Goal: Information Seeking & Learning: Learn about a topic

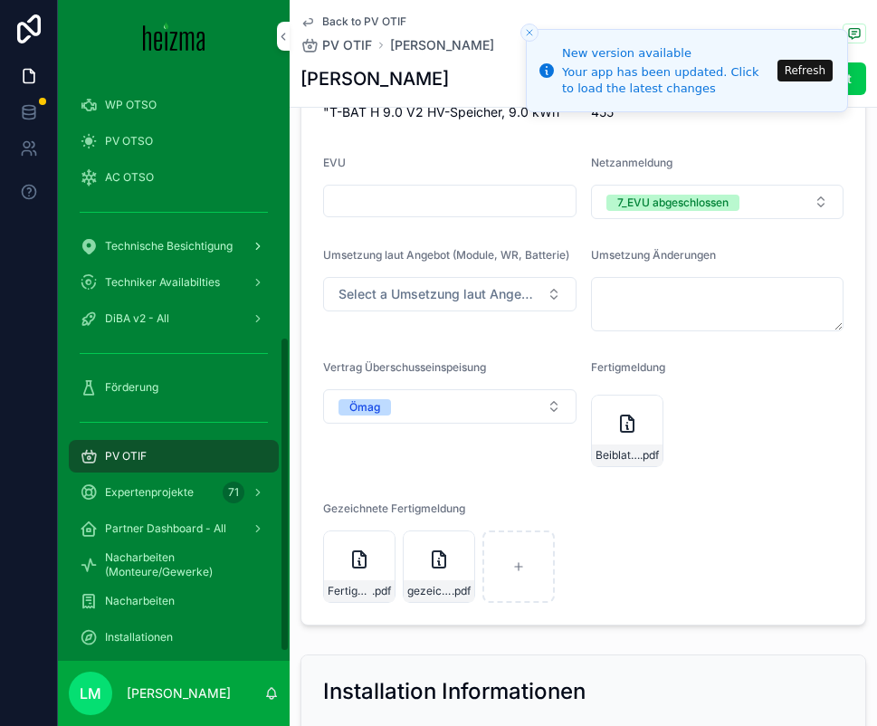
scroll to position [495, 0]
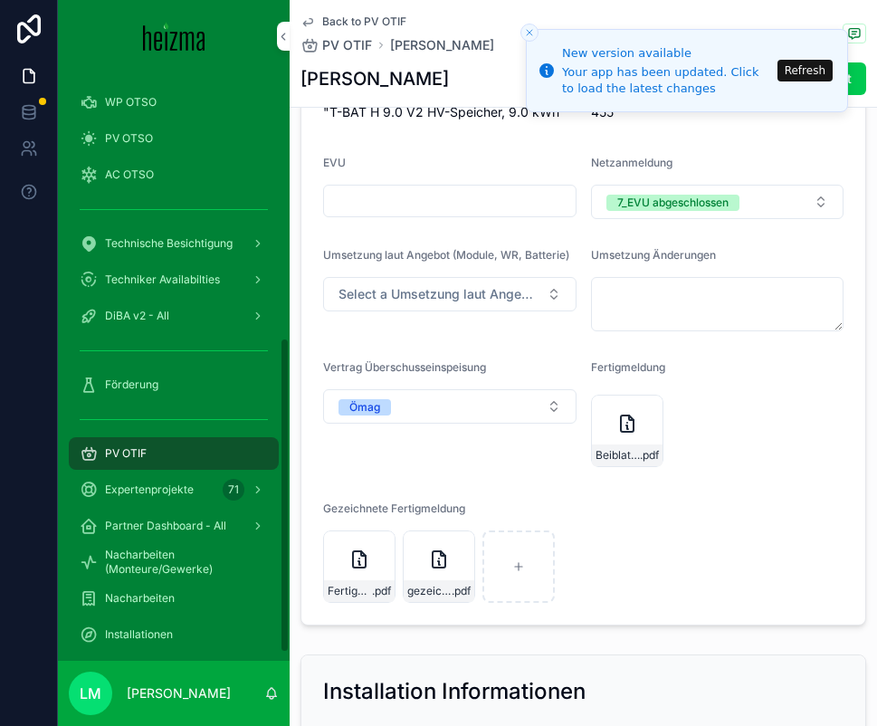
click at [118, 390] on span "Förderung" at bounding box center [131, 384] width 53 height 14
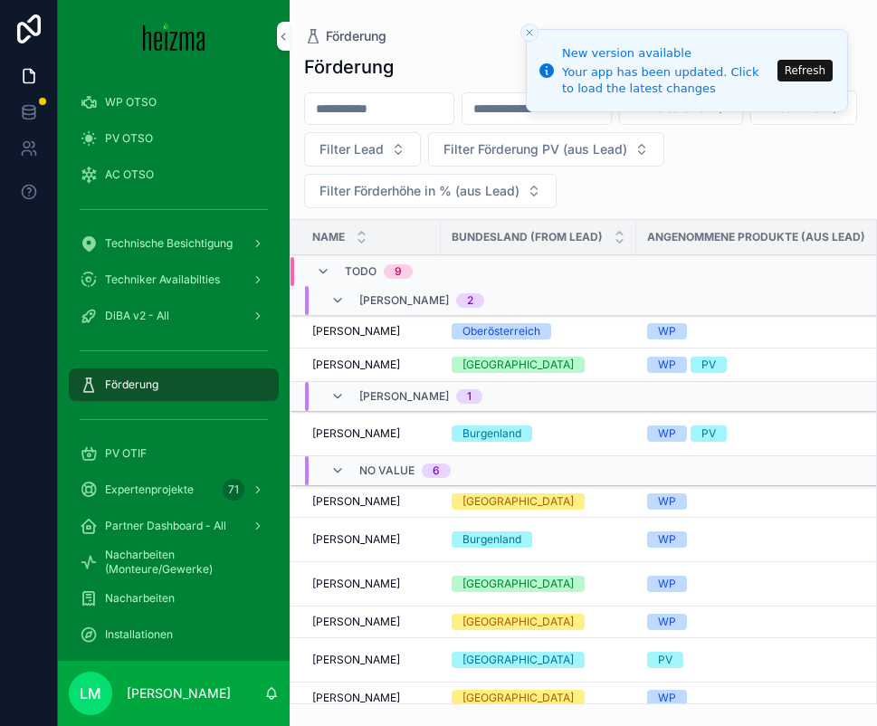
click at [819, 69] on button "Refresh" at bounding box center [804, 71] width 55 height 22
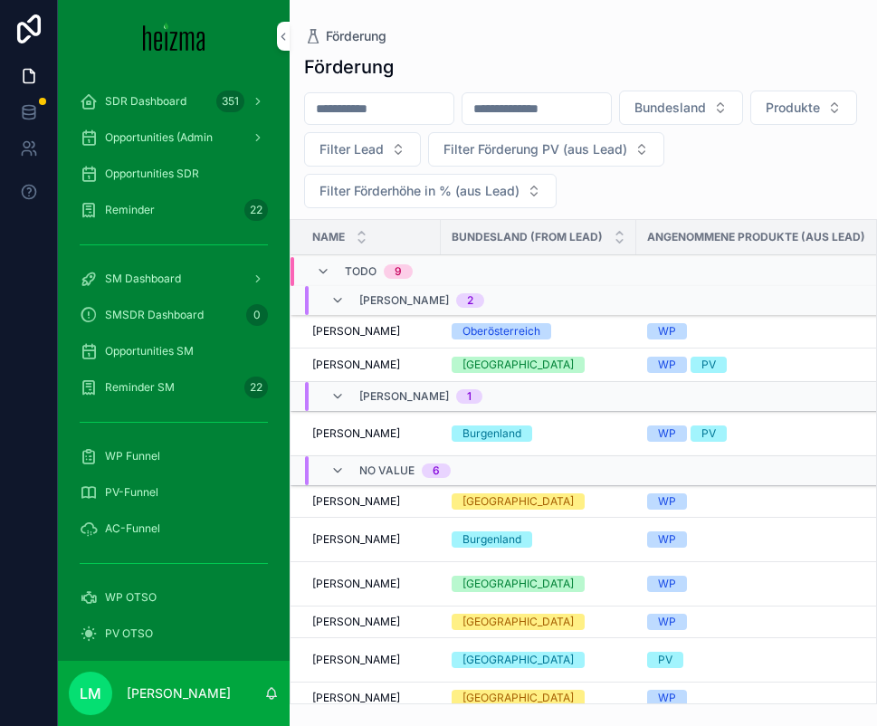
click at [414, 98] on input "scrollable content" at bounding box center [379, 108] width 148 height 25
type input "*******"
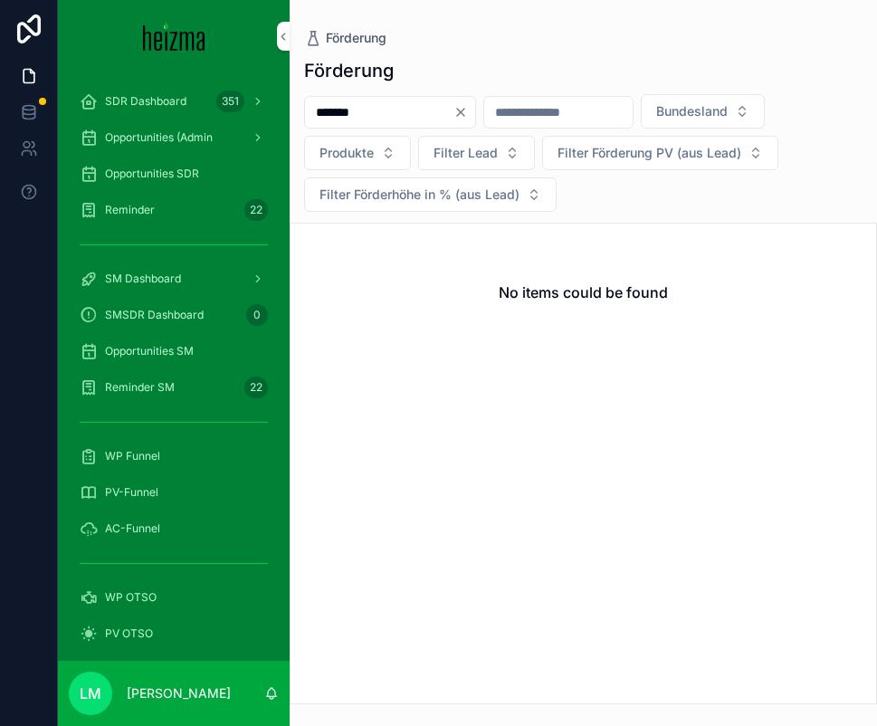
click at [464, 112] on icon "Clear" at bounding box center [460, 112] width 7 height 7
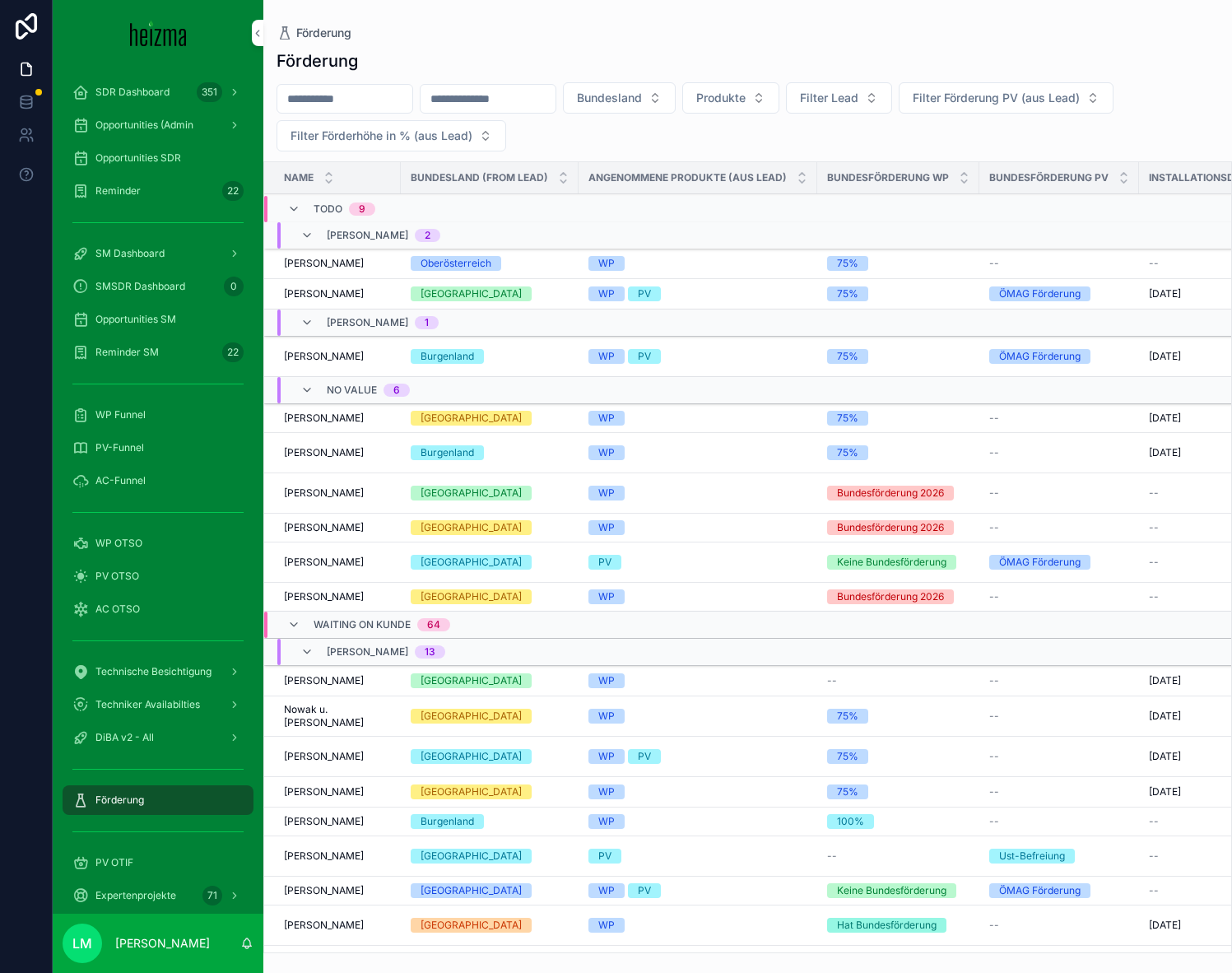
click at [351, 95] on input "scrollable content" at bounding box center [345, 98] width 135 height 23
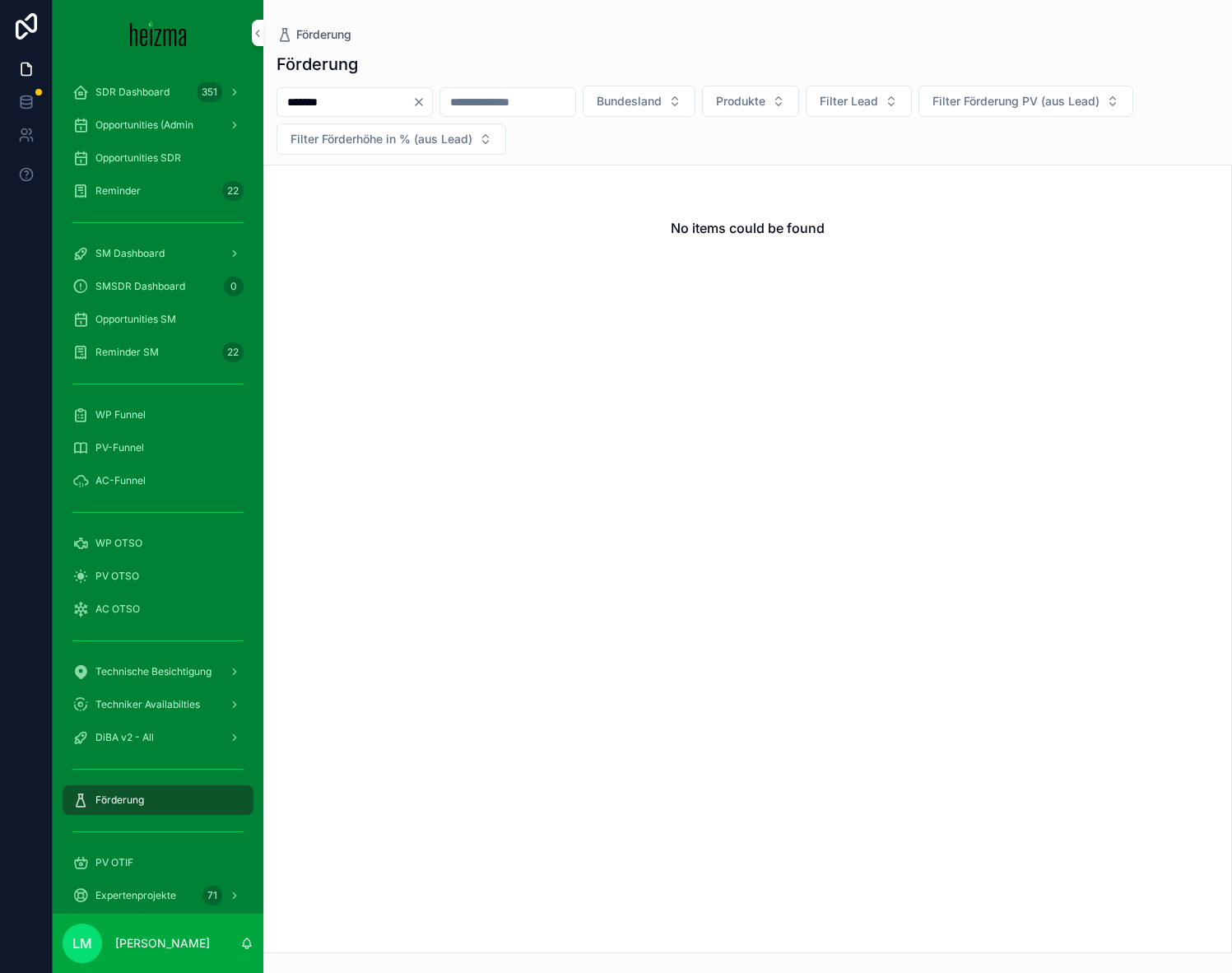
click at [353, 107] on input "*******" at bounding box center [345, 102] width 135 height 23
type input "*******"
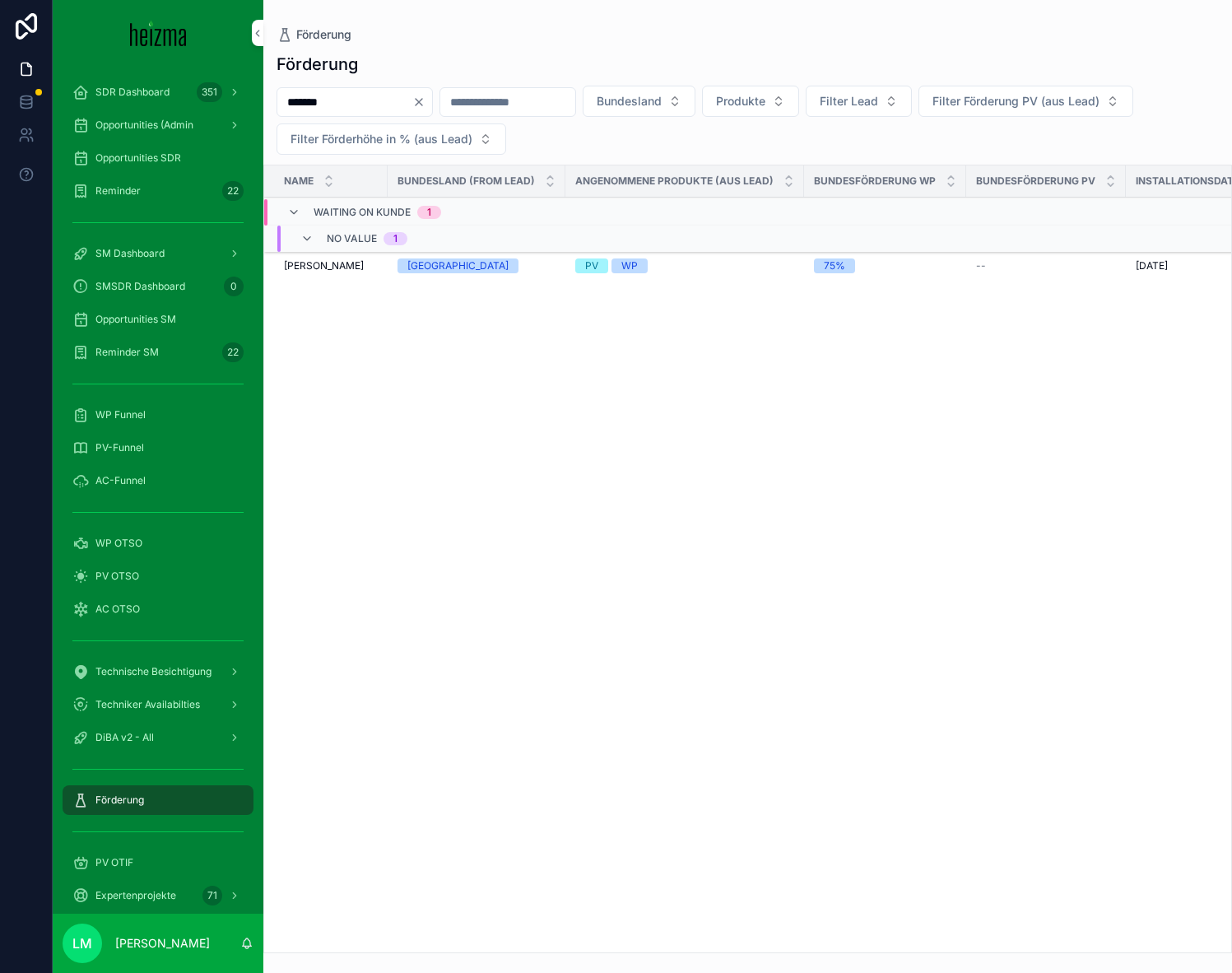
click at [338, 260] on span "[PERSON_NAME]" at bounding box center [324, 266] width 80 height 13
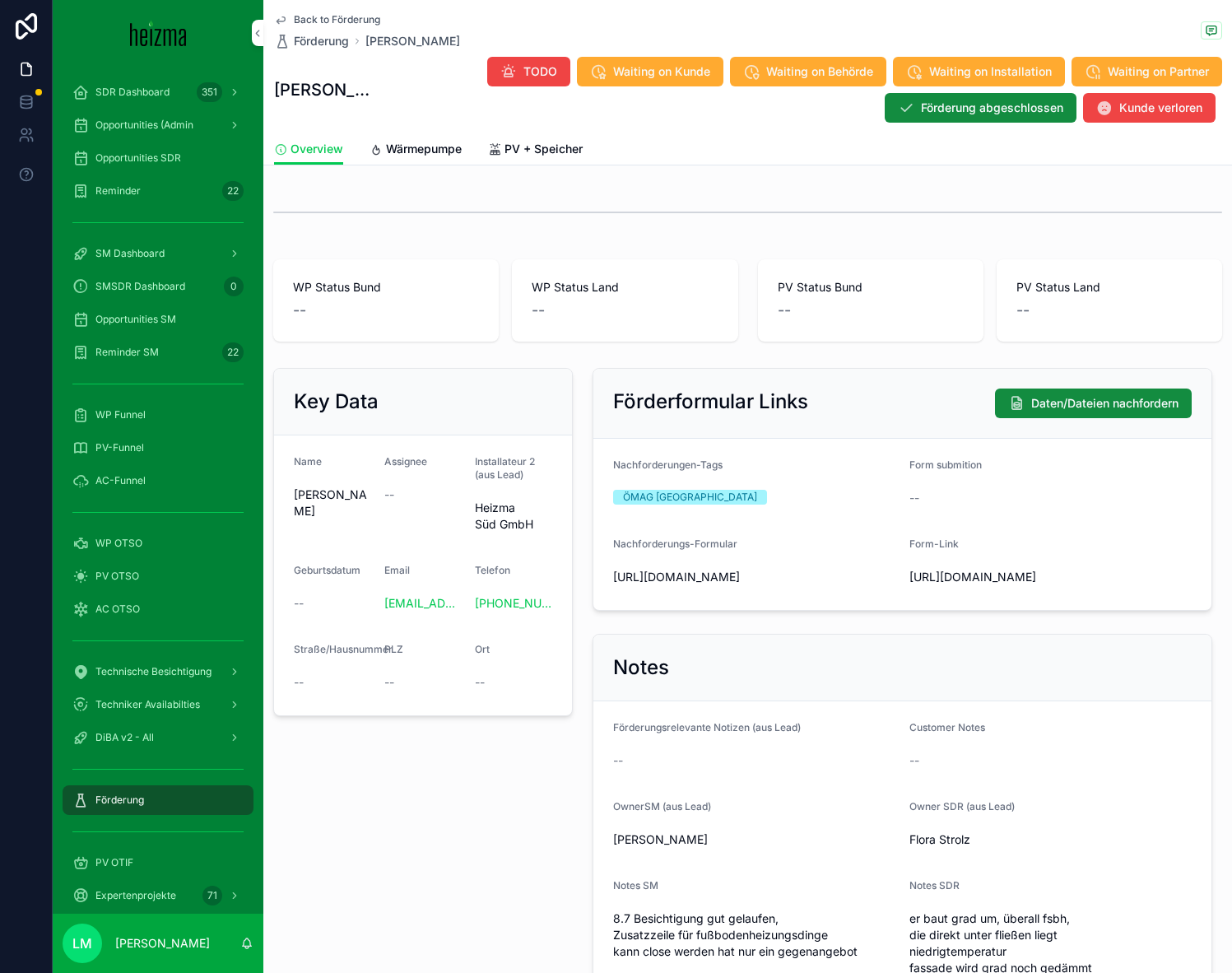
click at [419, 151] on span "Wärmepumpe" at bounding box center [423, 149] width 75 height 16
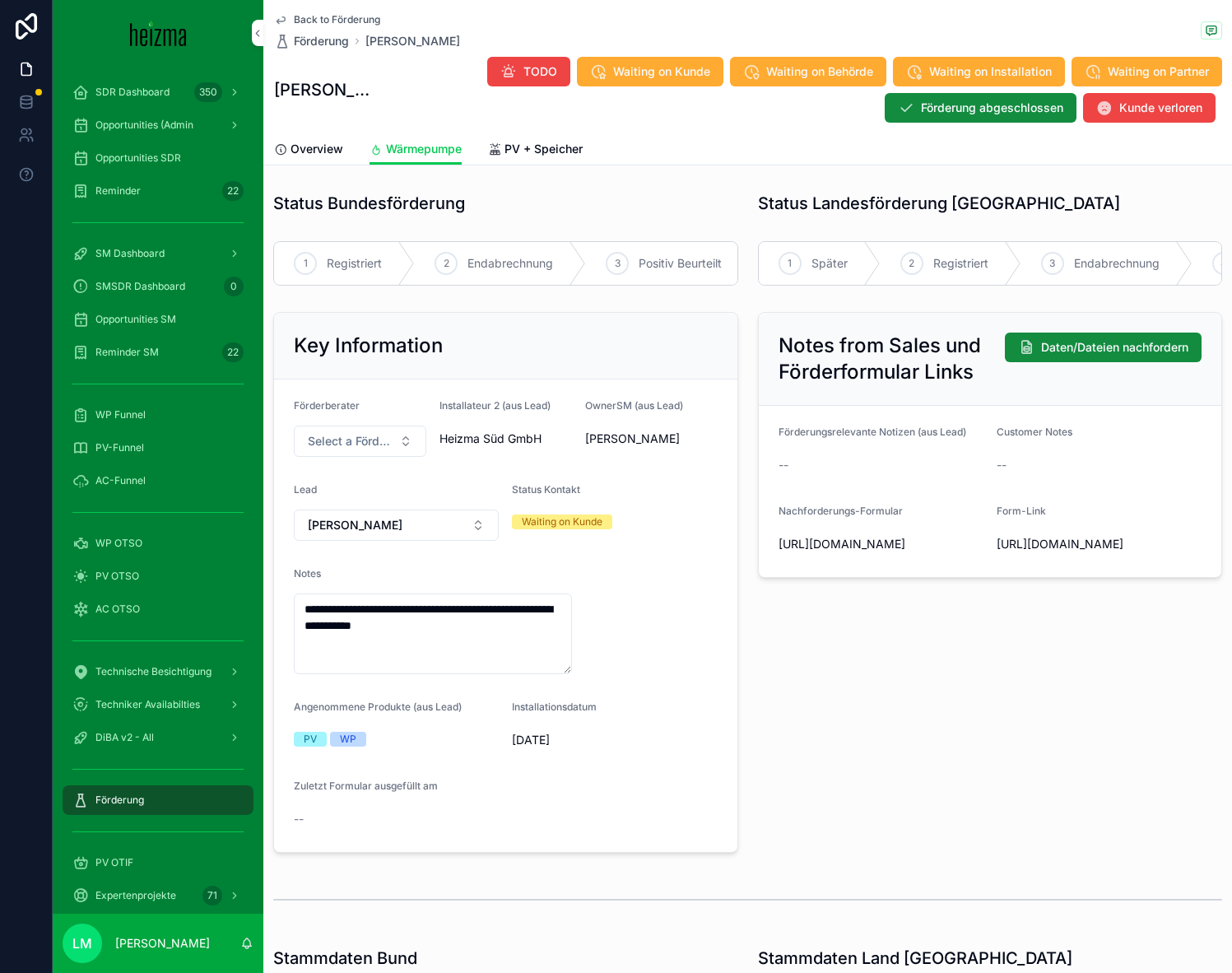
scroll to position [7, 0]
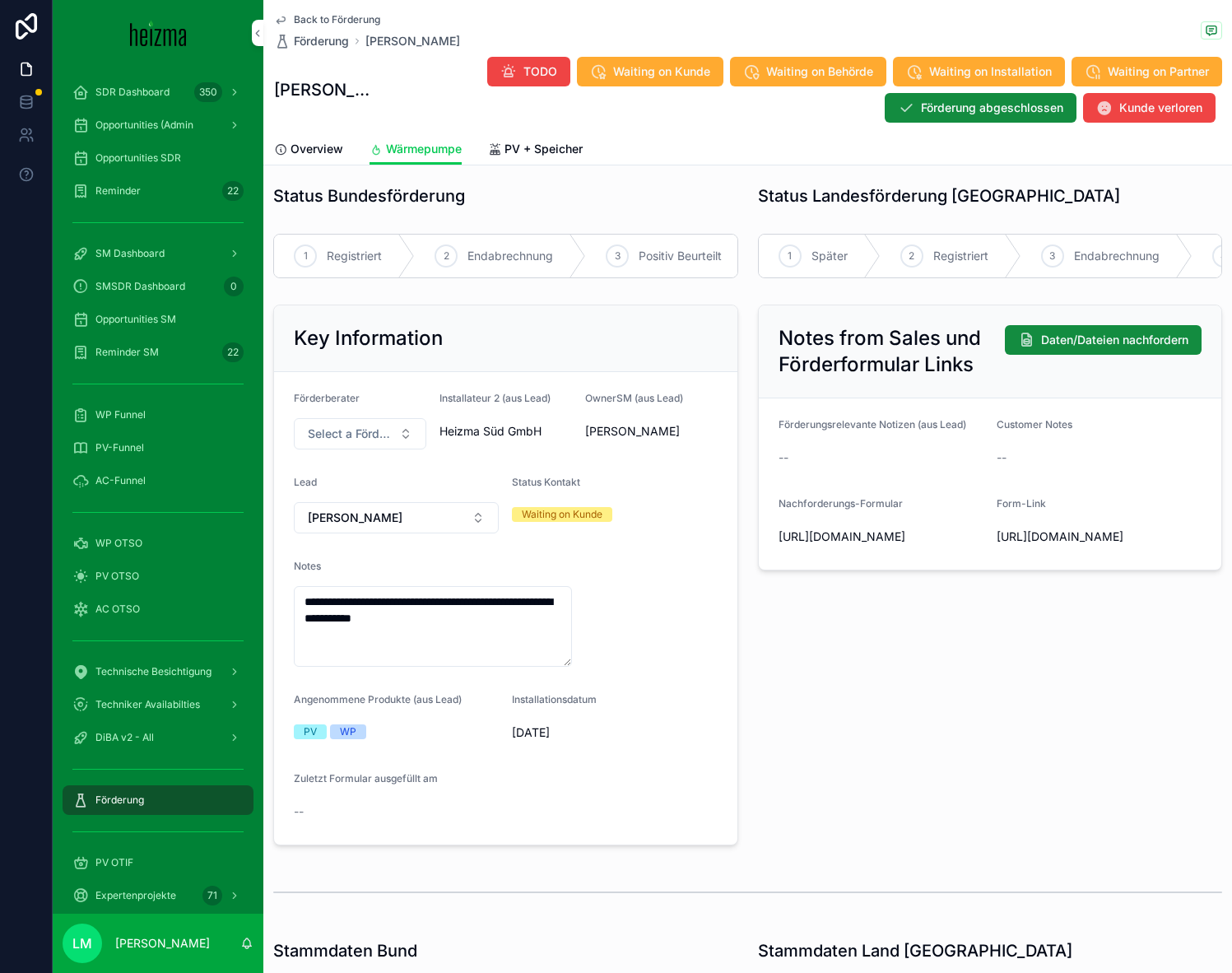
click at [598, 659] on span "[DATE]" at bounding box center [614, 732] width 205 height 16
drag, startPoint x: 598, startPoint y: 728, endPoint x: 485, endPoint y: 703, distance: 115.7
click at [485, 659] on form "**********" at bounding box center [505, 607] width 463 height 472
click at [486, 659] on div "Angenommene Produkte (aus Lead)" at bounding box center [396, 703] width 205 height 20
click at [550, 147] on span "PV + Speicher" at bounding box center [544, 149] width 78 height 16
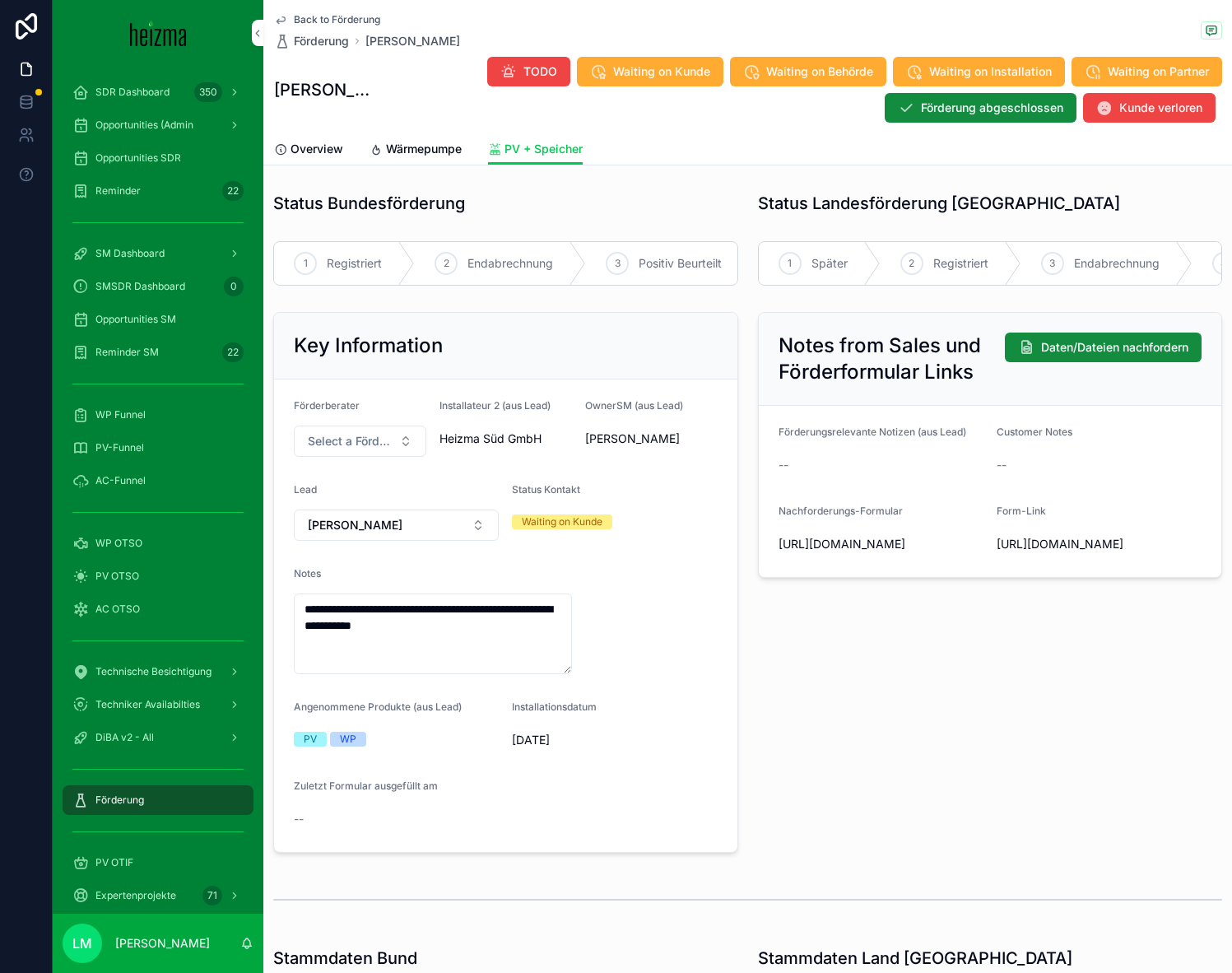
click at [434, 155] on span "Wärmepumpe" at bounding box center [423, 149] width 75 height 16
click at [716, 659] on form "**********" at bounding box center [505, 615] width 463 height 472
click at [796, 539] on span "[URL][DOMAIN_NAME]" at bounding box center [1098, 544] width 205 height 16
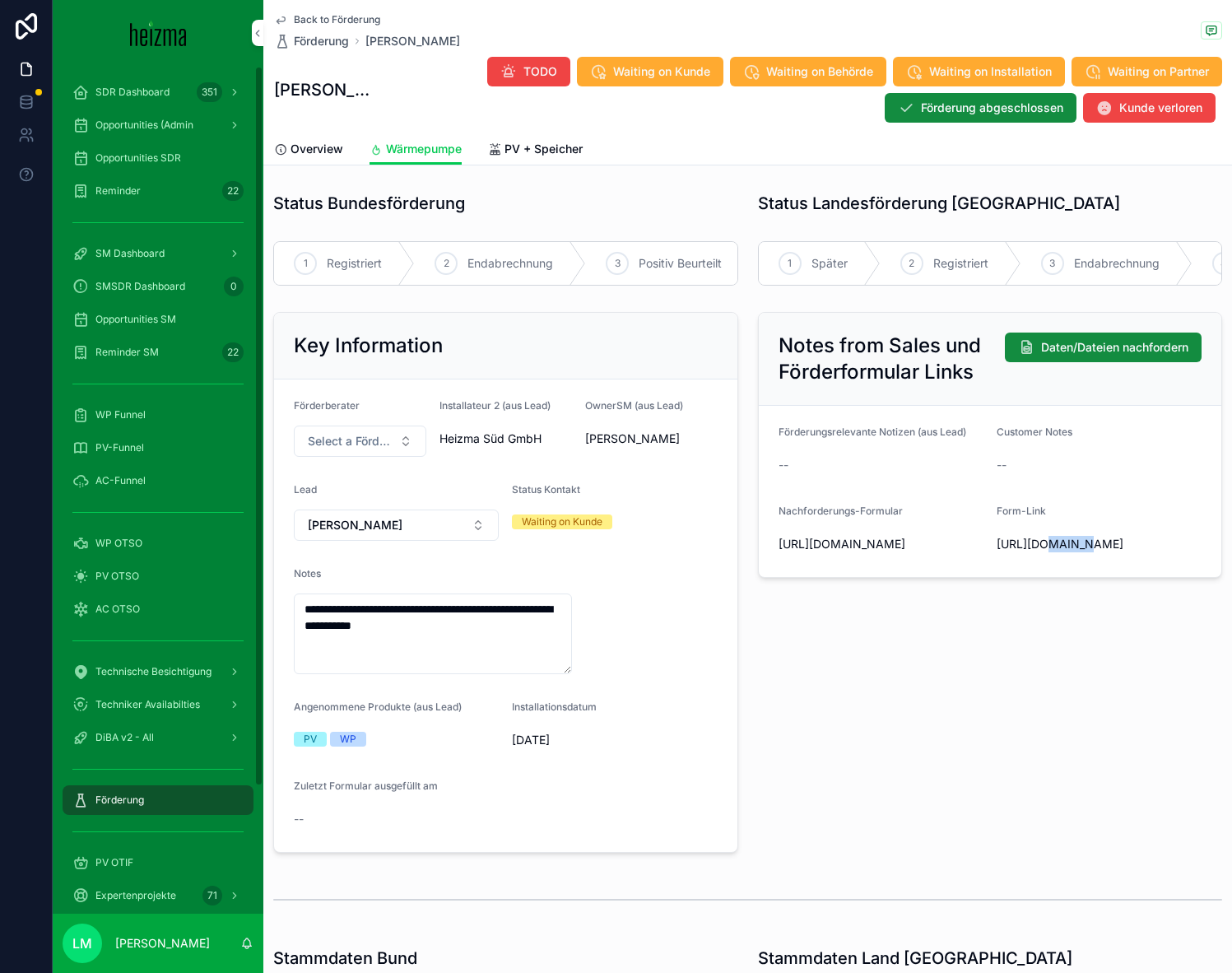
click at [796, 539] on span "[URL][DOMAIN_NAME]" at bounding box center [1098, 544] width 205 height 16
copy span "[URL][DOMAIN_NAME]"
click at [308, 41] on span "Förderung" at bounding box center [321, 41] width 55 height 16
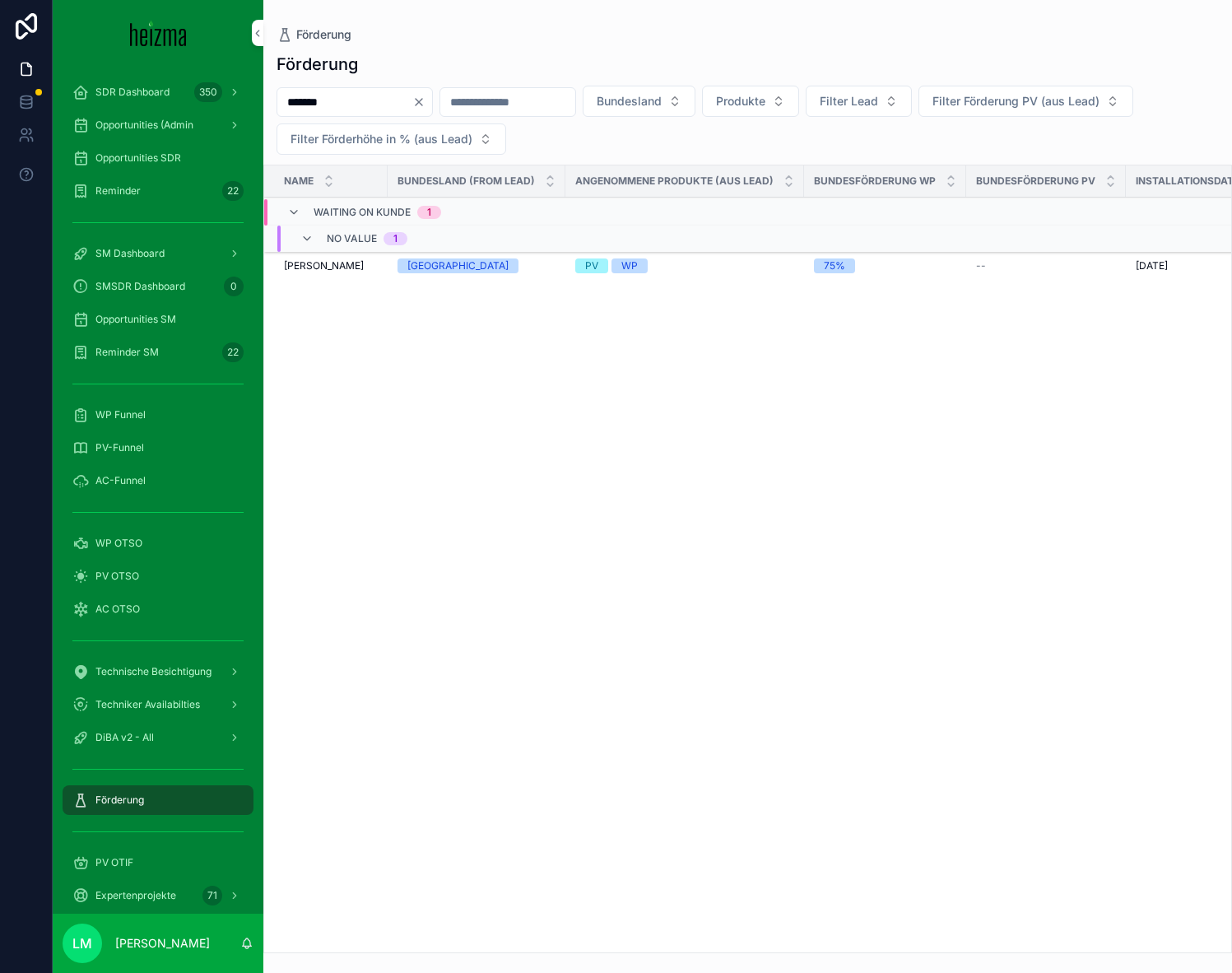
click at [344, 99] on input "*******" at bounding box center [345, 102] width 135 height 23
type input "*****"
click at [351, 276] on td "[PERSON_NAME] [PERSON_NAME]" at bounding box center [326, 266] width 124 height 30
click at [317, 273] on td "[PERSON_NAME] [PERSON_NAME]" at bounding box center [326, 266] width 124 height 30
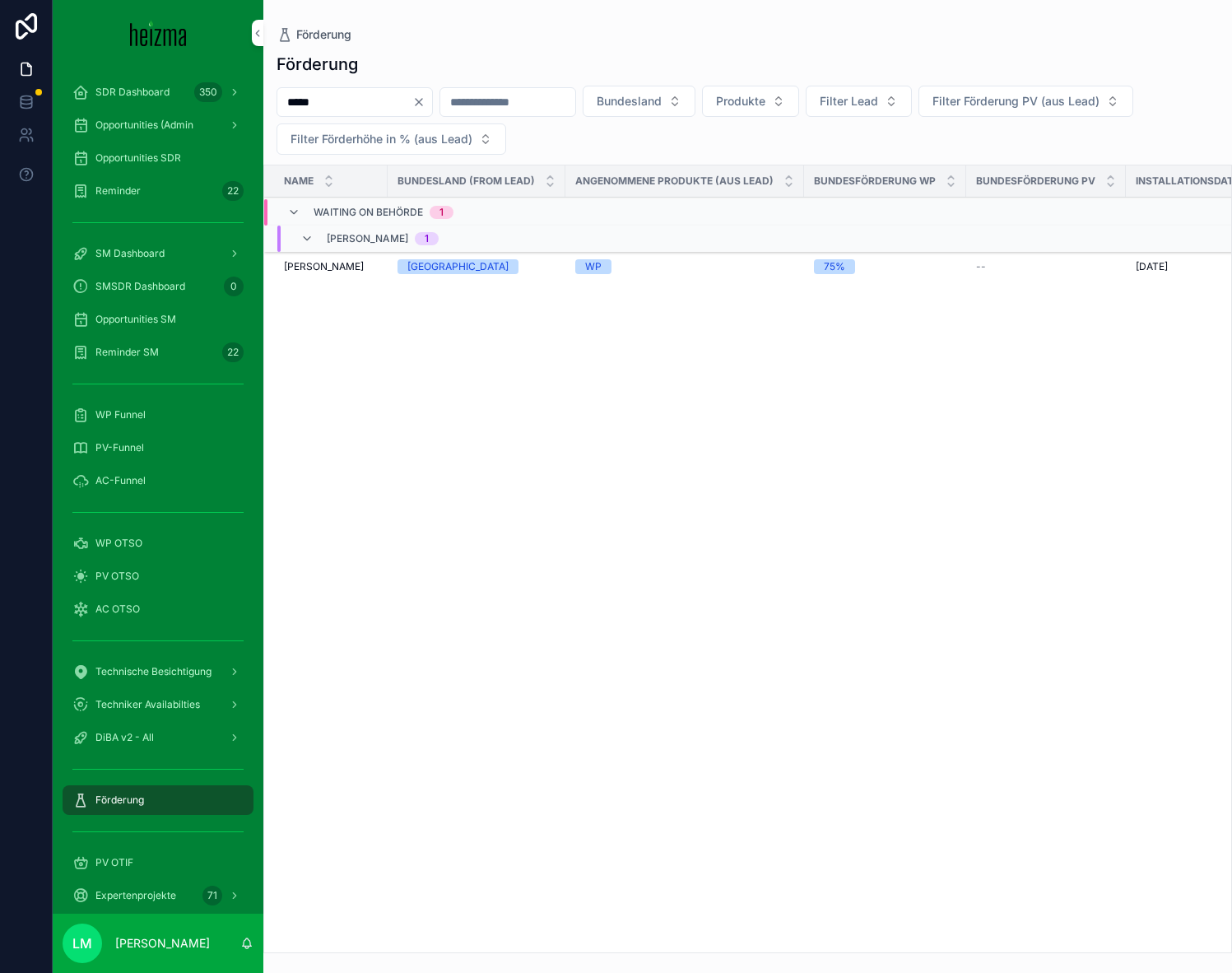
click at [315, 270] on span "[PERSON_NAME]" at bounding box center [324, 266] width 80 height 13
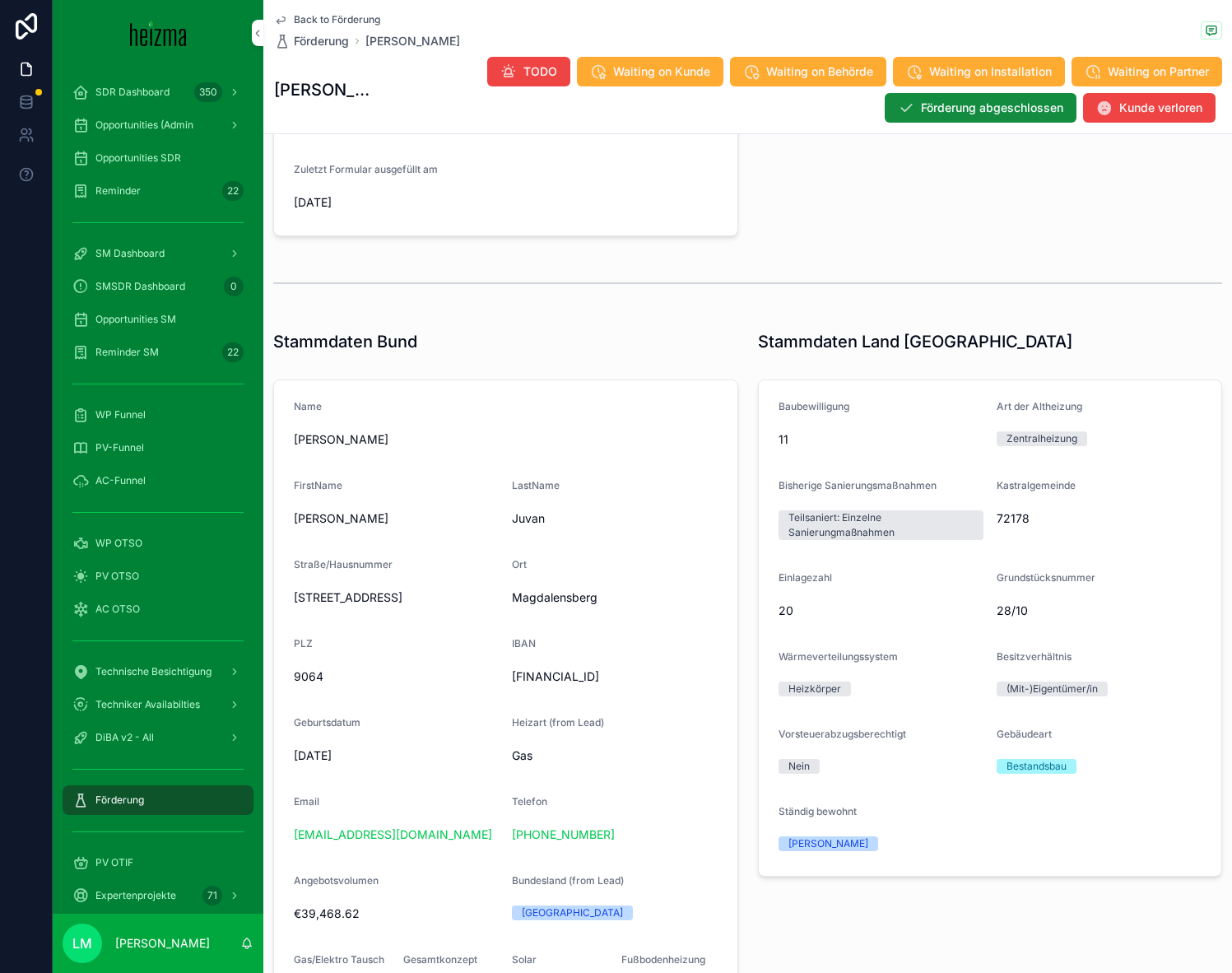
scroll to position [910, 0]
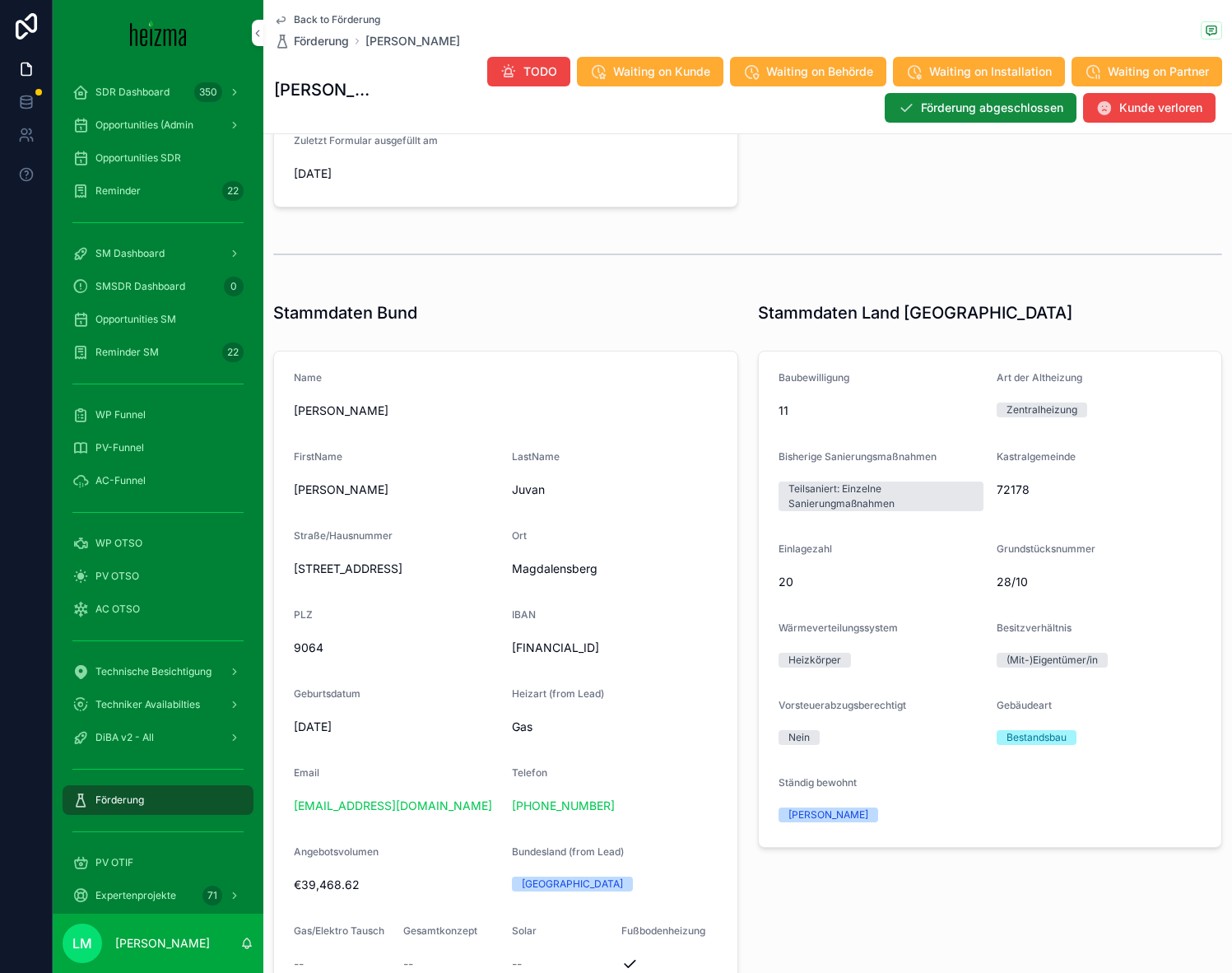
click at [400, 659] on div "[EMAIL_ADDRESS][DOMAIN_NAME]" at bounding box center [396, 806] width 205 height 16
drag, startPoint x: 447, startPoint y: 811, endPoint x: 696, endPoint y: 812, distance: 249.0
click at [696, 659] on form "**********" at bounding box center [505, 773] width 463 height 844
click at [696, 659] on div "[PHONE_NUMBER]" at bounding box center [614, 806] width 205 height 16
drag, startPoint x: 696, startPoint y: 812, endPoint x: 514, endPoint y: 803, distance: 182.2
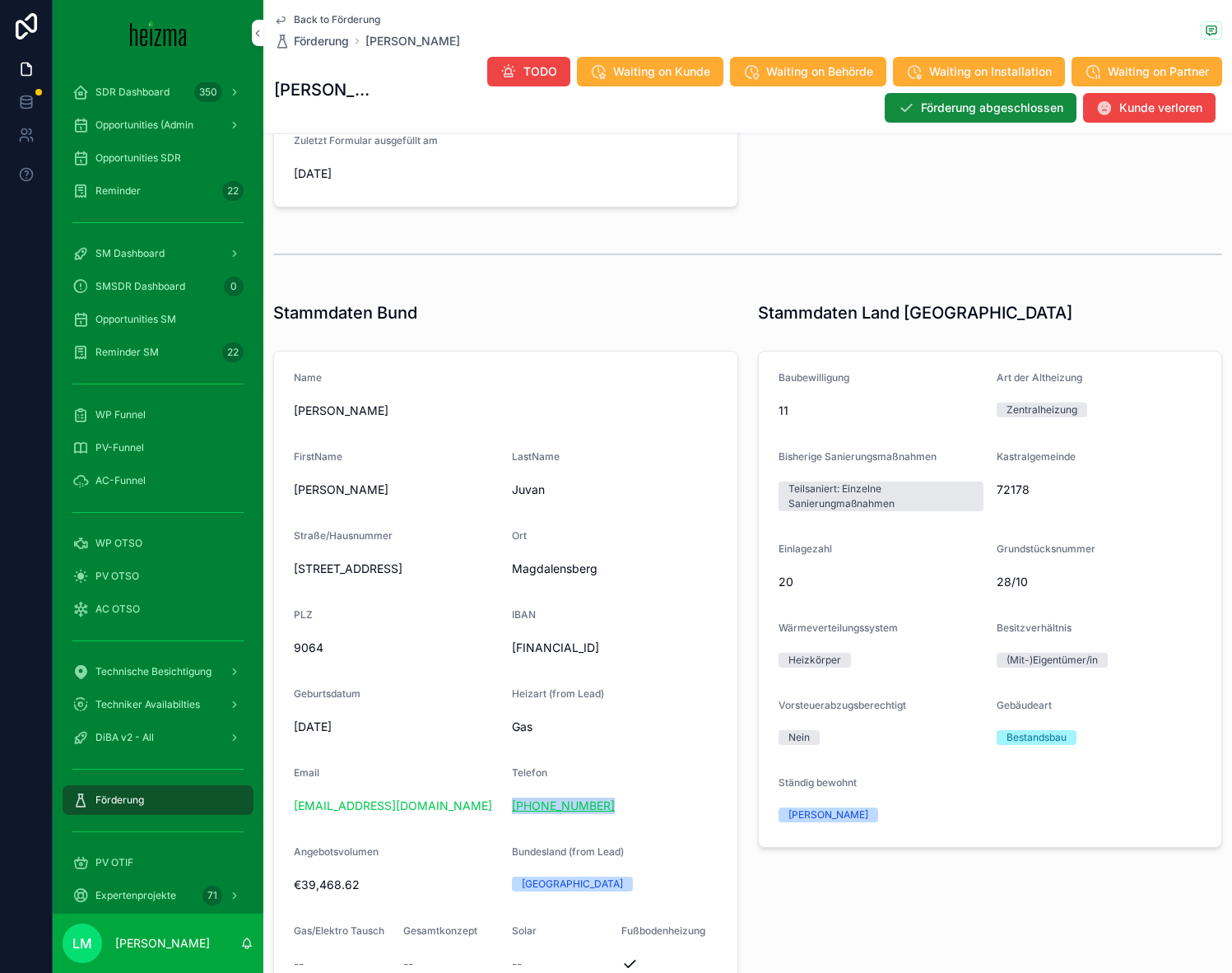
click at [514, 659] on div "[PHONE_NUMBER]" at bounding box center [614, 806] width 205 height 16
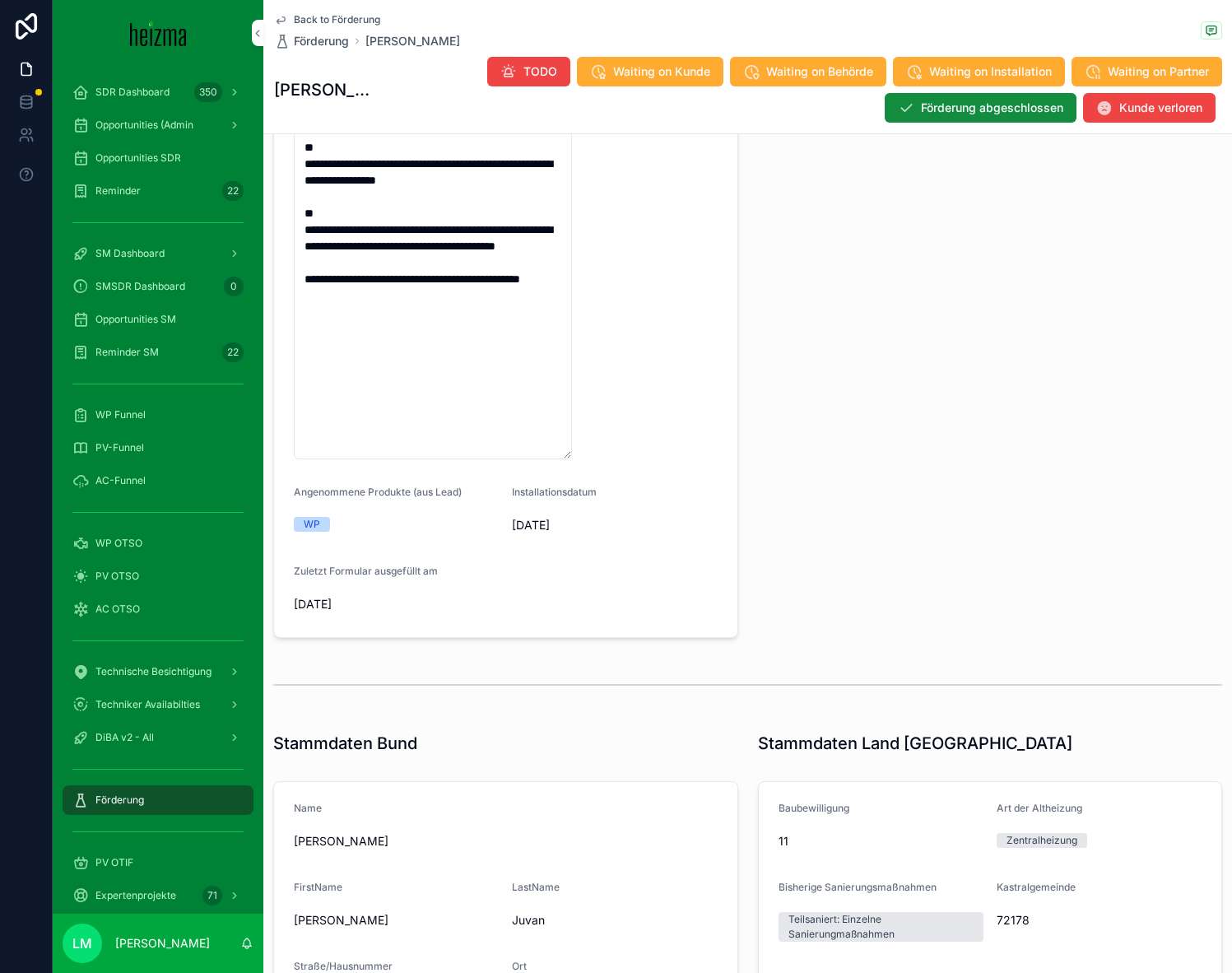
scroll to position [335, 0]
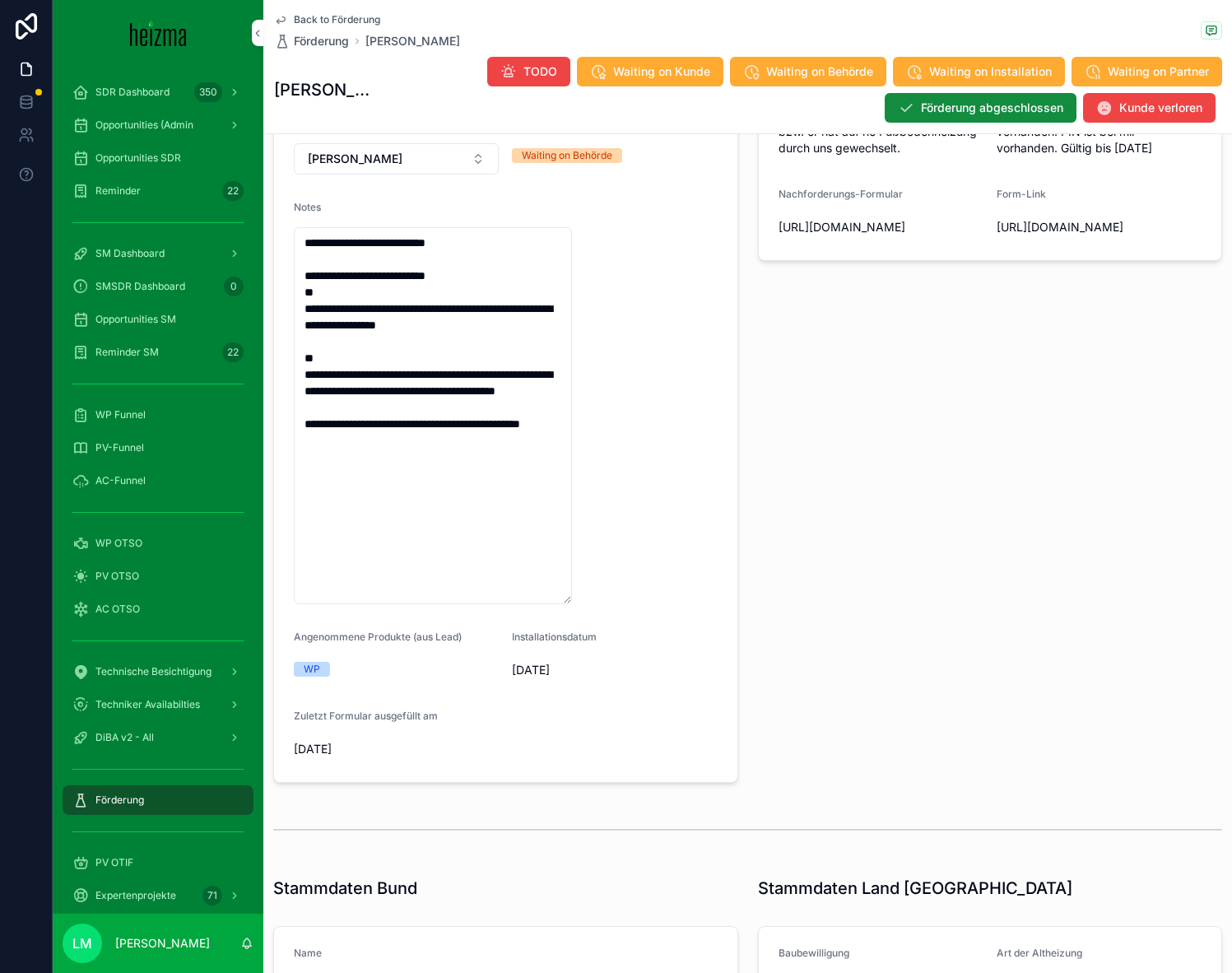
click at [351, 20] on span "Back to Förderung" at bounding box center [336, 19] width 86 height 13
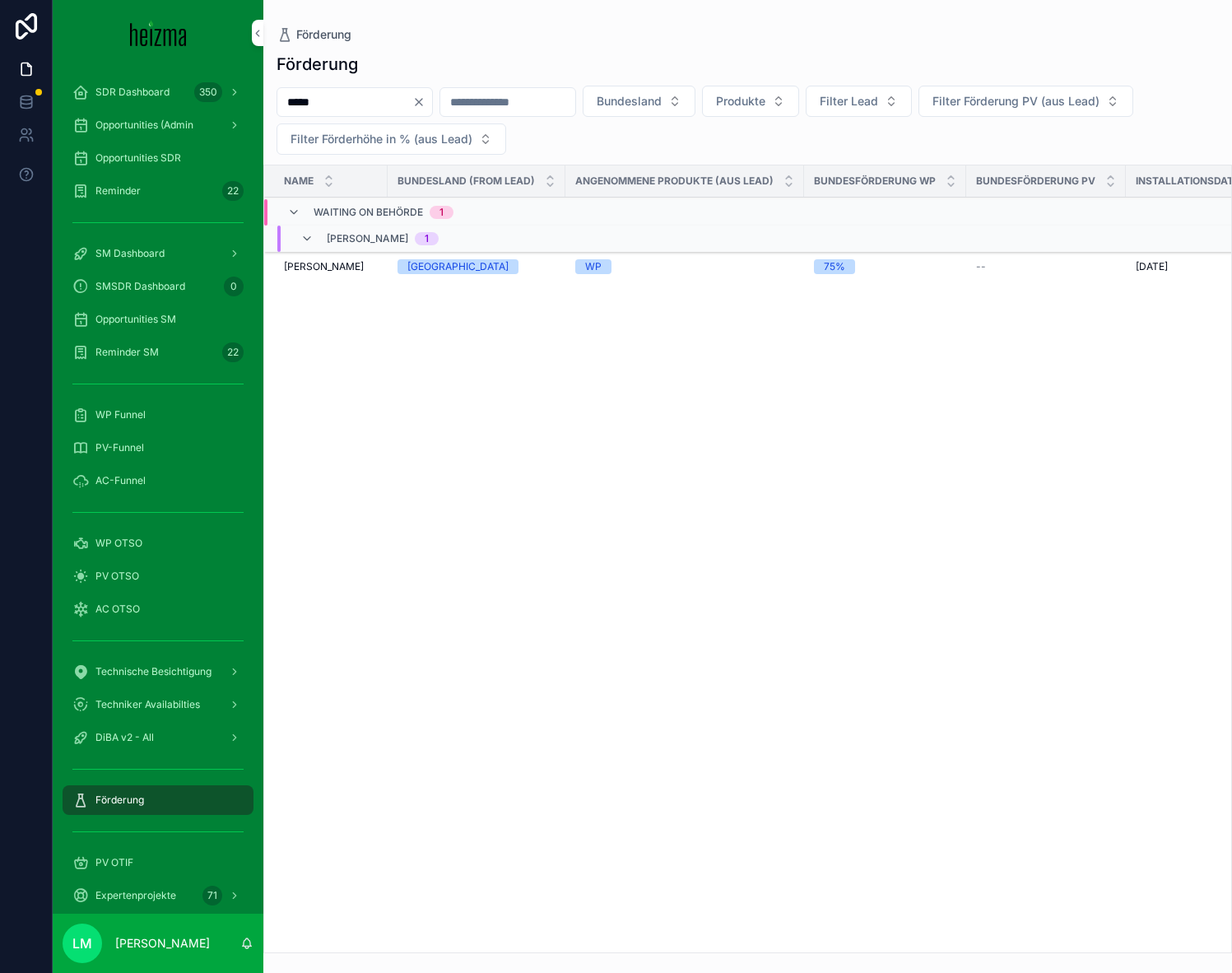
click at [384, 107] on input "*****" at bounding box center [345, 102] width 135 height 23
click at [426, 106] on icon "Clear" at bounding box center [418, 102] width 13 height 13
click at [676, 108] on button "Bundesland" at bounding box center [619, 101] width 113 height 31
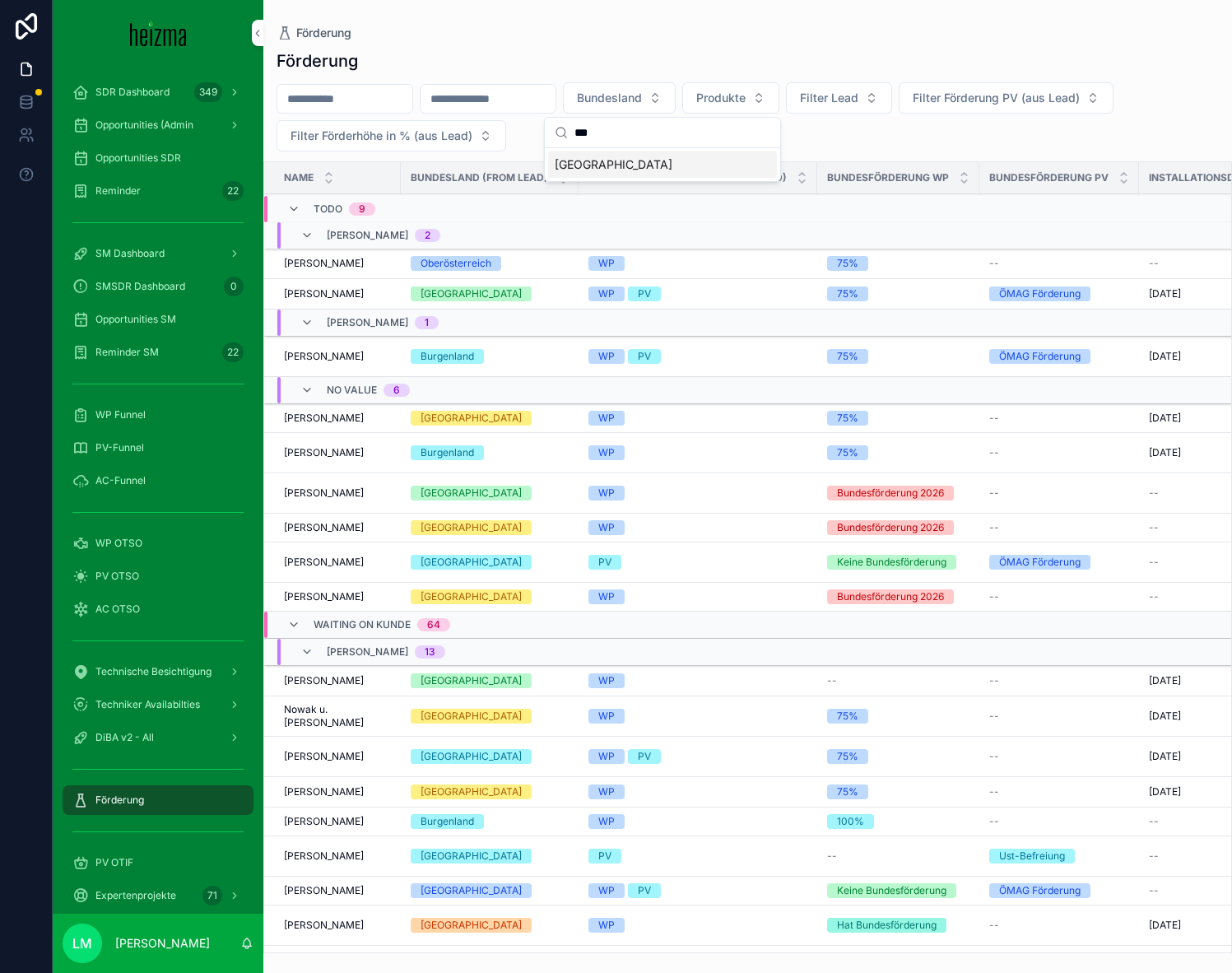
type input "****"
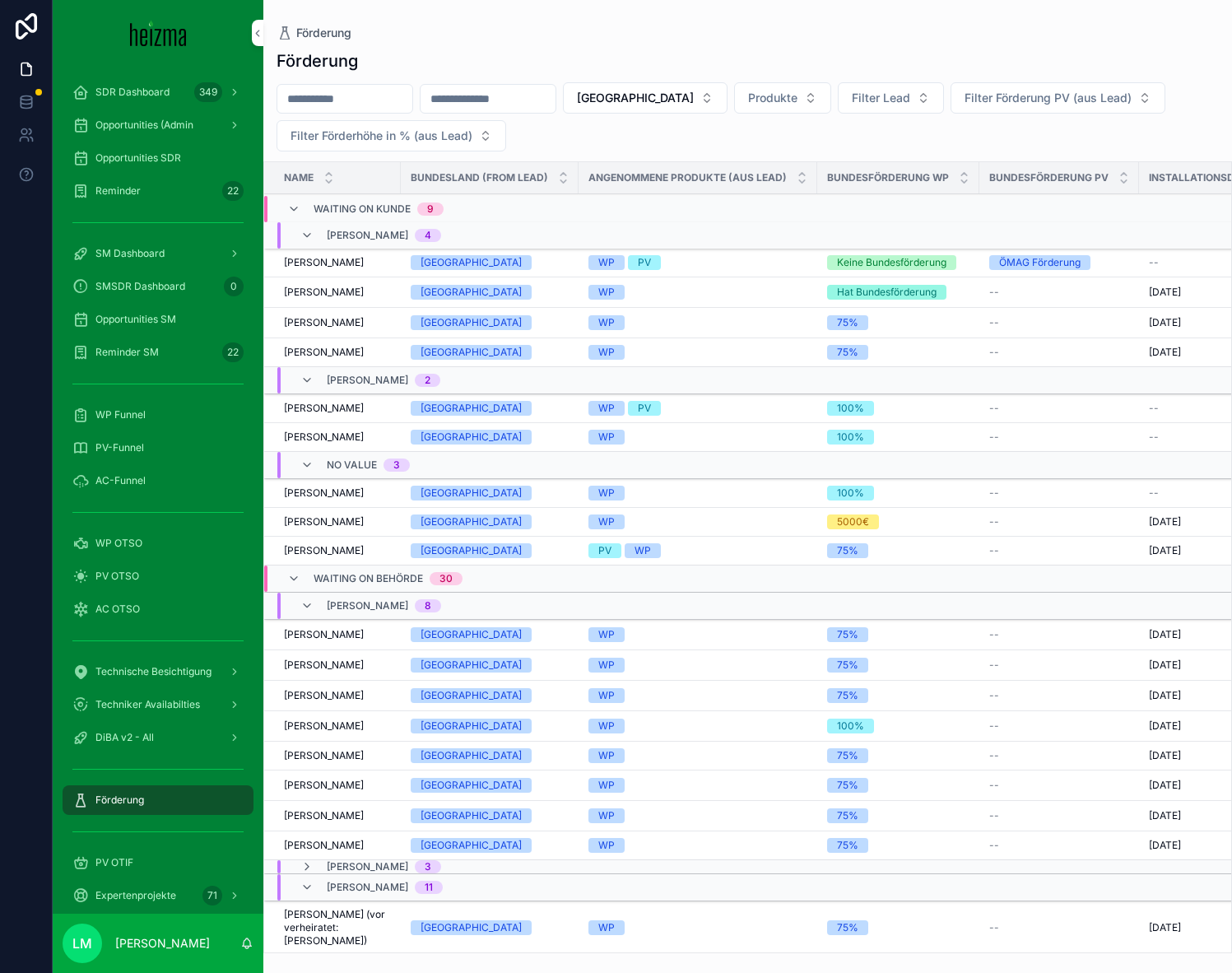
click at [317, 579] on span "Waiting on Behörde" at bounding box center [368, 578] width 109 height 13
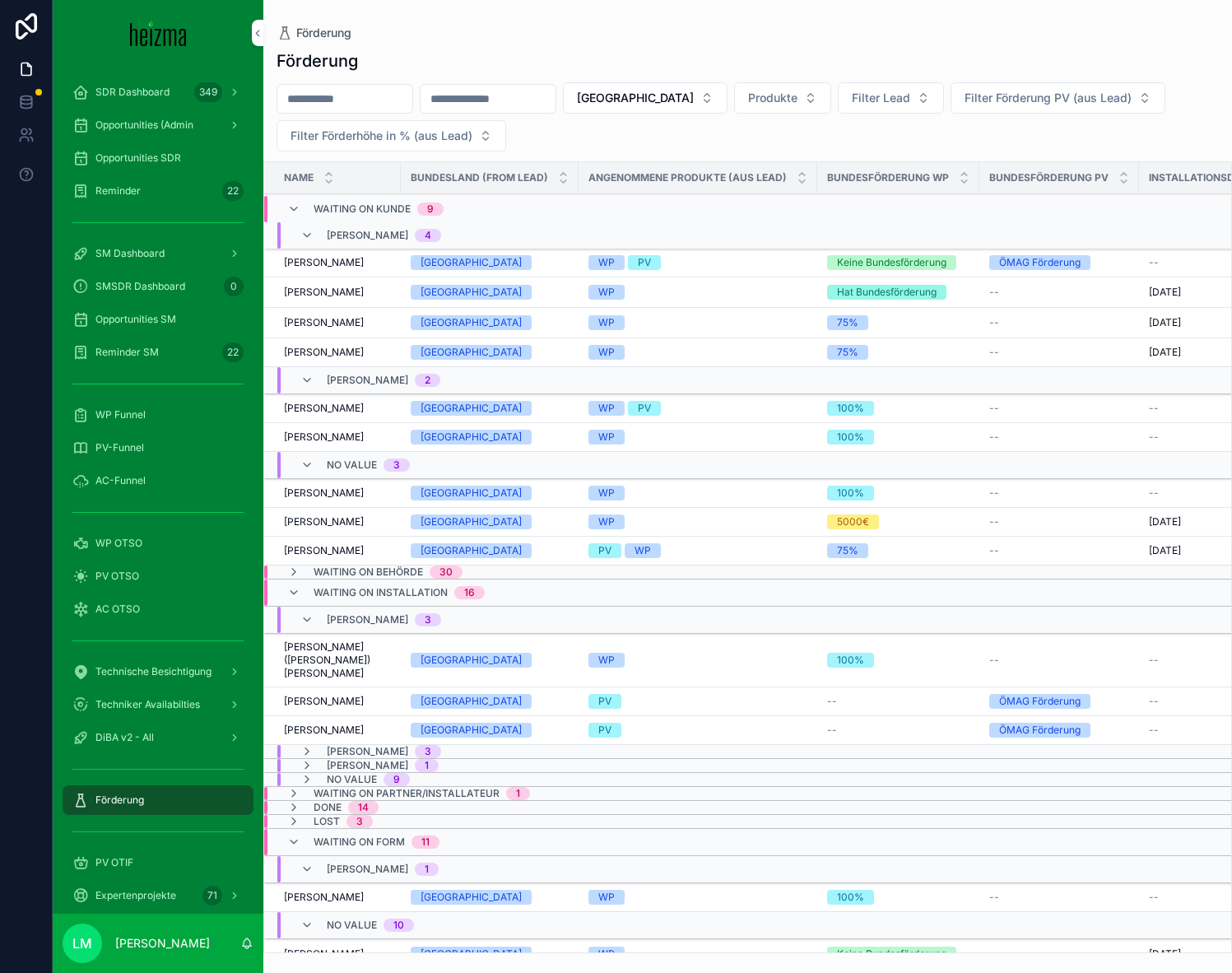
click at [317, 588] on span "Waiting on Installation" at bounding box center [381, 592] width 135 height 13
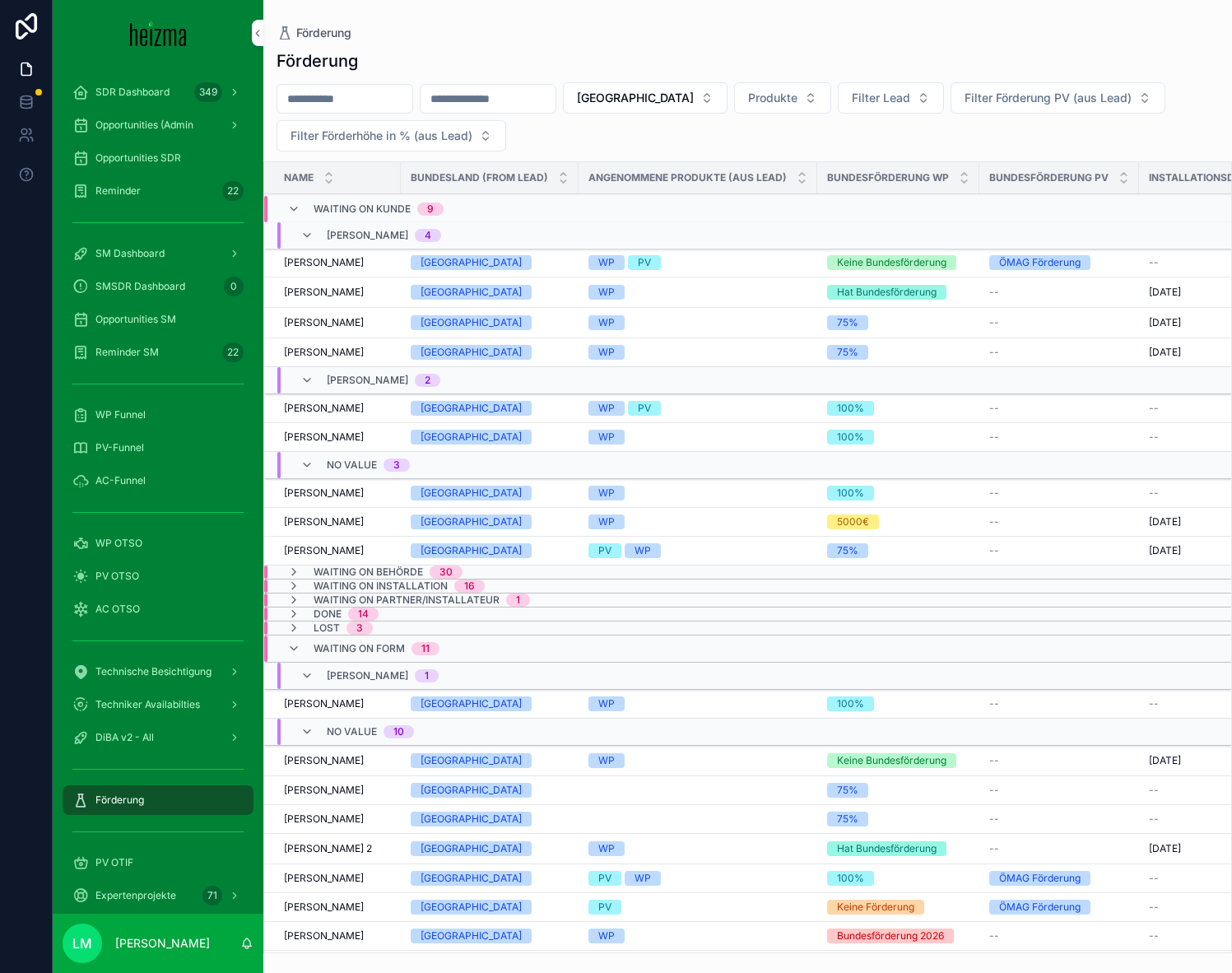
click at [316, 646] on span "Waiting on Form" at bounding box center [359, 648] width 91 height 13
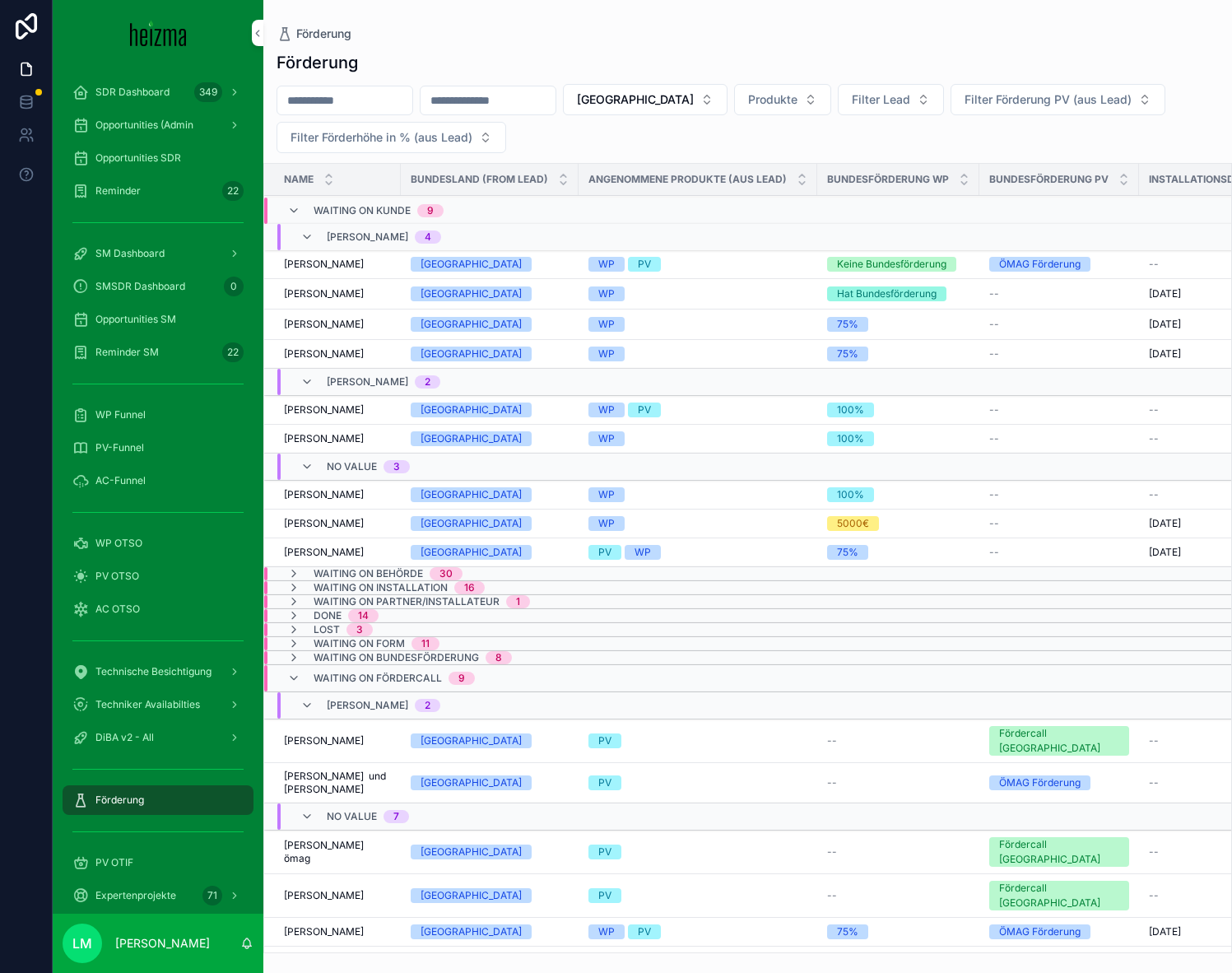
click at [322, 659] on span "Waiting on Fördercall" at bounding box center [377, 677] width 128 height 13
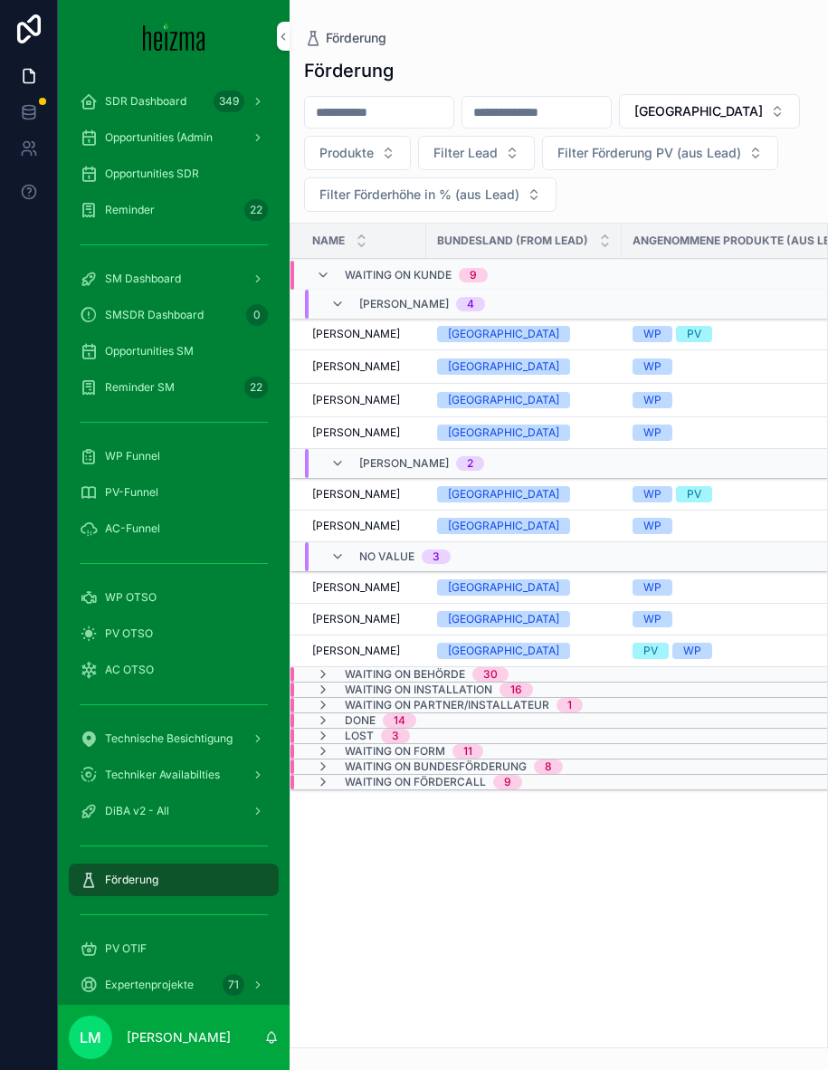
click at [386, 719] on span "14" at bounding box center [399, 720] width 33 height 14
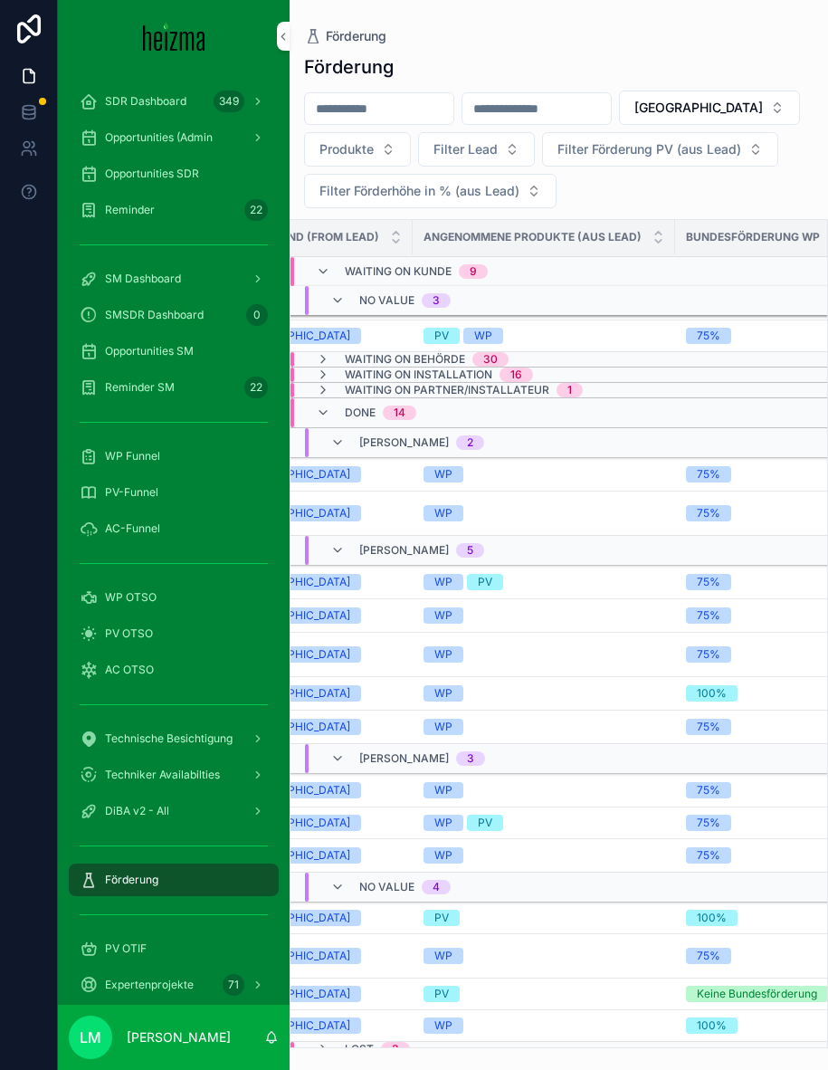
scroll to position [311, 0]
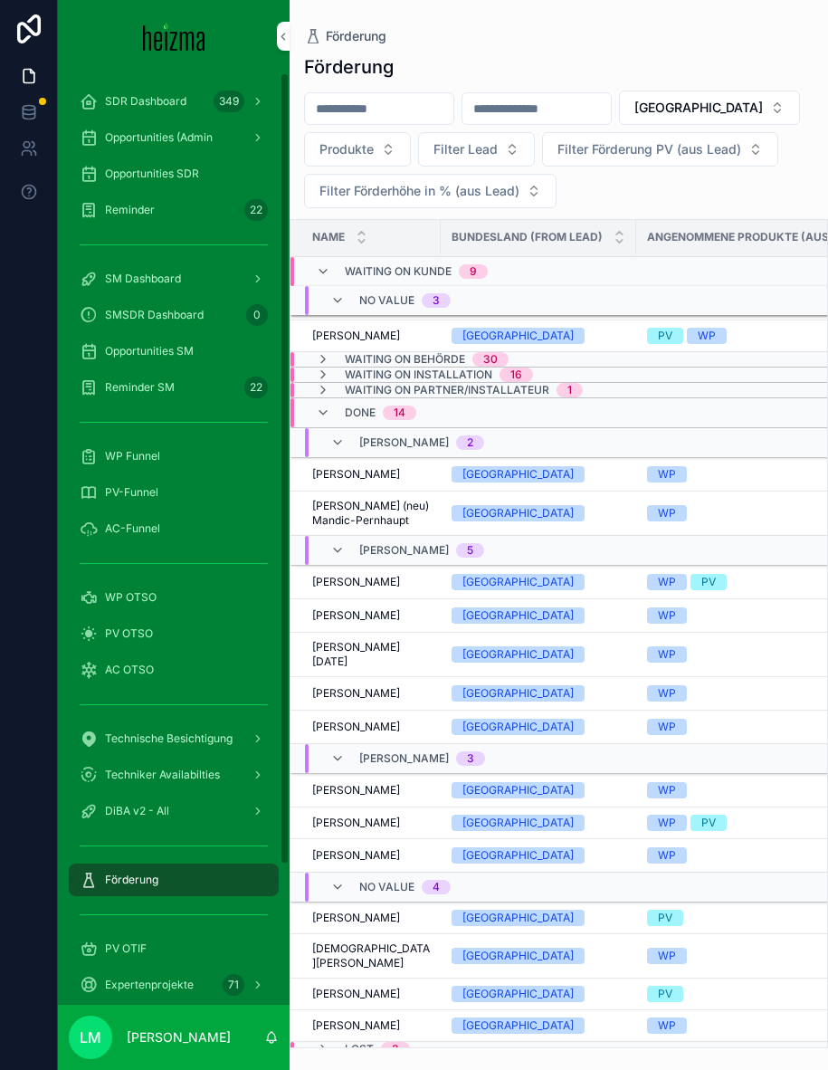
click at [357, 652] on span "[PERSON_NAME][DATE]" at bounding box center [371, 654] width 118 height 29
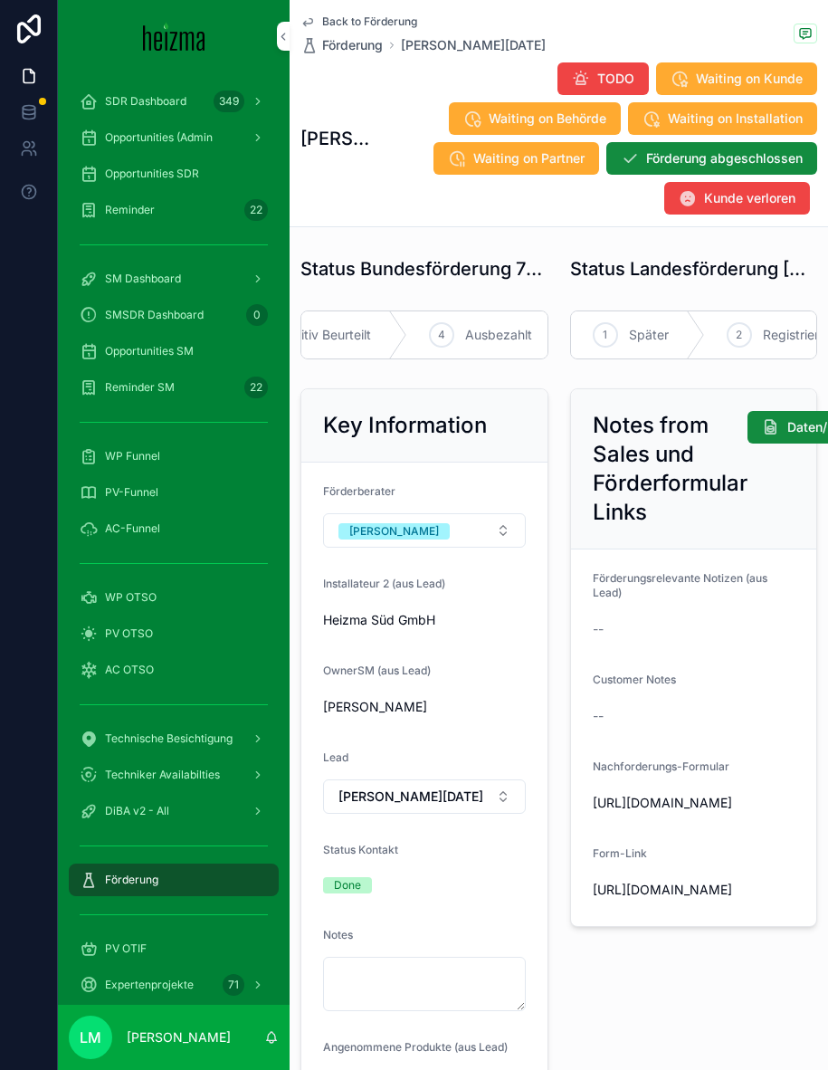
scroll to position [0, 447]
click at [488, 336] on span "Ausbezahlt" at bounding box center [477, 335] width 67 height 18
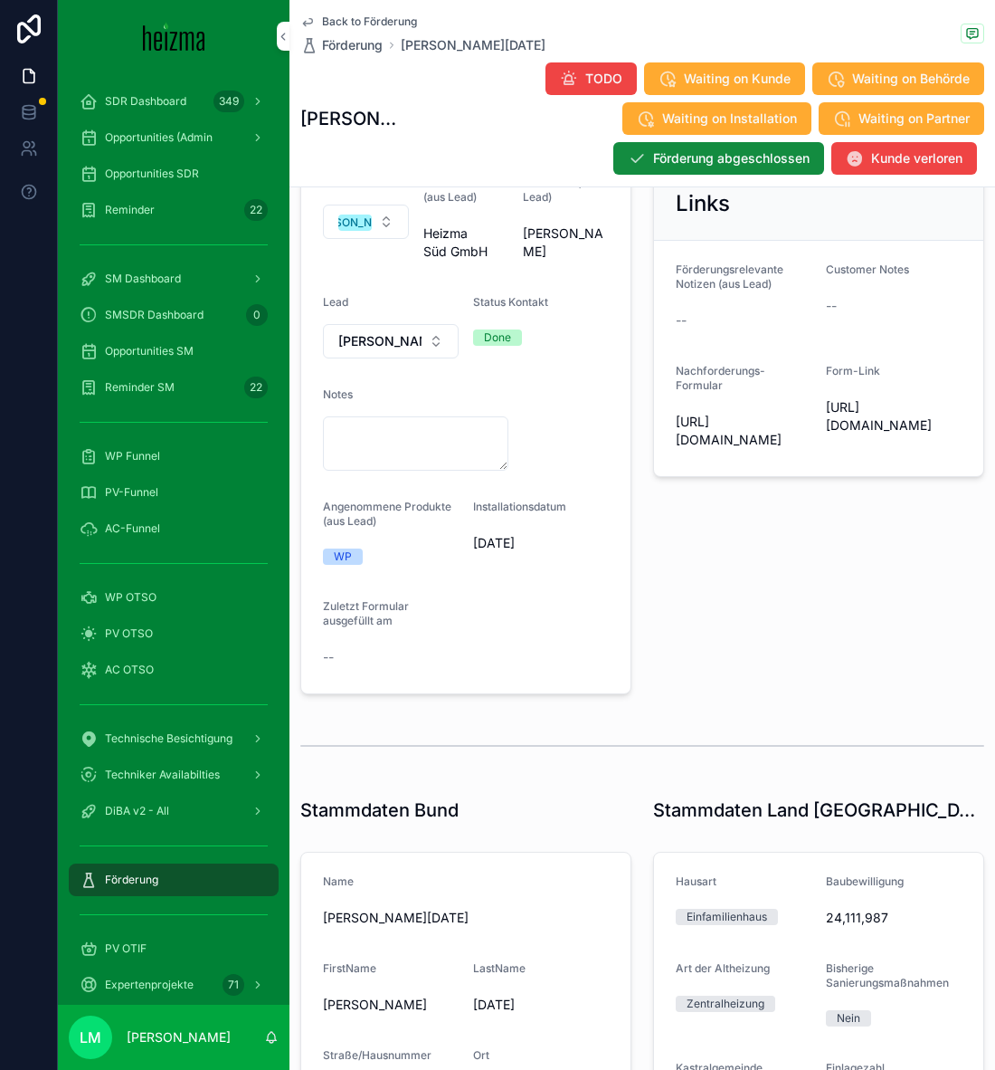
scroll to position [0, 0]
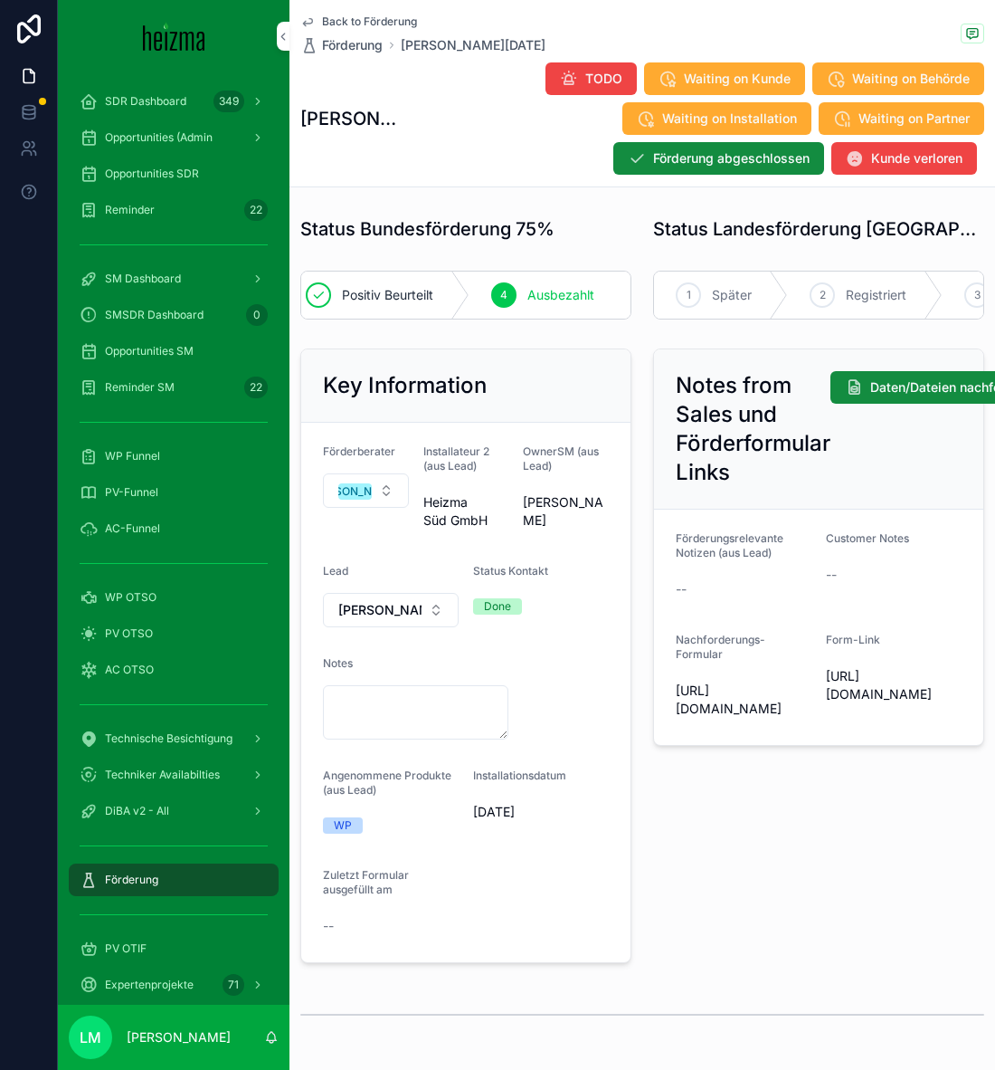
click at [380, 23] on span "Back to Förderung" at bounding box center [369, 21] width 95 height 14
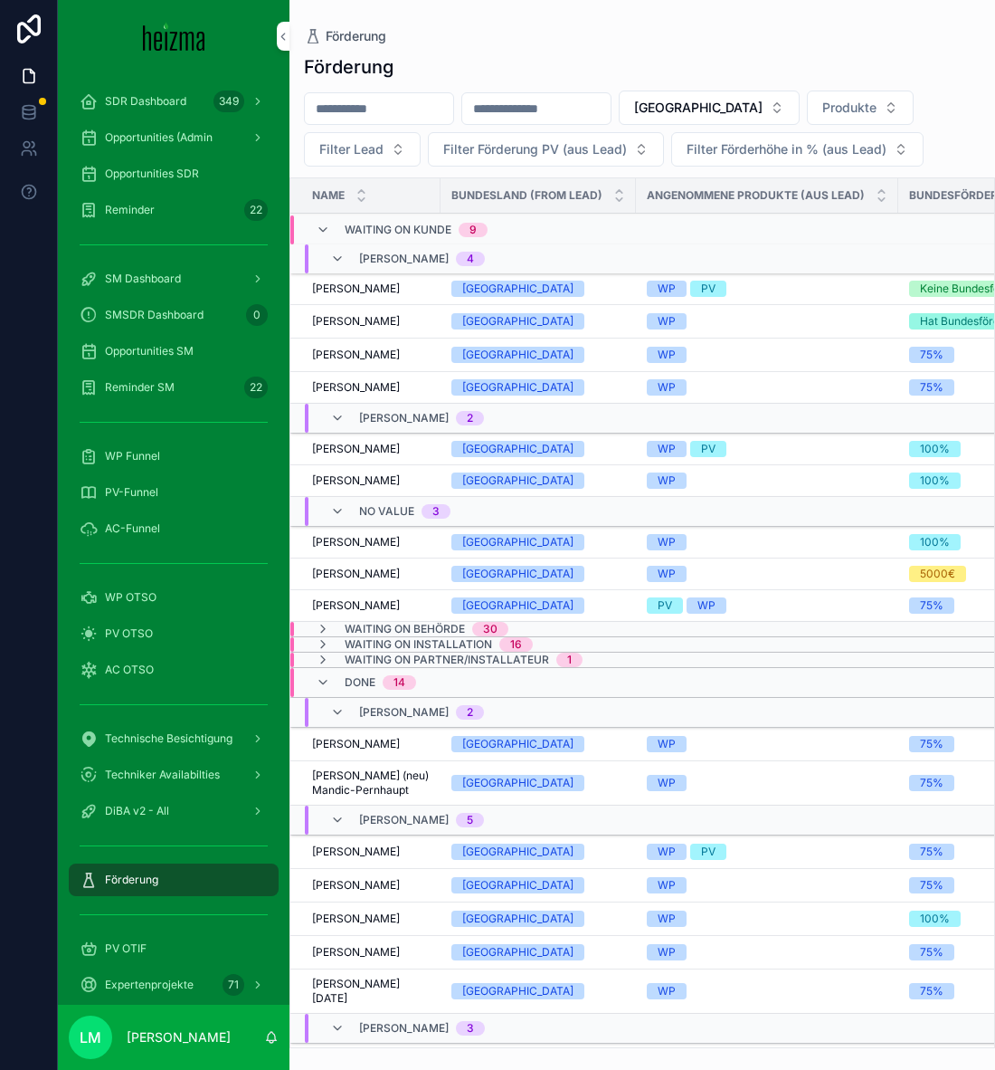
click at [396, 120] on input "scrollable content" at bounding box center [379, 108] width 148 height 25
type input "********"
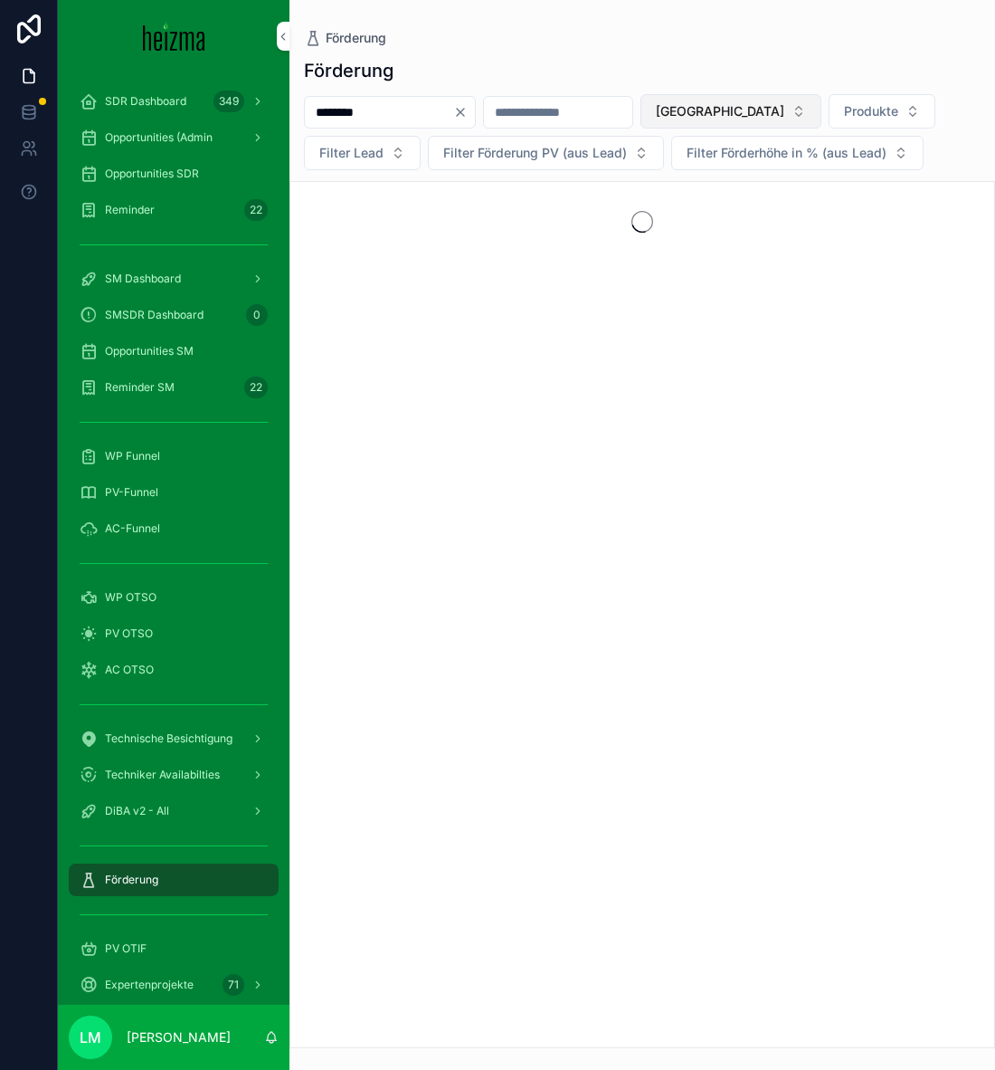
click at [730, 112] on span "[GEOGRAPHIC_DATA]" at bounding box center [720, 111] width 128 height 18
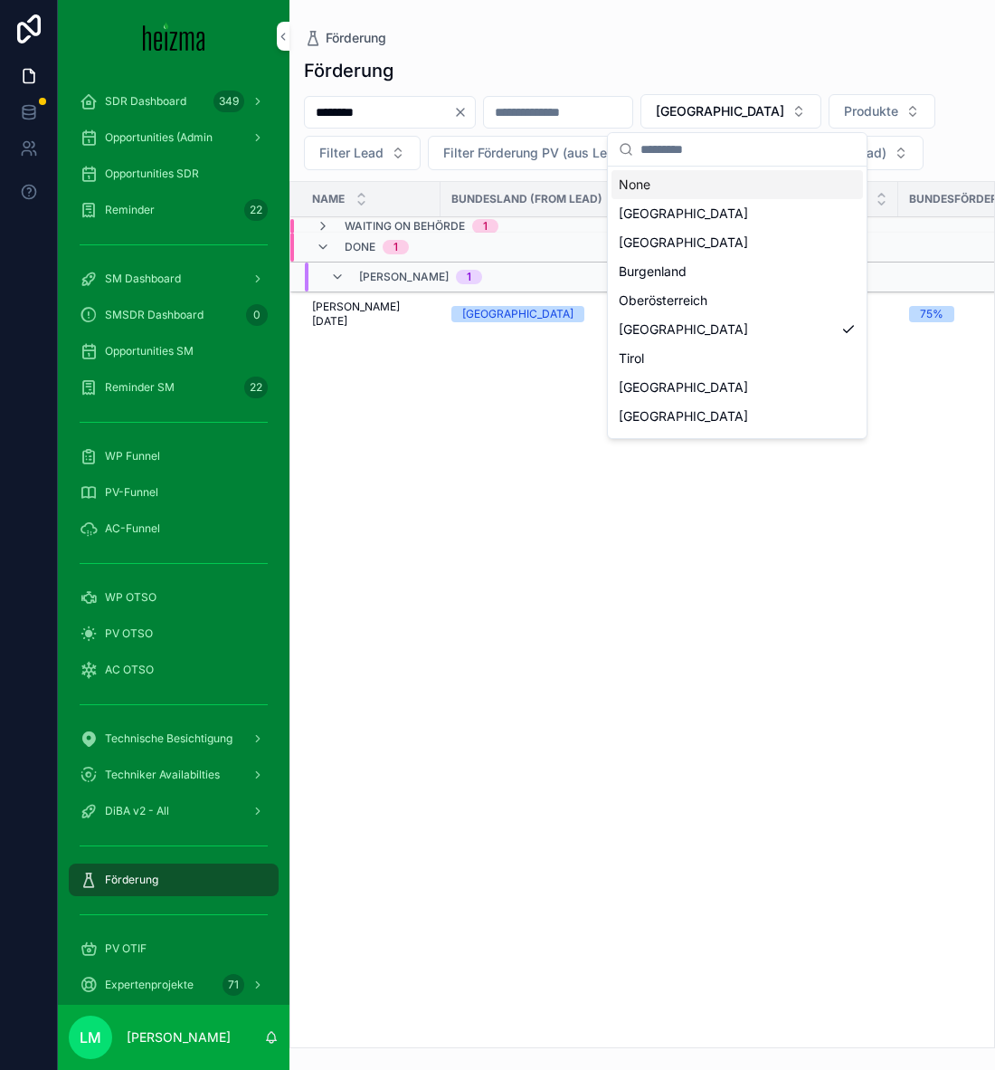
click at [666, 180] on div "None" at bounding box center [738, 184] width 252 height 29
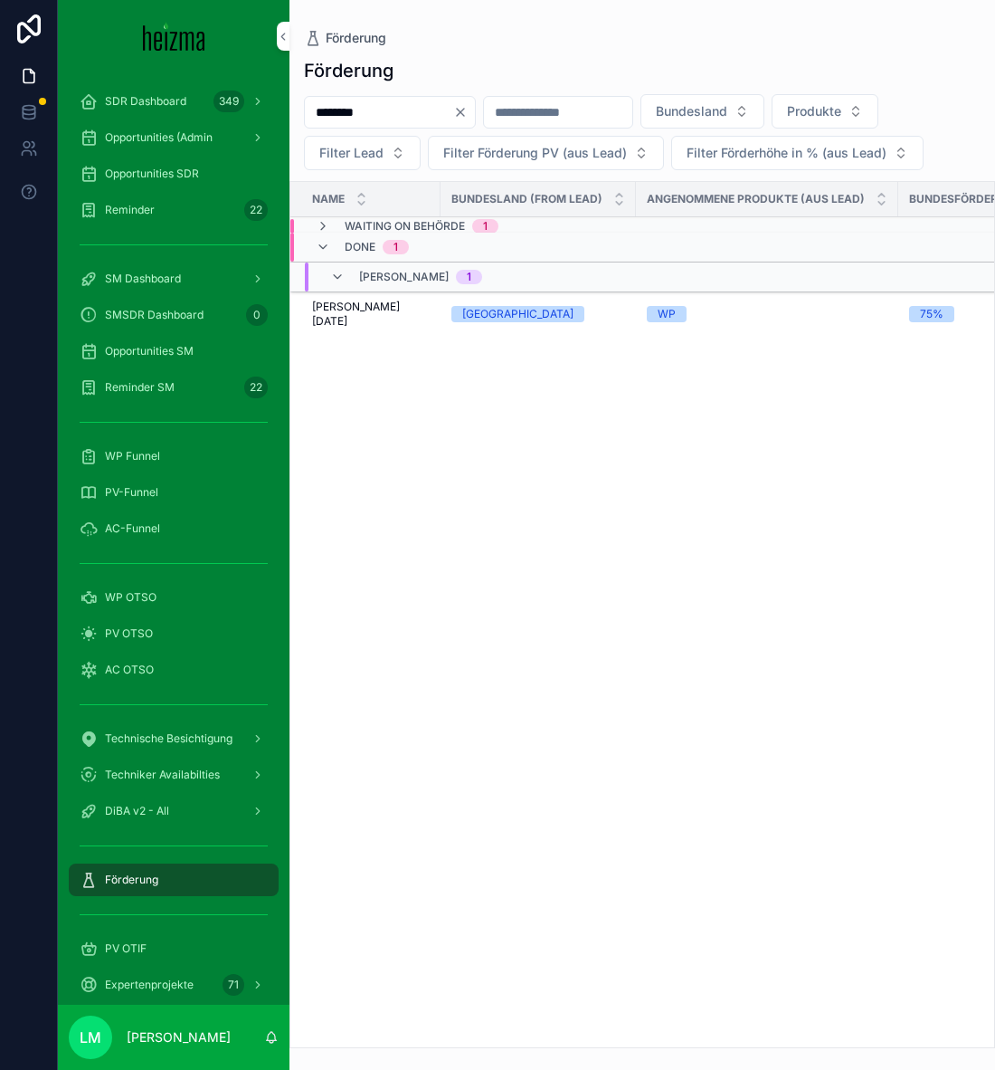
click at [348, 226] on span "Waiting on Behörde" at bounding box center [405, 226] width 120 height 14
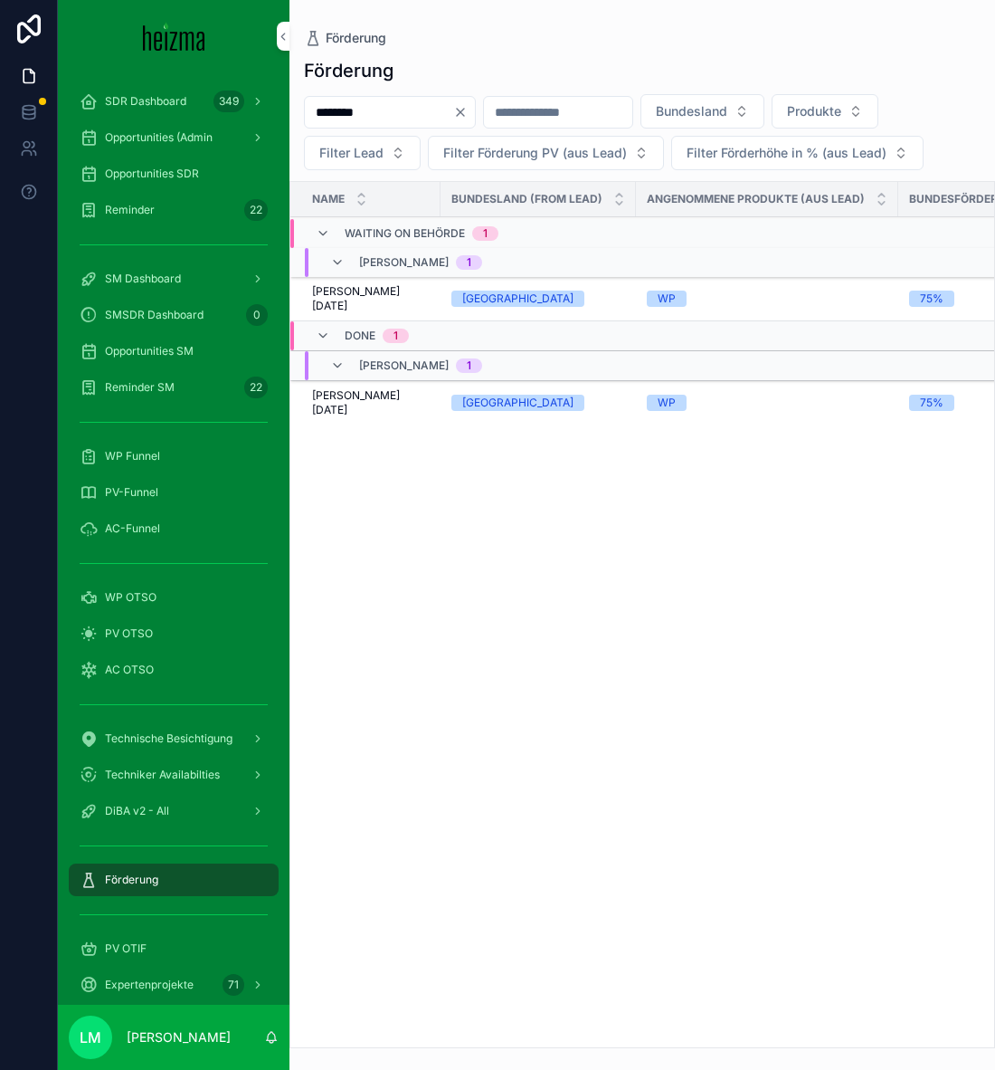
click at [356, 287] on span "[PERSON_NAME][DATE]" at bounding box center [371, 298] width 118 height 29
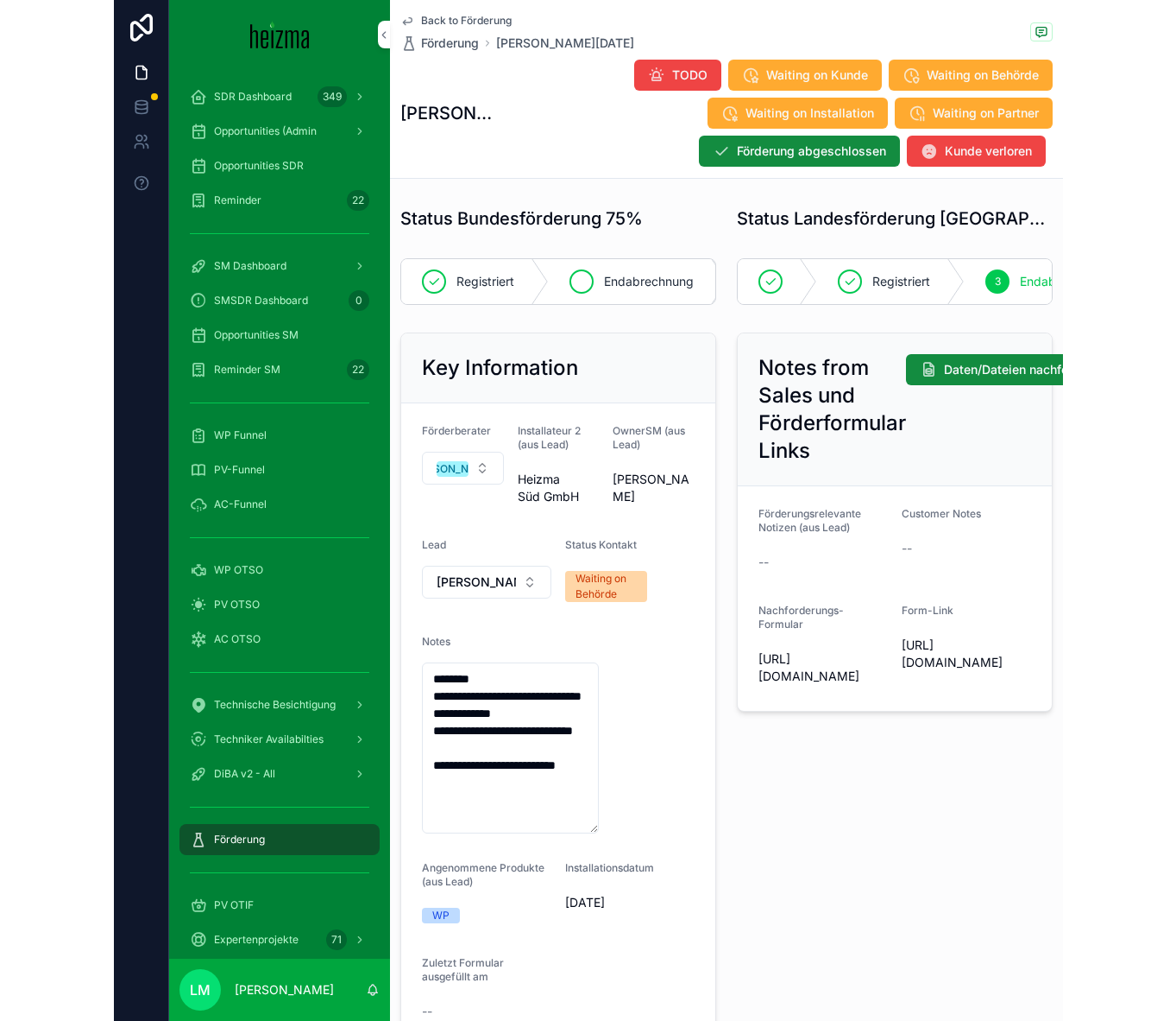
scroll to position [0, 347]
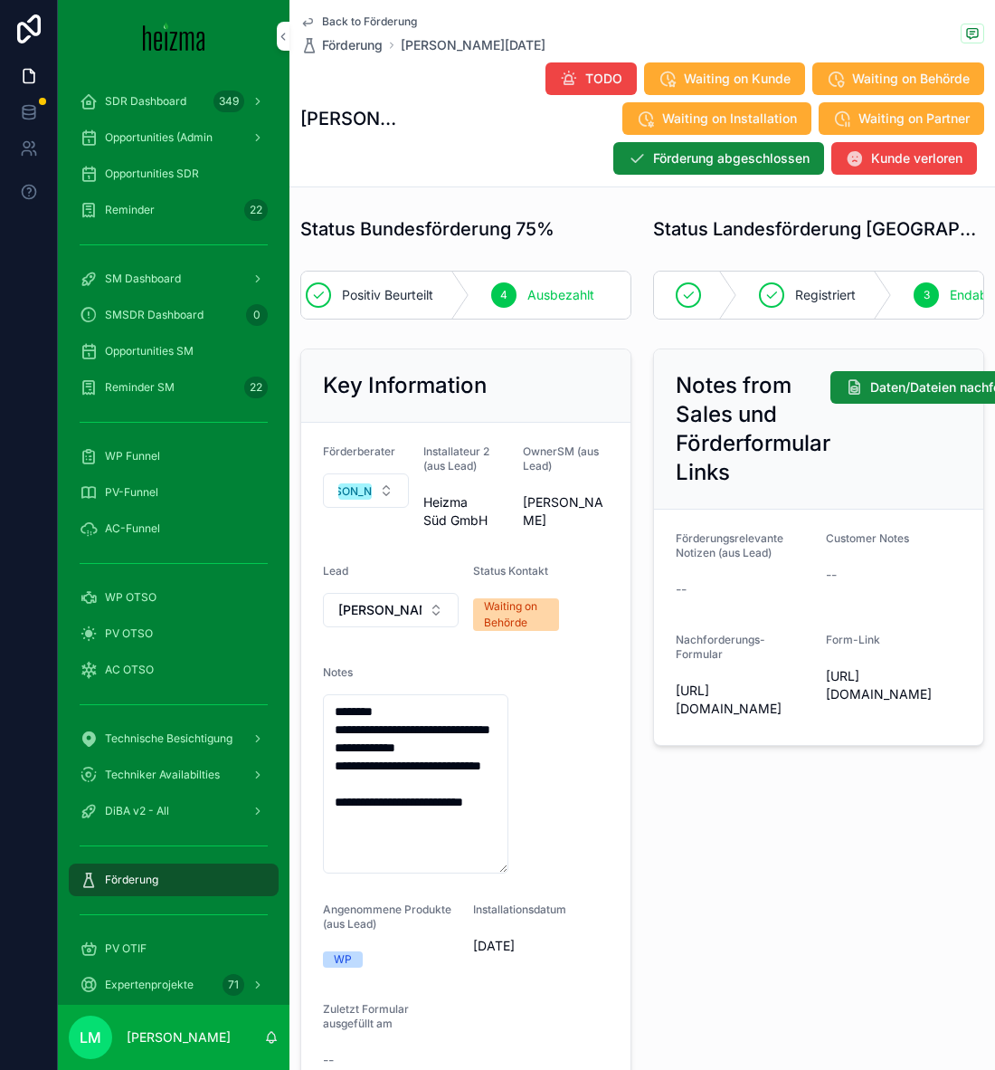
click at [397, 29] on div "Back to Förderung Förderung [PERSON_NAME][DATE]" at bounding box center [422, 34] width 245 height 40
click at [376, 24] on span "Back to Förderung" at bounding box center [369, 21] width 95 height 14
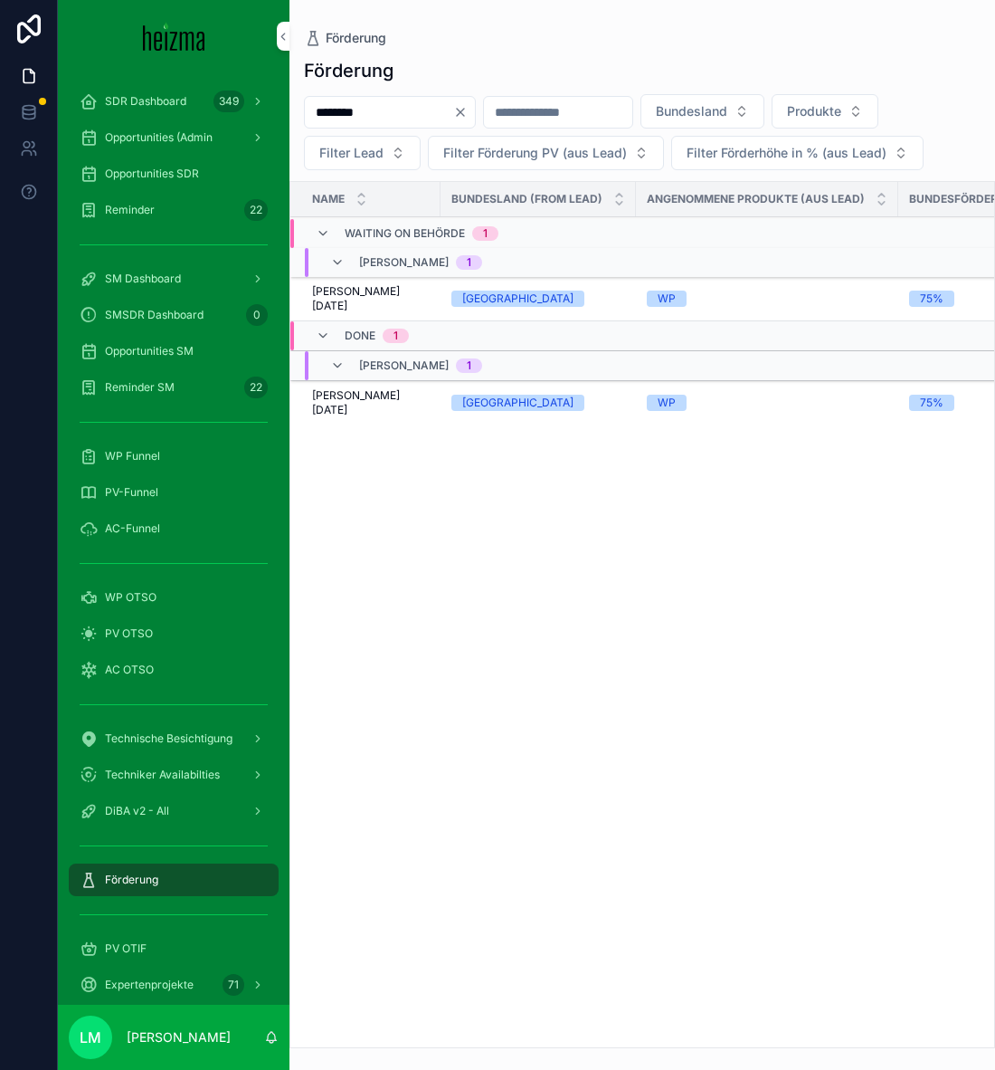
click at [476, 103] on div "********" at bounding box center [390, 112] width 172 height 33
click at [464, 111] on icon "Clear" at bounding box center [460, 112] width 7 height 7
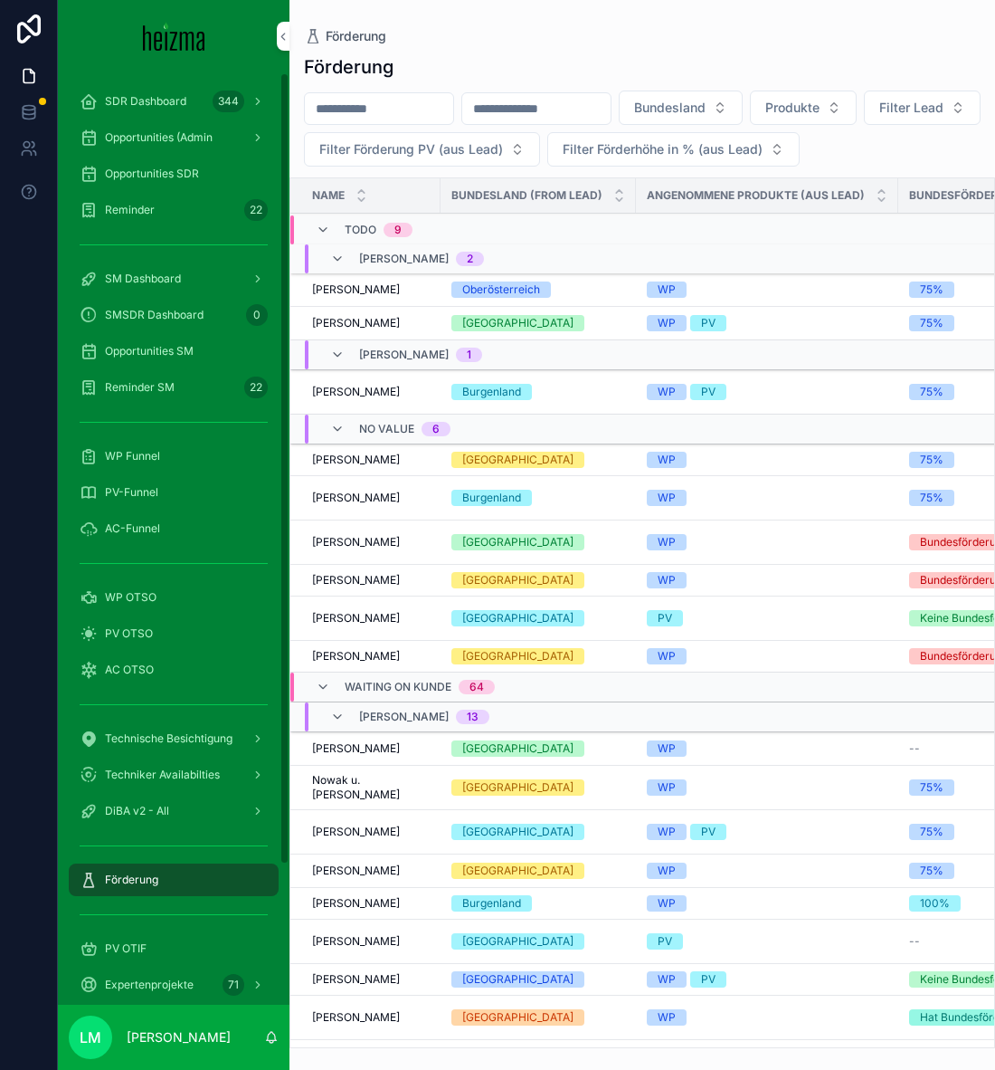
click at [166, 156] on div "Opportunities SDR" at bounding box center [174, 174] width 232 height 36
click at [167, 184] on div "Opportunities SDR" at bounding box center [174, 173] width 188 height 29
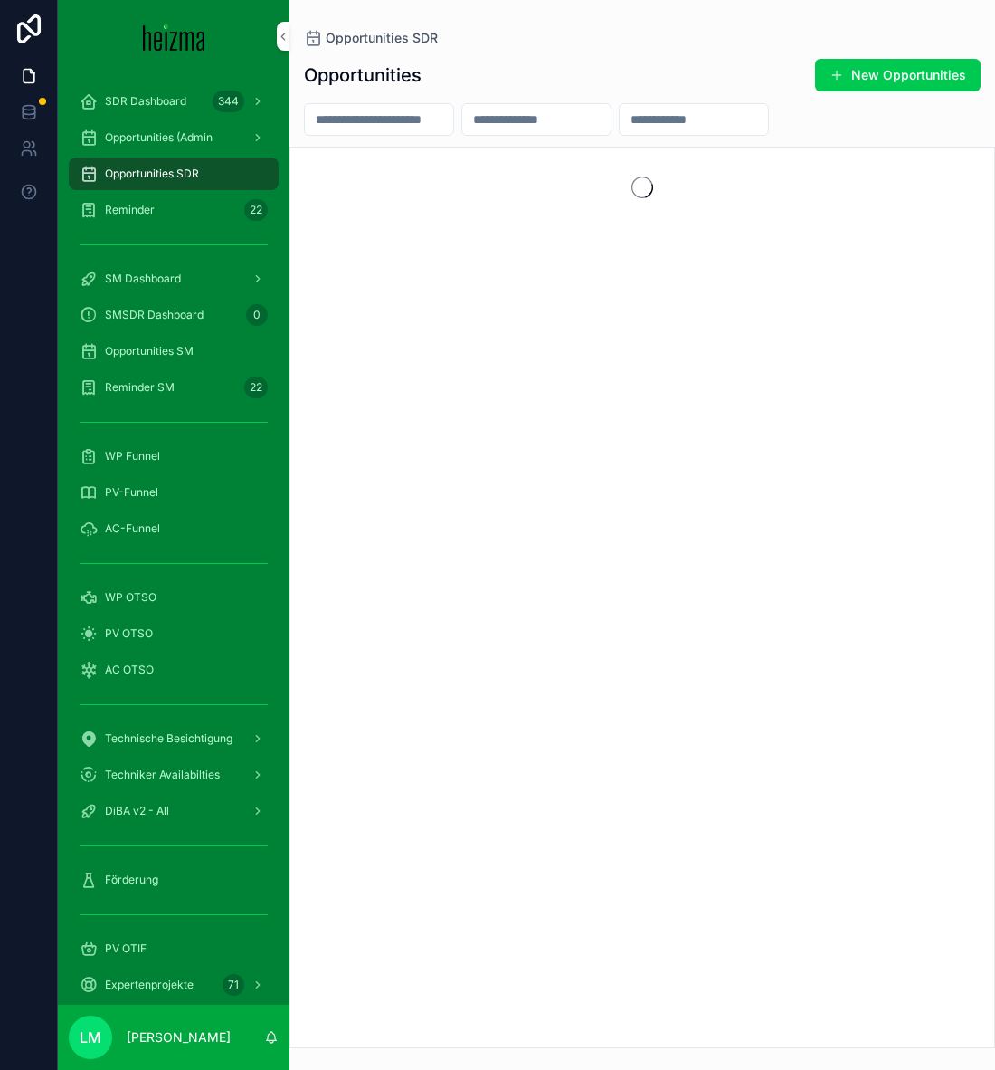
click at [347, 121] on input "scrollable content" at bounding box center [379, 119] width 148 height 25
type input "**********"
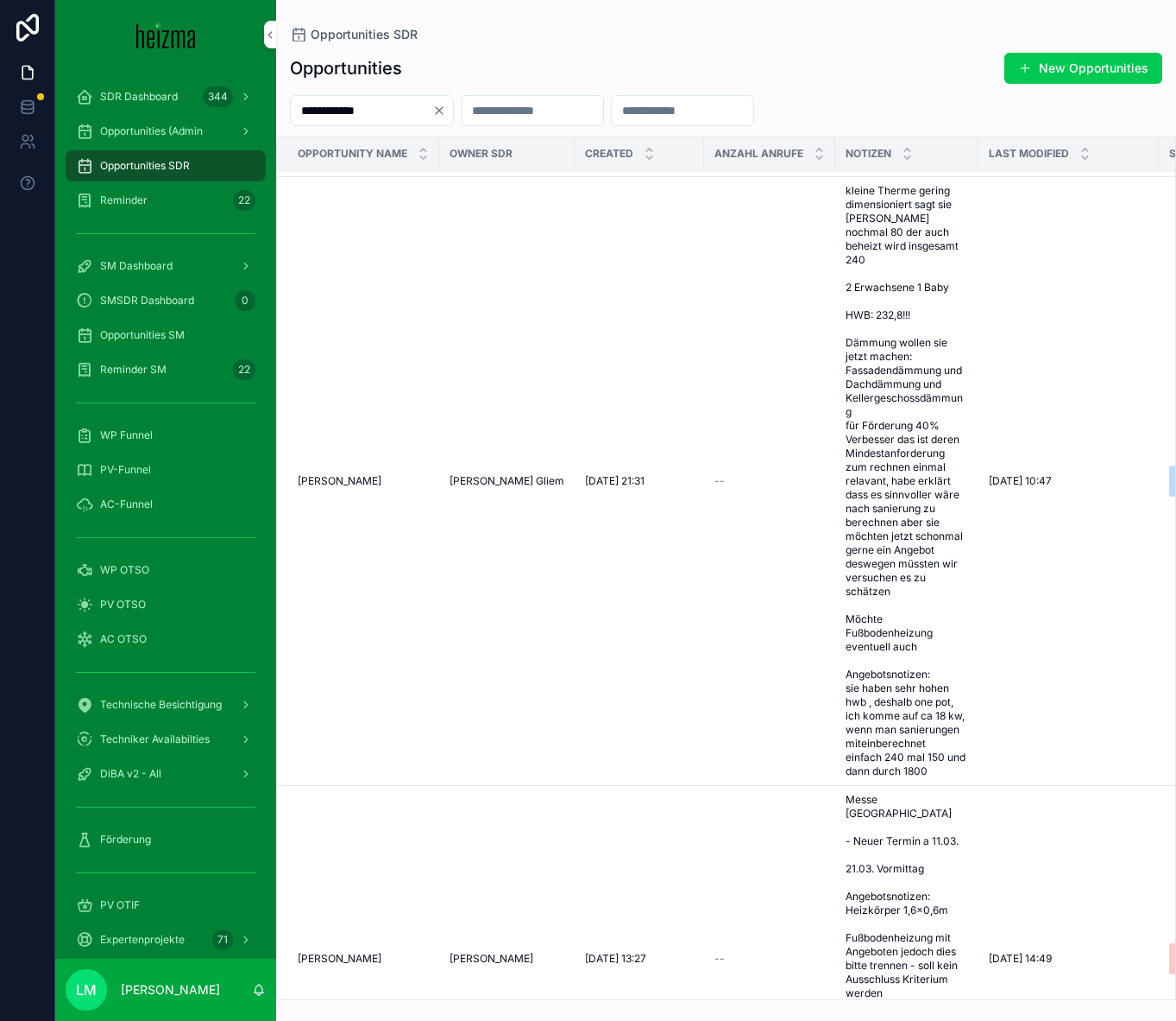
scroll to position [432, 0]
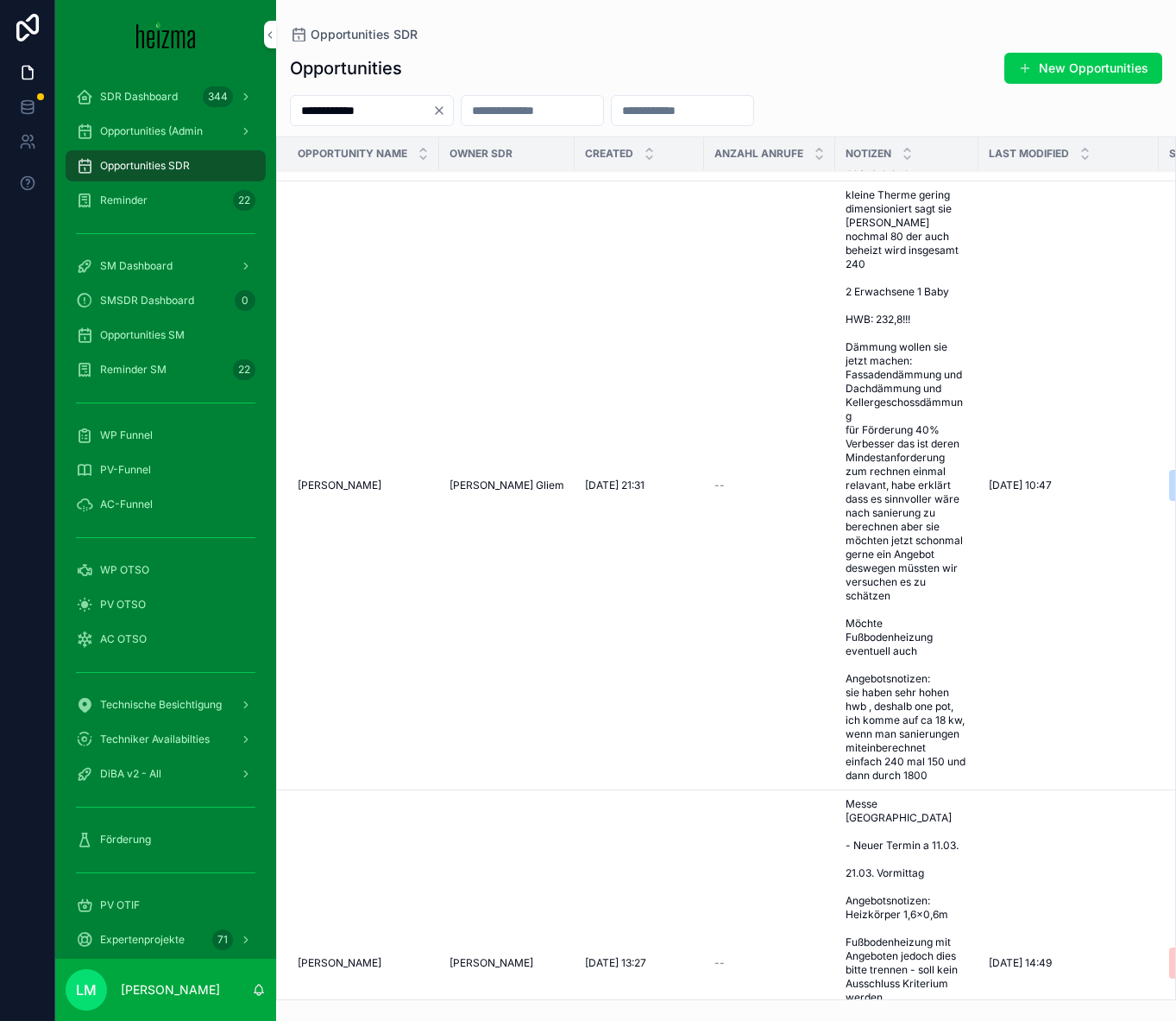
click at [382, 478] on span "[PERSON_NAME]" at bounding box center [340, 485] width 84 height 13
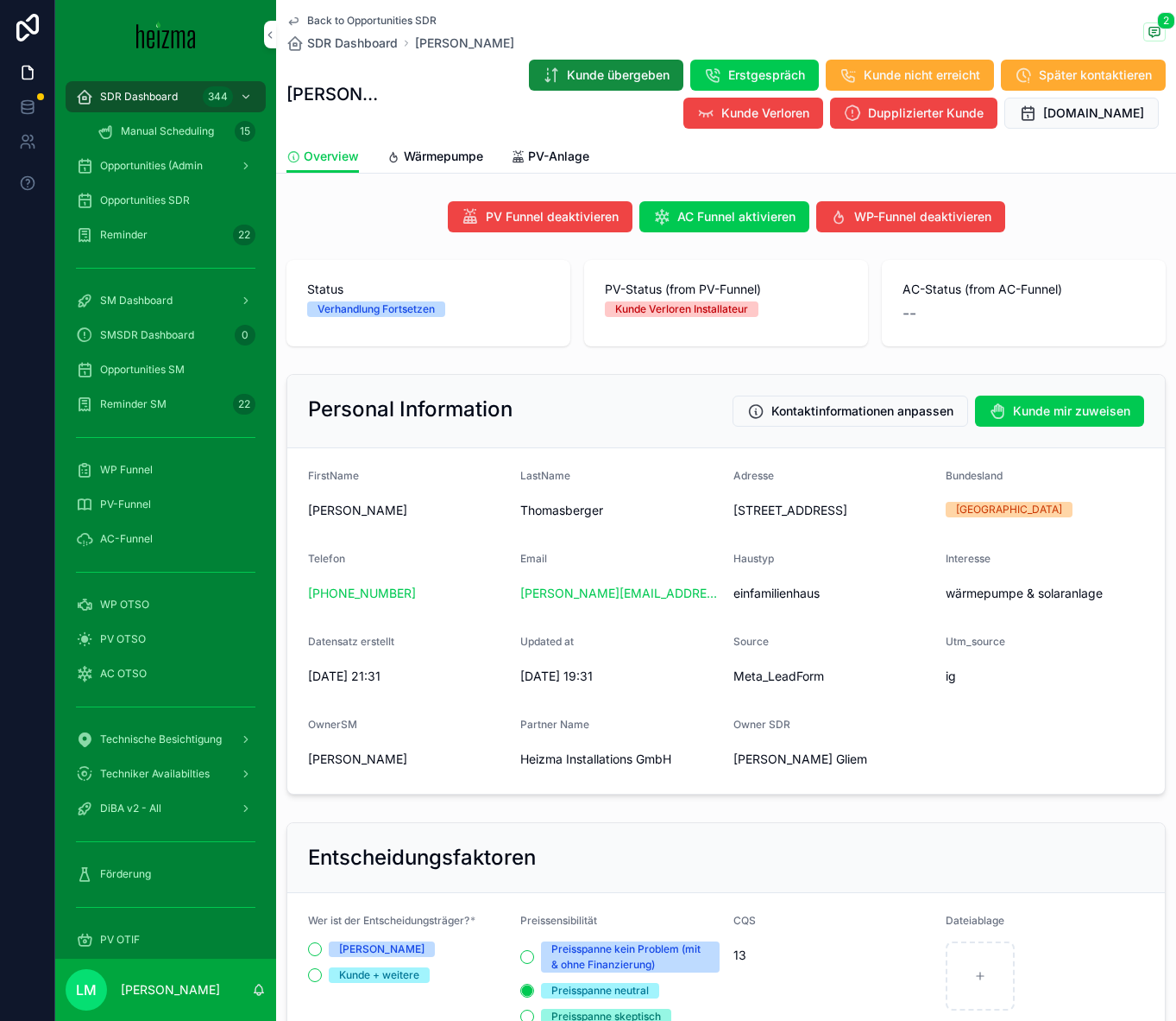
click at [423, 159] on span "Wärmepumpe" at bounding box center [443, 156] width 79 height 17
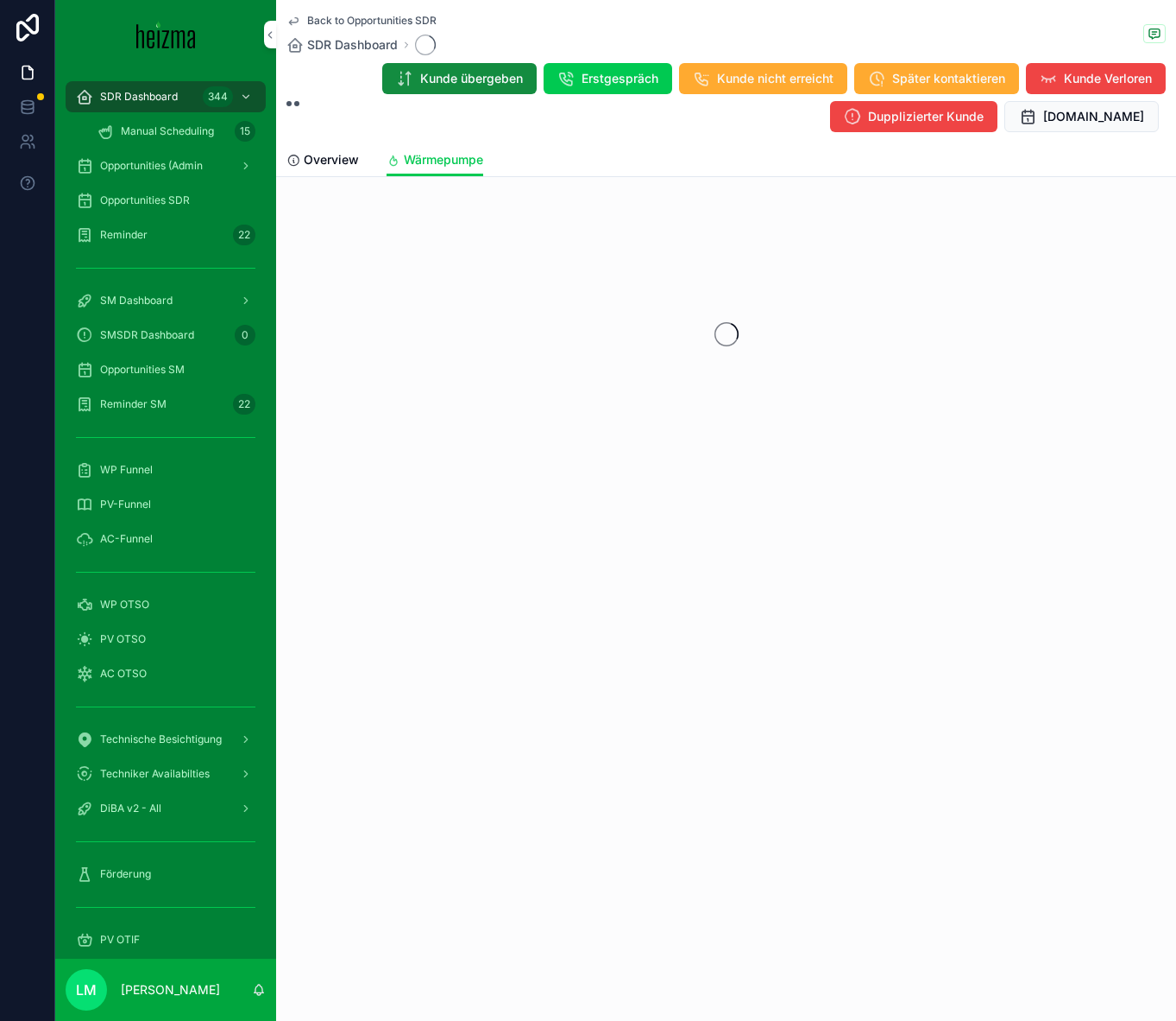
click at [336, 167] on span "Overview" at bounding box center [332, 159] width 55 height 17
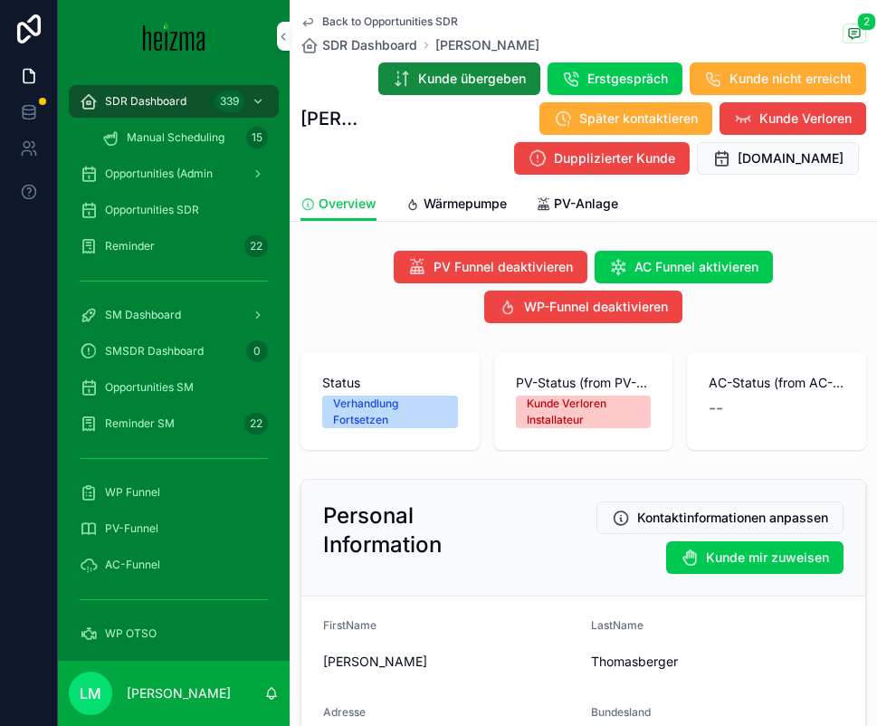
click at [360, 22] on span "Back to Opportunities SDR" at bounding box center [390, 21] width 136 height 14
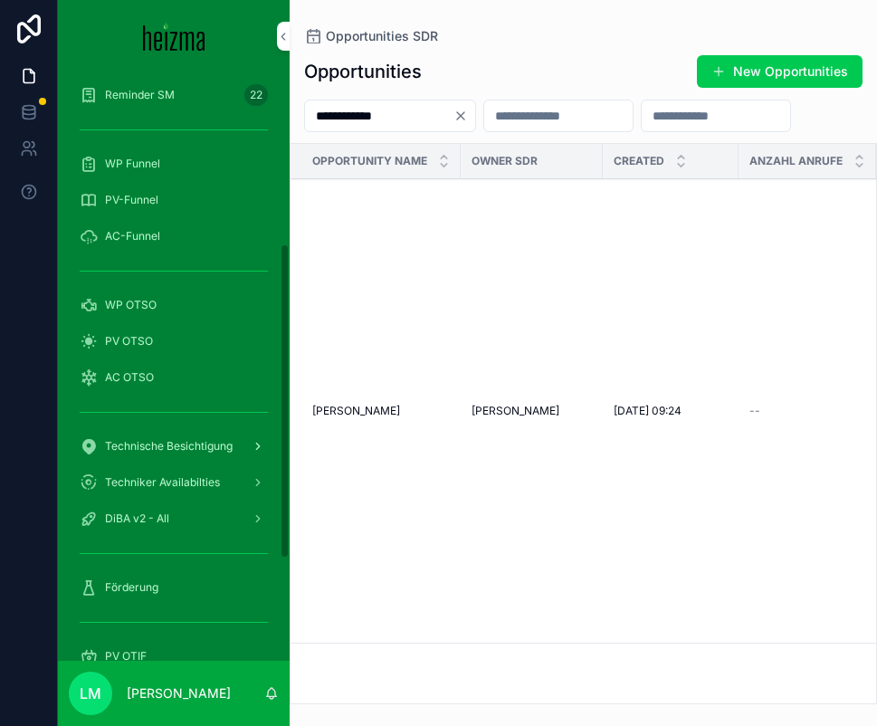
scroll to position [329, 0]
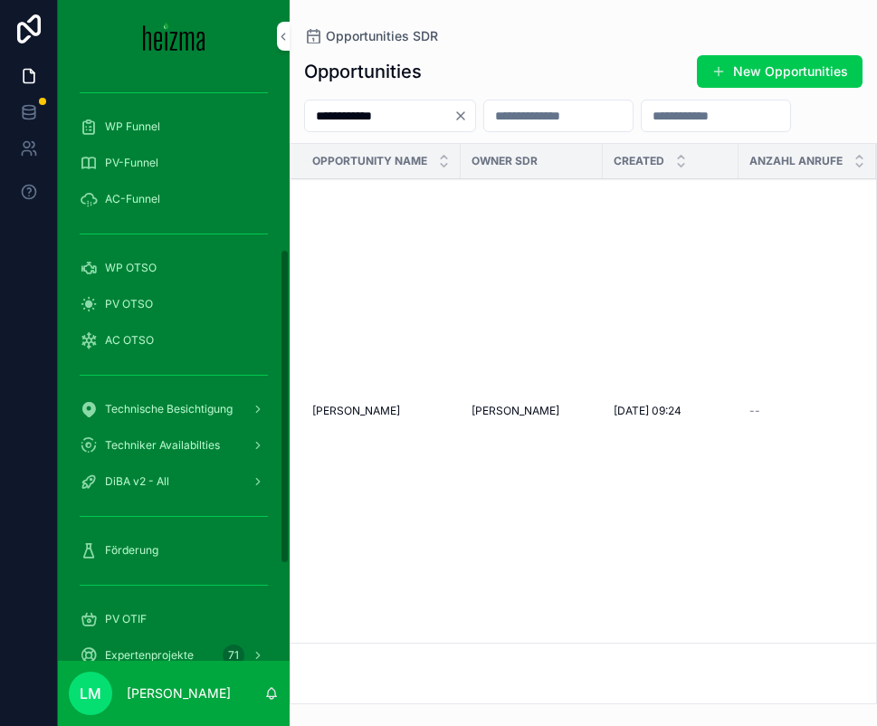
click at [131, 553] on span "Förderung" at bounding box center [131, 550] width 53 height 14
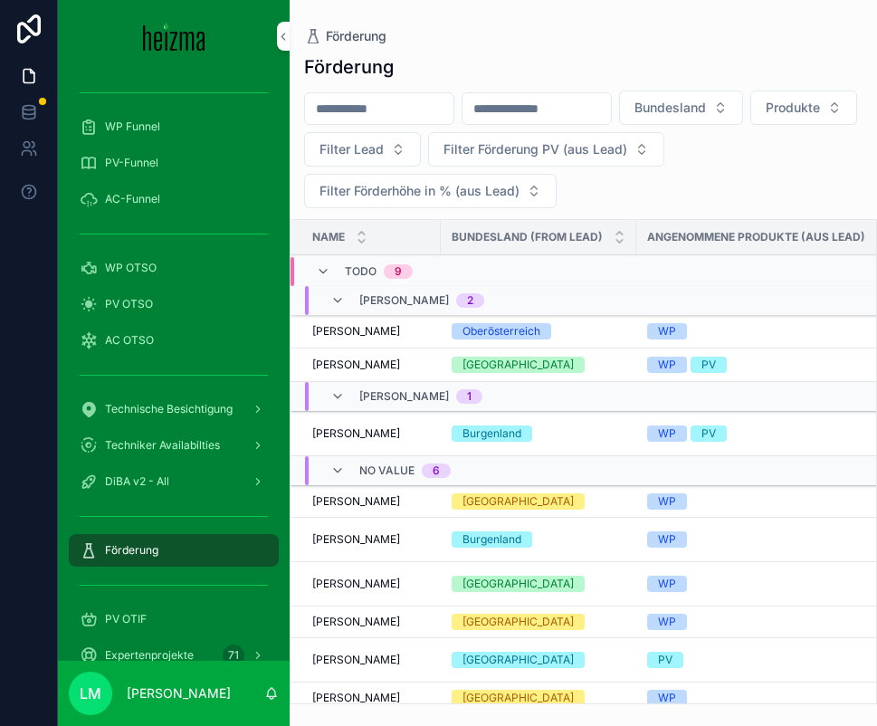
click at [341, 117] on input "scrollable content" at bounding box center [379, 108] width 148 height 25
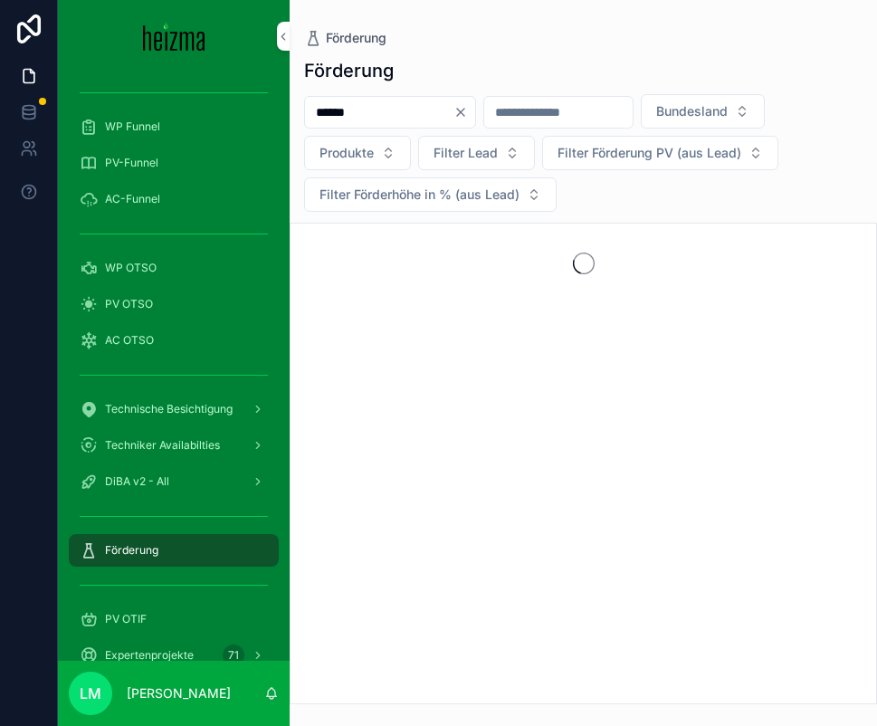
click at [385, 119] on input "******" at bounding box center [379, 112] width 148 height 25
type input "**********"
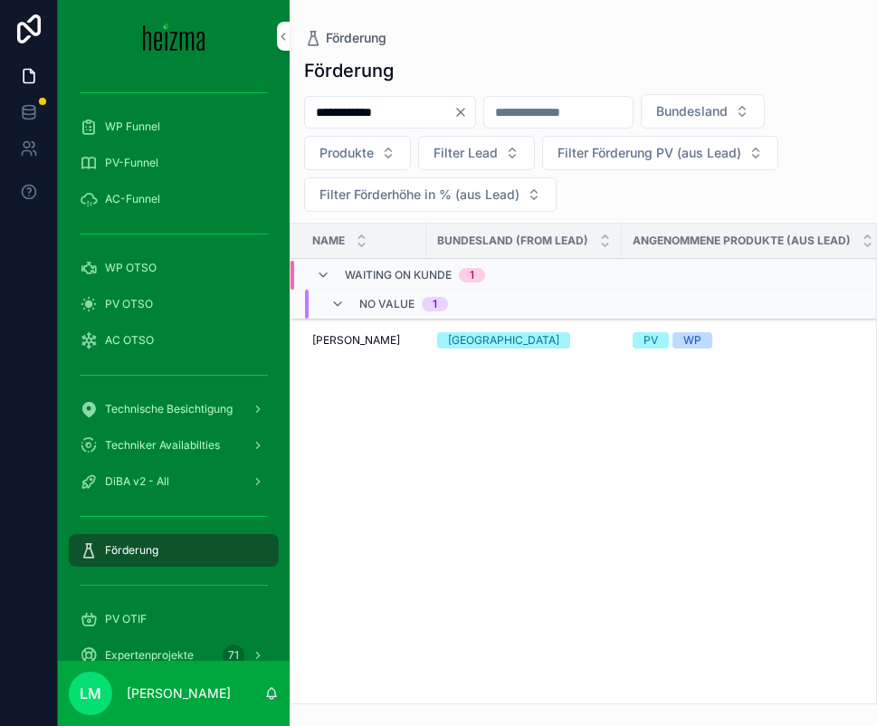
click at [349, 337] on span "[PERSON_NAME]" at bounding box center [356, 340] width 88 height 14
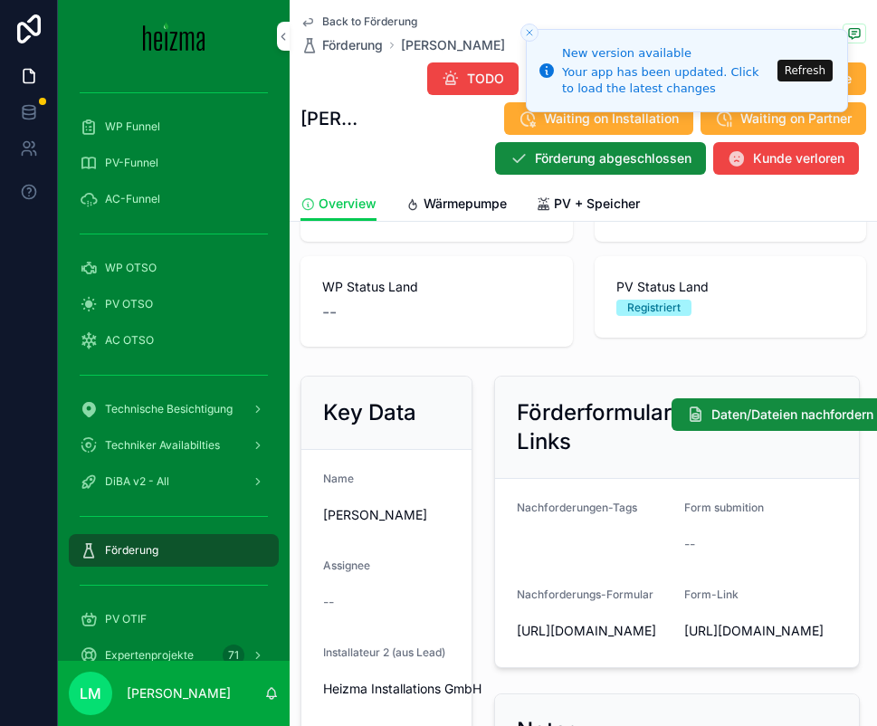
scroll to position [199, 0]
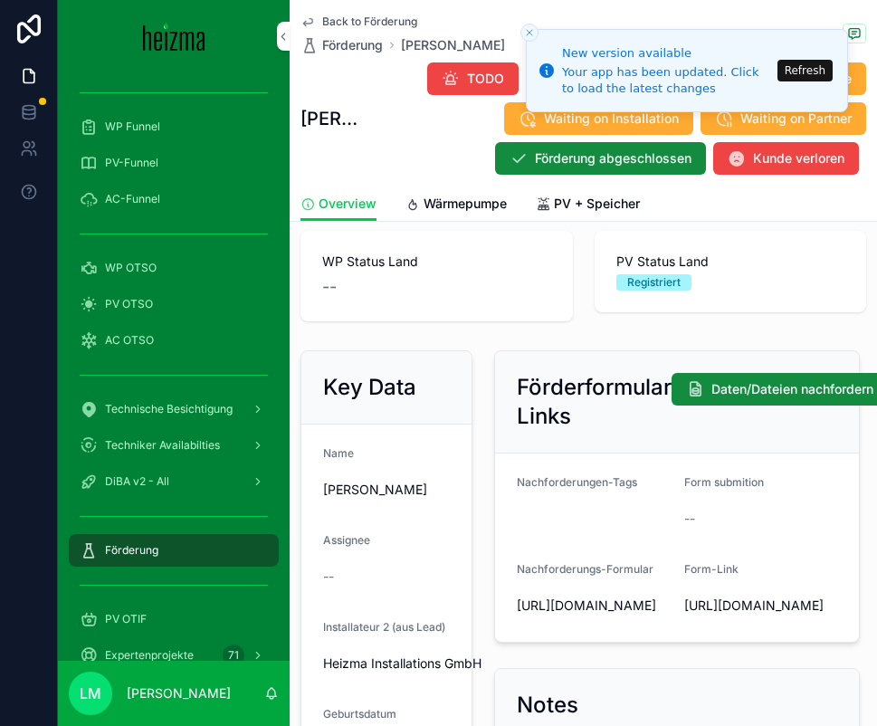
click at [805, 74] on button "Refresh" at bounding box center [804, 71] width 55 height 22
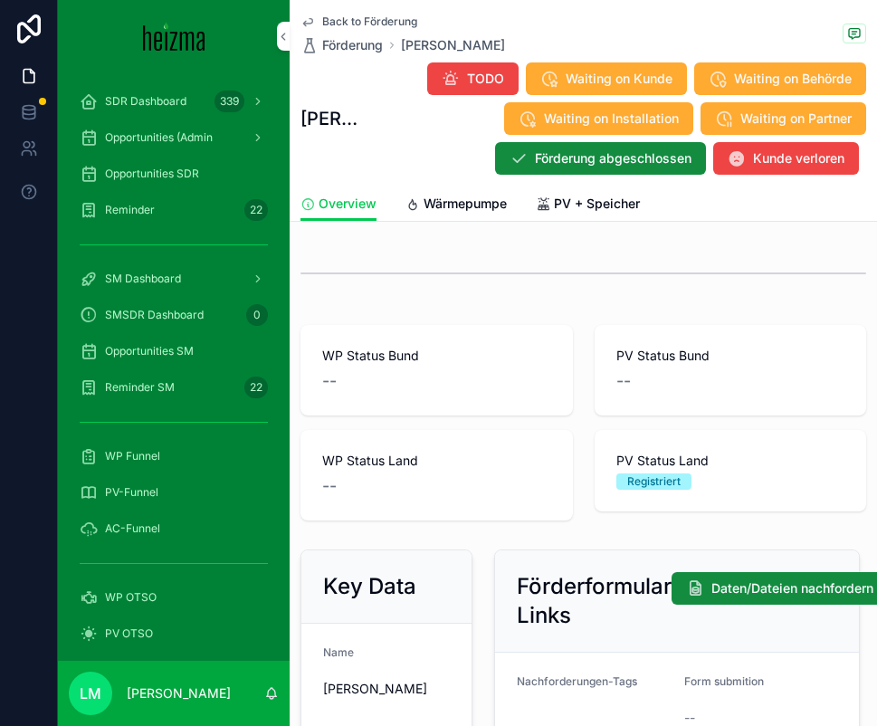
click at [464, 205] on span "Wärmepumpe" at bounding box center [464, 204] width 83 height 18
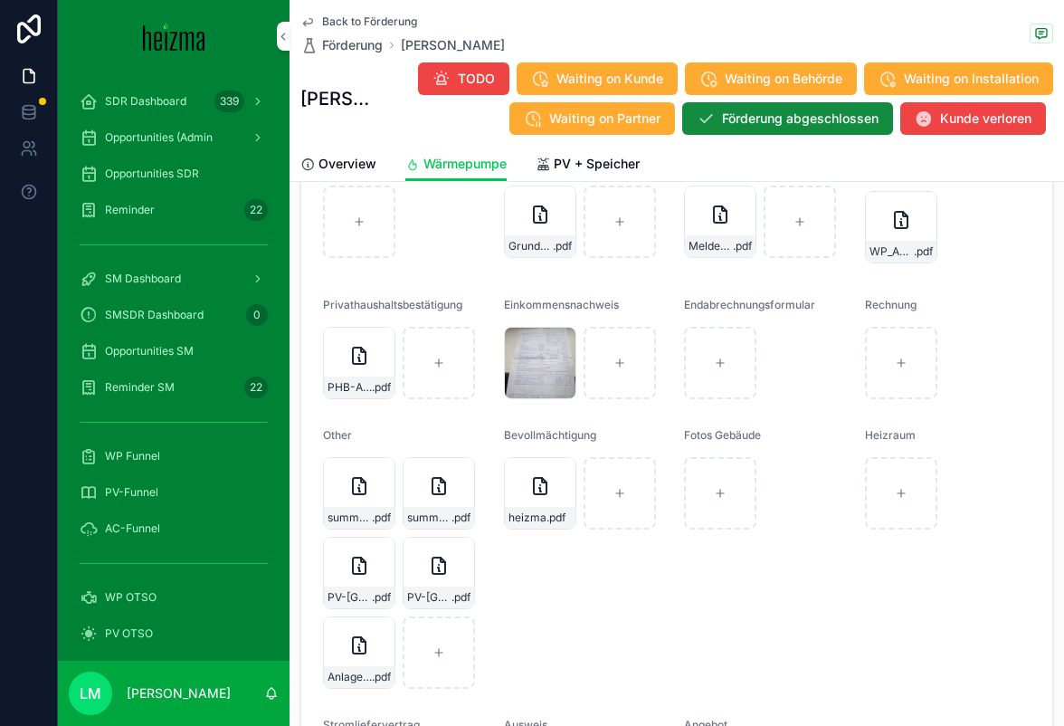
scroll to position [2429, 0]
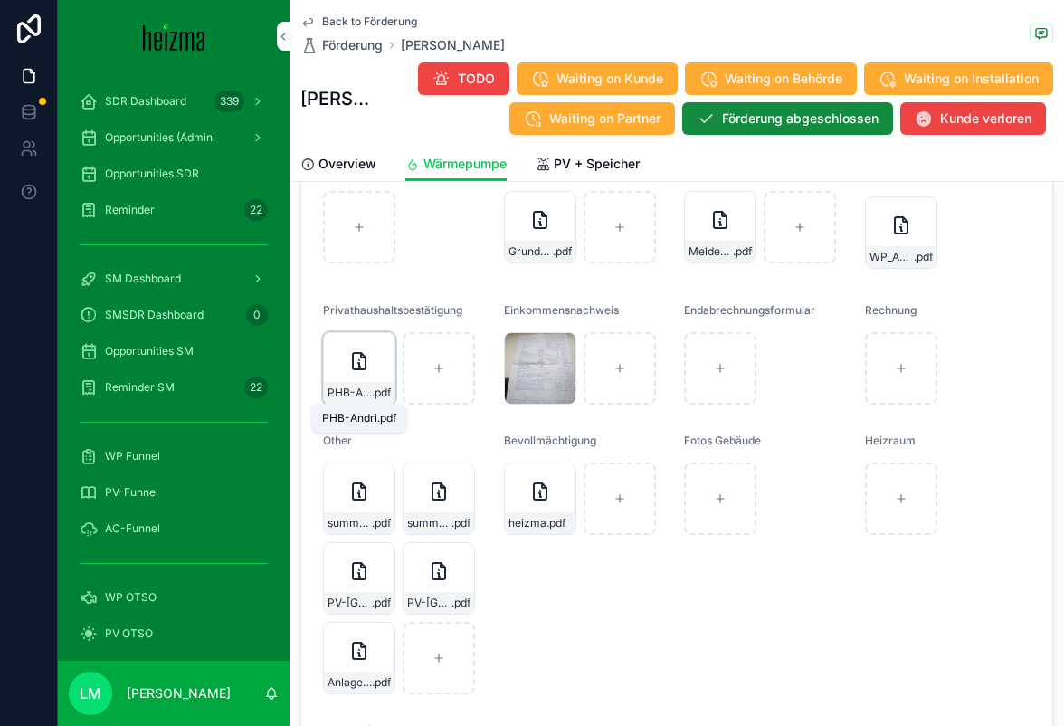
click at [349, 394] on span "PHB-Andri" at bounding box center [350, 392] width 44 height 14
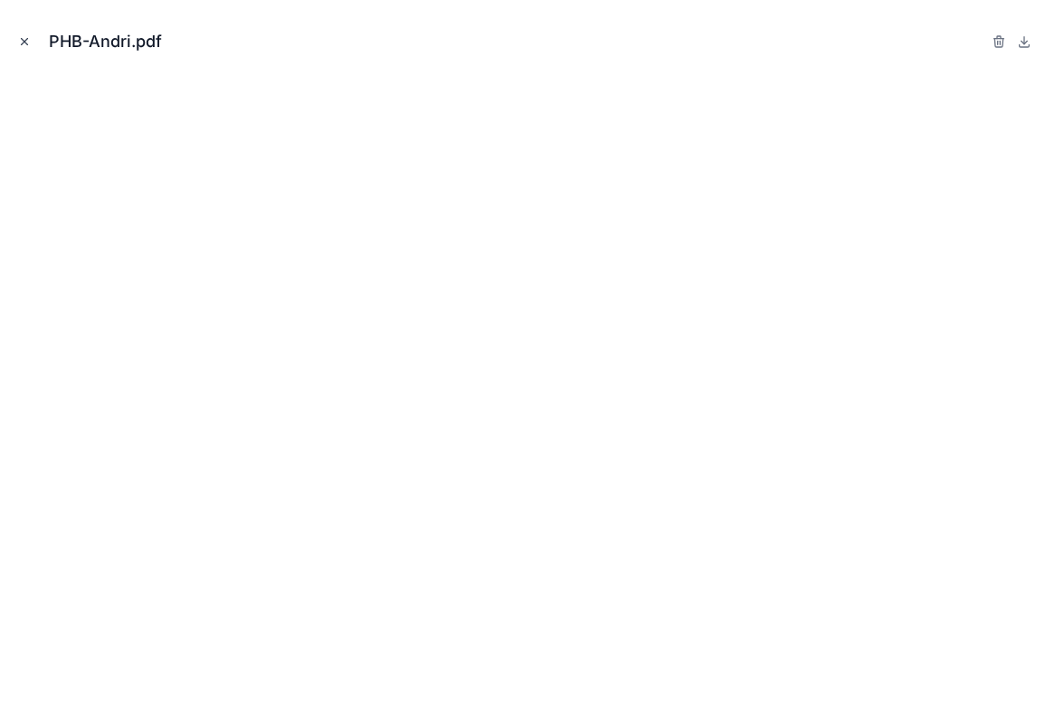
click at [23, 37] on icon "Close modal" at bounding box center [24, 41] width 13 height 13
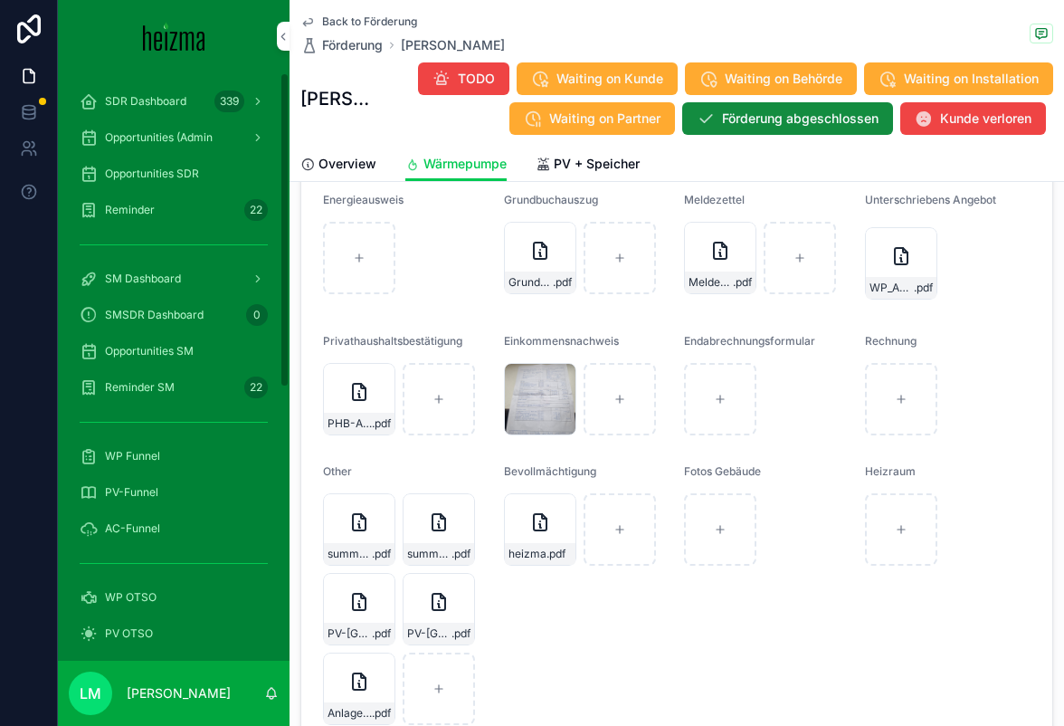
scroll to position [2393, 0]
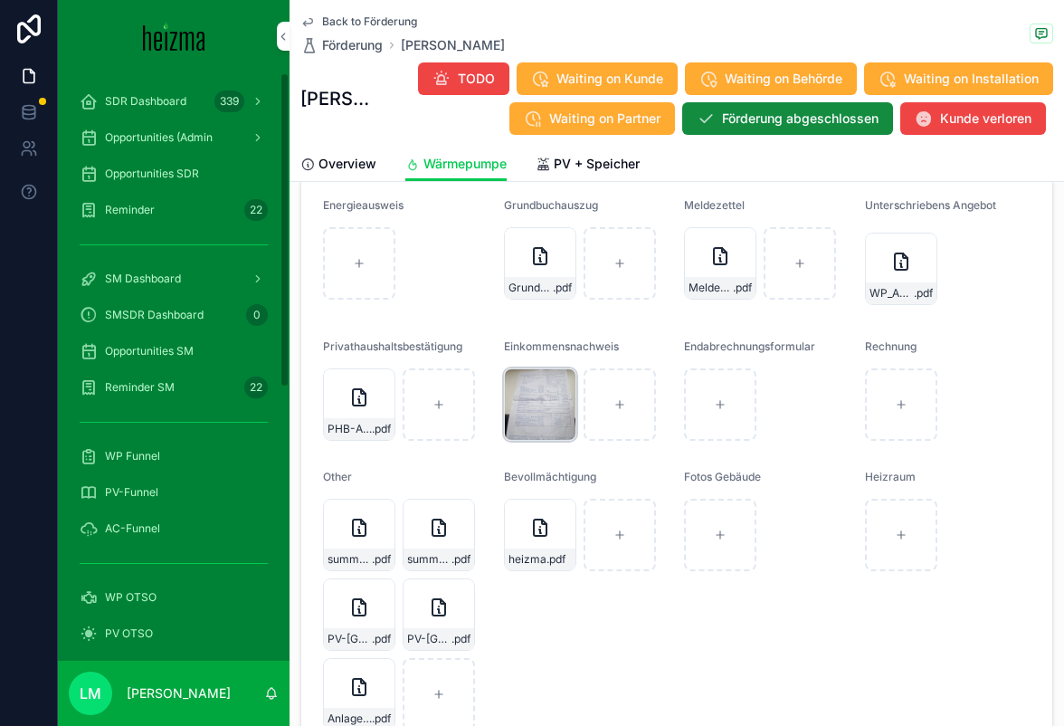
click at [529, 426] on div "PHOTO-2025-09-26-09-07-35 .jpg" at bounding box center [540, 404] width 72 height 72
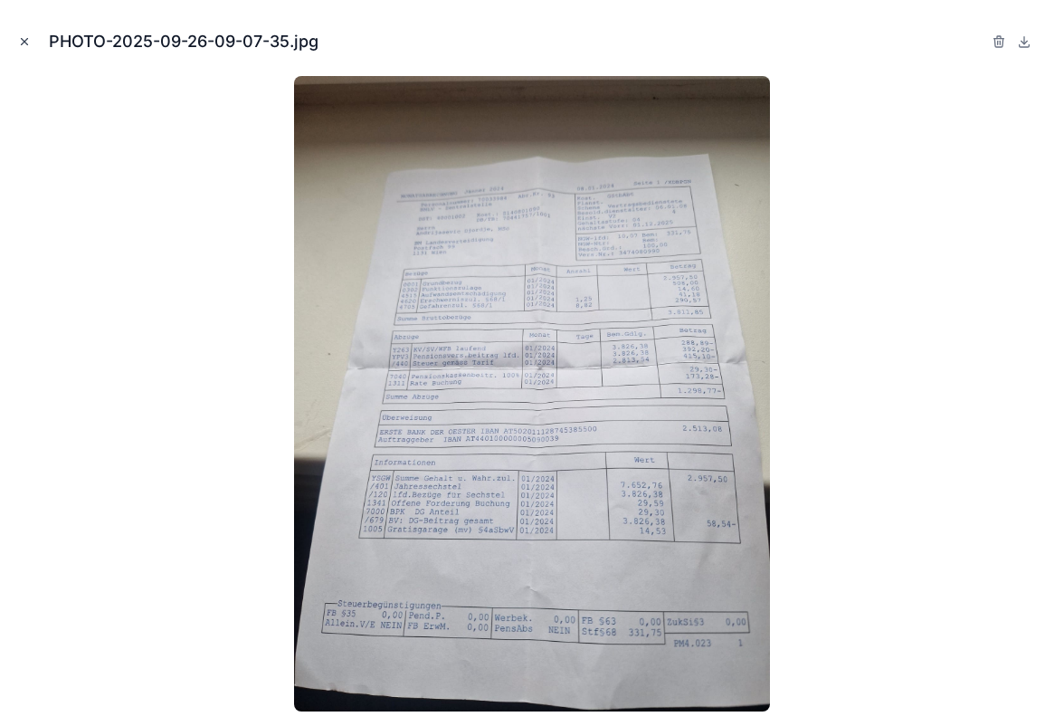
click at [24, 37] on icon "Close modal" at bounding box center [24, 41] width 13 height 13
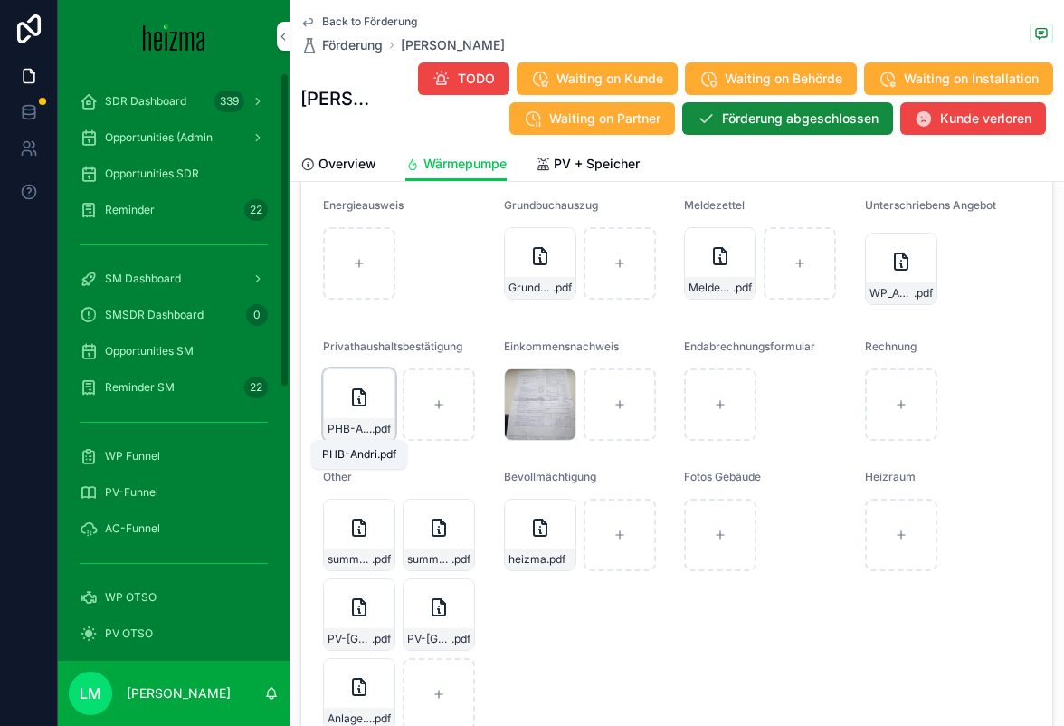
click at [356, 433] on span "PHB-Andri" at bounding box center [350, 429] width 44 height 14
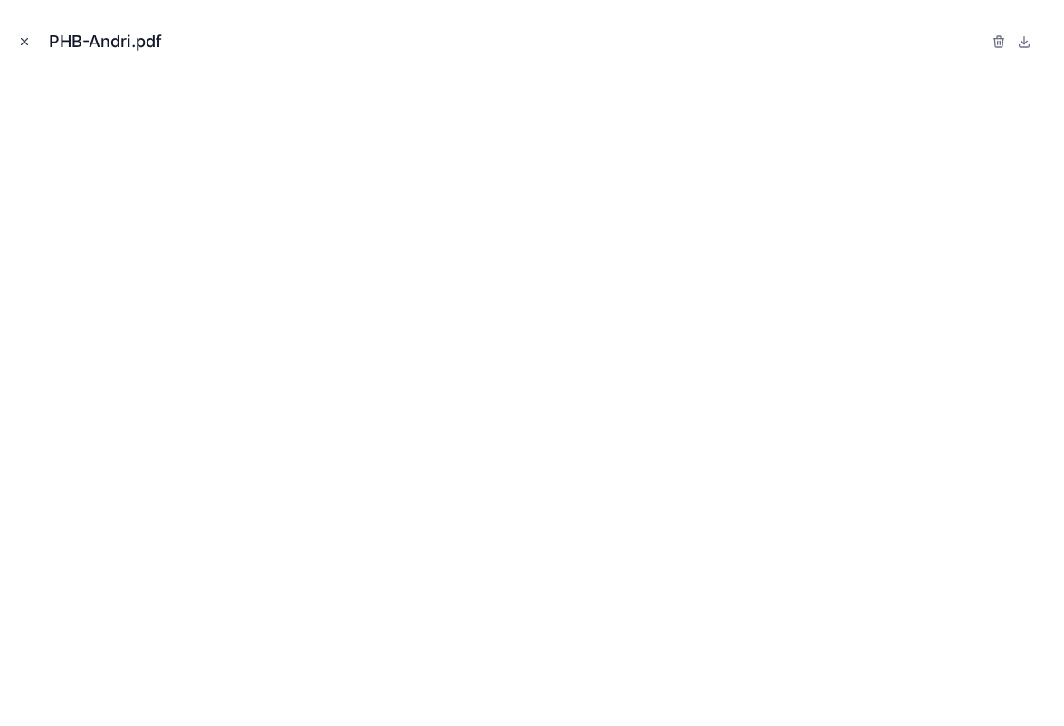
click at [20, 39] on icon "Close modal" at bounding box center [24, 41] width 13 height 13
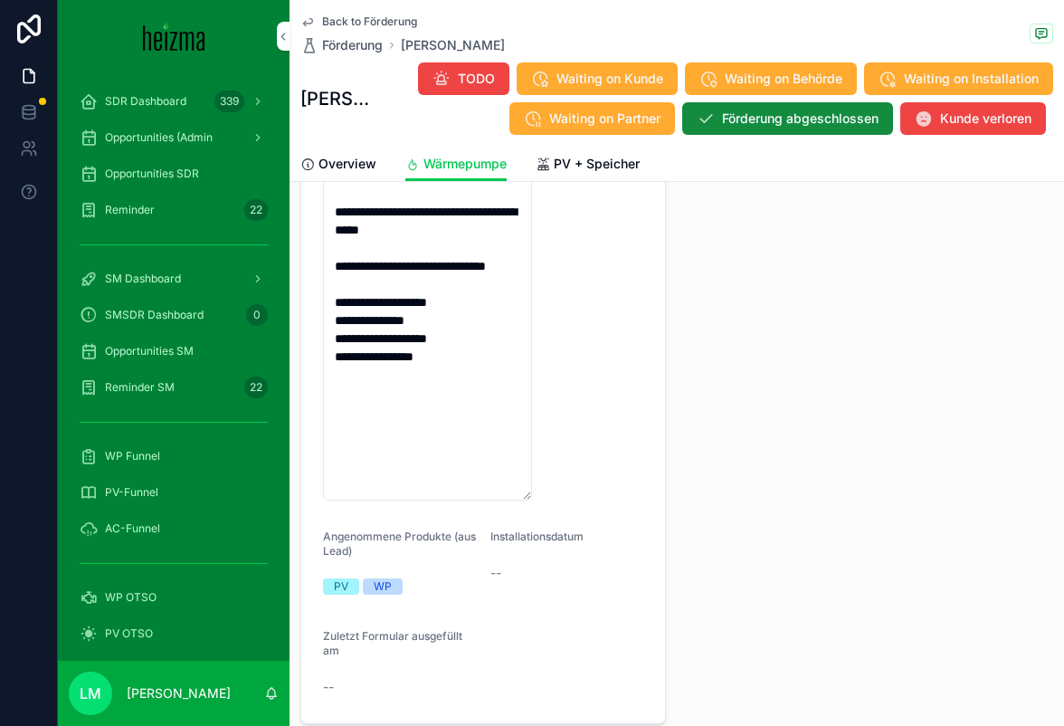
scroll to position [756, 0]
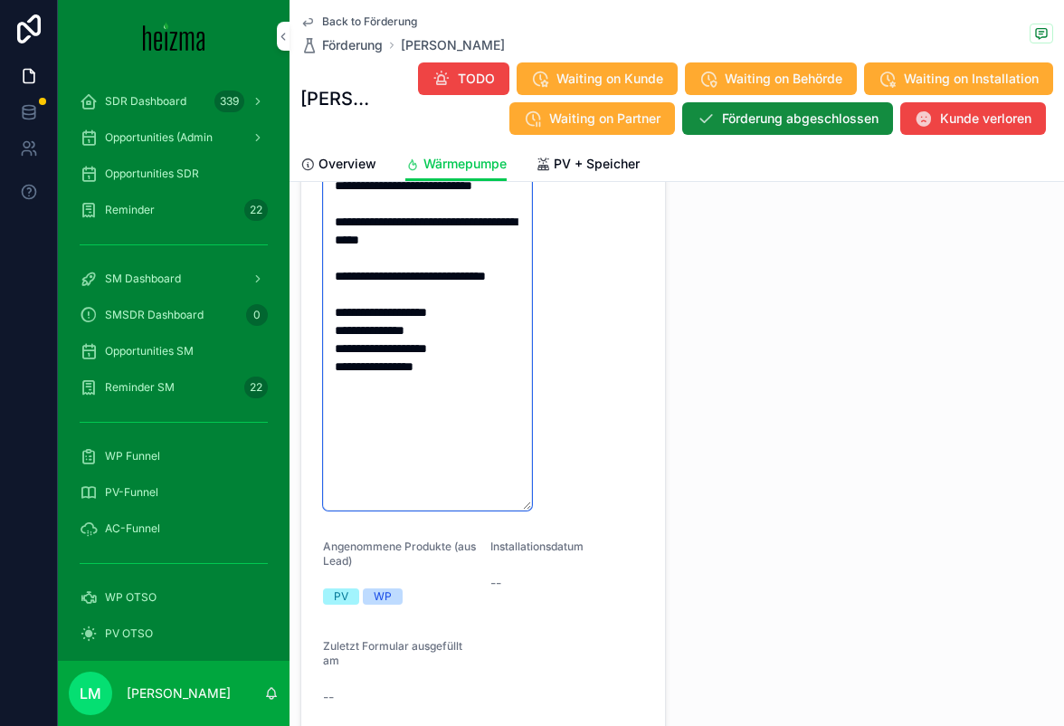
click at [429, 469] on textarea "**********" at bounding box center [427, 230] width 209 height 559
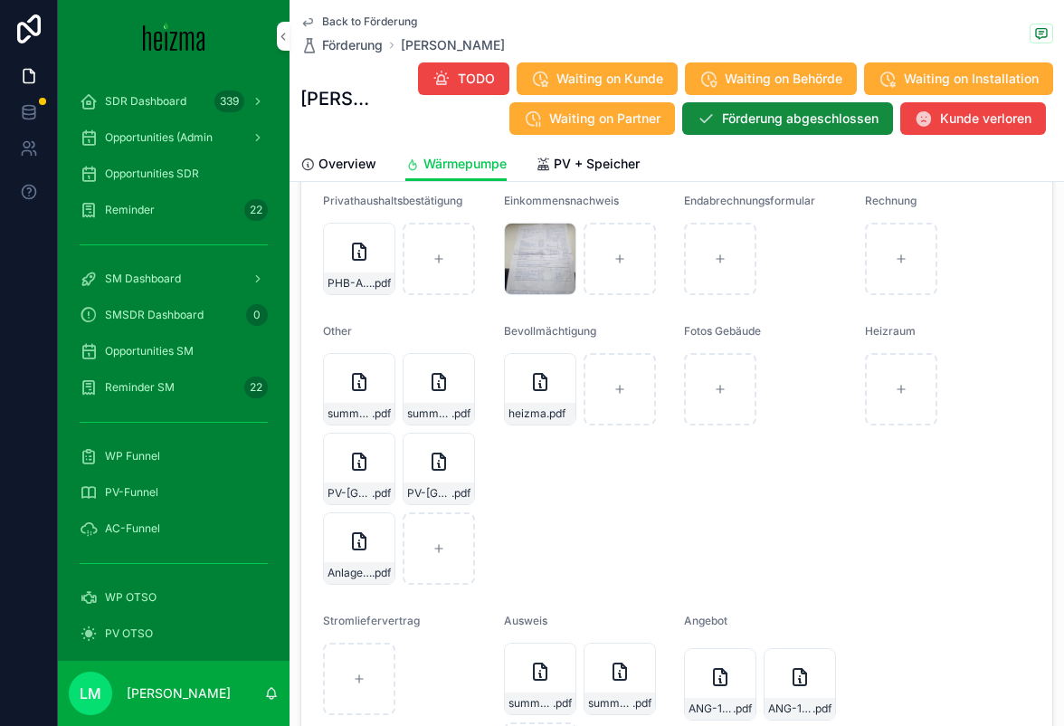
scroll to position [2566, 0]
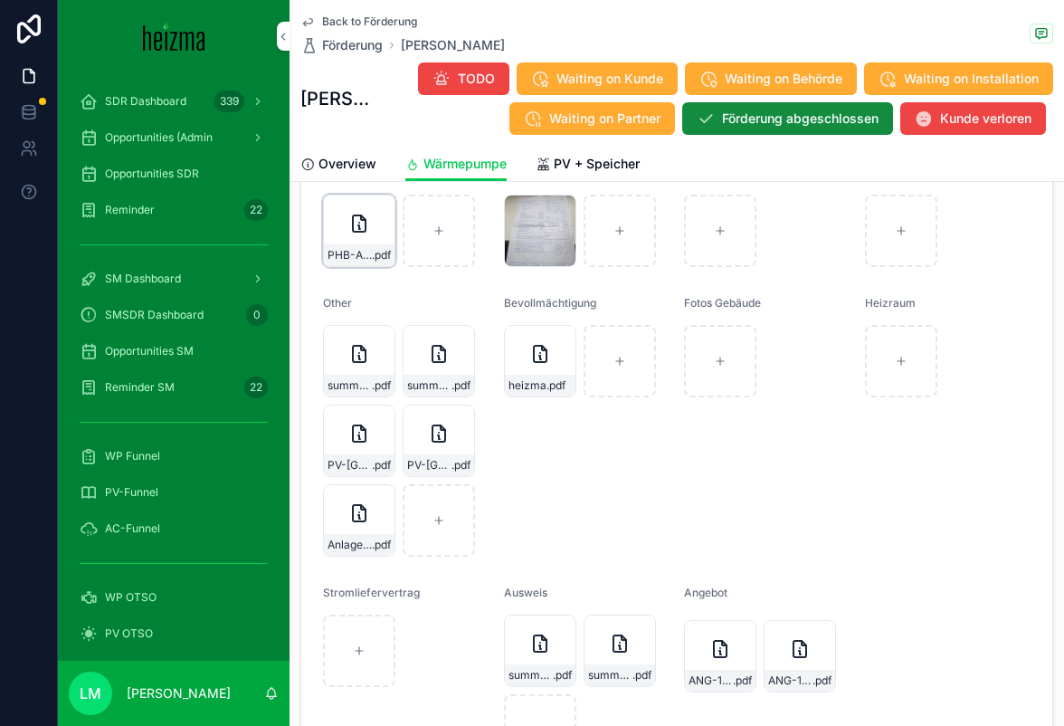
click at [367, 242] on div "PHB-Andri .pdf" at bounding box center [359, 231] width 72 height 72
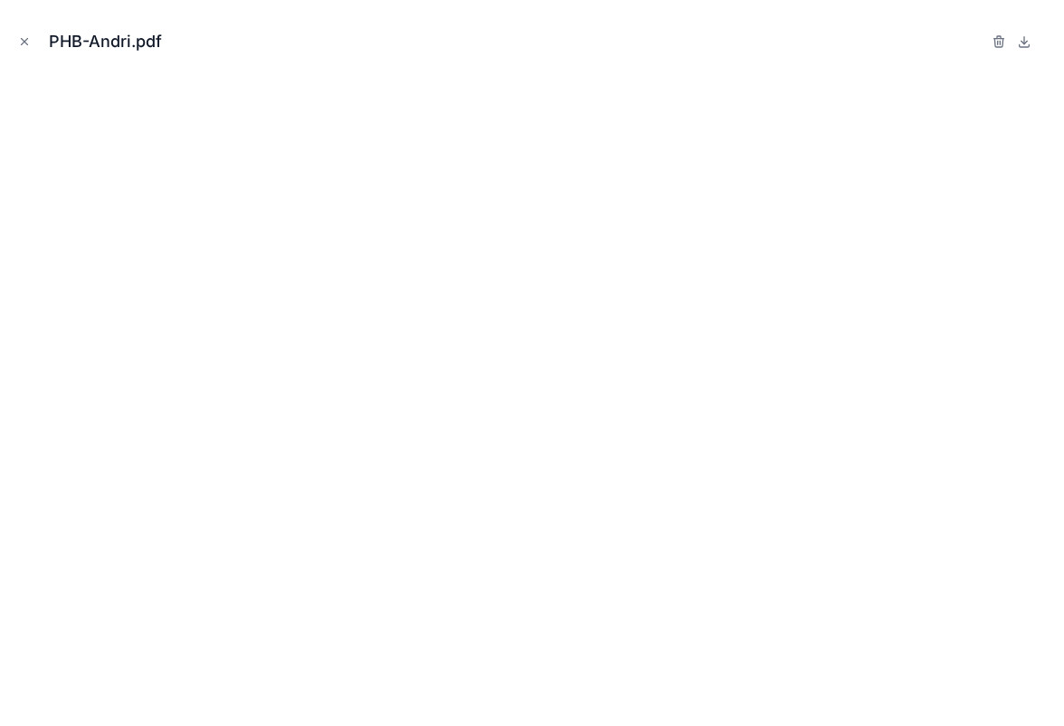
click at [35, 29] on div "PHB-Andri.pdf" at bounding box center [531, 41] width 1035 height 54
click at [30, 35] on icon "Close modal" at bounding box center [24, 41] width 13 height 13
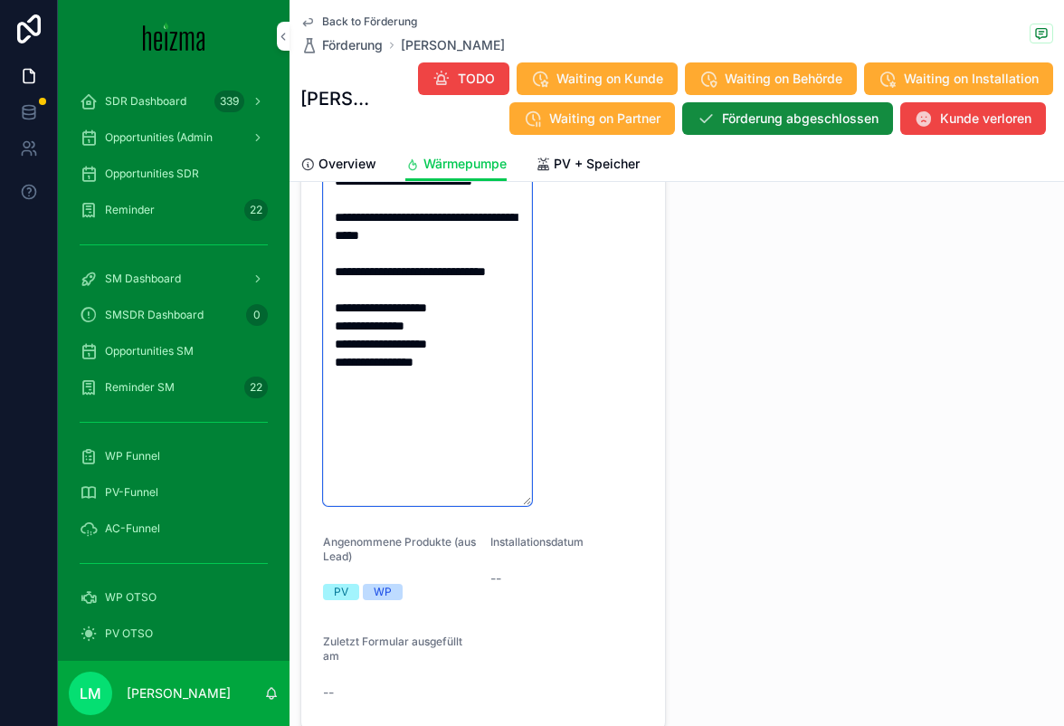
click at [464, 479] on textarea "**********" at bounding box center [427, 226] width 209 height 559
drag, startPoint x: 335, startPoint y: 478, endPoint x: 419, endPoint y: 481, distance: 84.2
click at [419, 481] on textarea "**********" at bounding box center [427, 226] width 209 height 559
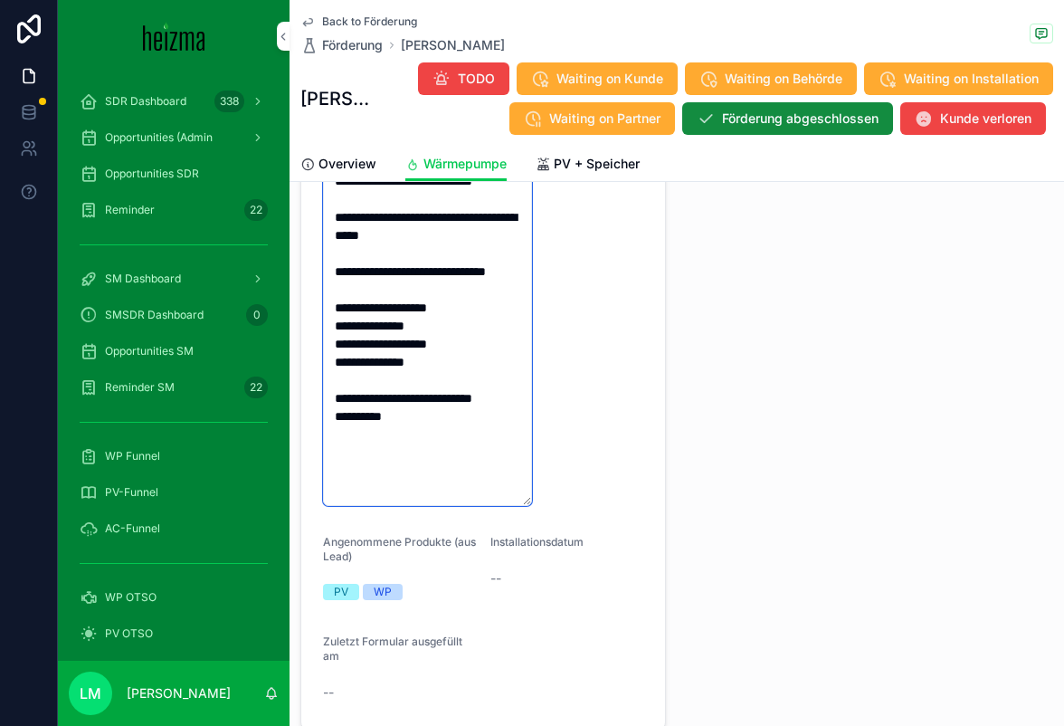
drag, startPoint x: 404, startPoint y: 491, endPoint x: 293, endPoint y: 490, distance: 111.3
click at [293, 490] on div "**********" at bounding box center [483, 156] width 387 height 1161
type textarea "**********"
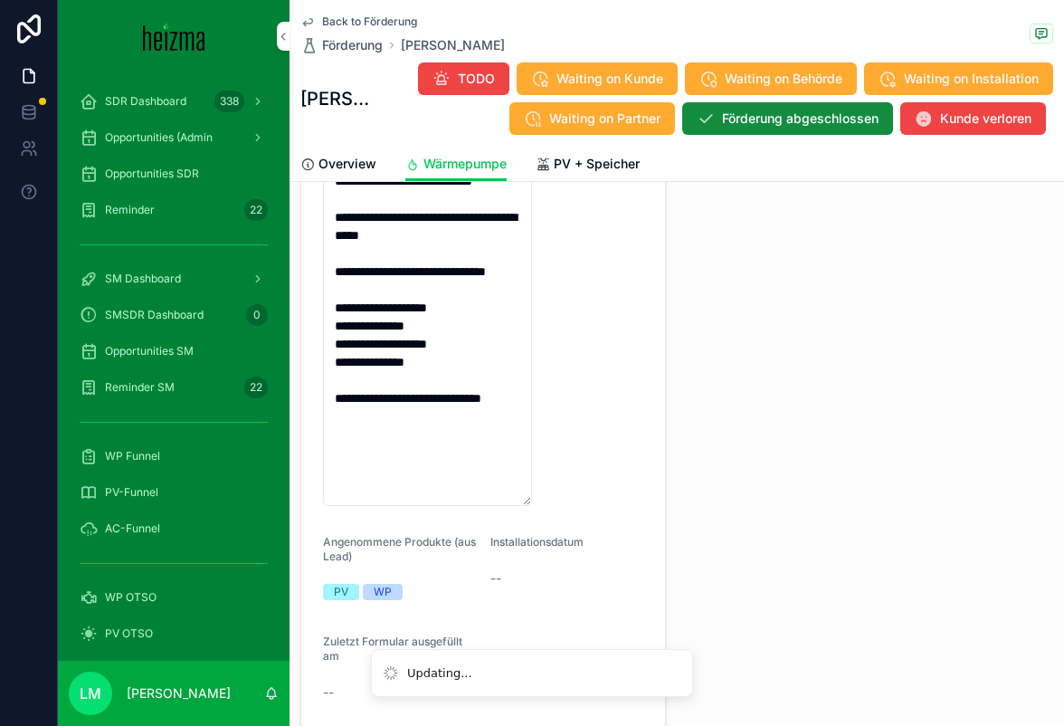
click at [696, 476] on div "Notes from Sales und Förderformular Links Daten/Dateien nachfordern Förderungsr…" at bounding box center [870, 156] width 387 height 1161
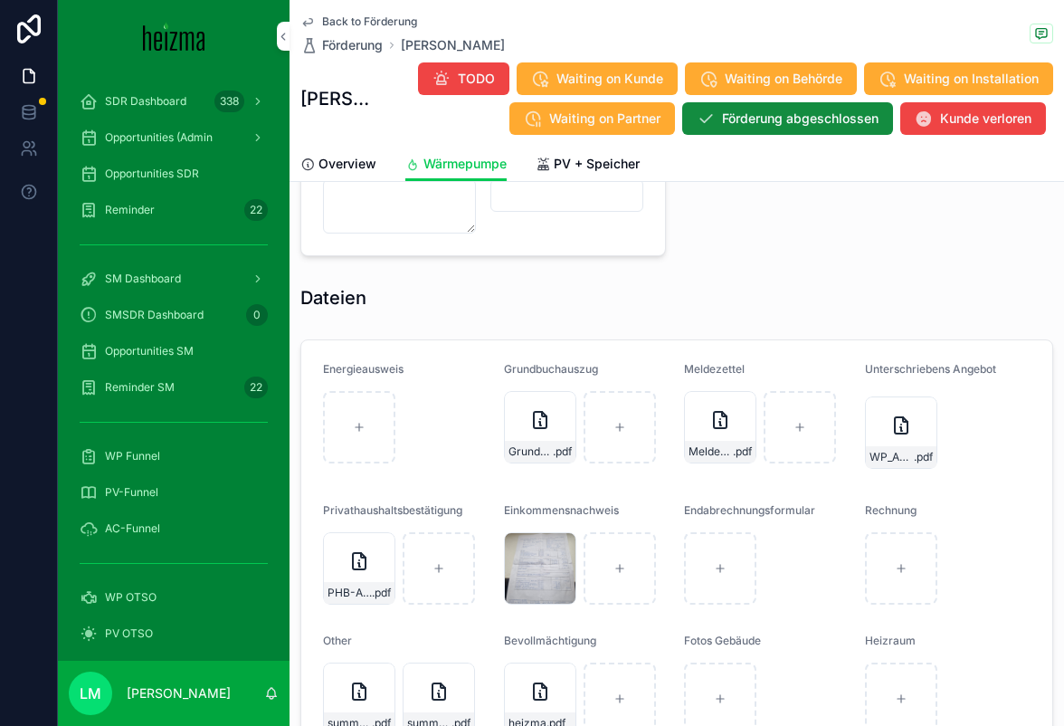
scroll to position [2252, 0]
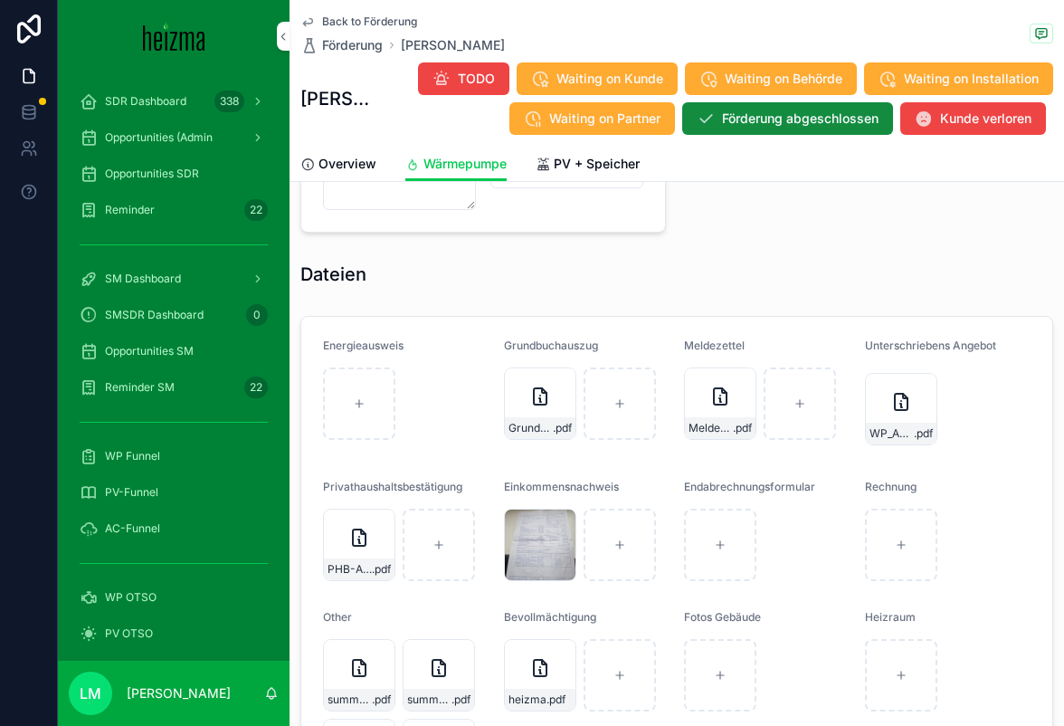
click at [542, 450] on div "Grundbuchauszug Grundbuch-Andri .pdf" at bounding box center [587, 394] width 167 height 112
click at [540, 436] on div "Grundbuch-Andri .pdf" at bounding box center [540, 428] width 71 height 22
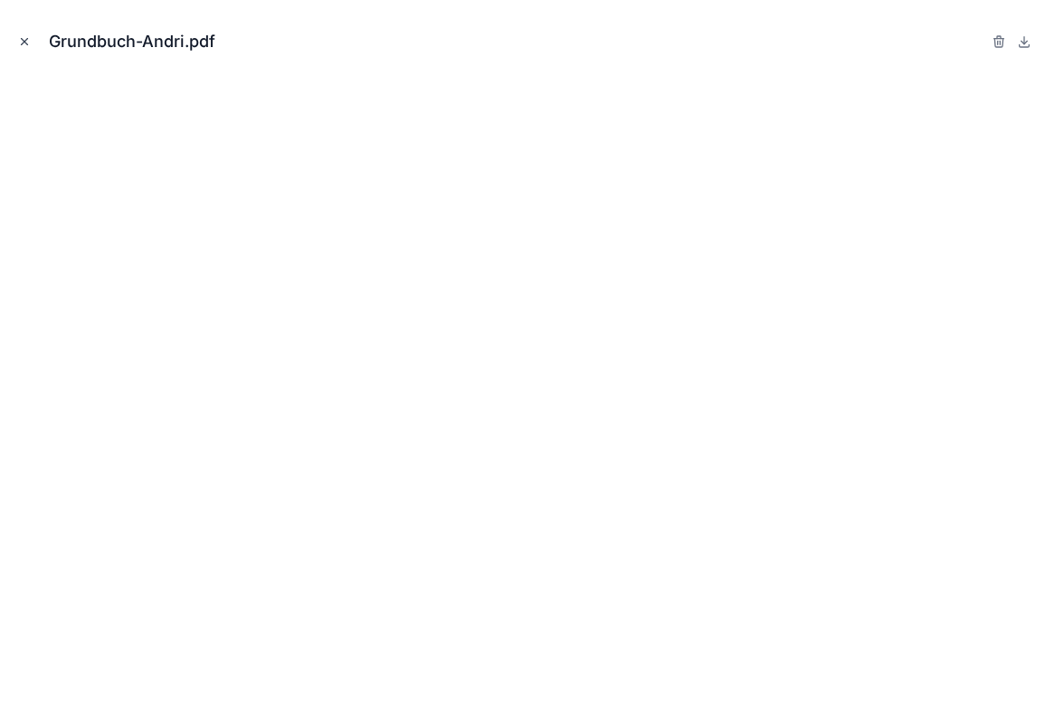
click at [26, 41] on icon "Close modal" at bounding box center [24, 41] width 13 height 13
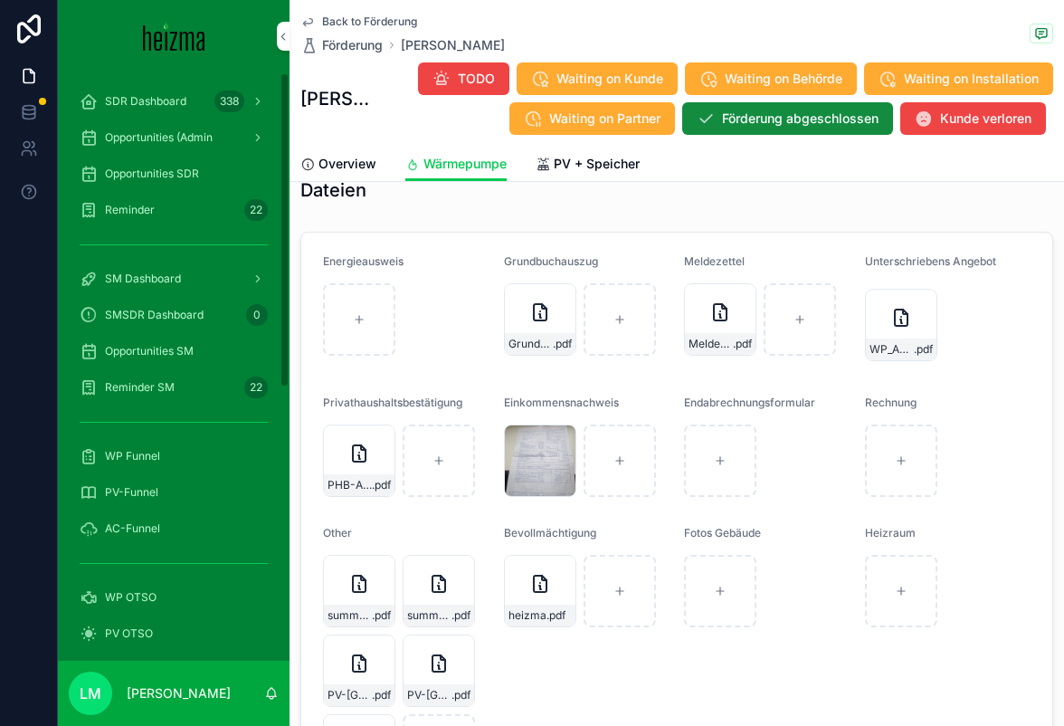
scroll to position [2334, 0]
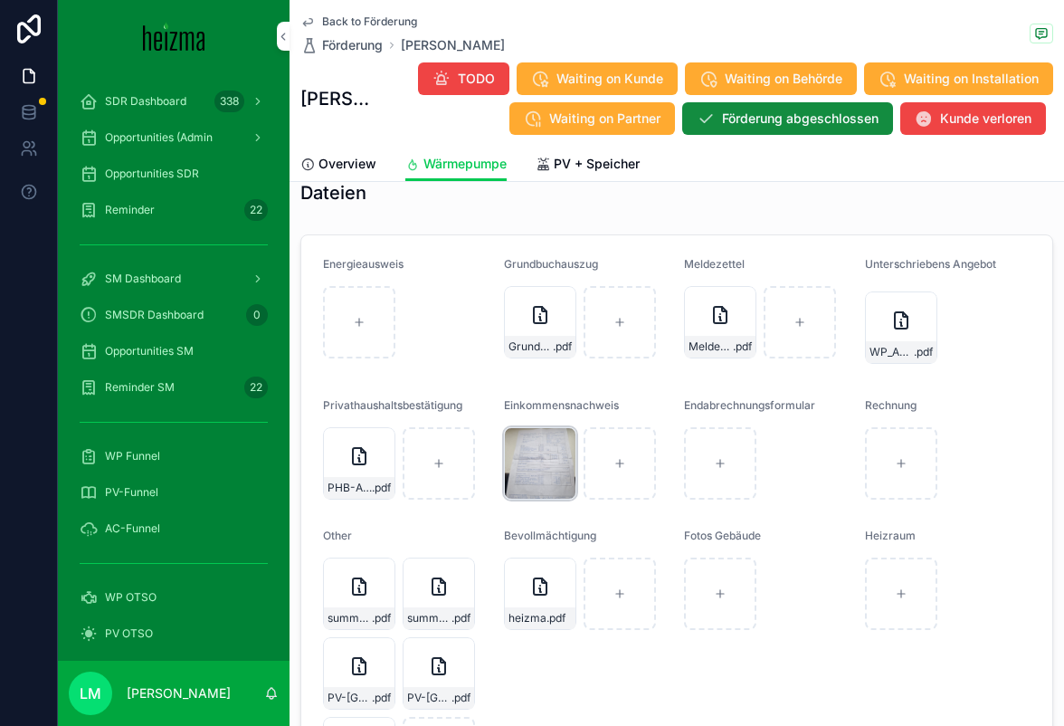
click at [538, 484] on div "PHOTO-2025-09-26-09-07-35 .jpg" at bounding box center [540, 463] width 72 height 72
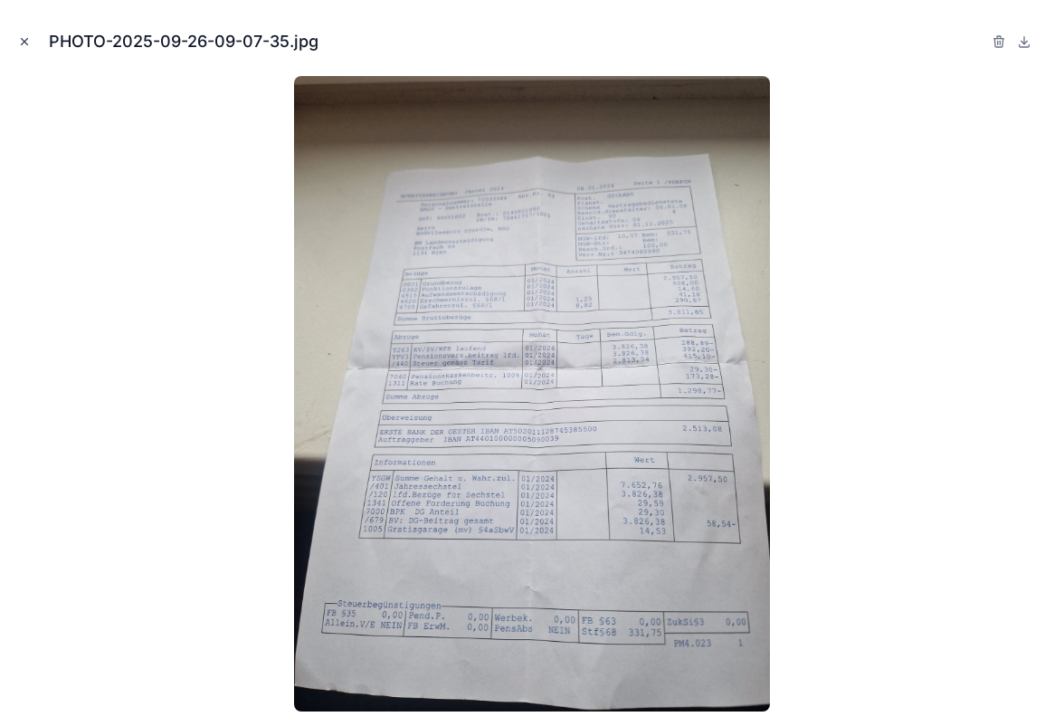
click at [19, 40] on icon "Close modal" at bounding box center [24, 41] width 13 height 13
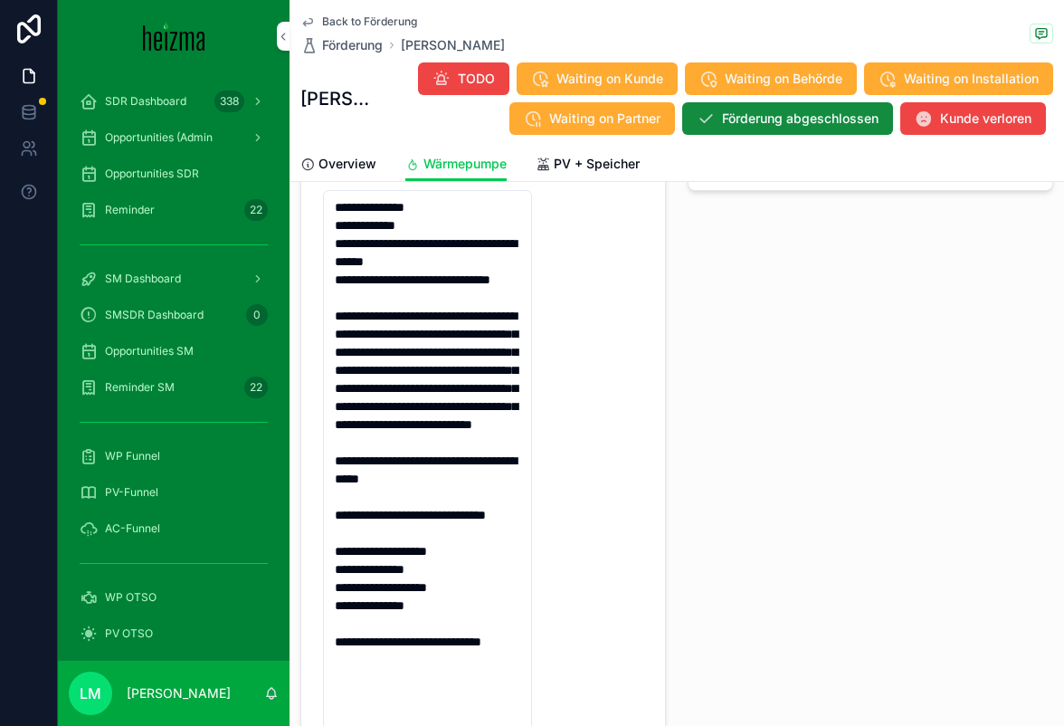
scroll to position [460, 0]
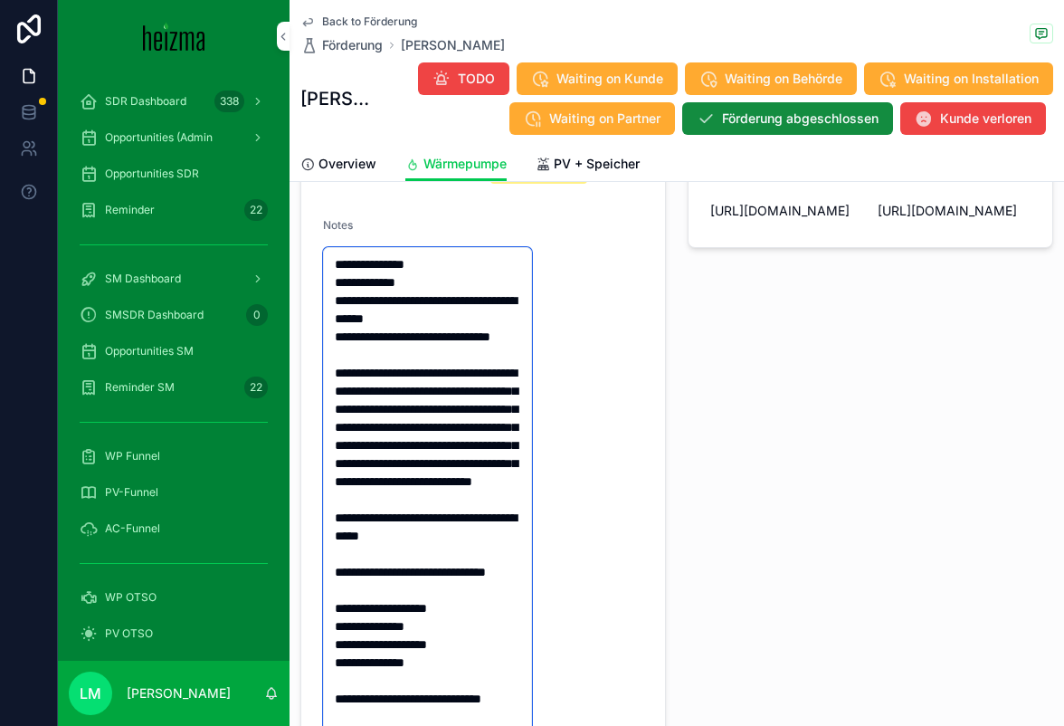
drag, startPoint x: 420, startPoint y: 283, endPoint x: 347, endPoint y: 281, distance: 72.4
click at [347, 281] on textarea "**********" at bounding box center [427, 526] width 209 height 559
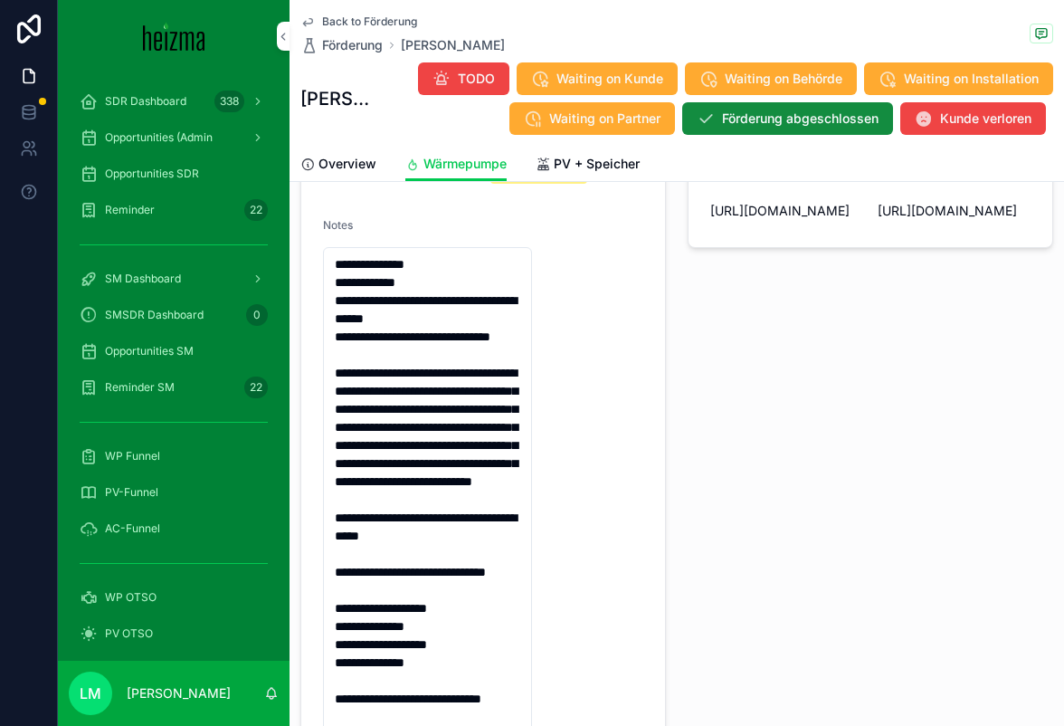
click at [594, 323] on form "**********" at bounding box center [483, 492] width 364 height 1071
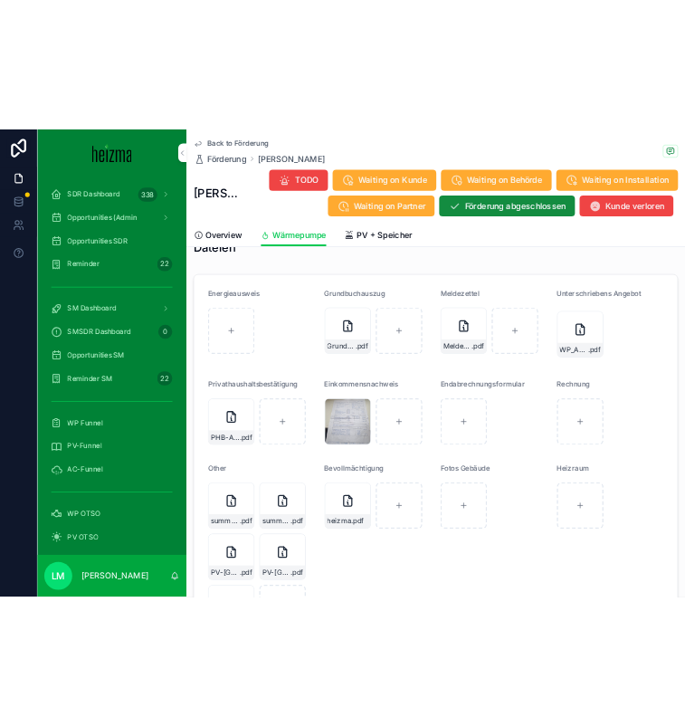
scroll to position [2371, 0]
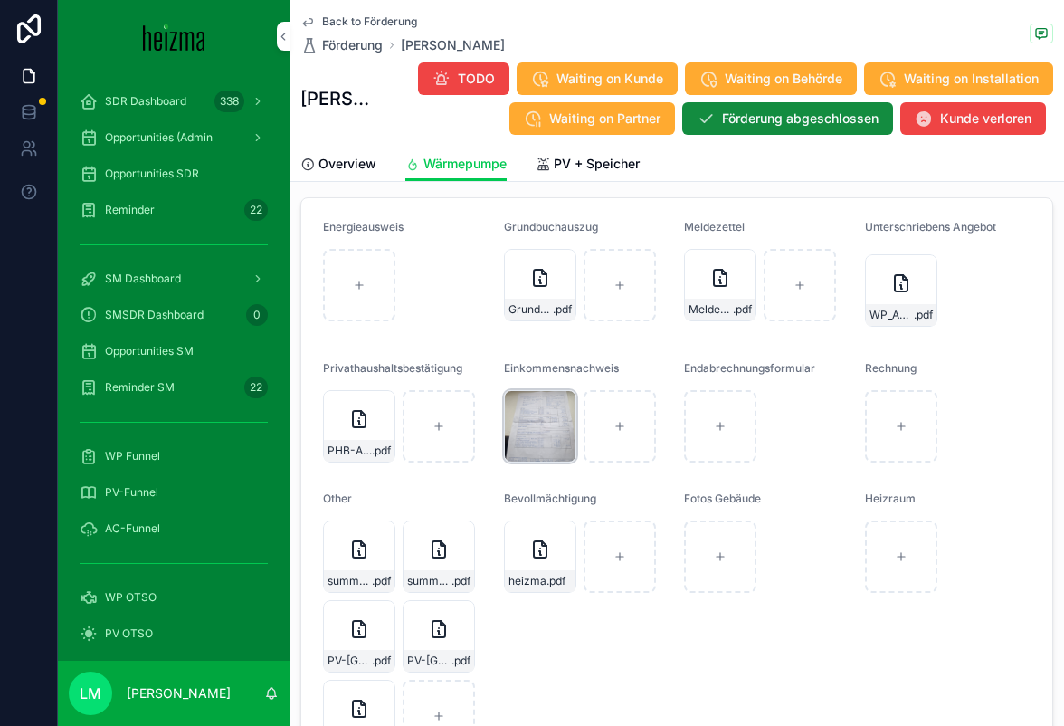
click at [538, 458] on div "PHOTO-2025-09-26-09-07-35 .jpg" at bounding box center [540, 426] width 72 height 72
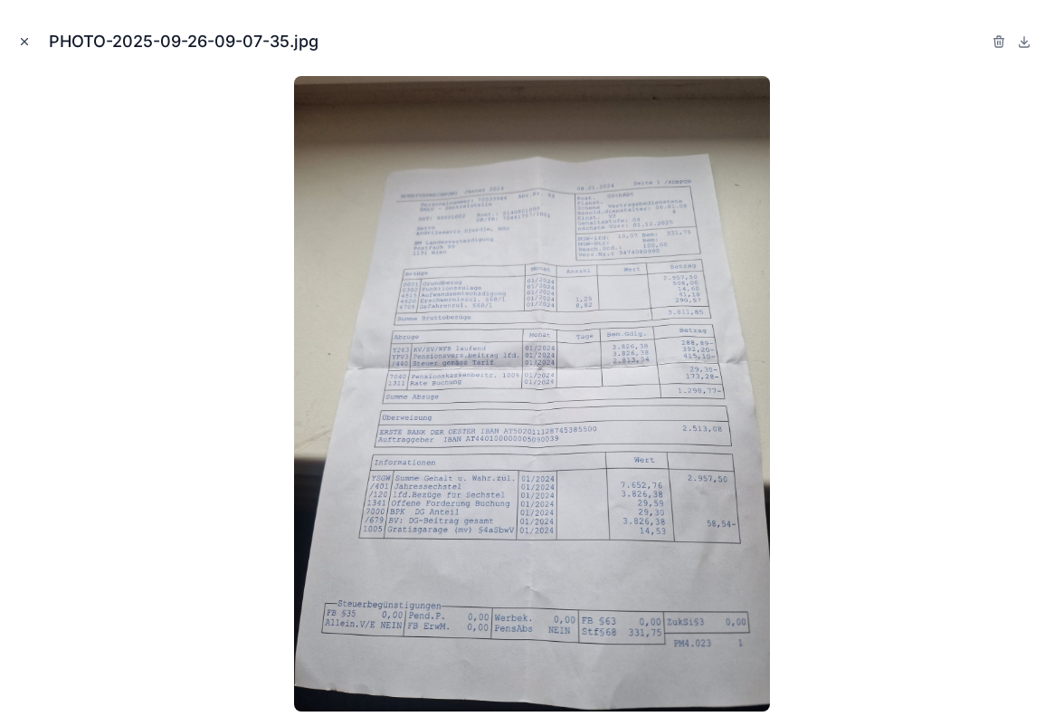
click at [19, 38] on icon "Close modal" at bounding box center [24, 41] width 13 height 13
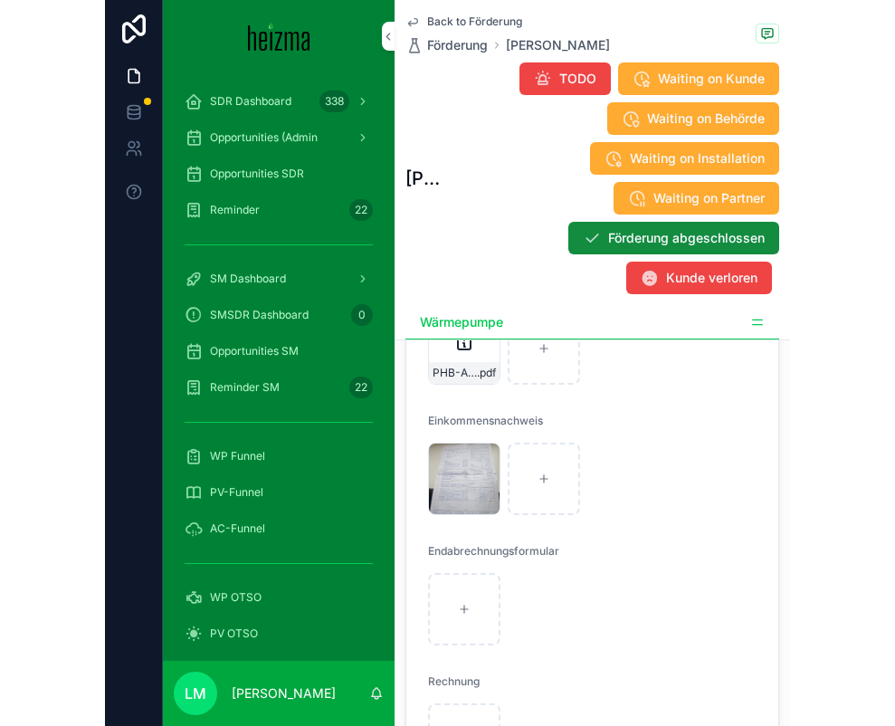
scroll to position [5039, 0]
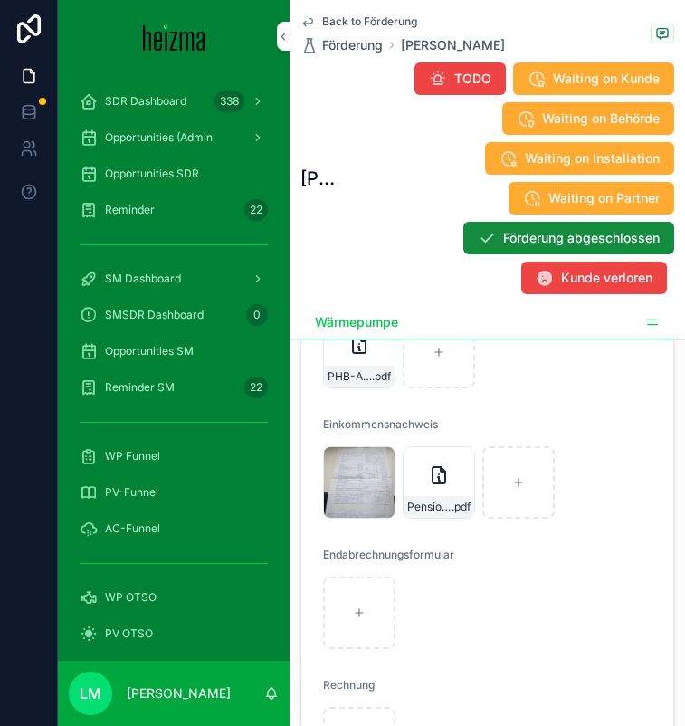
click at [571, 637] on div "scrollable content" at bounding box center [487, 612] width 328 height 72
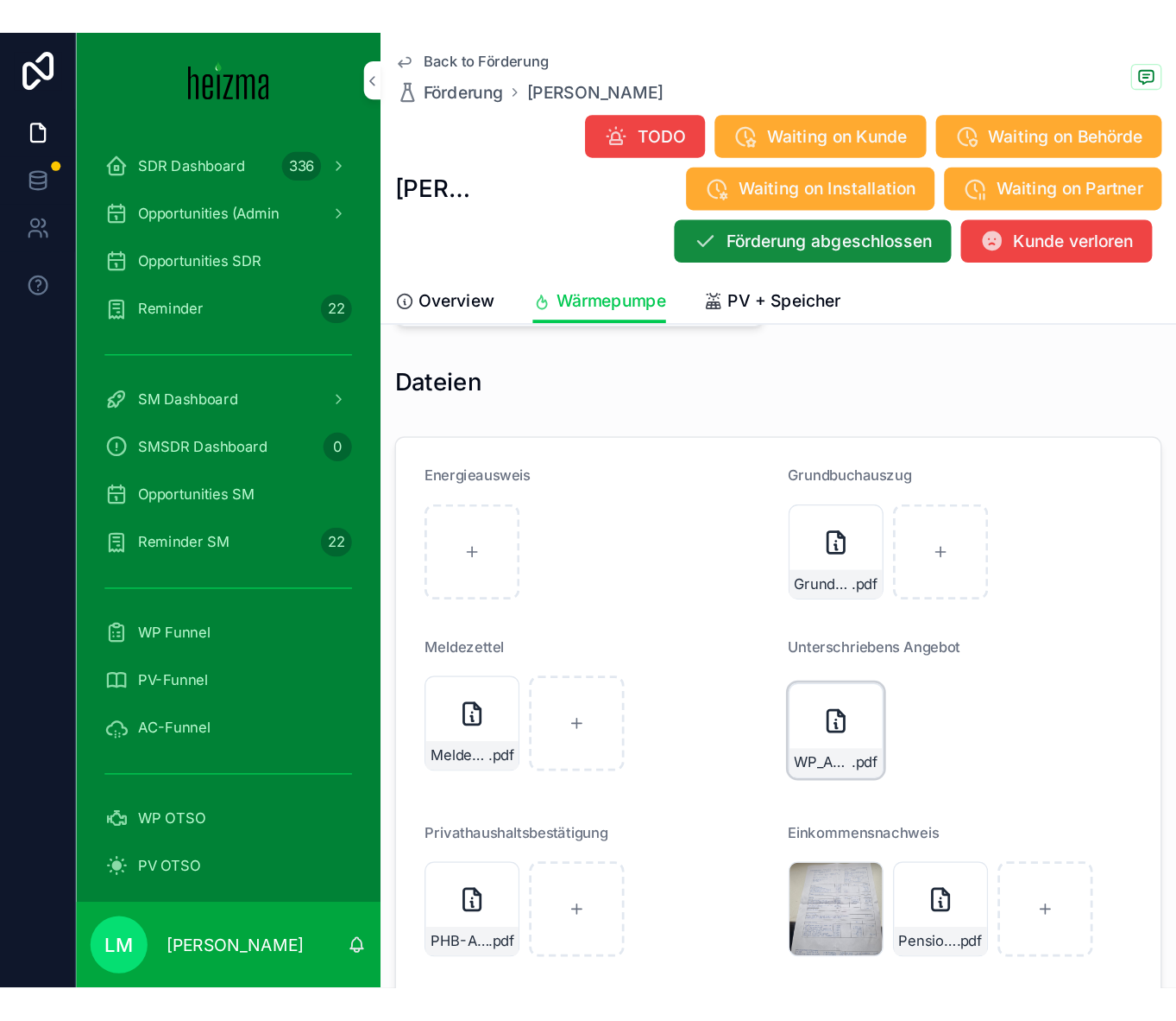
scroll to position [3275, 0]
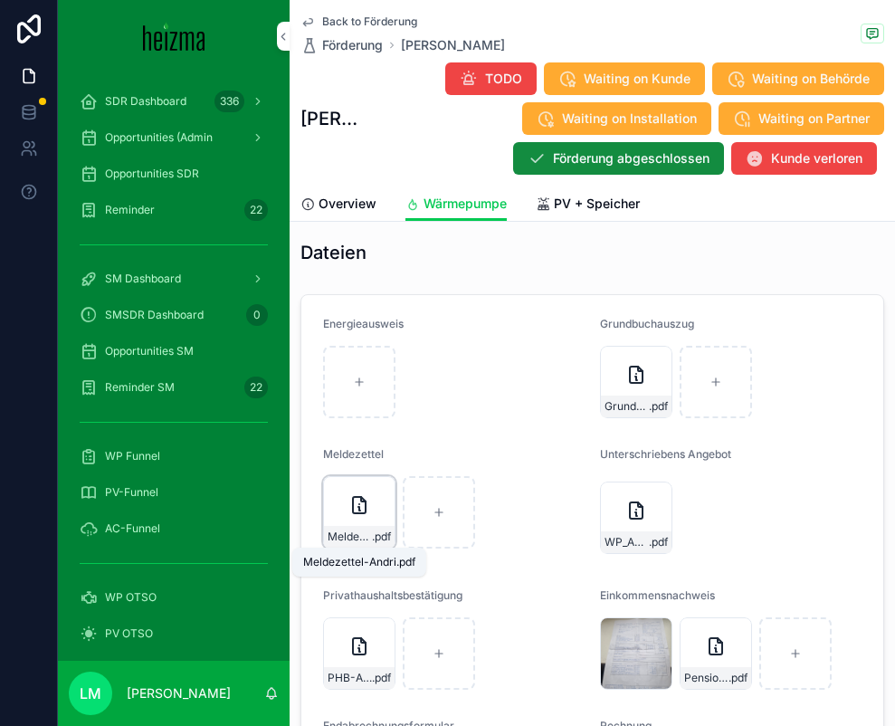
click at [359, 535] on span "Meldezettel-Andri" at bounding box center [350, 536] width 44 height 14
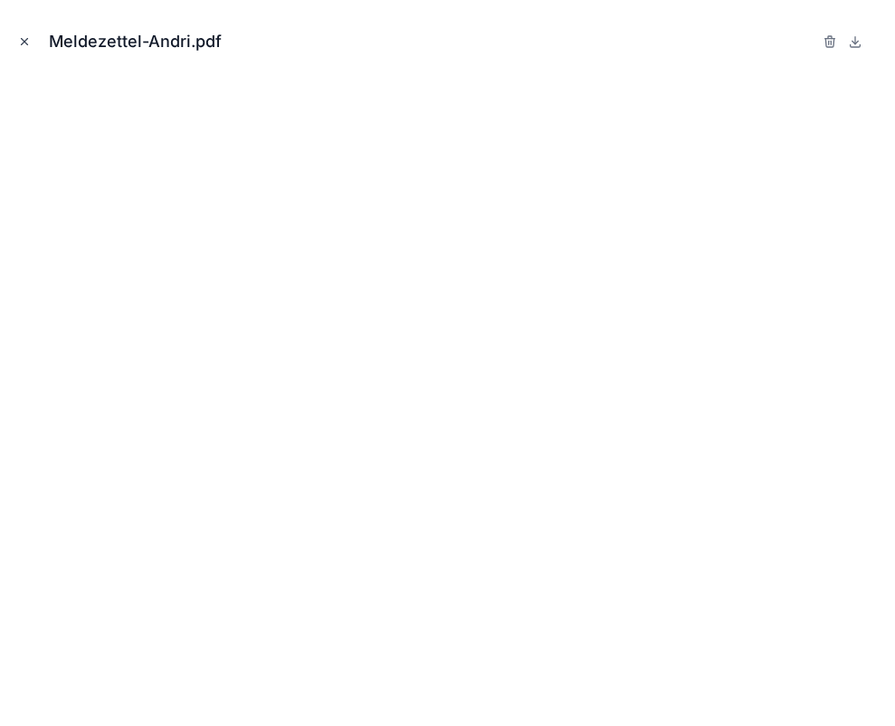
click at [16, 37] on button "Close modal" at bounding box center [24, 42] width 20 height 20
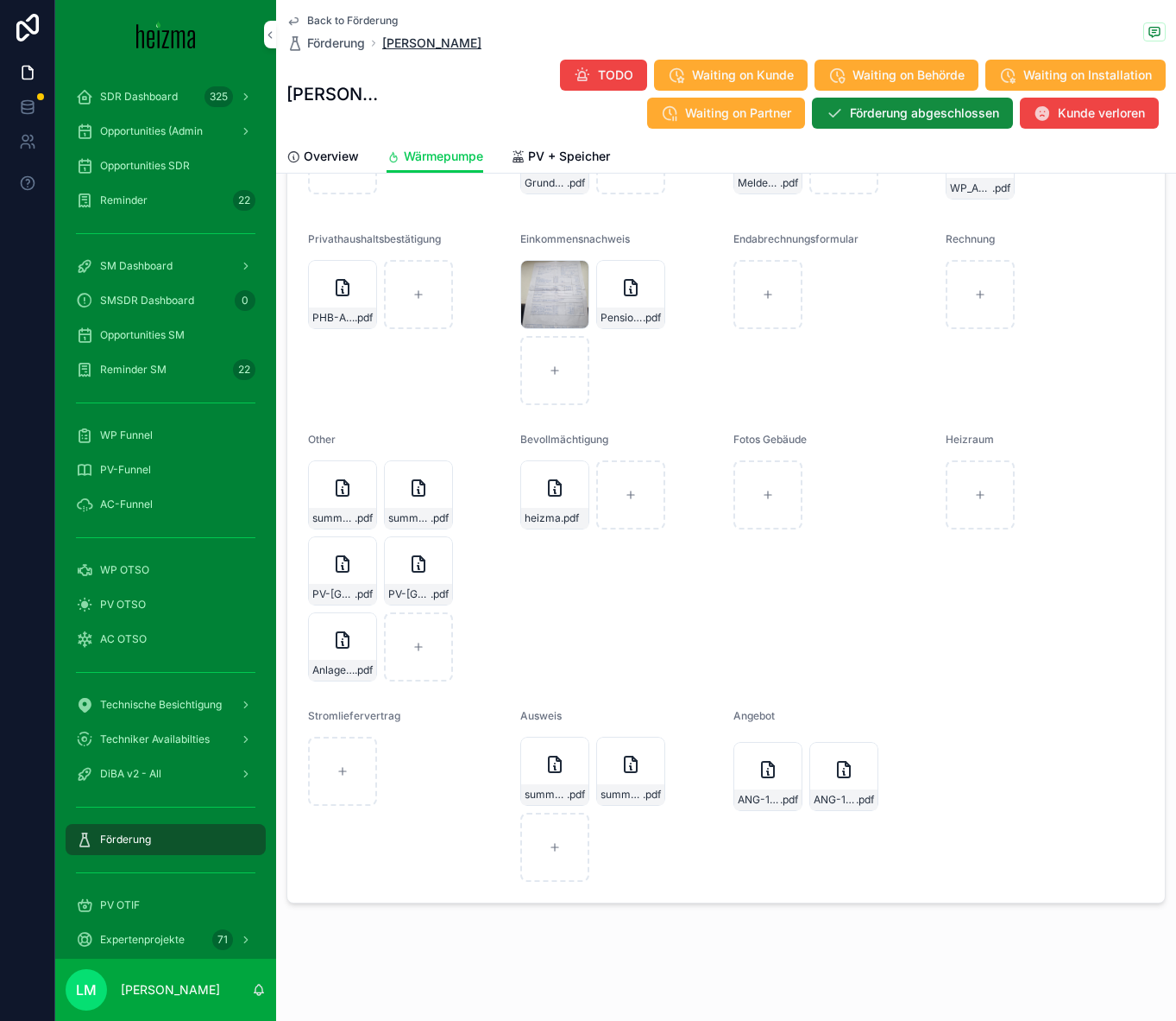
scroll to position [2191, 0]
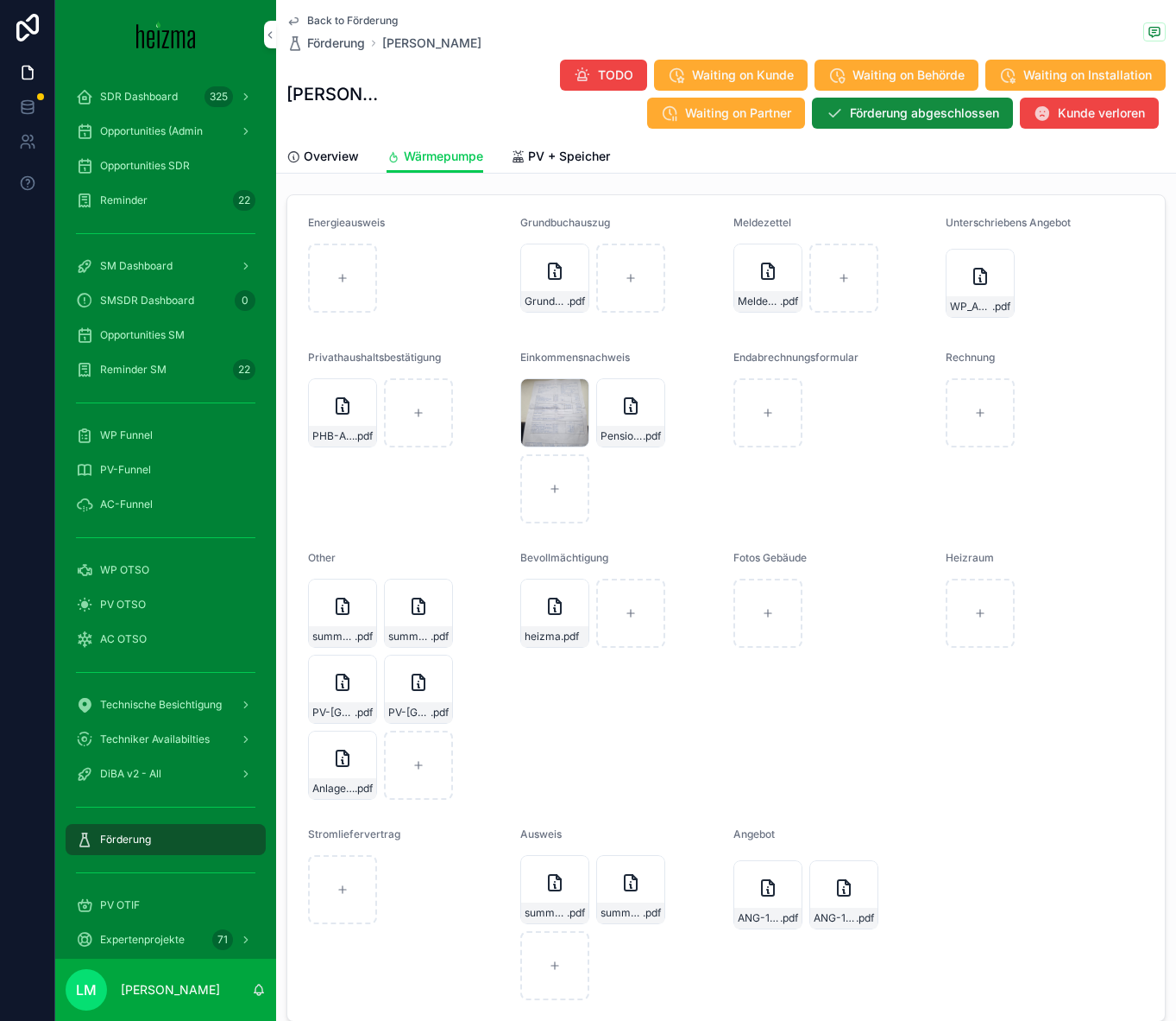
click at [137, 169] on span "Opportunities SDR" at bounding box center [145, 166] width 90 height 13
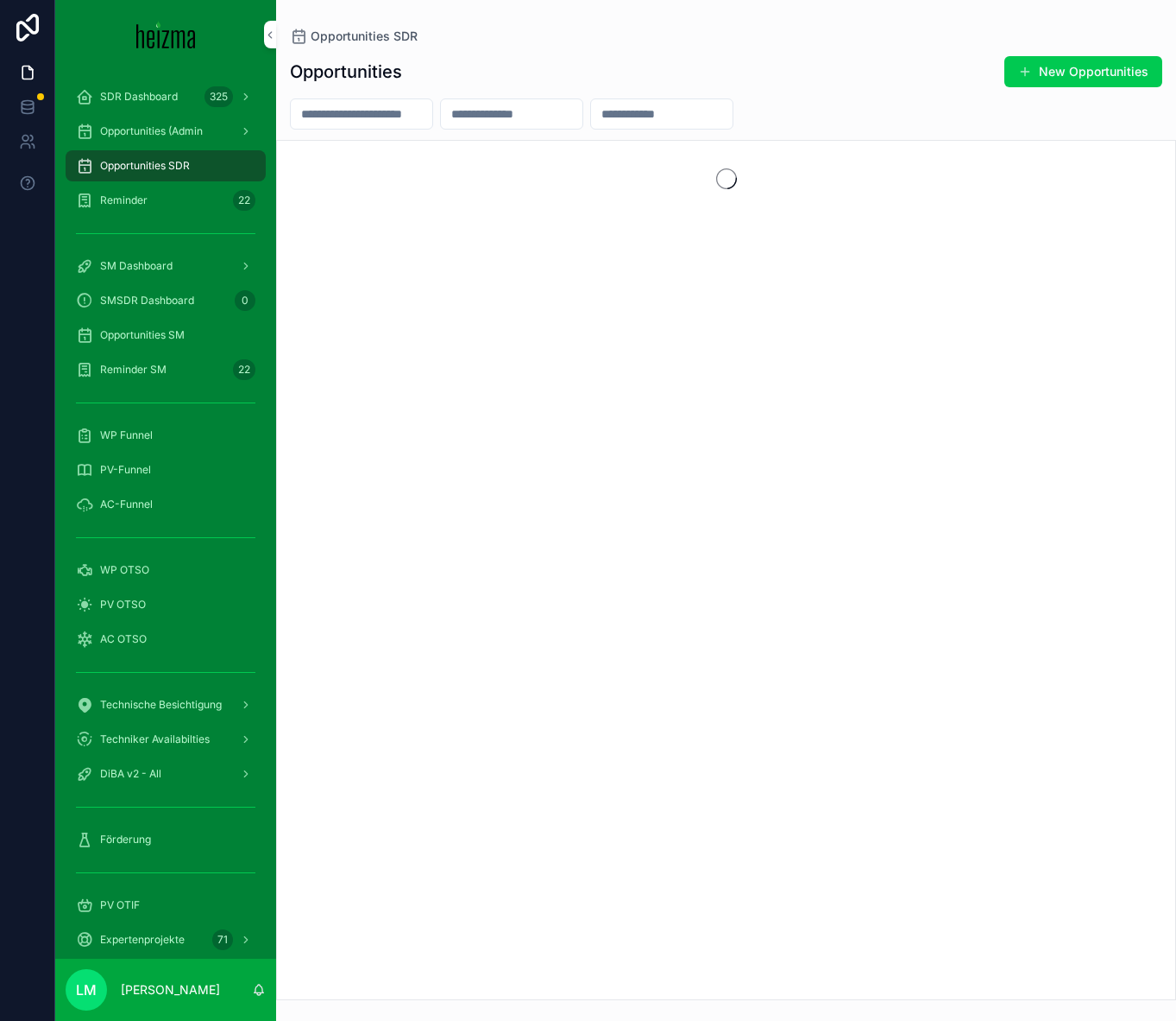
click at [373, 118] on input "scrollable content" at bounding box center [361, 114] width 141 height 24
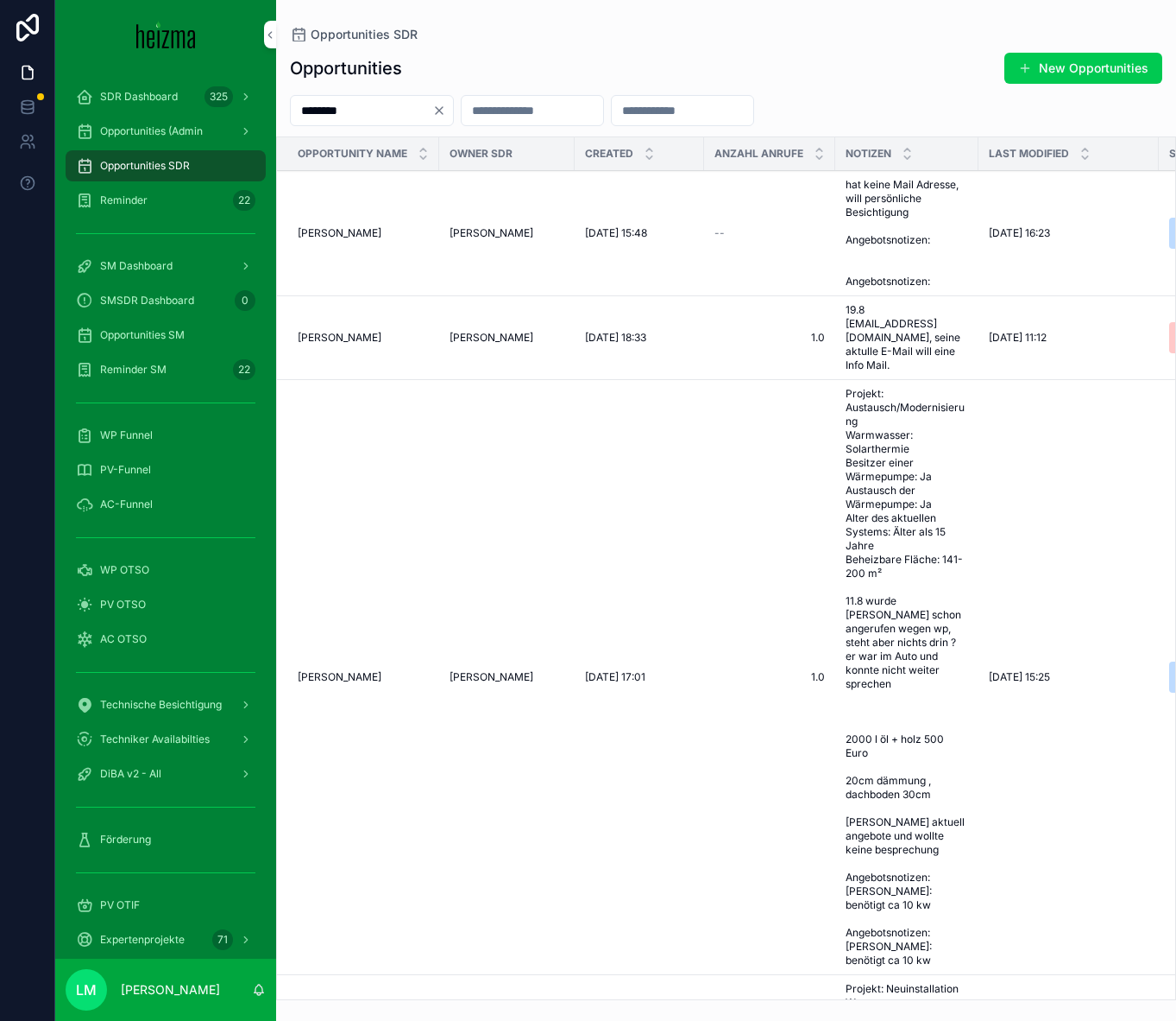
type input "********"
click at [359, 228] on span "Johann Weghofer" at bounding box center [340, 233] width 84 height 13
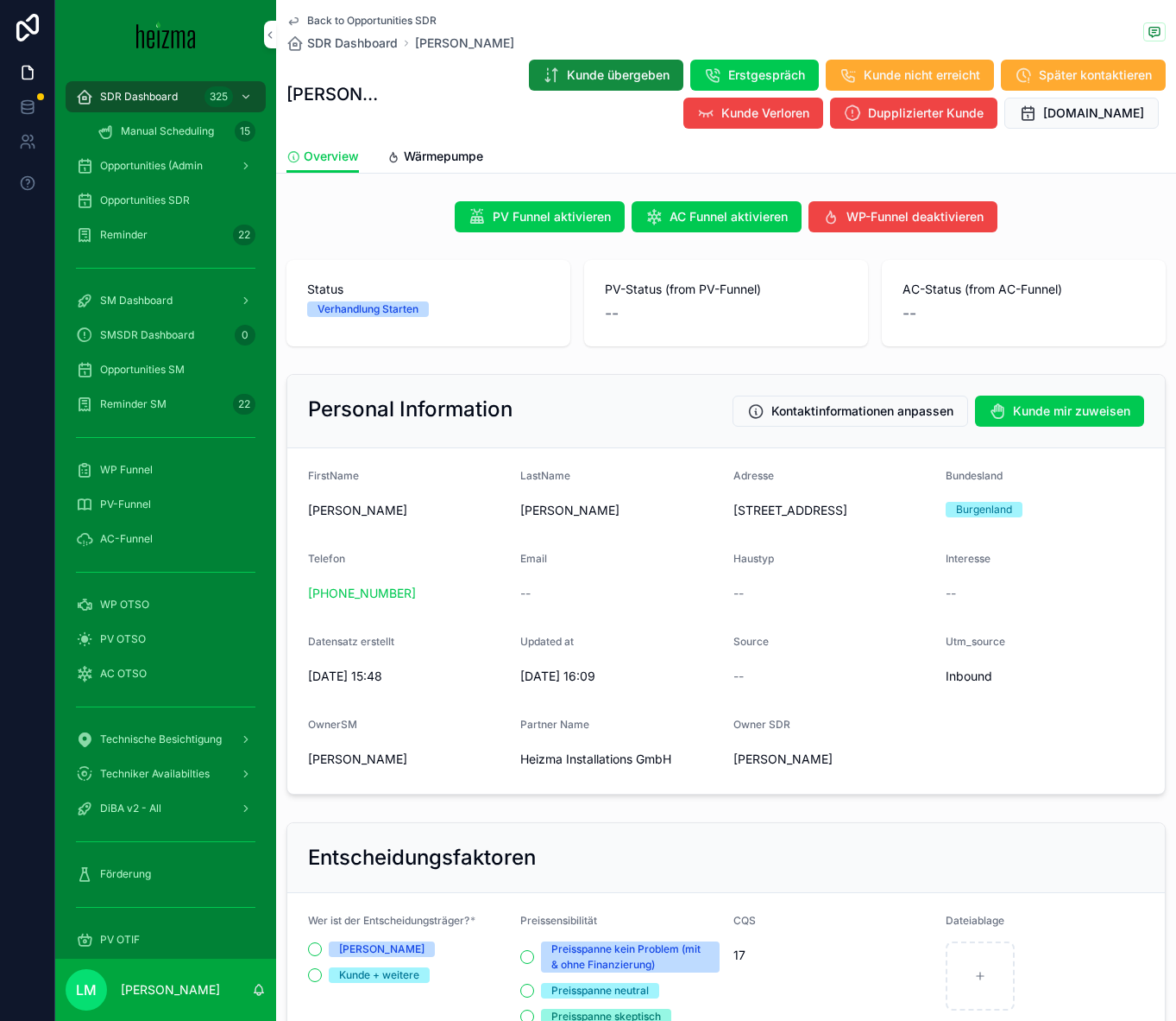
click at [436, 168] on link "Wärmepumpe" at bounding box center [434, 158] width 96 height 34
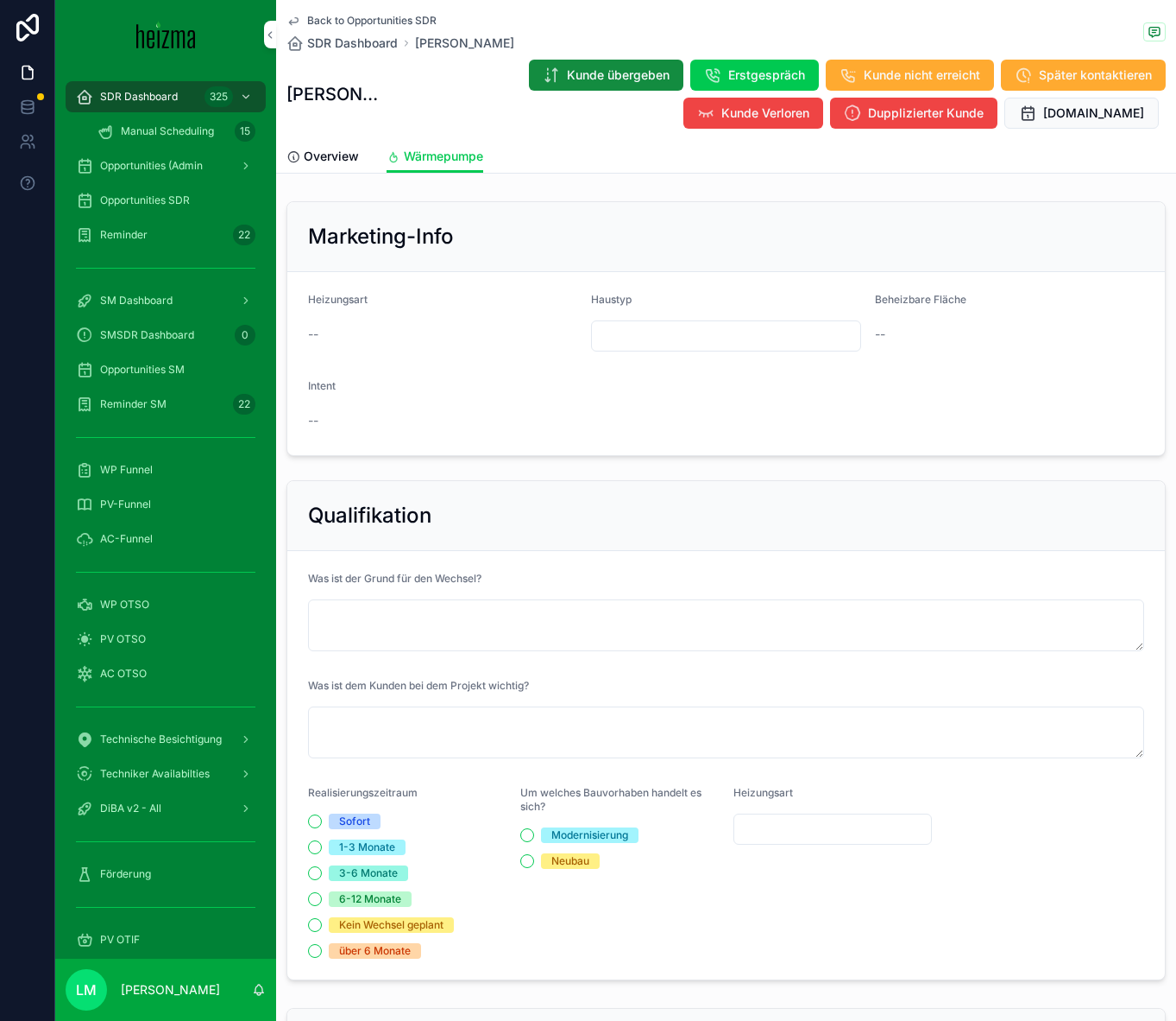
click at [319, 159] on span "Overview" at bounding box center [332, 156] width 55 height 17
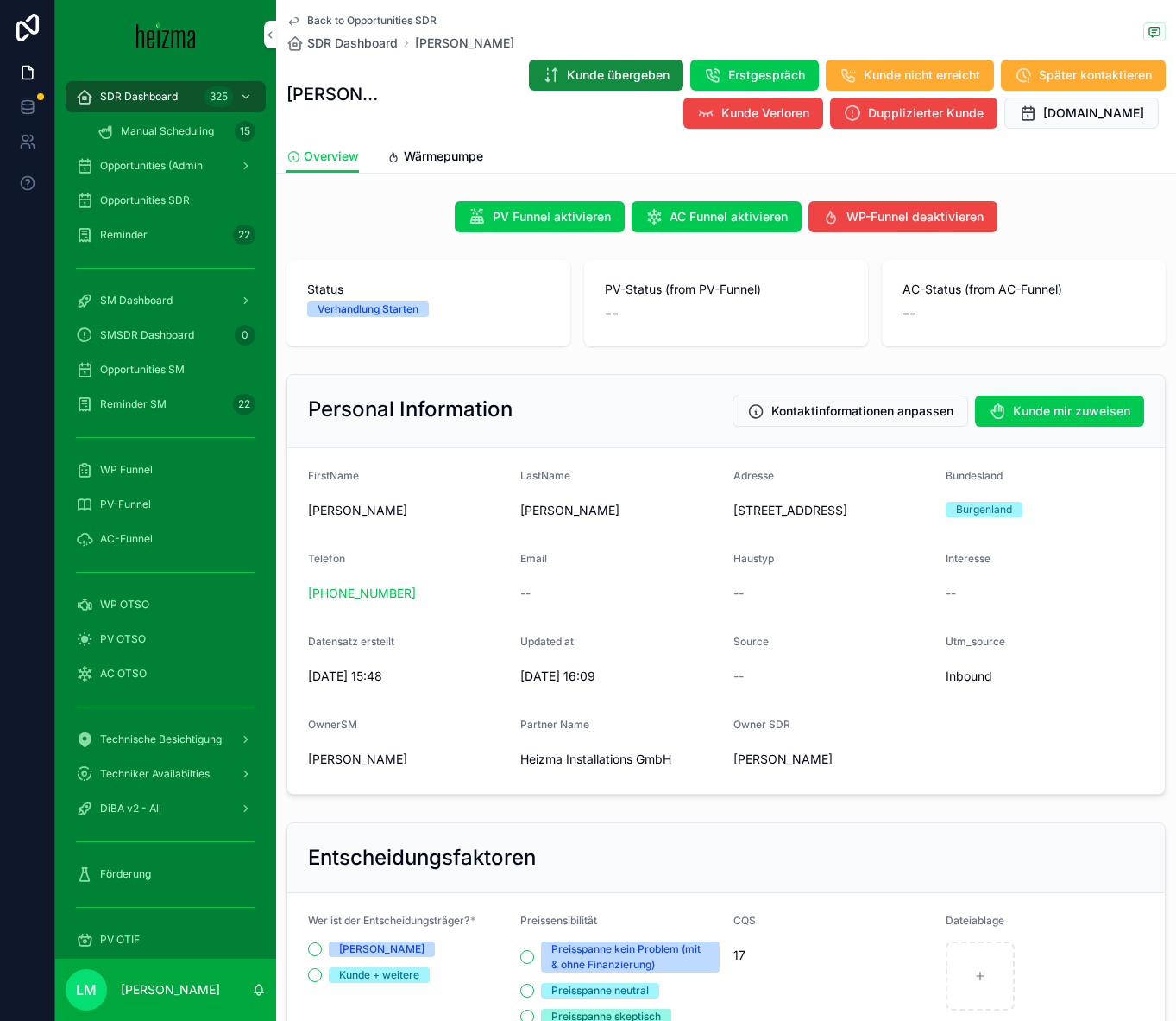
click at [115, 370] on span "Opportunities SM" at bounding box center [142, 369] width 85 height 13
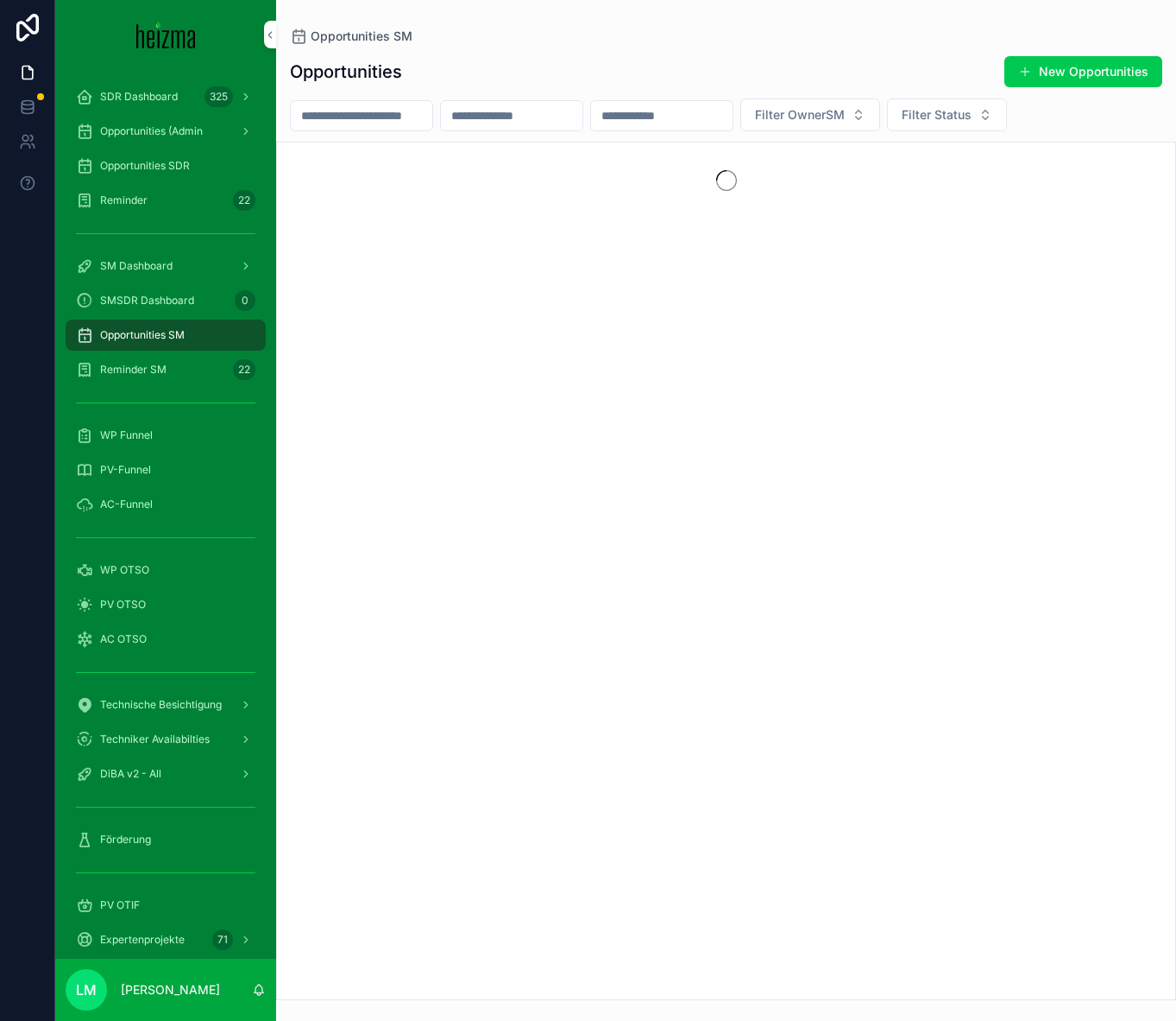
click at [340, 113] on input "scrollable content" at bounding box center [361, 115] width 141 height 24
type input "**********"
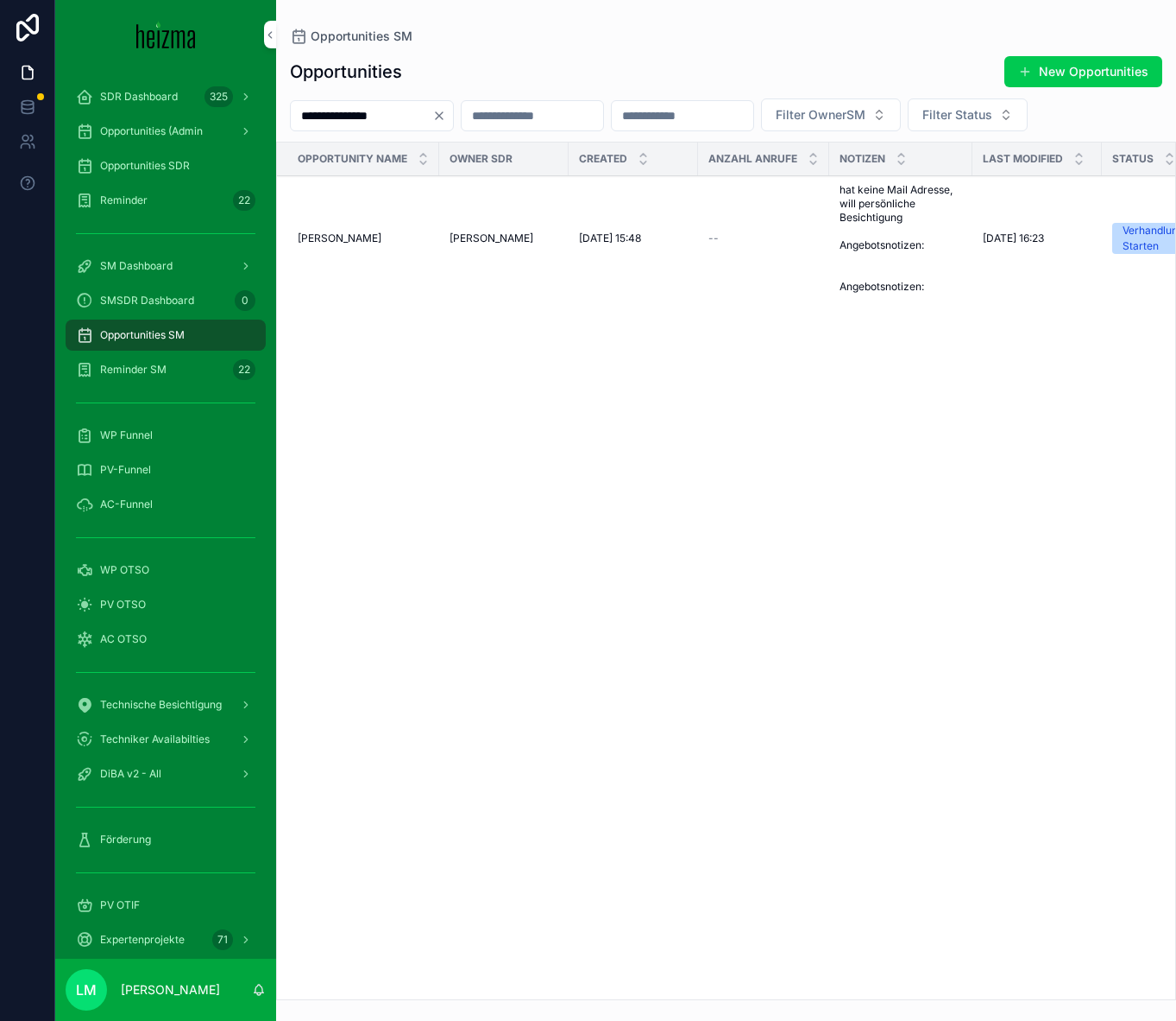
click at [349, 231] on td "Johann Weghofer Johann Weghofer" at bounding box center [358, 239] width 162 height 125
click at [342, 236] on span "Johann Weghofer" at bounding box center [340, 239] width 84 height 13
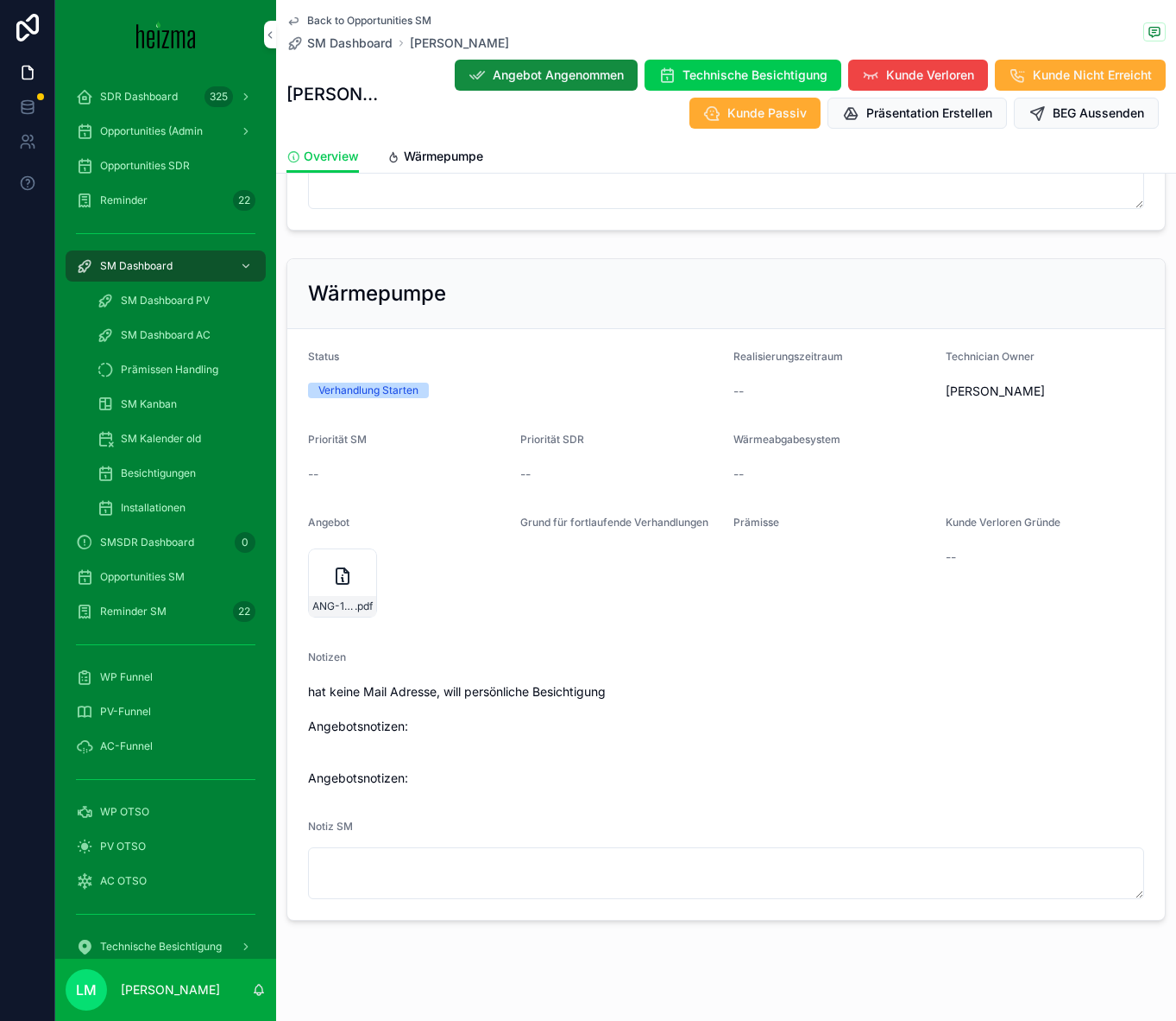
scroll to position [1603, 0]
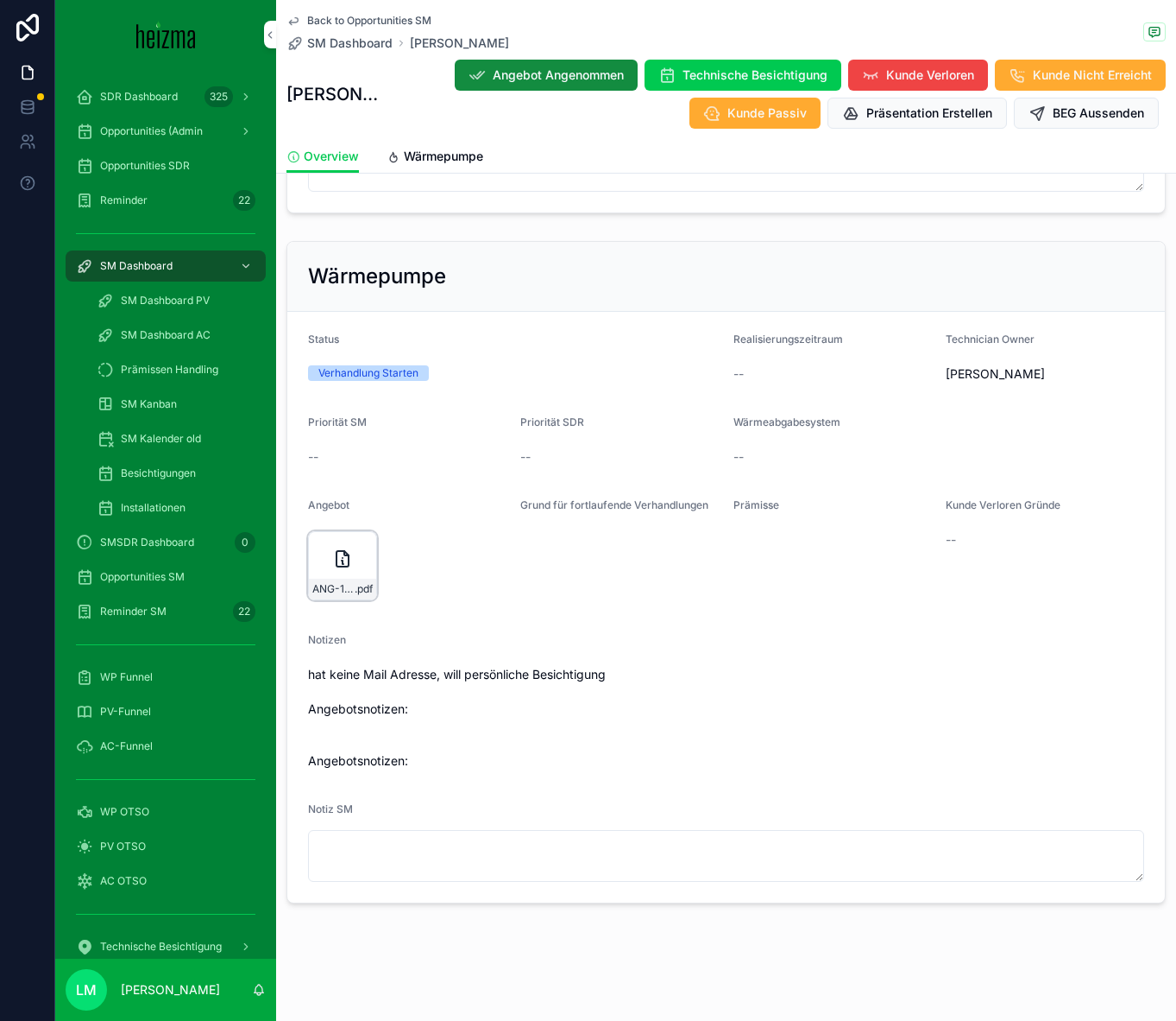
click at [336, 578] on div "ANG-13283-Weghofer-2025-09-23 .pdf" at bounding box center [342, 589] width 68 height 21
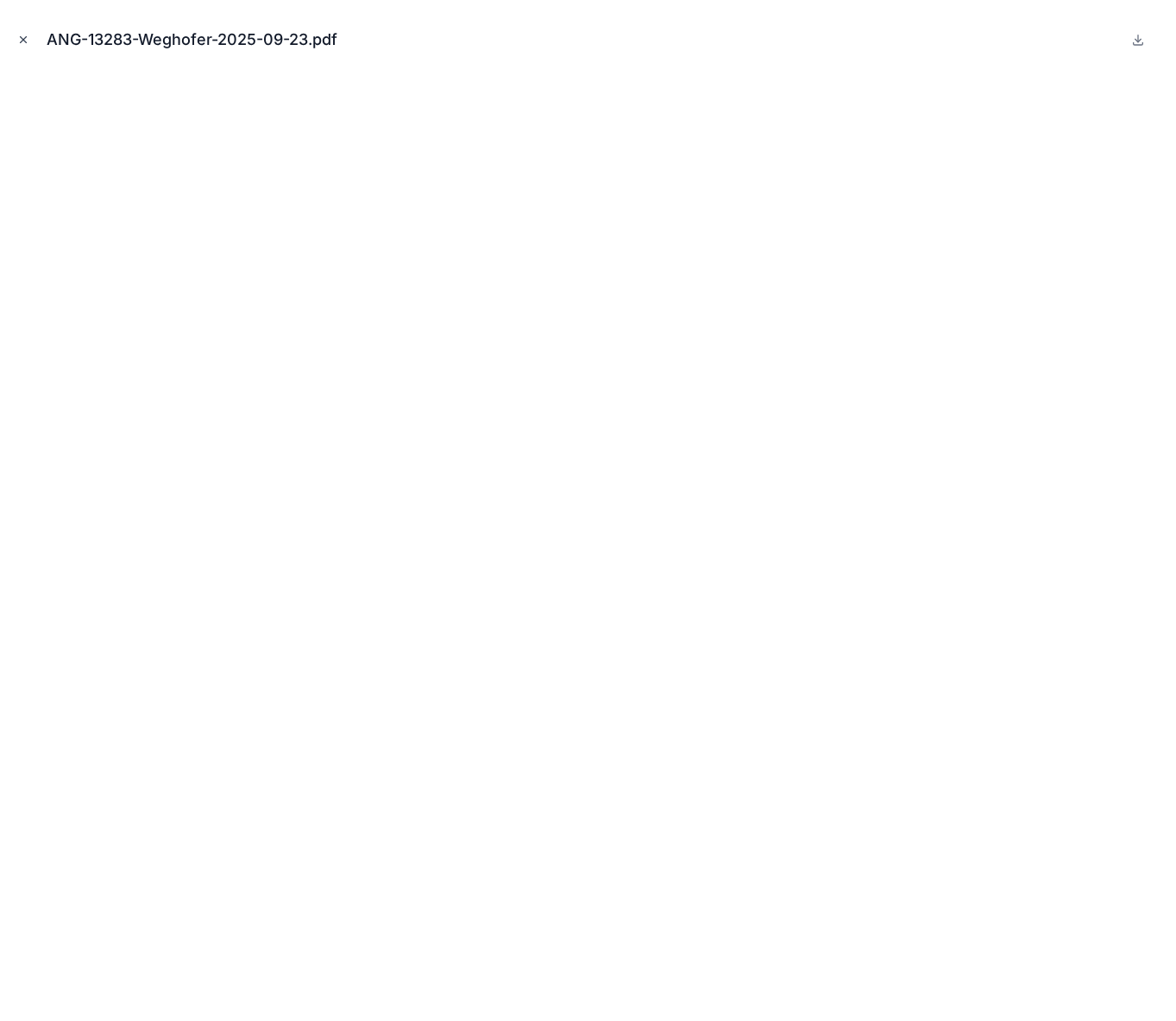
click at [17, 40] on icon "Close modal" at bounding box center [23, 39] width 12 height 12
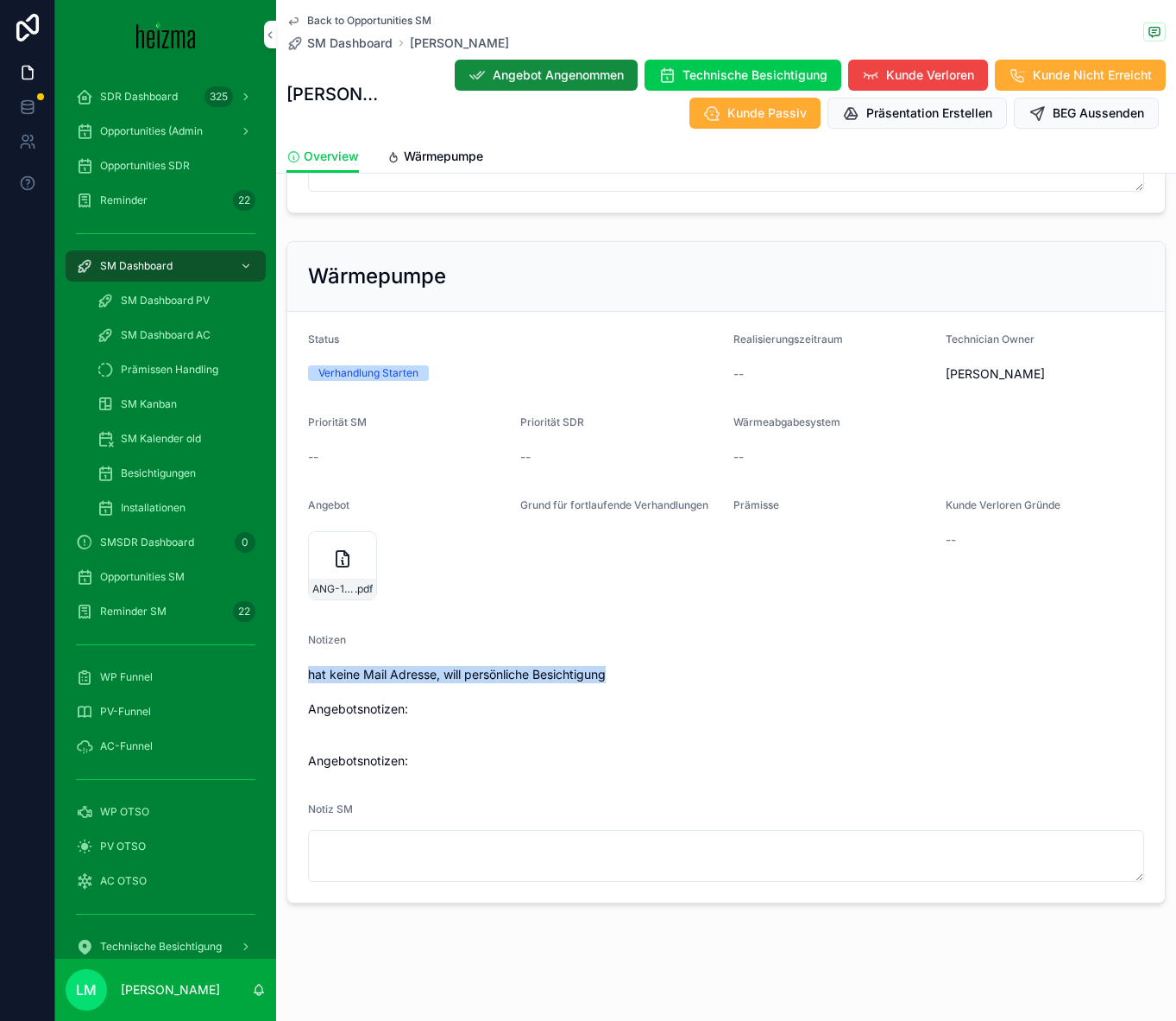
drag, startPoint x: 609, startPoint y: 666, endPoint x: 308, endPoint y: 660, distance: 301.1
click at [308, 660] on div "Notizen hat keine Mail Adresse, will persönliche Besichtigung Angebotsnotizen: …" at bounding box center [726, 703] width 836 height 141
drag, startPoint x: 308, startPoint y: 660, endPoint x: 441, endPoint y: 778, distance: 177.8
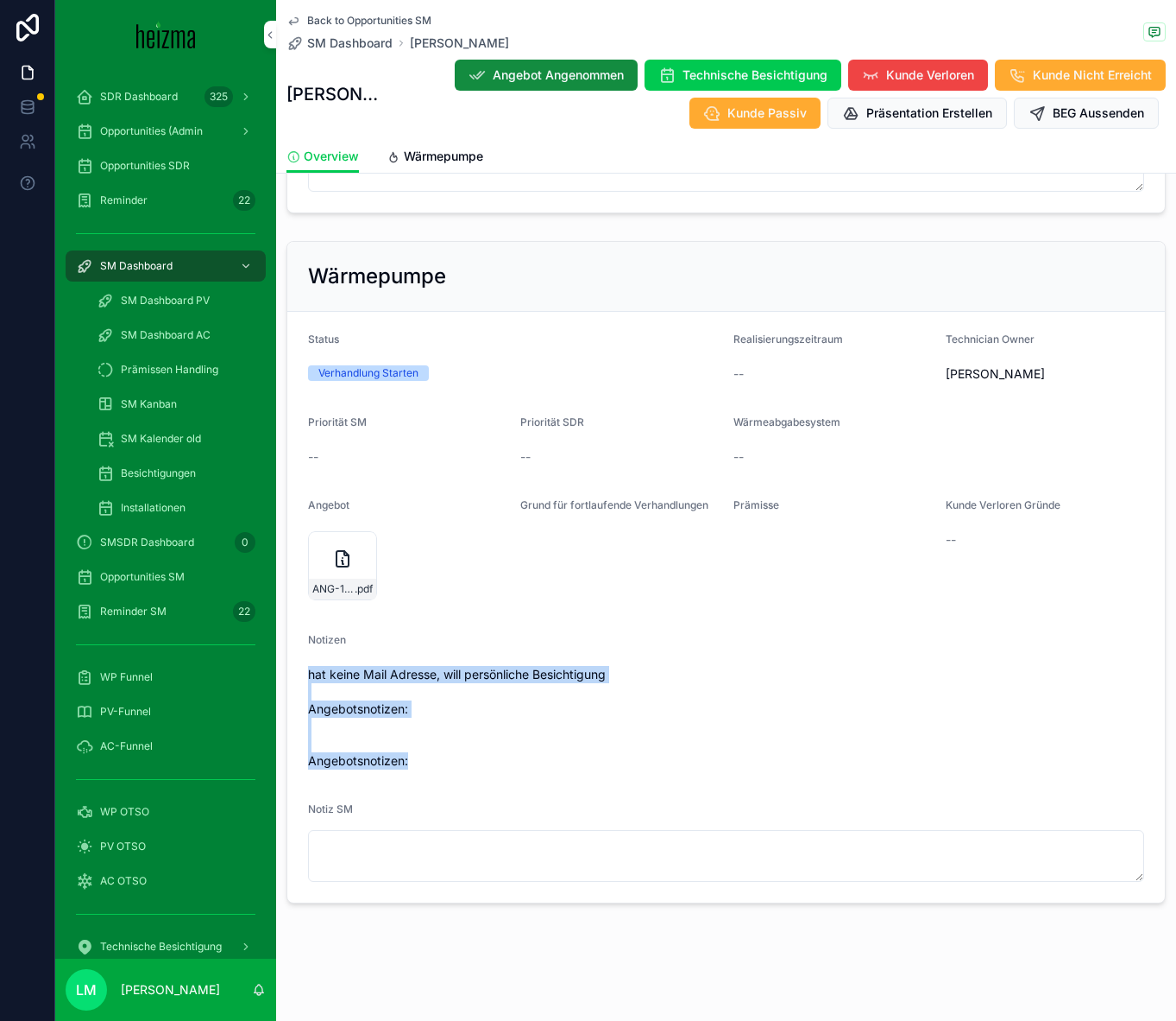
click at [441, 692] on form "Status Verhandlung Starten Realisierungszeitraum -- Technician Owner Philipp Pa…" at bounding box center [726, 607] width 877 height 591
click at [379, 692] on form "Status Verhandlung Starten Realisierungszeitraum -- Technician Owner Philipp Pa…" at bounding box center [726, 607] width 877 height 591
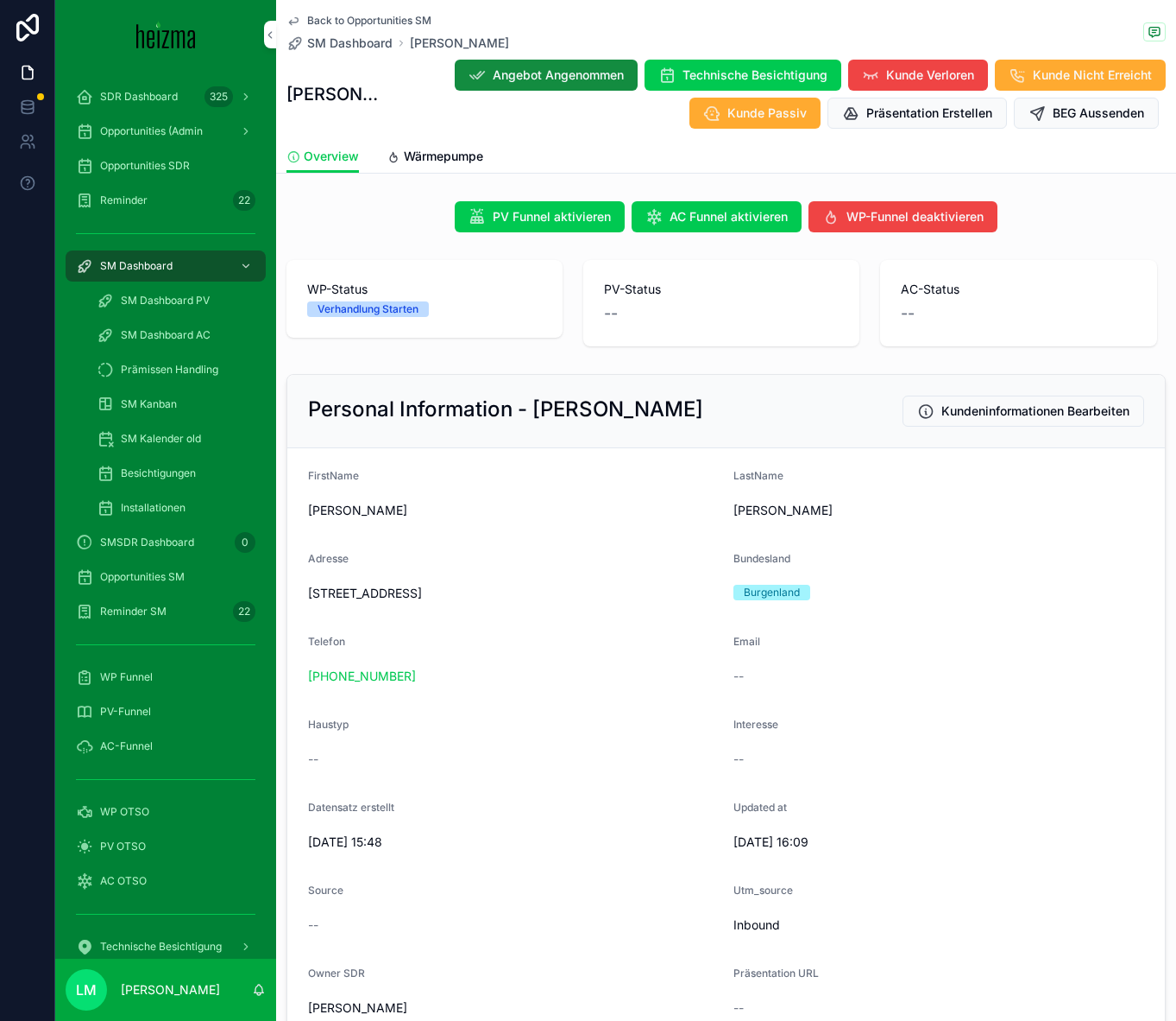
click at [310, 477] on span "FirstName" at bounding box center [333, 475] width 51 height 13
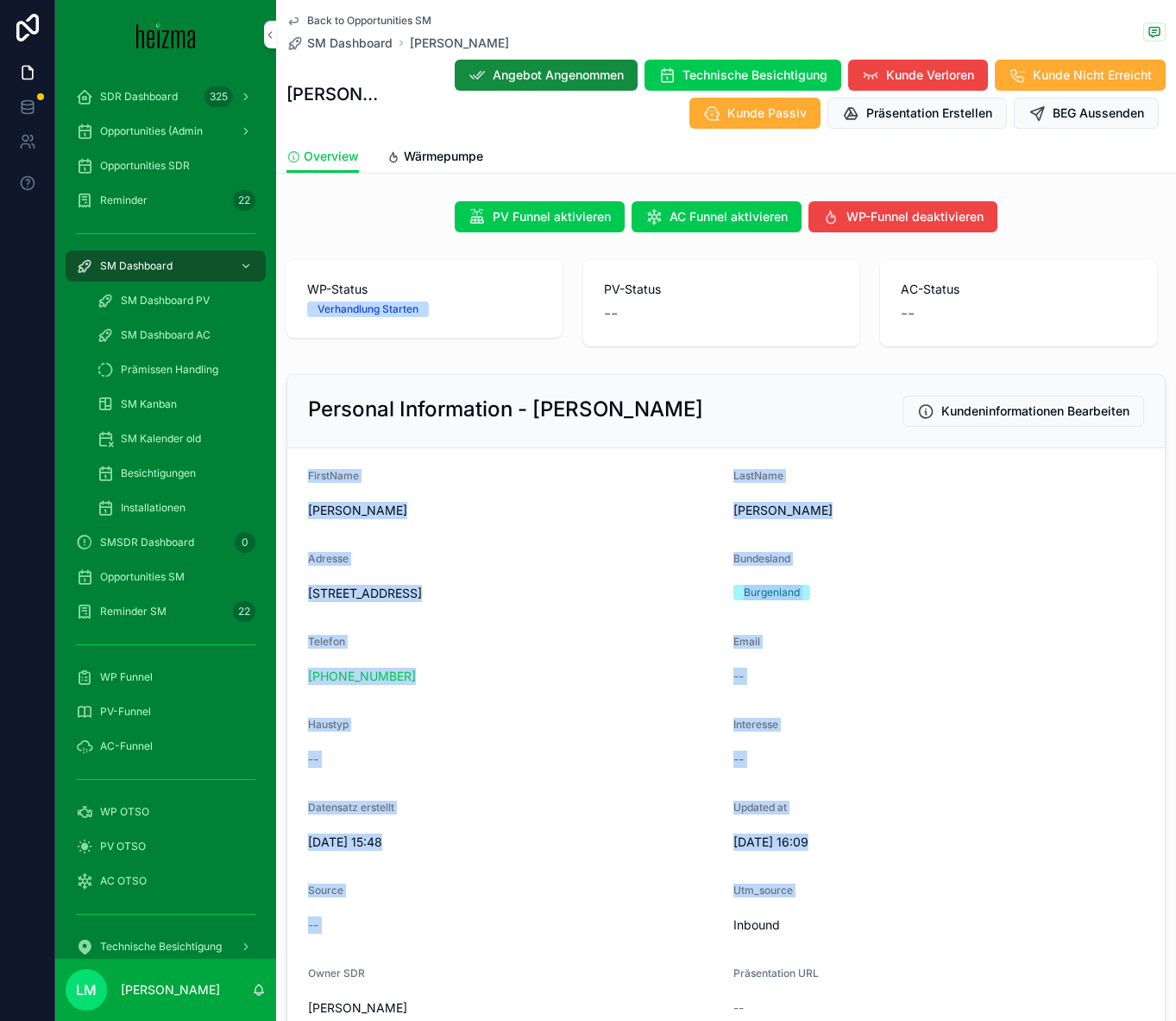
drag, startPoint x: 310, startPoint y: 477, endPoint x: 792, endPoint y: 894, distance: 637.3
click at [794, 692] on form "**********" at bounding box center [726, 788] width 877 height 680
click at [792, 692] on span "Utm_source" at bounding box center [763, 890] width 59 height 13
drag, startPoint x: 848, startPoint y: 934, endPoint x: 302, endPoint y: 510, distance: 691.3
click at [302, 510] on form "**********" at bounding box center [726, 788] width 877 height 680
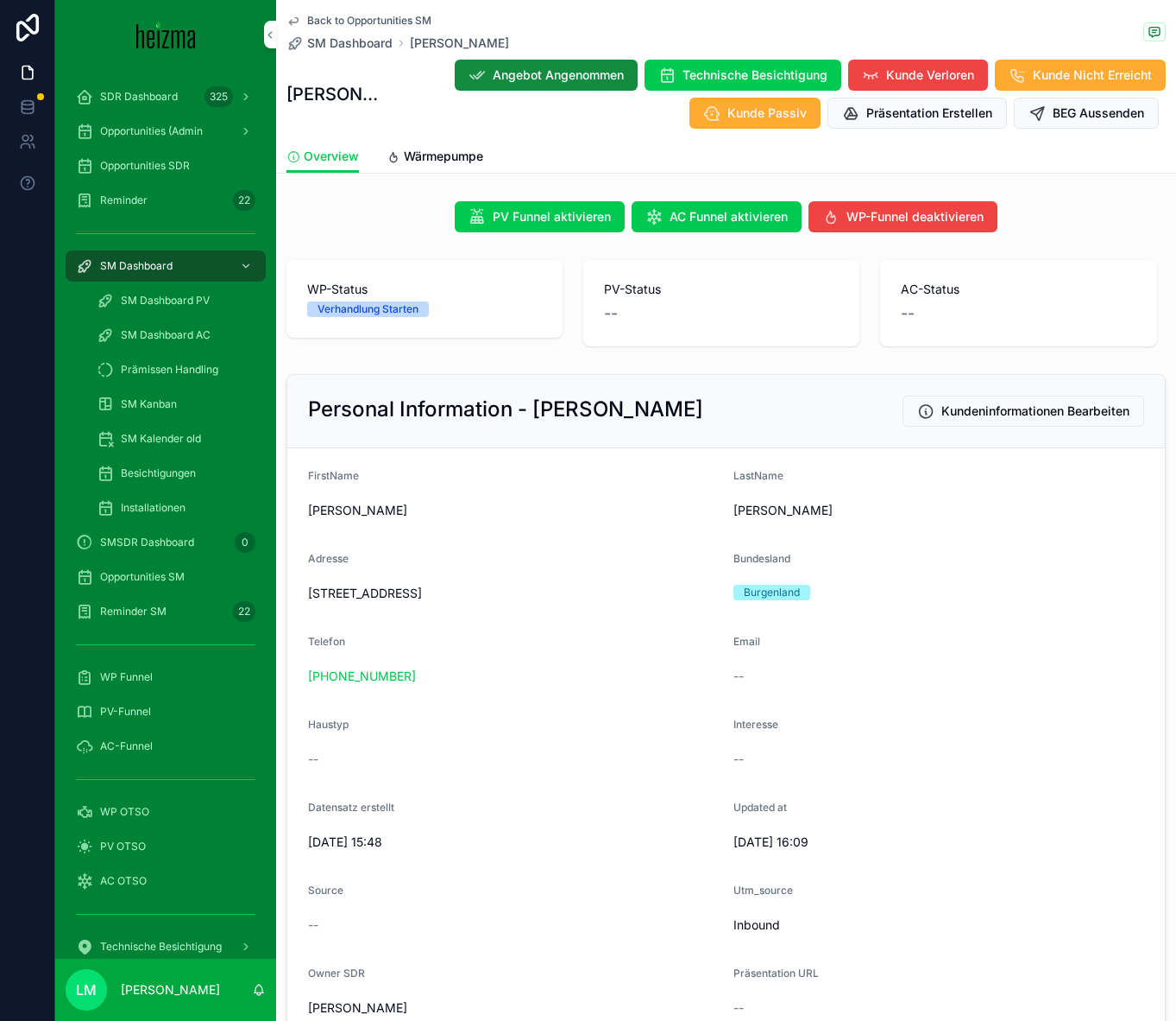
click at [308, 474] on span "FirstName" at bounding box center [333, 475] width 51 height 13
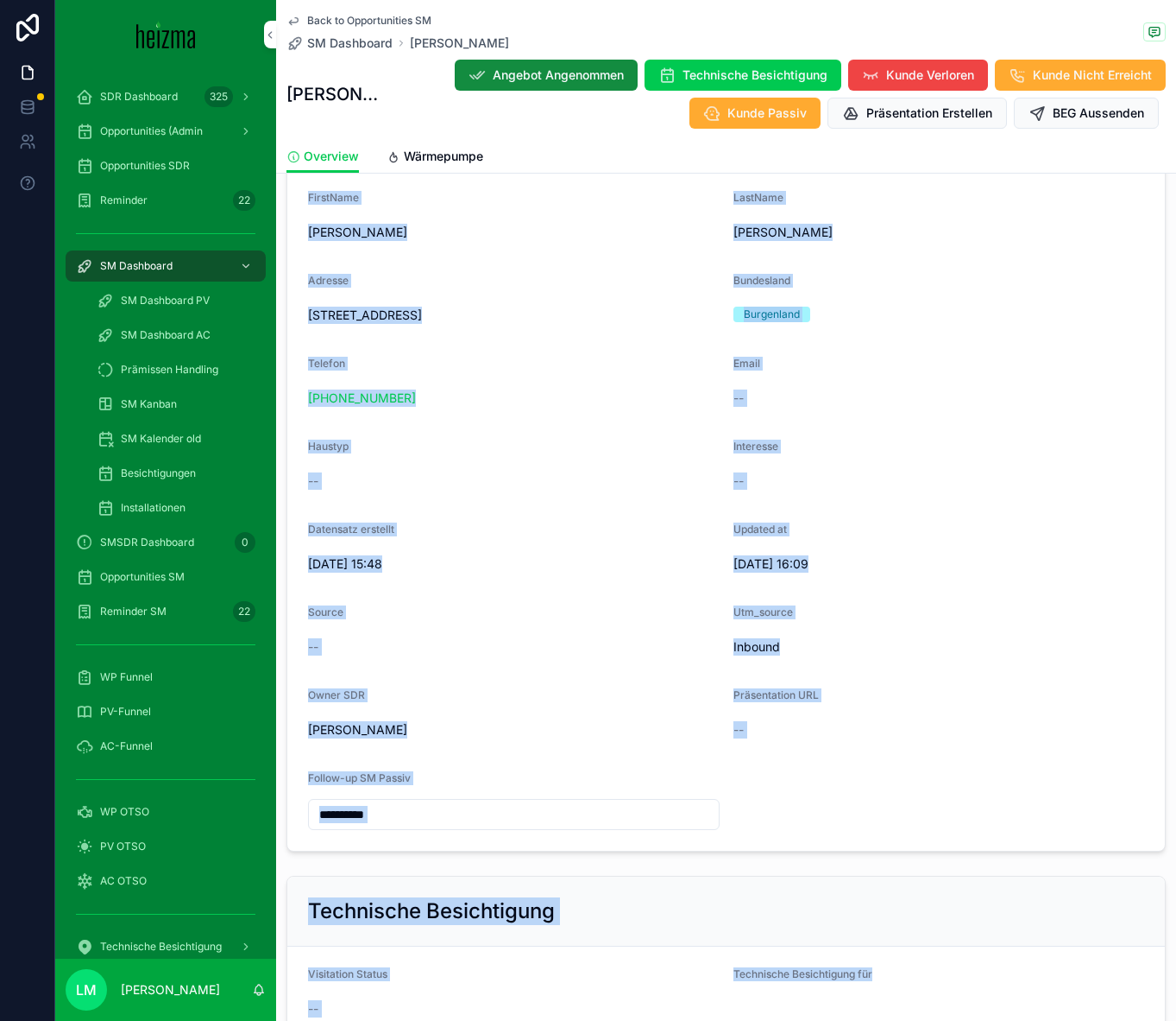
scroll to position [313, 0]
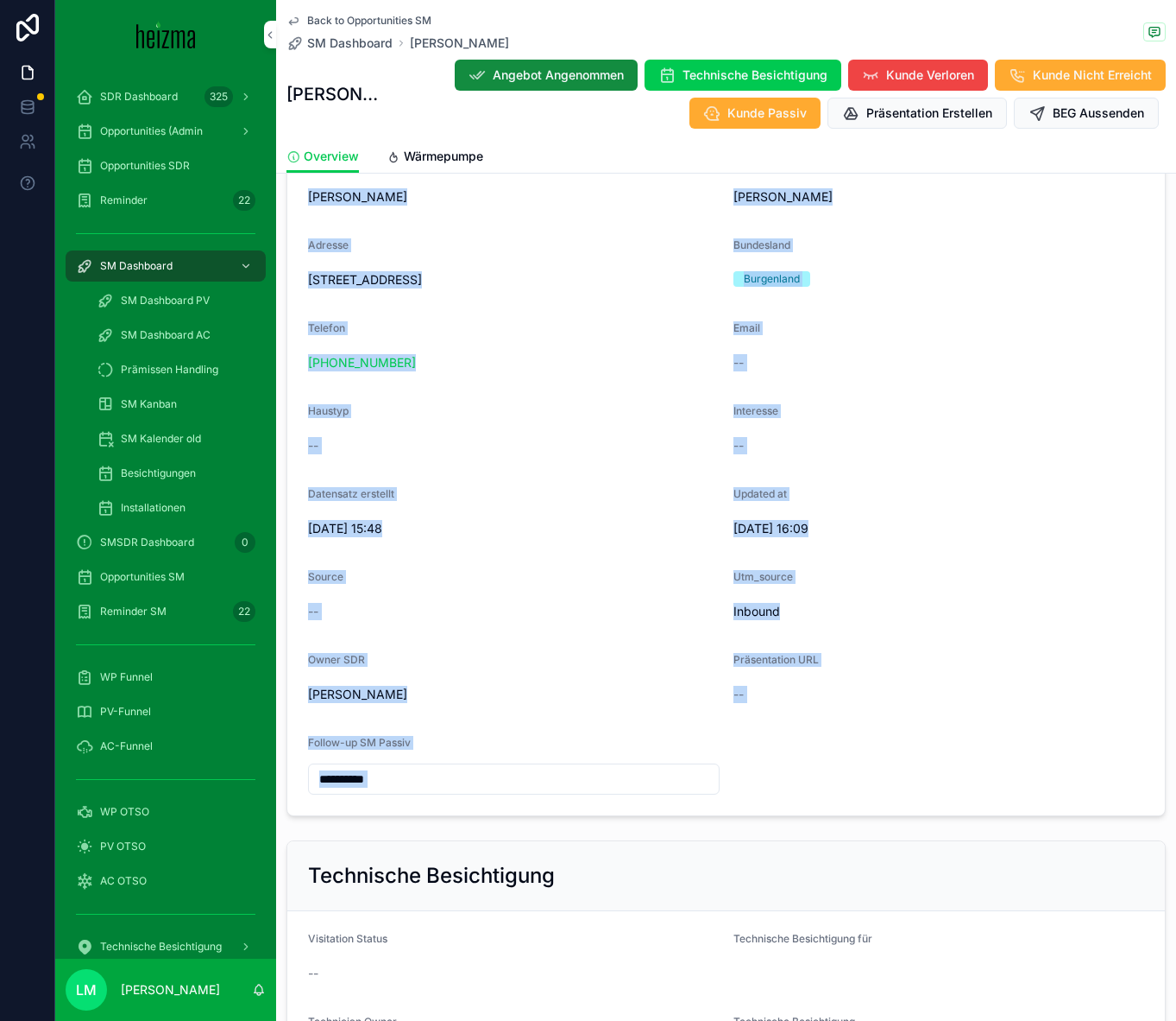
drag, startPoint x: 308, startPoint y: 474, endPoint x: 807, endPoint y: 818, distance: 606.1
click at [807, 692] on div "**********" at bounding box center [727, 438] width 900 height 769
drag, startPoint x: 807, startPoint y: 818, endPoint x: 654, endPoint y: 232, distance: 605.6
click at [654, 232] on div "**********" at bounding box center [727, 438] width 900 height 769
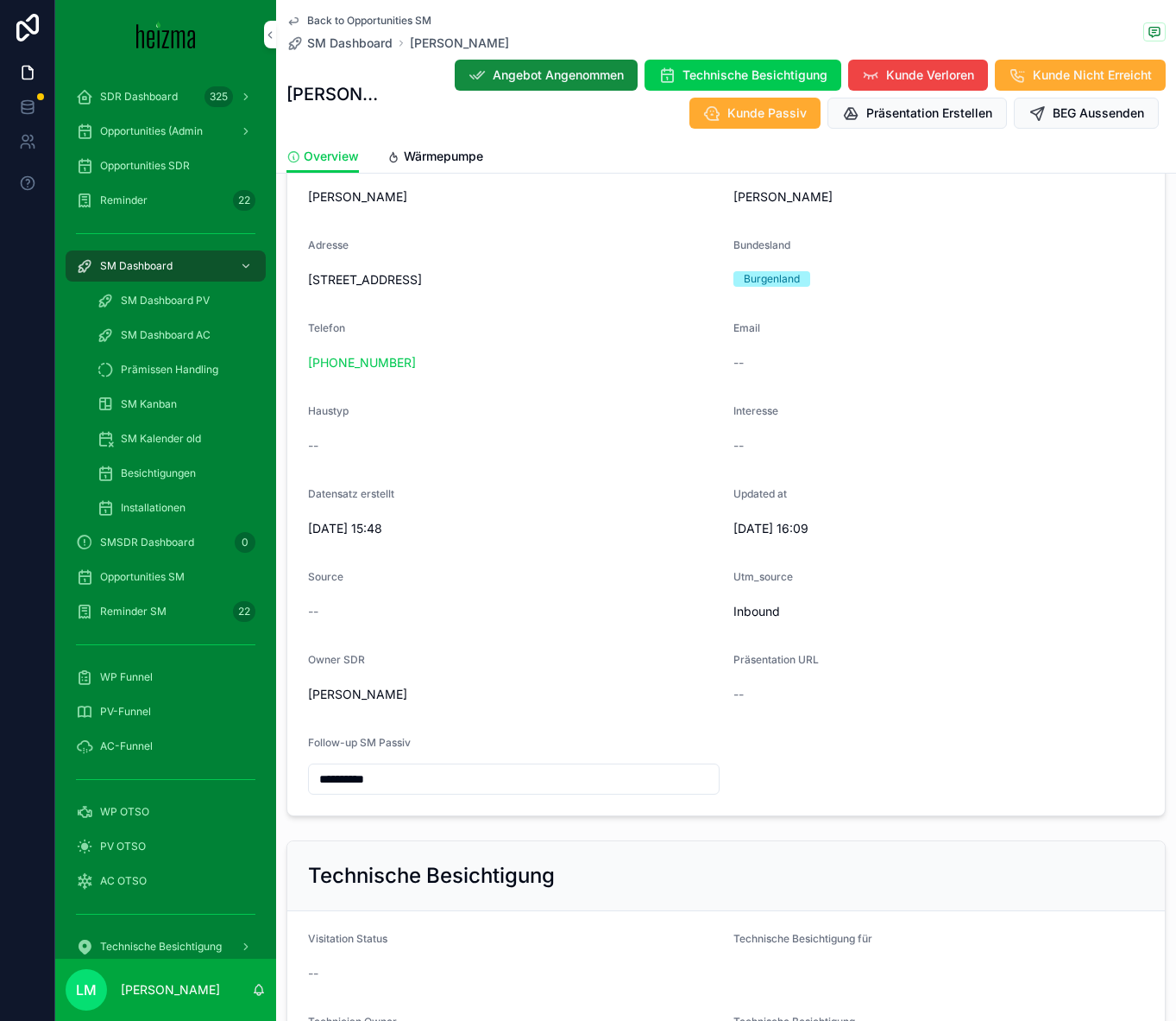
click at [640, 345] on div "Telefon +43 676 7301375" at bounding box center [514, 349] width 412 height 55
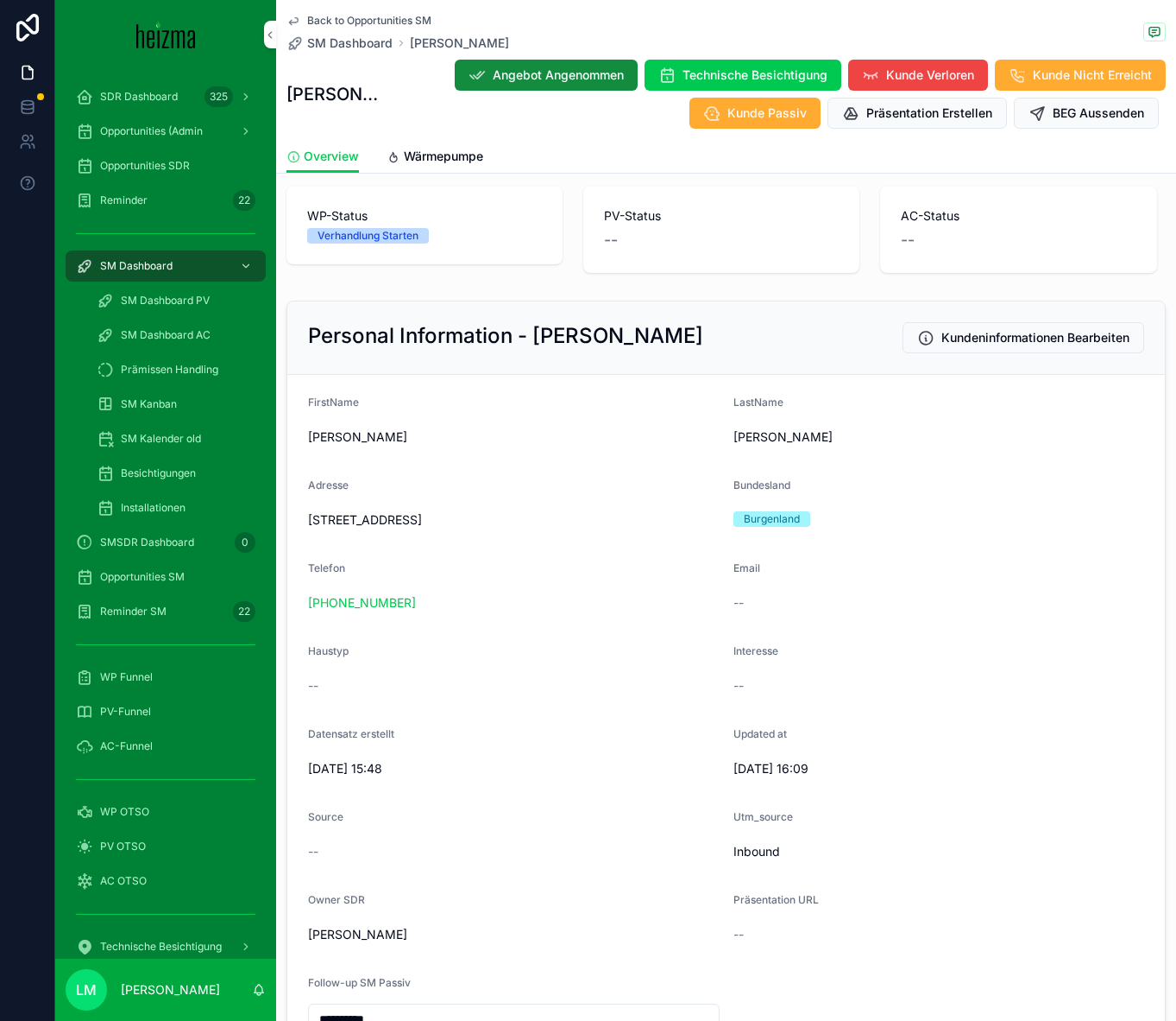
scroll to position [67, 0]
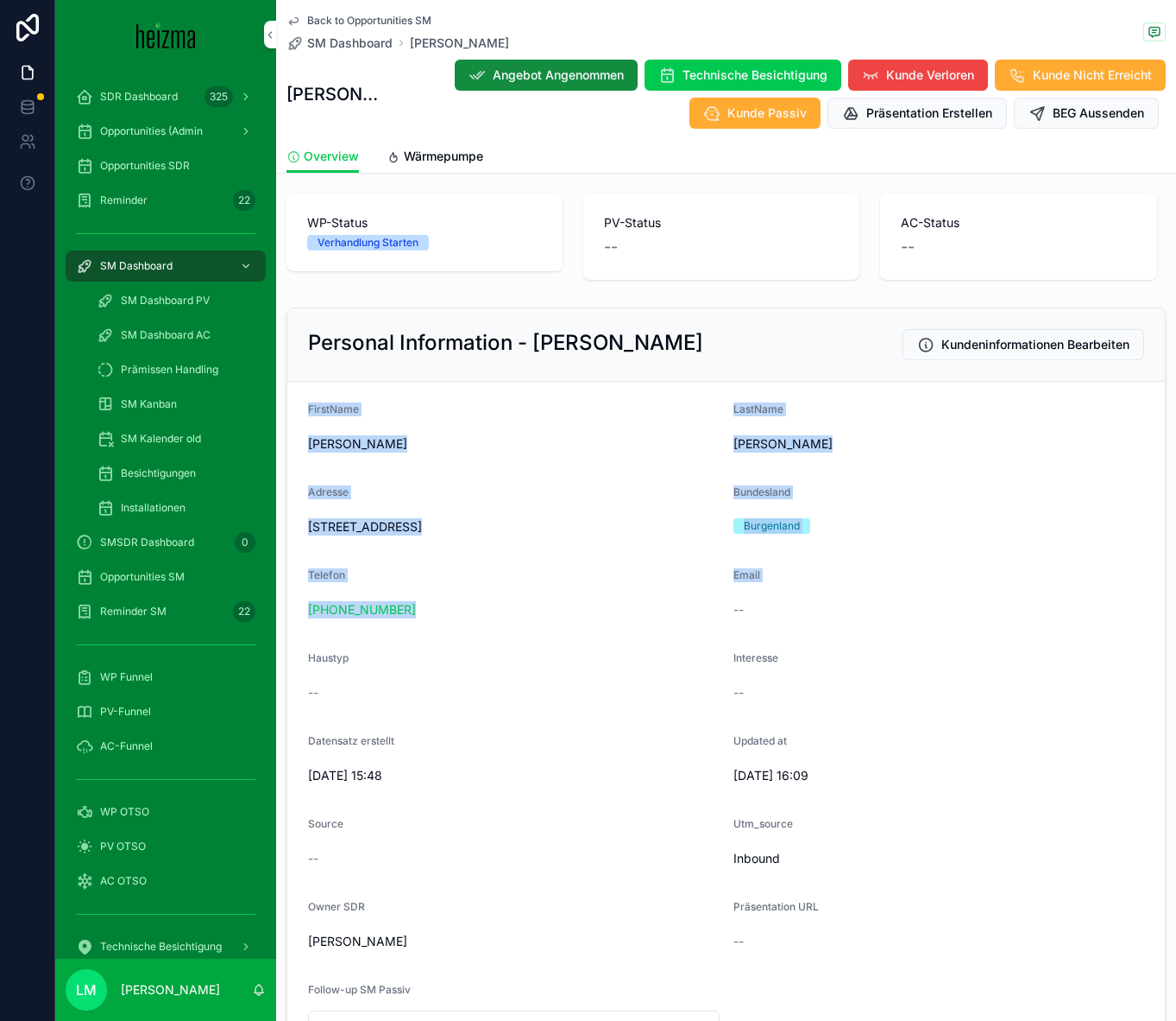
drag, startPoint x: 300, startPoint y: 407, endPoint x: 766, endPoint y: 595, distance: 502.5
click at [766, 595] on form "**********" at bounding box center [726, 721] width 877 height 680
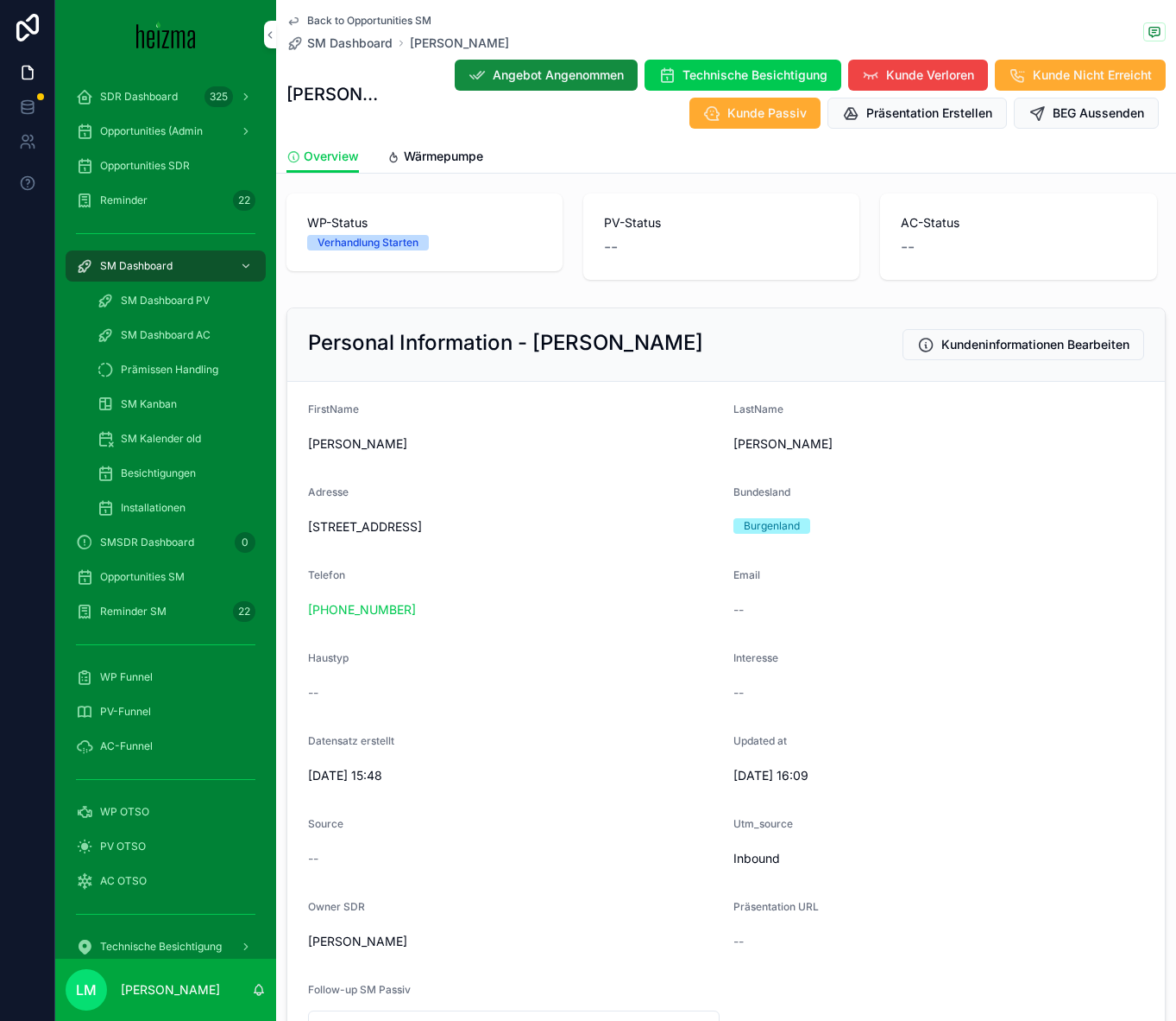
click at [836, 647] on form "**********" at bounding box center [726, 721] width 877 height 680
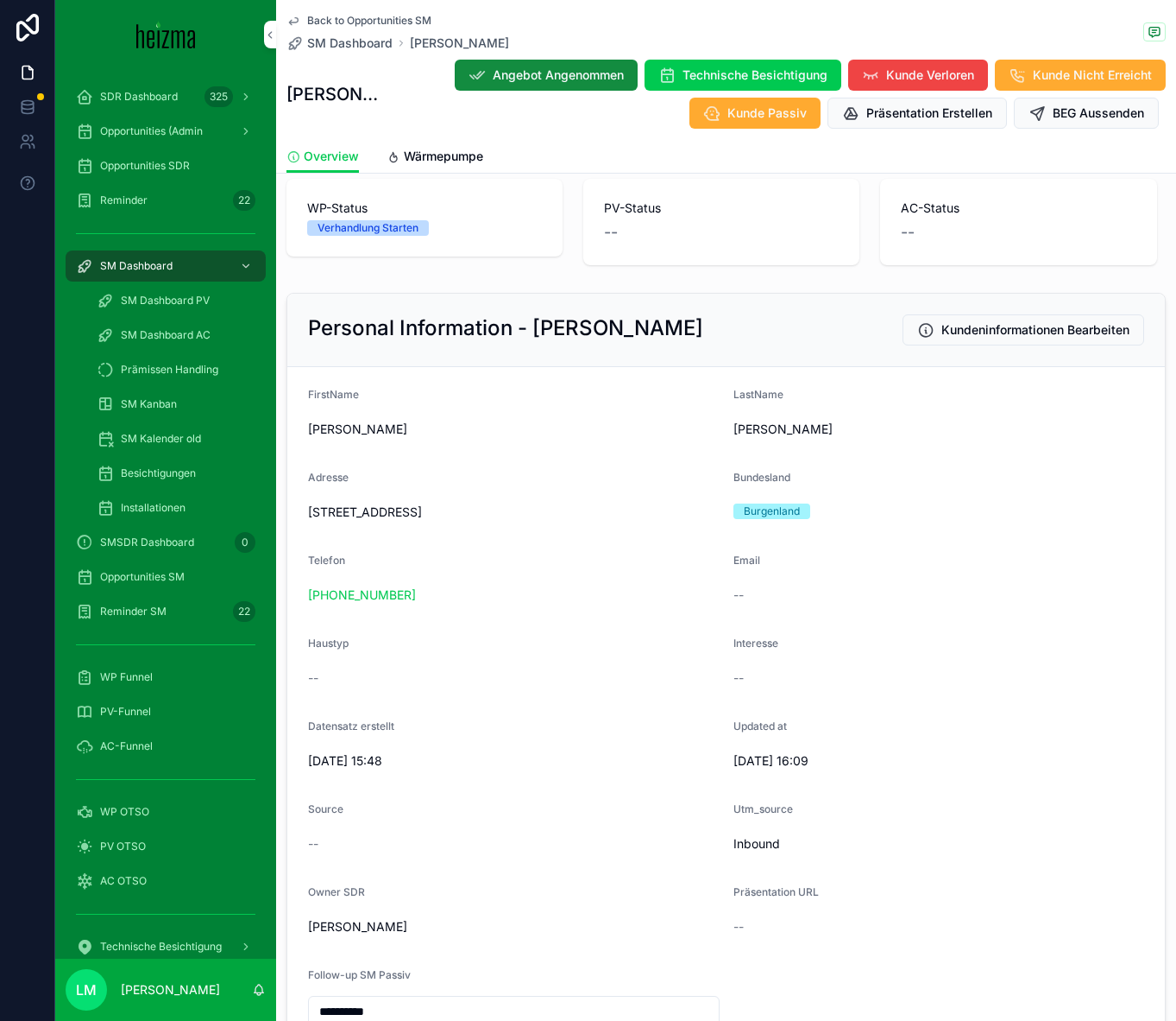
scroll to position [70, 0]
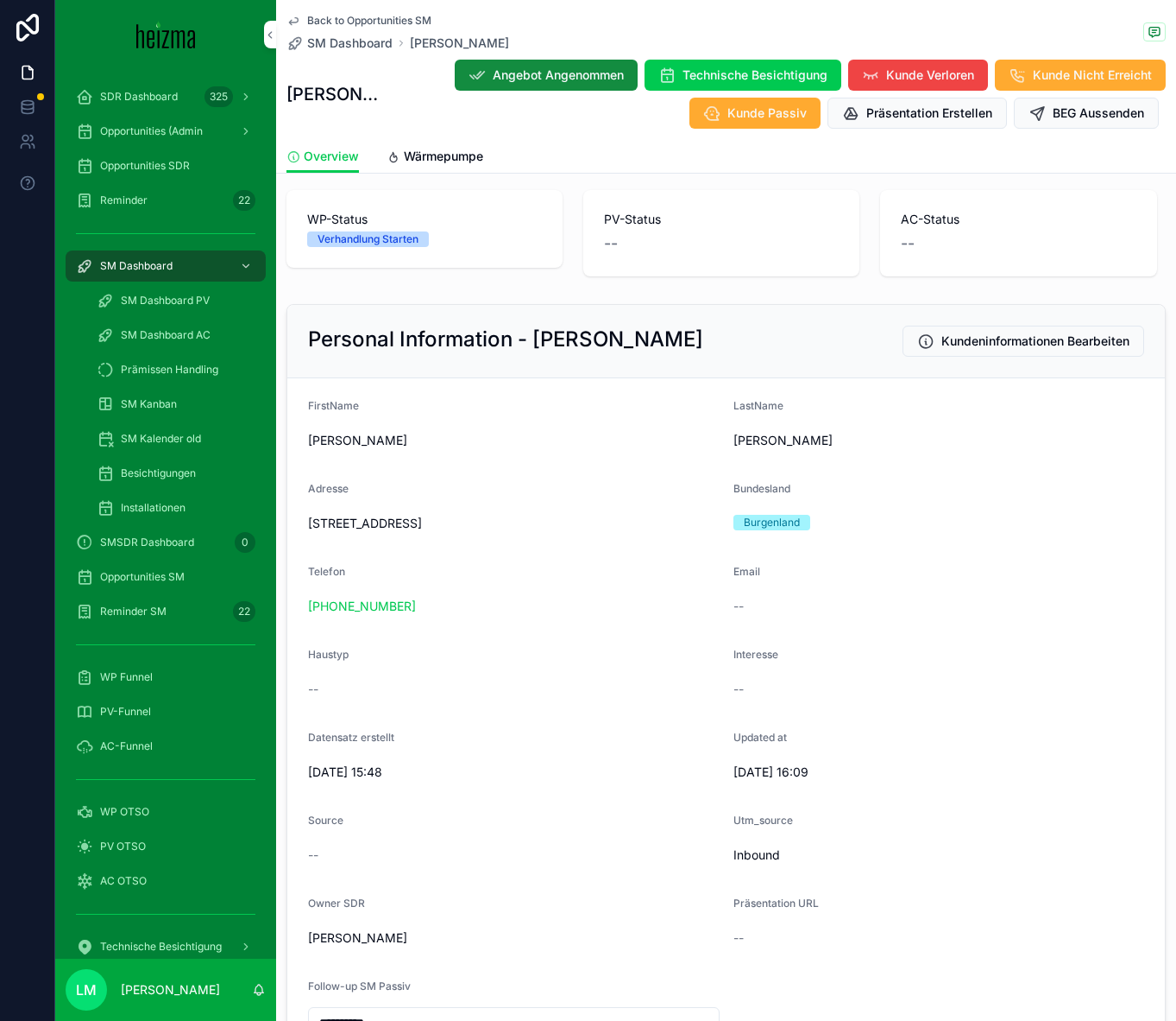
click at [352, 409] on span "FirstName" at bounding box center [333, 406] width 51 height 13
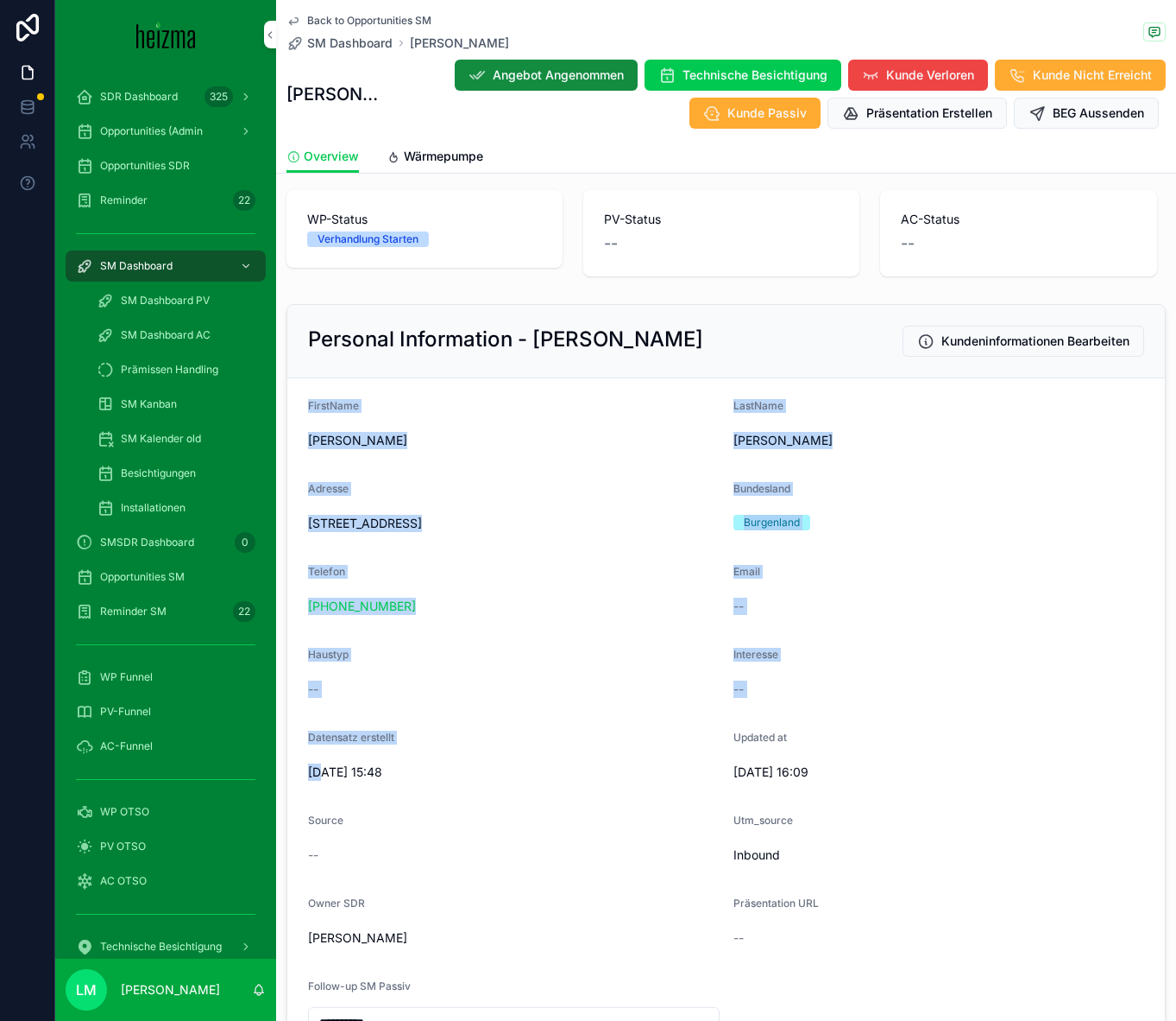
drag, startPoint x: 352, startPoint y: 409, endPoint x: 702, endPoint y: 801, distance: 525.5
click at [703, 692] on form "**********" at bounding box center [726, 718] width 877 height 680
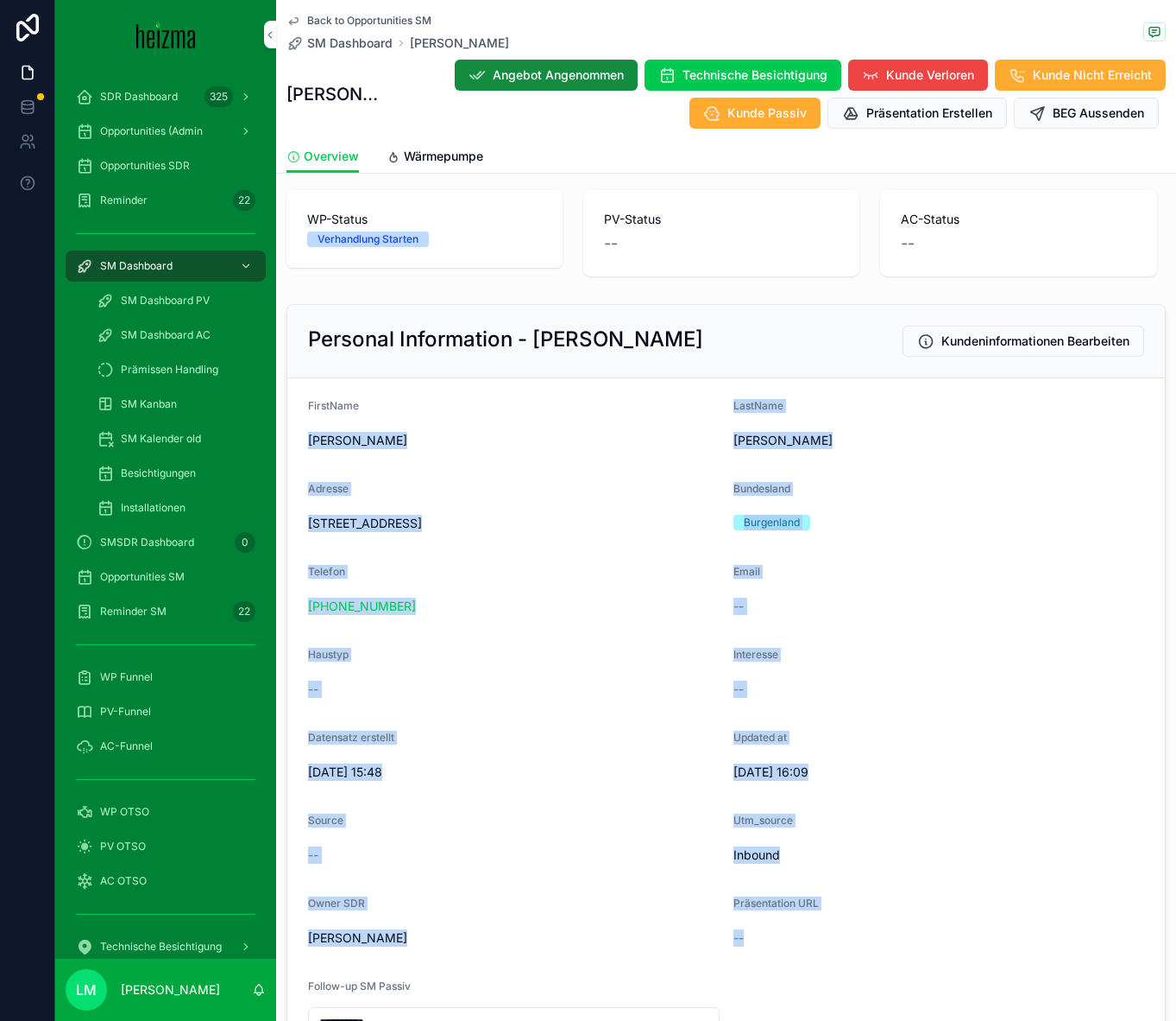
drag, startPoint x: 885, startPoint y: 933, endPoint x: 446, endPoint y: 428, distance: 669.1
click at [446, 427] on form "**********" at bounding box center [726, 718] width 877 height 680
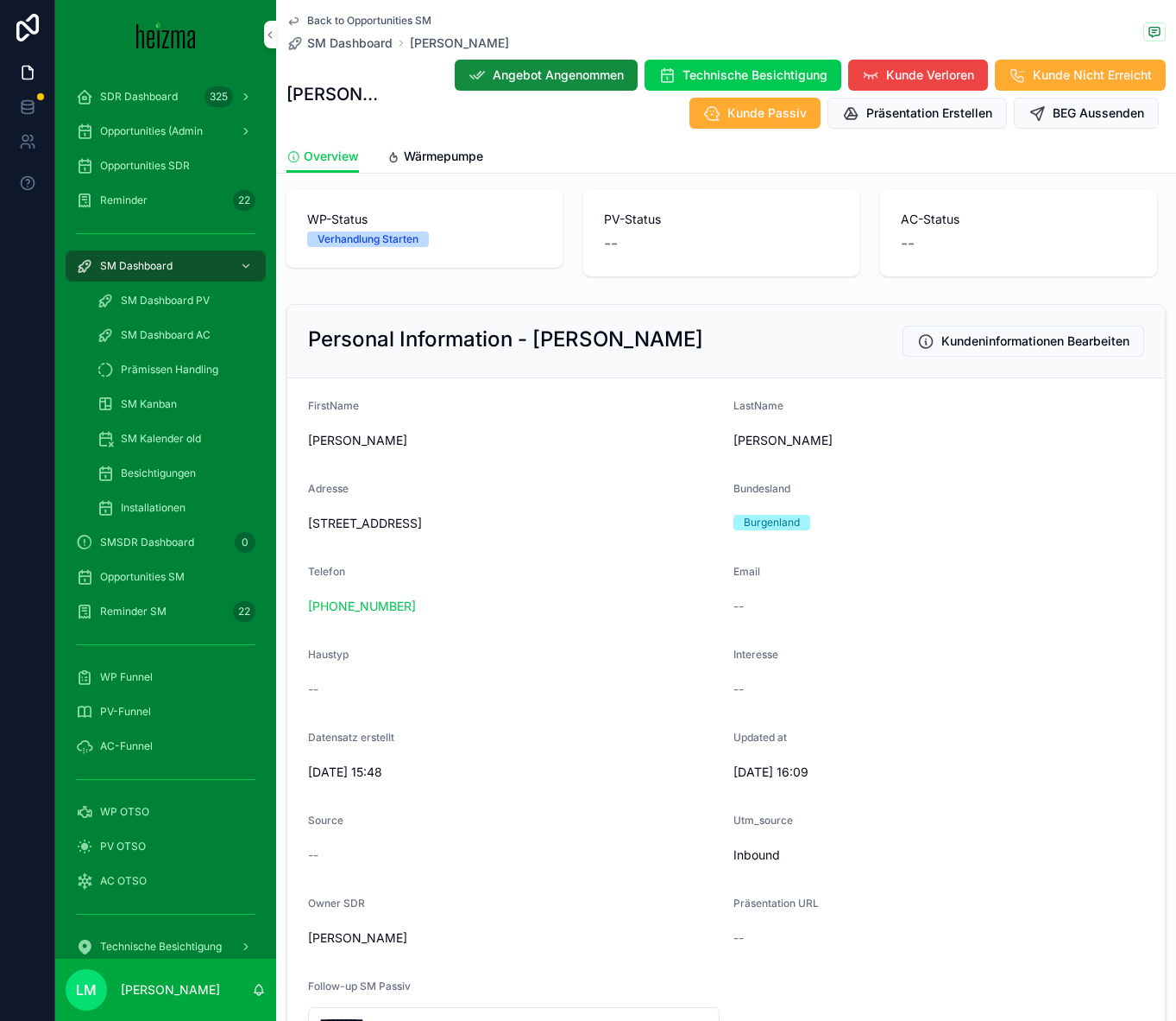
click at [351, 403] on span "FirstName" at bounding box center [333, 406] width 51 height 13
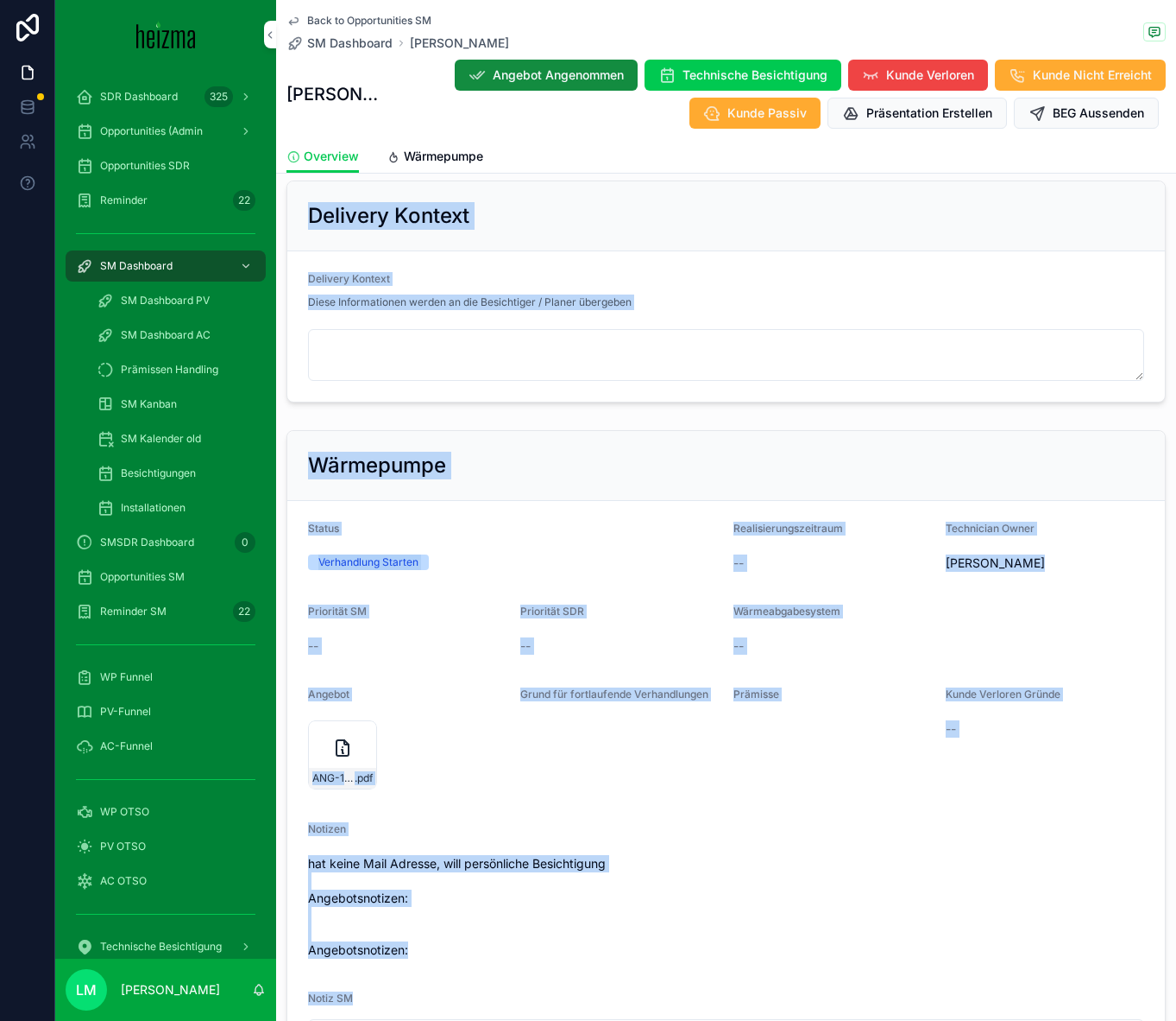
scroll to position [1603, 0]
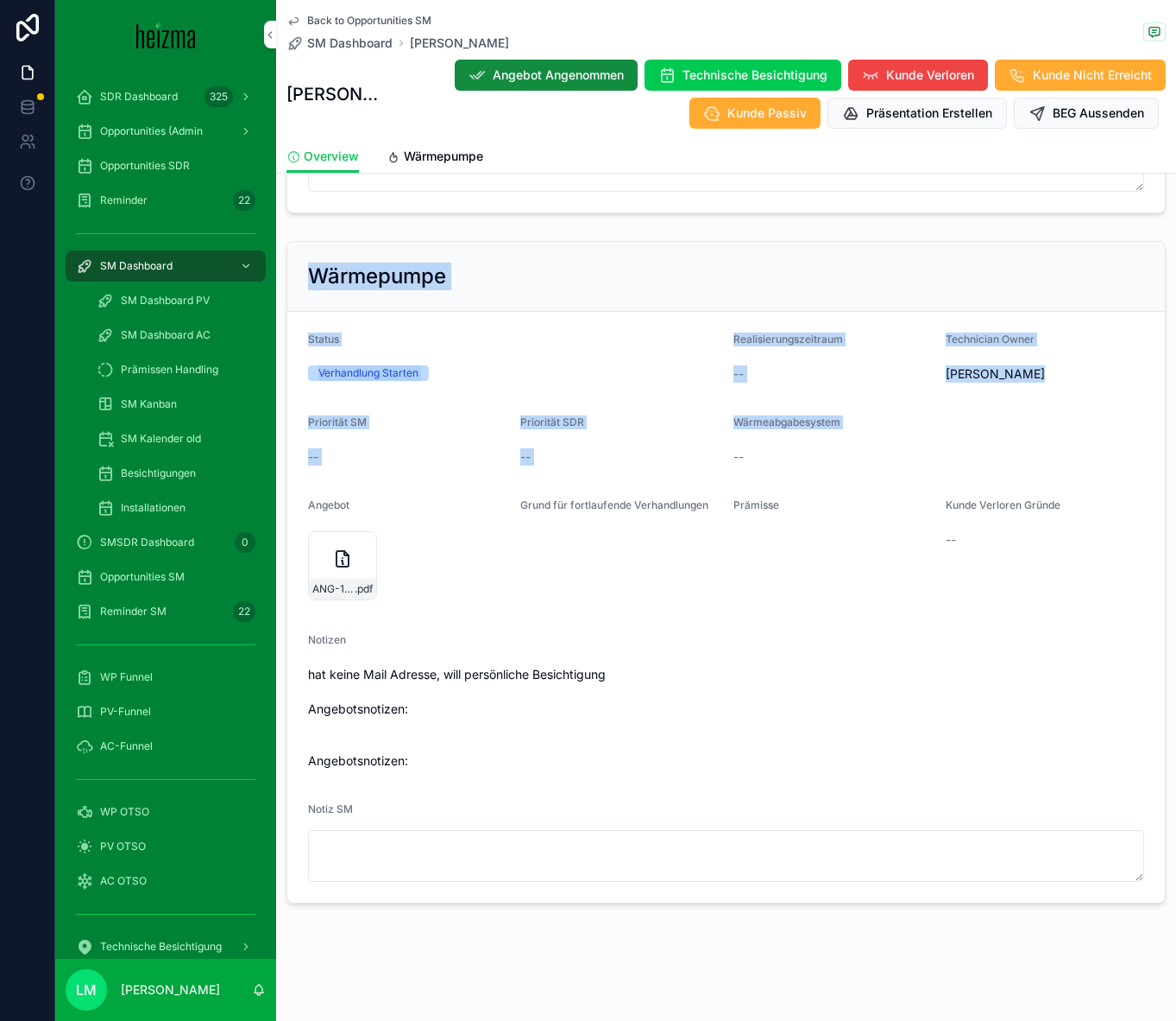
drag, startPoint x: 351, startPoint y: 403, endPoint x: 821, endPoint y: 450, distance: 472.3
click at [821, 450] on div "--" at bounding box center [939, 457] width 412 height 17
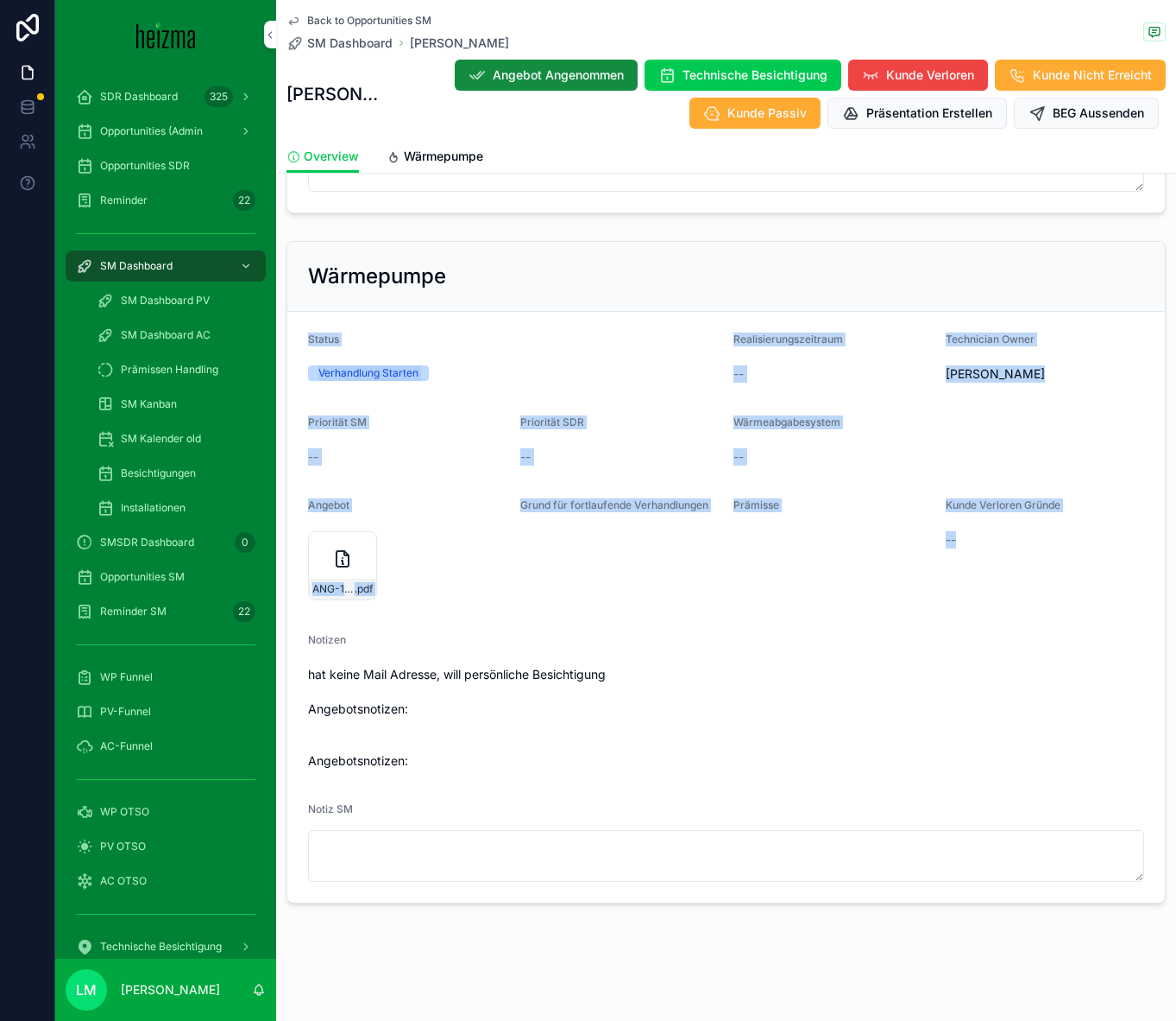
drag, startPoint x: 1057, startPoint y: 537, endPoint x: 433, endPoint y: 295, distance: 669.3
click at [415, 297] on div "Wärmepumpe Status Verhandlung Starten Realisierungszeitraum -- Technician Owner…" at bounding box center [726, 572] width 879 height 662
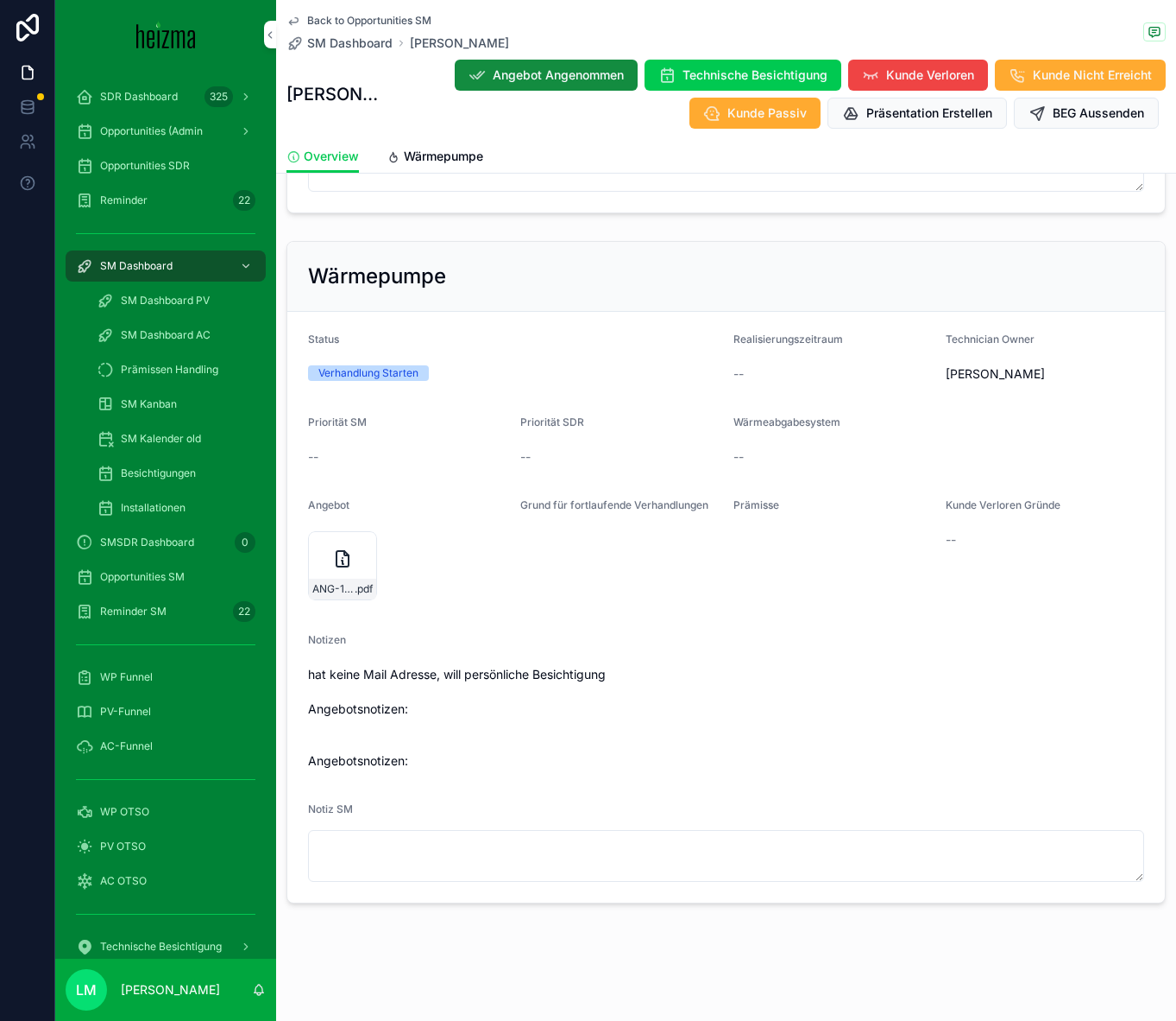
click at [341, 273] on h2 "Wärmepumpe" at bounding box center [377, 276] width 138 height 28
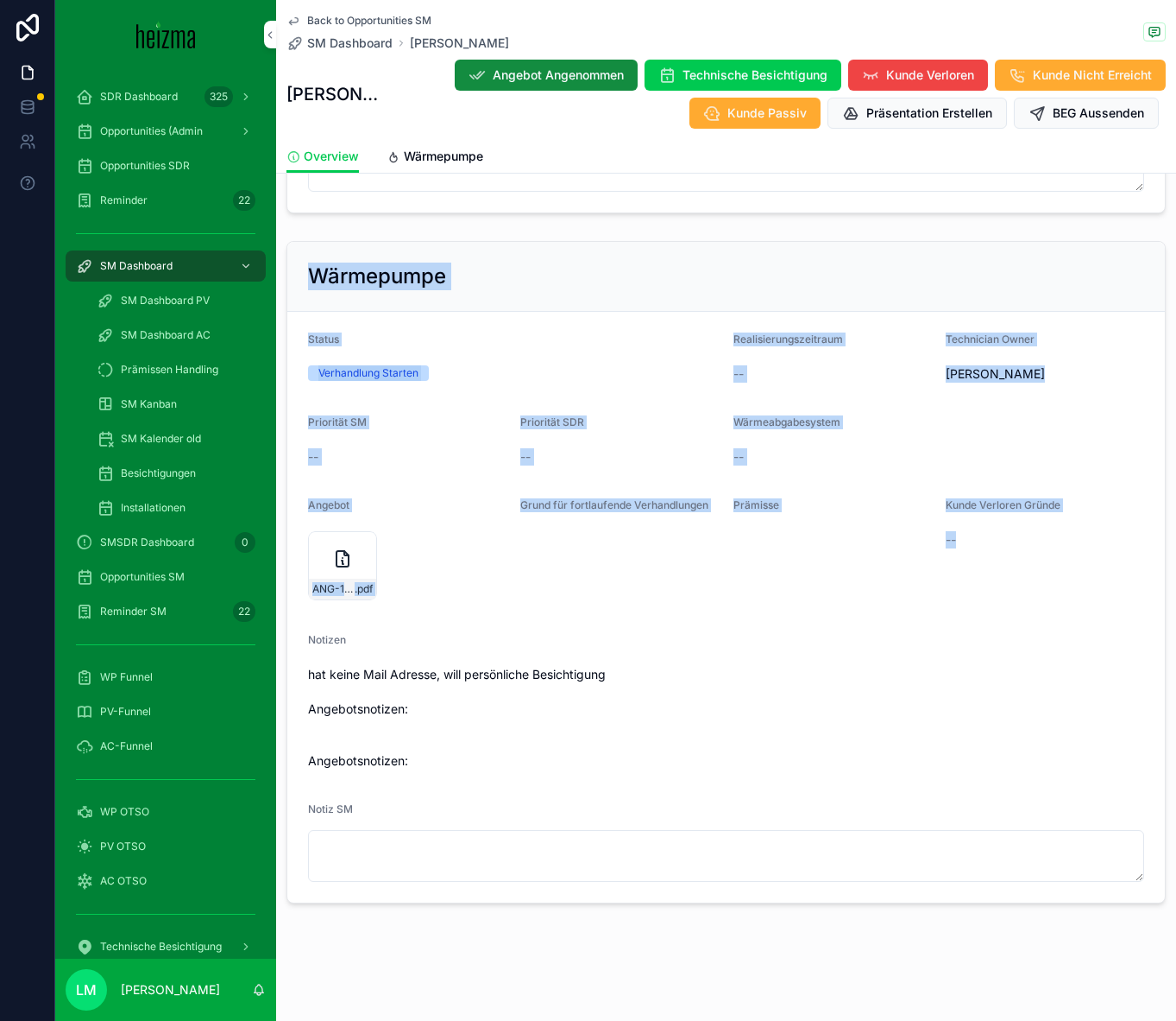
drag, startPoint x: 341, startPoint y: 273, endPoint x: 1020, endPoint y: 594, distance: 751.1
click at [836, 594] on div "Wärmepumpe Status Verhandlung Starten Realisierungszeitraum -- Technician Owner…" at bounding box center [726, 572] width 879 height 662
click at [836, 594] on div "Kunde Verloren Gründe --" at bounding box center [1045, 552] width 198 height 107
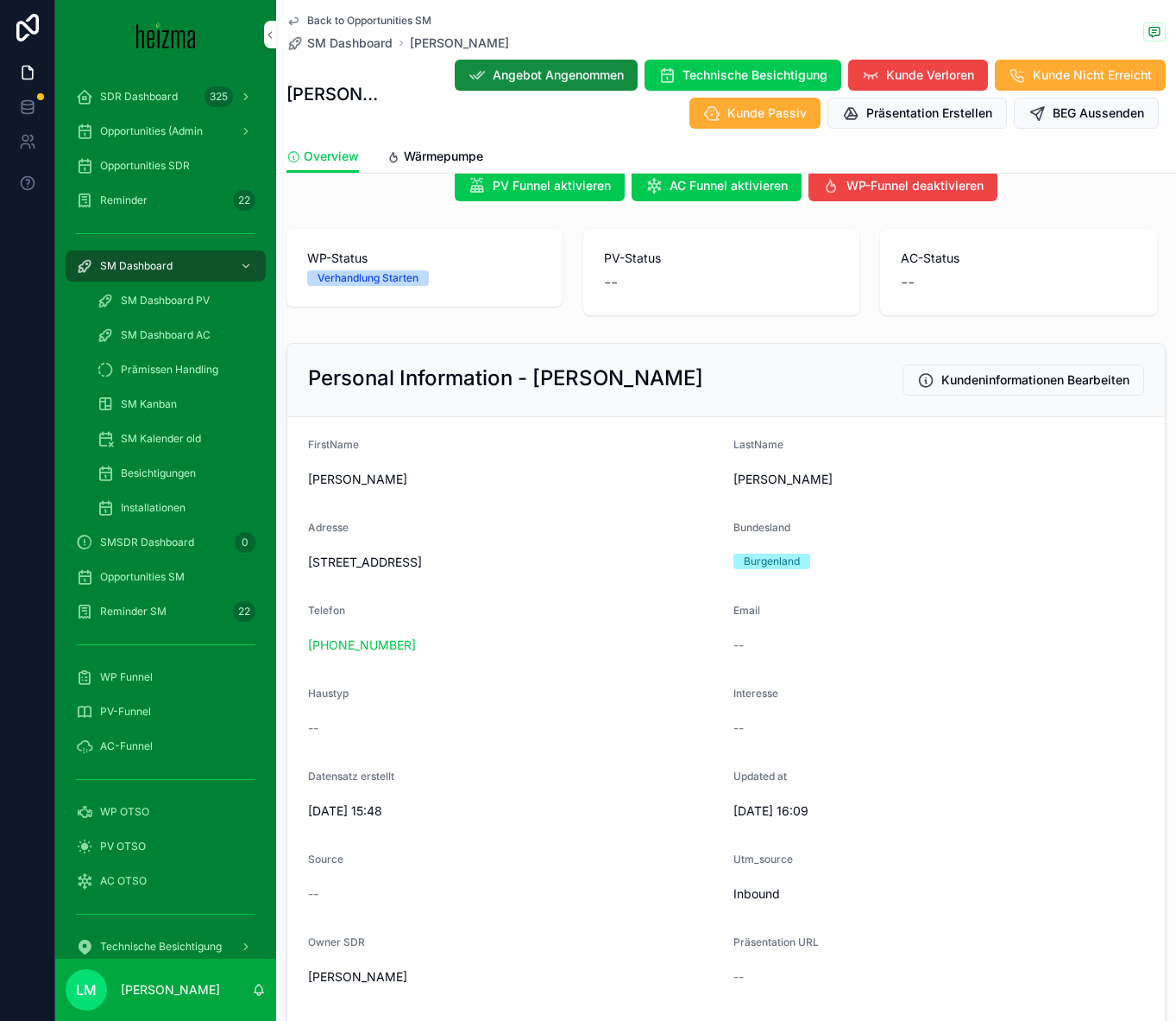
scroll to position [0, 0]
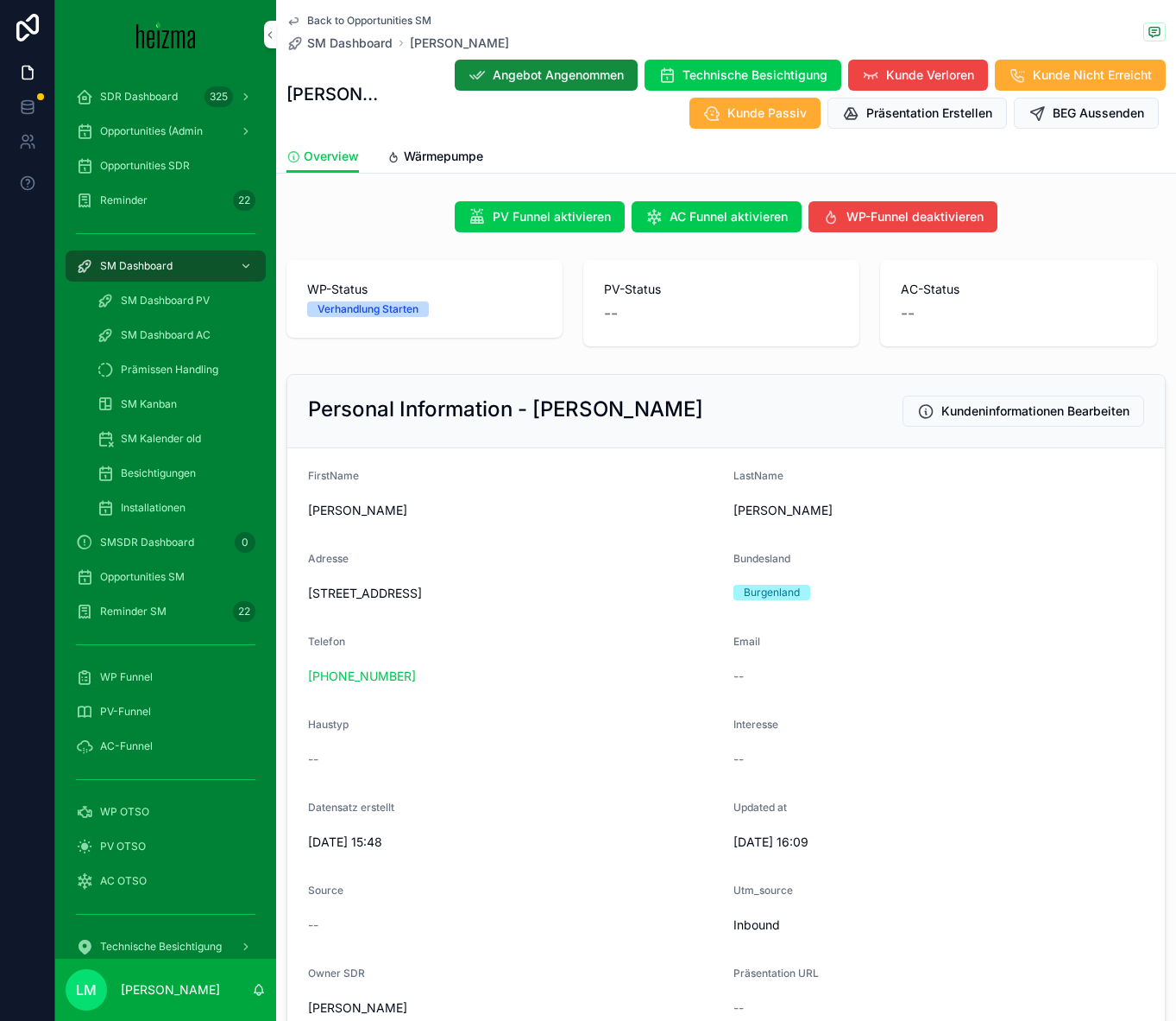
drag, startPoint x: 441, startPoint y: 686, endPoint x: 425, endPoint y: 682, distance: 16.5
click at [425, 682] on div "+43 676 7301375" at bounding box center [514, 676] width 412 height 28
drag, startPoint x: 603, startPoint y: 589, endPoint x: 334, endPoint y: 587, distance: 269.0
click at [334, 588] on span "Am Hauerschlüssel 32, 7203 Wiesen" at bounding box center [514, 594] width 412 height 17
click at [342, 592] on span "Am Hauerschlüssel 32, 7203 Wiesen" at bounding box center [514, 594] width 412 height 17
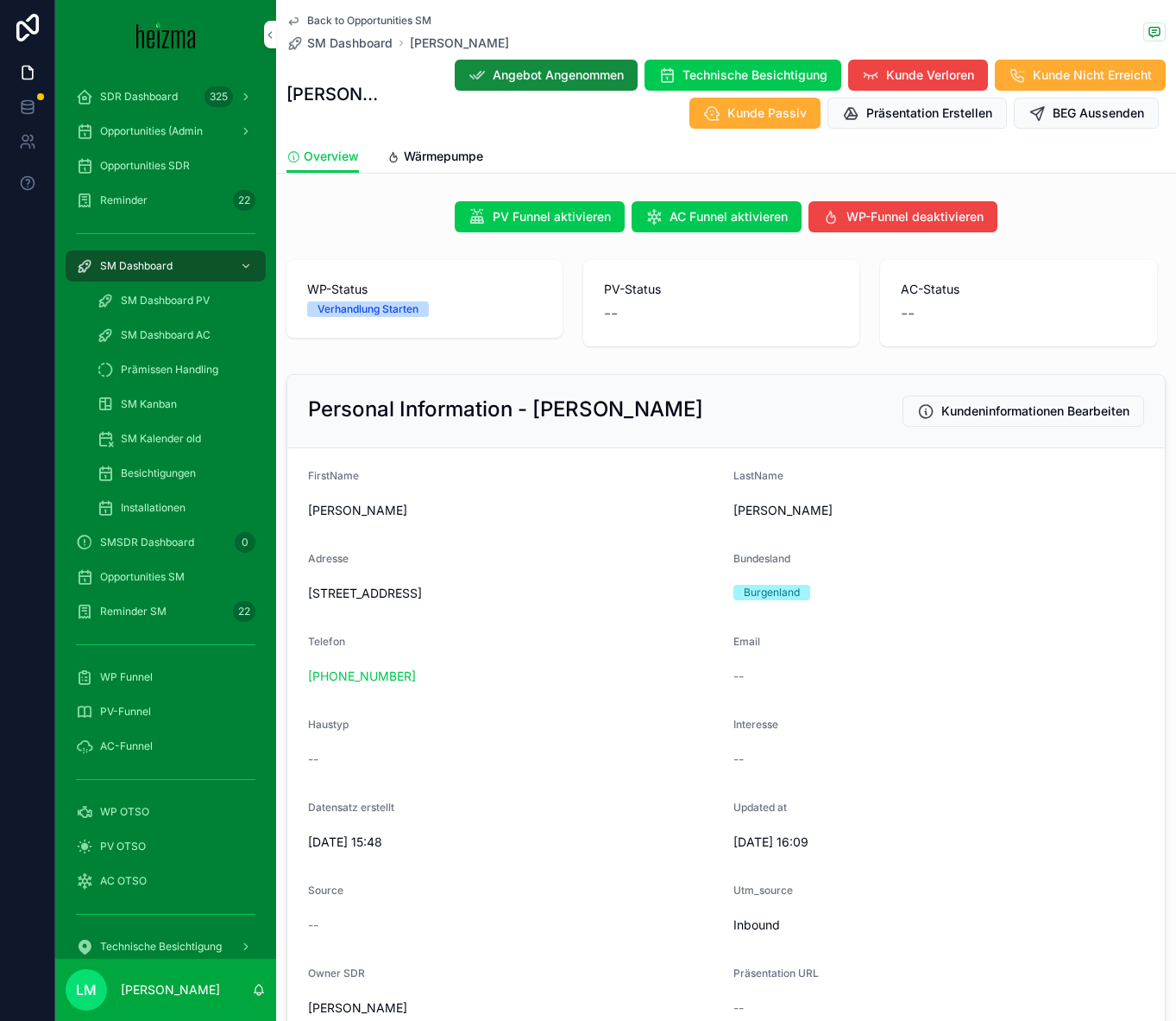
drag, startPoint x: 423, startPoint y: 684, endPoint x: 302, endPoint y: 681, distance: 121.0
click at [302, 681] on form "**********" at bounding box center [726, 788] width 877 height 680
copy link "+43 676 7301375"
click at [313, 29] on div "Back to Opportunities SM SM Dashboard Johann Weghofer" at bounding box center [397, 32] width 222 height 38
click at [331, 20] on span "Back to Opportunities SM" at bounding box center [369, 20] width 124 height 13
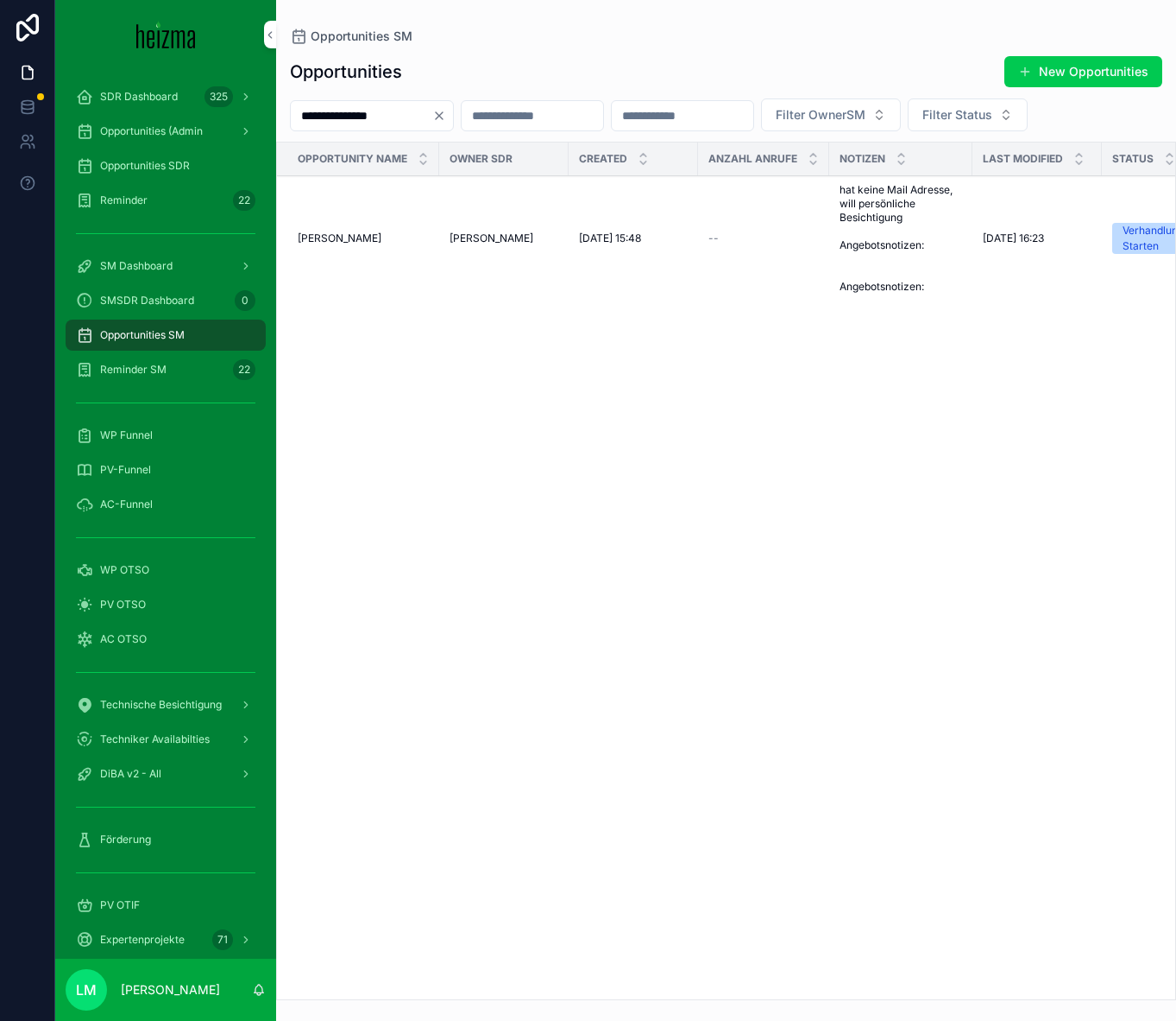
click at [349, 124] on input "**********" at bounding box center [361, 115] width 141 height 24
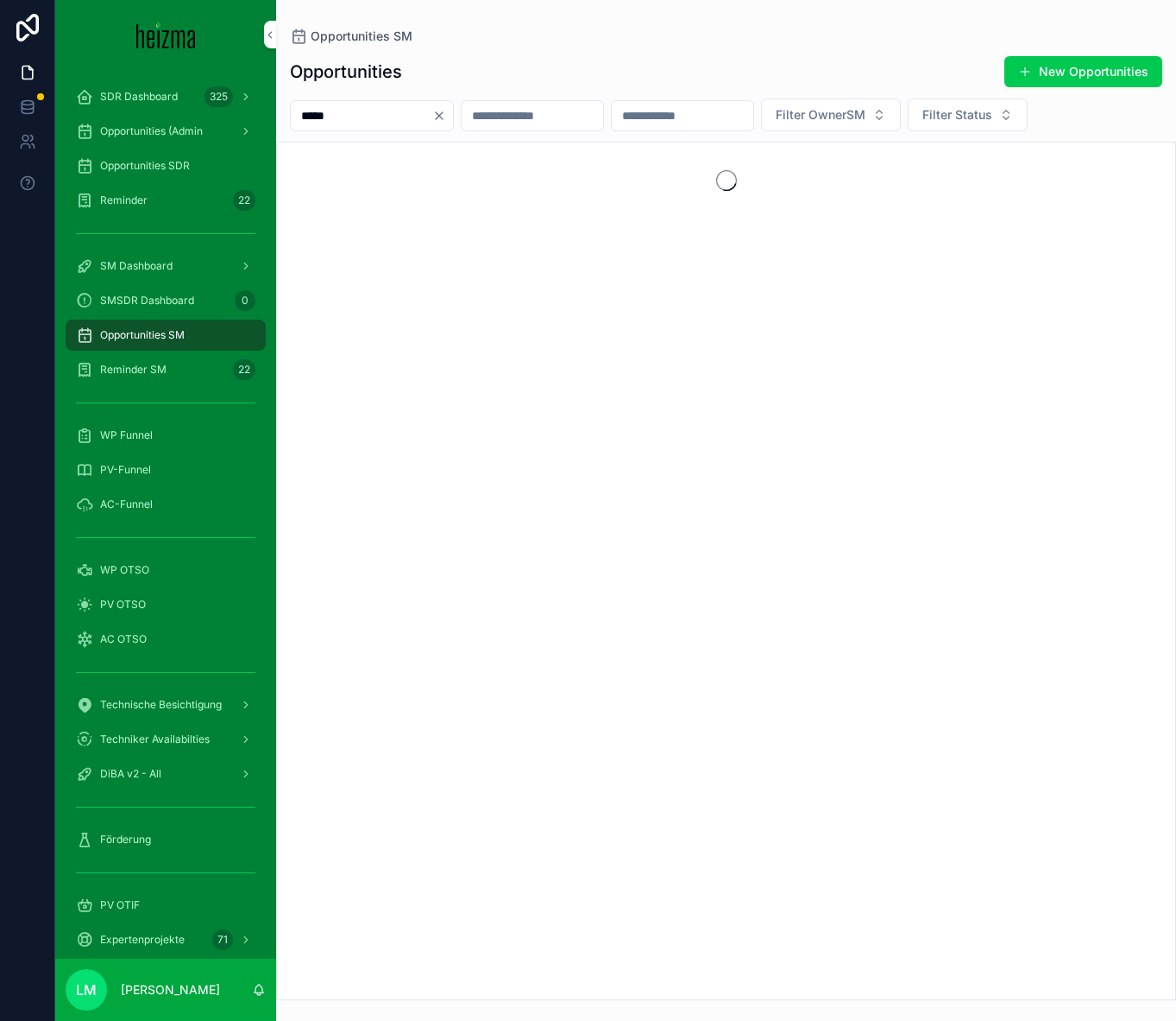
type input "*****"
click at [388, 150] on div "scrollable content" at bounding box center [726, 180] width 898 height 76
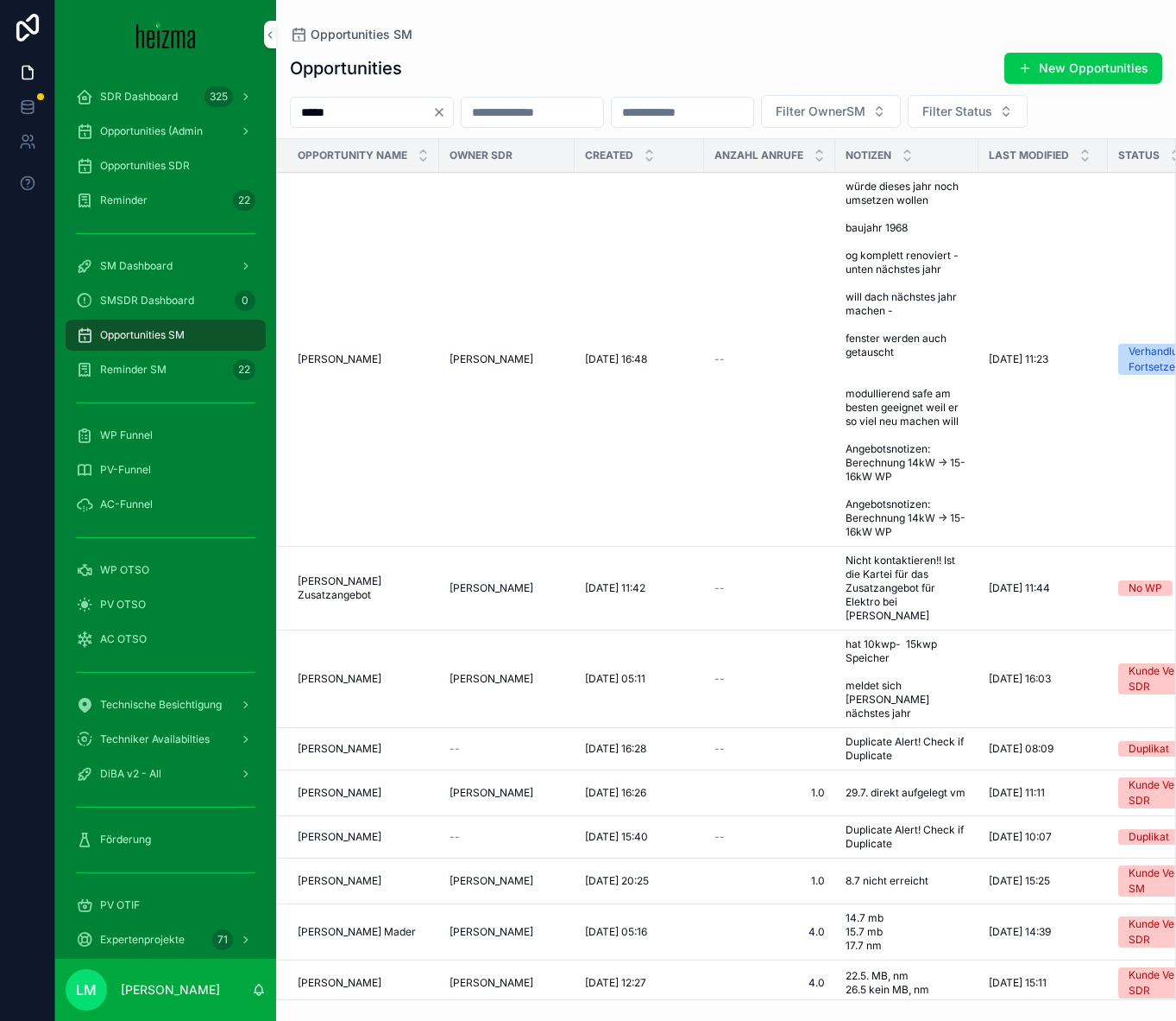
click at [368, 104] on input "*****" at bounding box center [361, 112] width 141 height 24
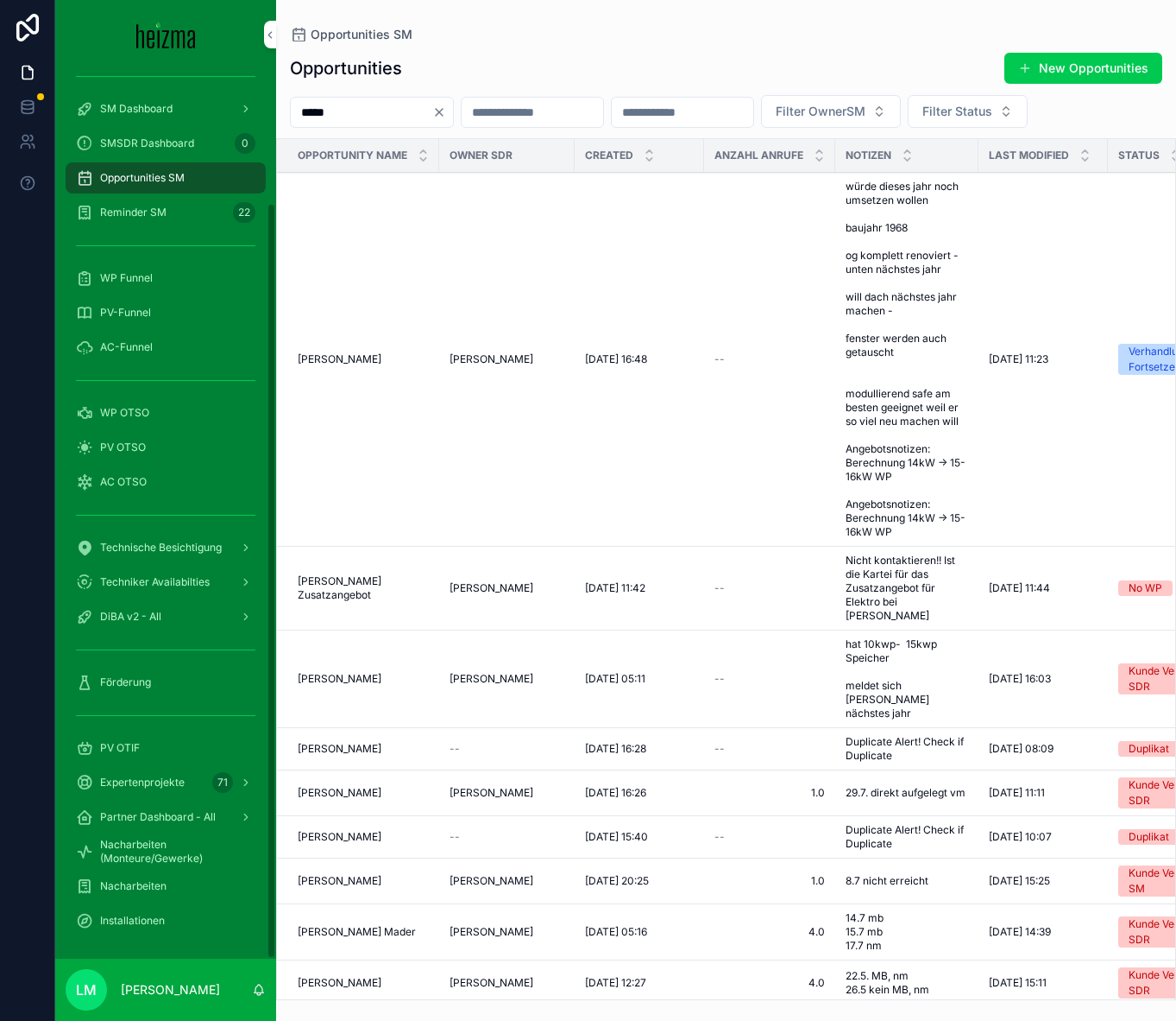
click at [127, 672] on div "Förderung" at bounding box center [166, 681] width 179 height 28
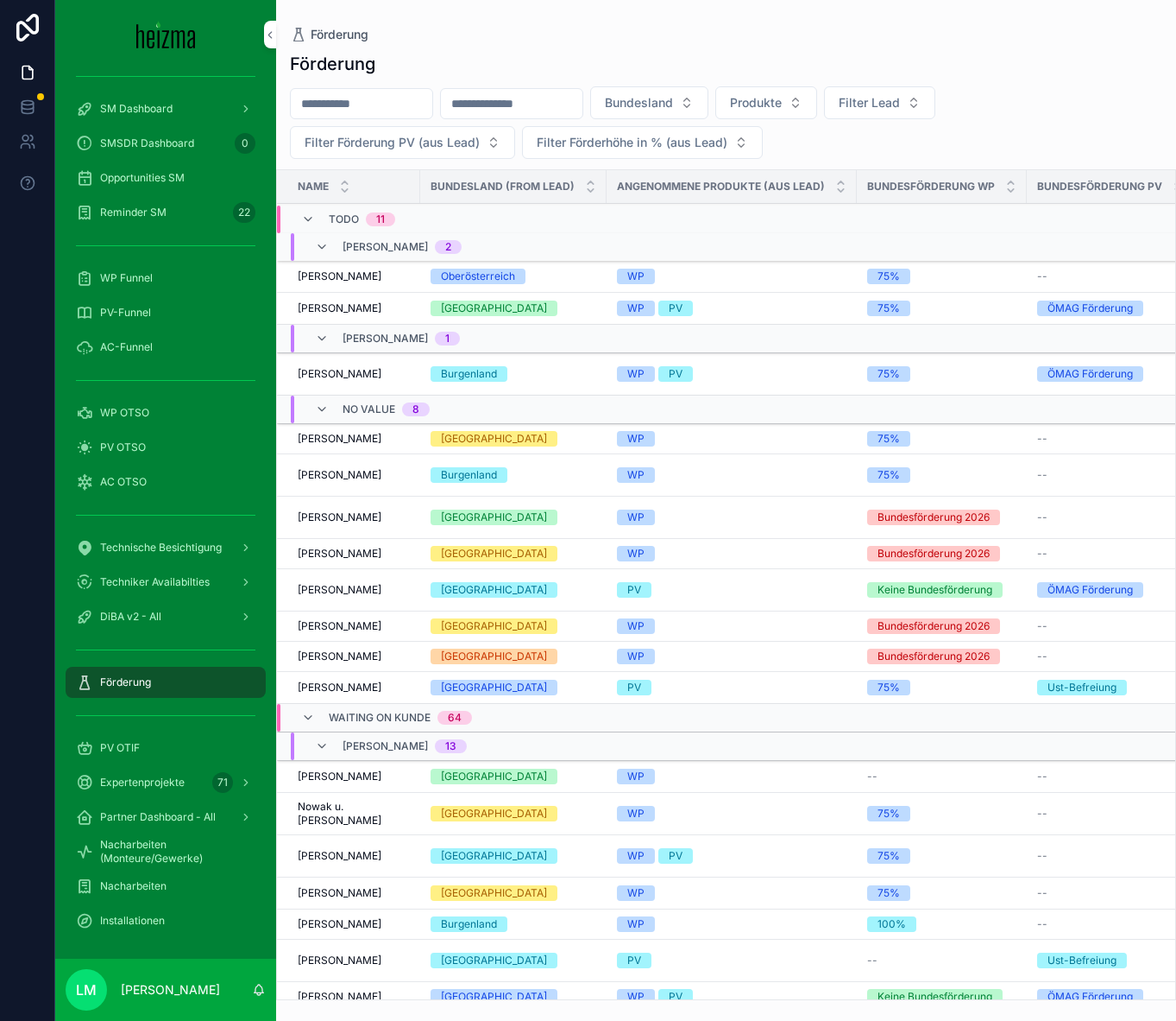
click at [349, 112] on input "scrollable content" at bounding box center [361, 103] width 141 height 24
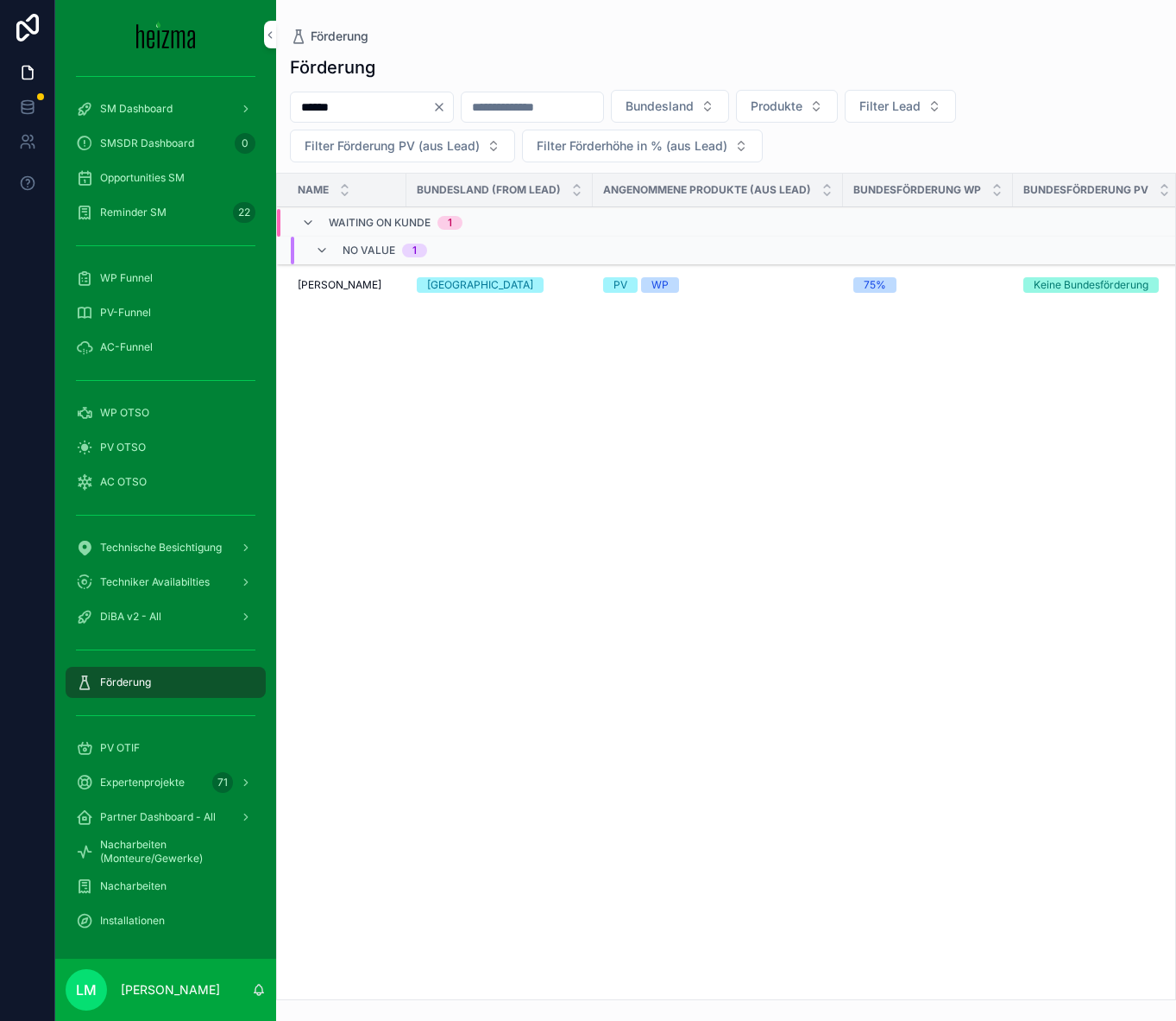
type input "******"
click at [351, 288] on span "[PERSON_NAME]" at bounding box center [340, 284] width 84 height 13
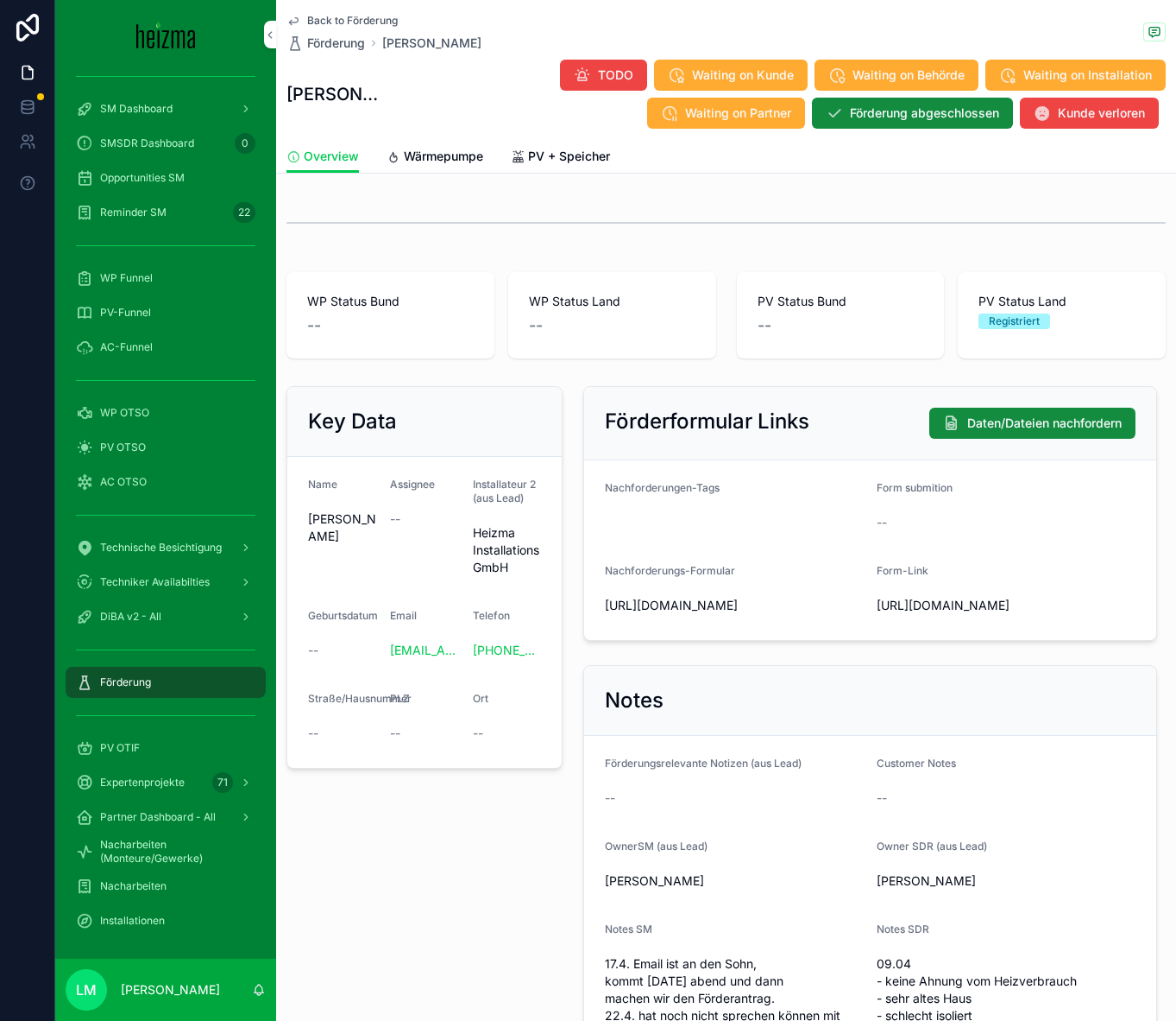
click at [459, 161] on span "Wärmepumpe" at bounding box center [443, 156] width 79 height 17
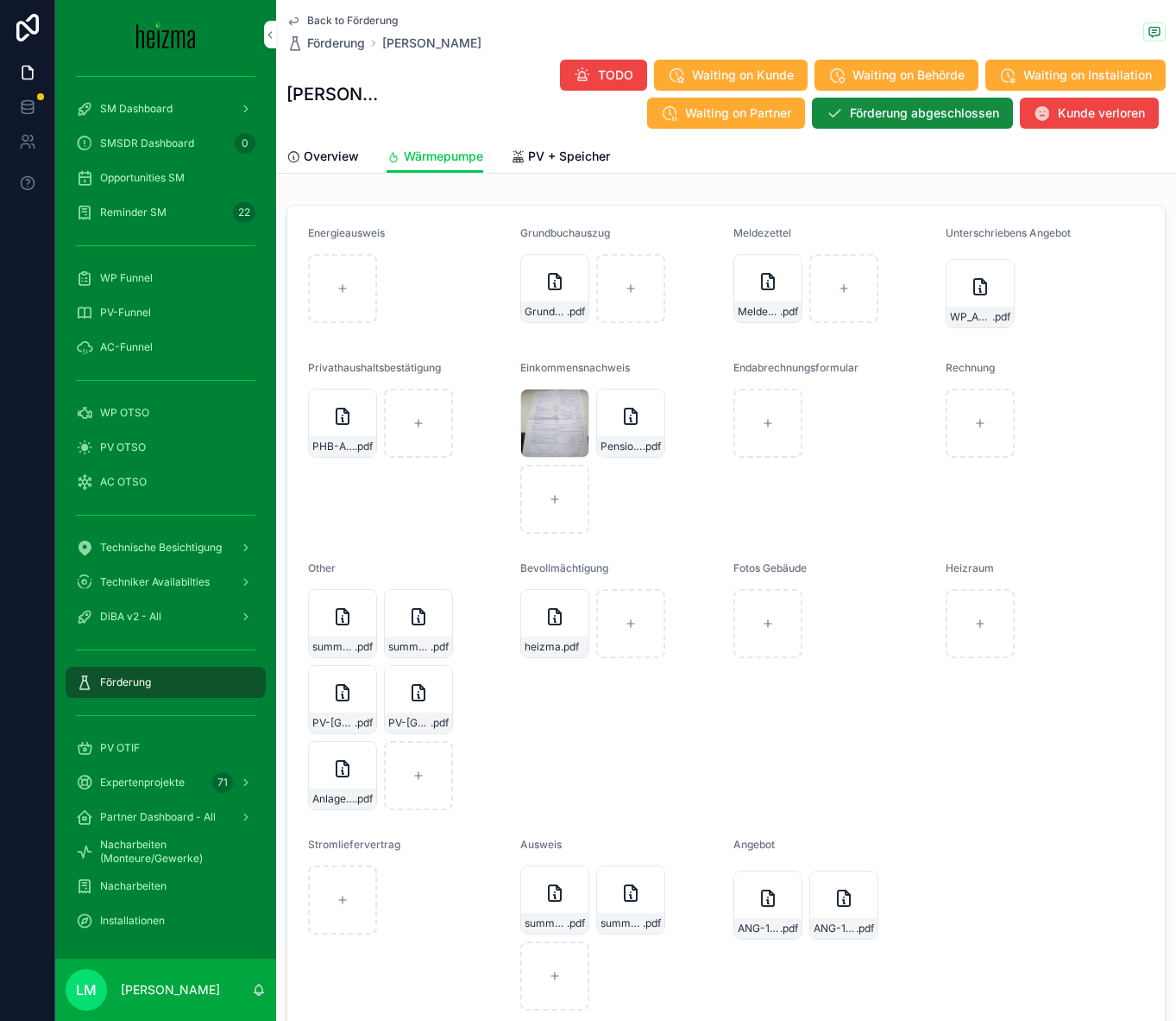
scroll to position [2177, 0]
click at [577, 502] on div "scrollable content" at bounding box center [555, 502] width 69 height 69
type input "**********"
click at [358, 20] on span "Back to Förderung" at bounding box center [352, 20] width 91 height 13
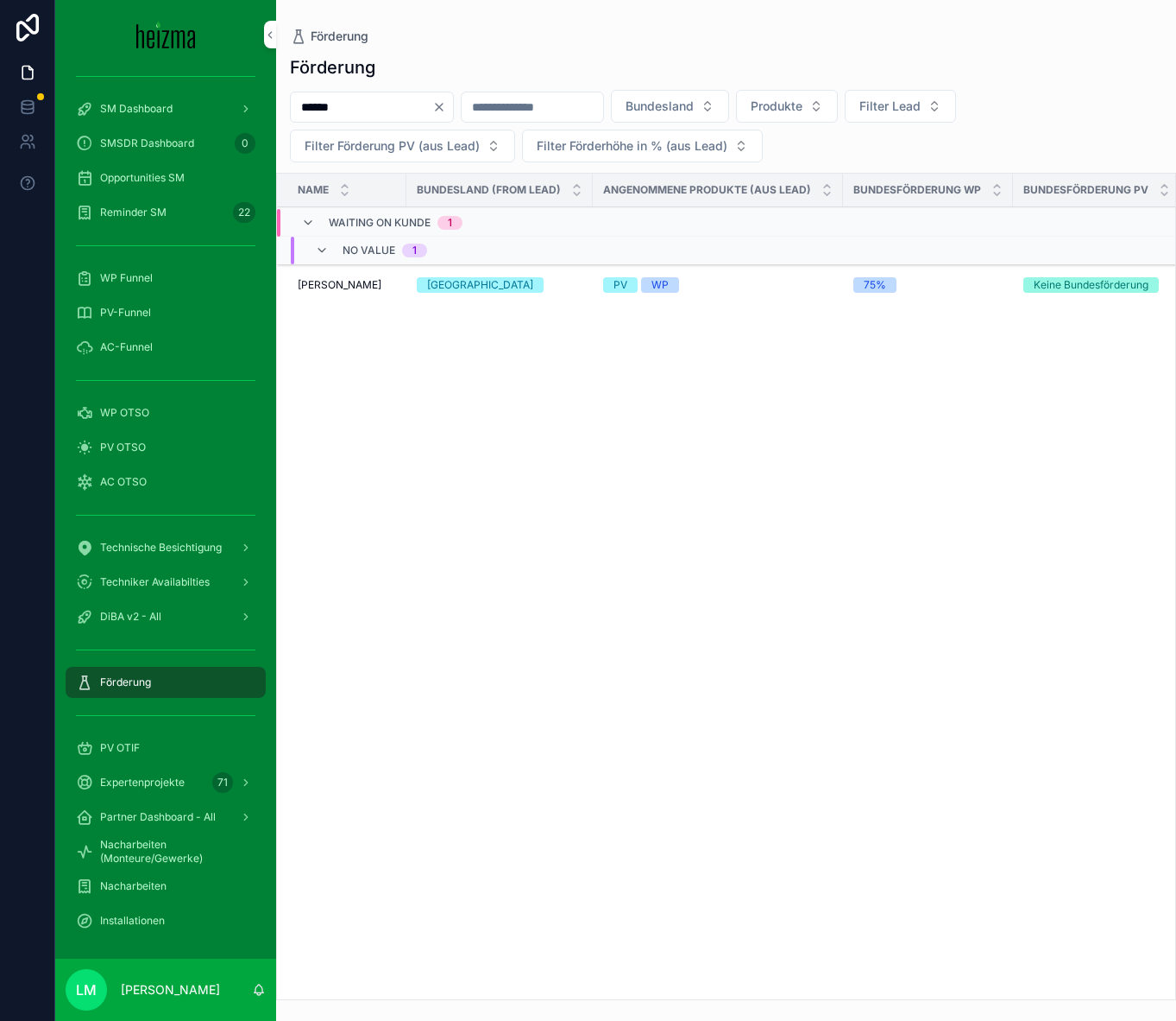
click at [357, 113] on input "******" at bounding box center [361, 107] width 141 height 24
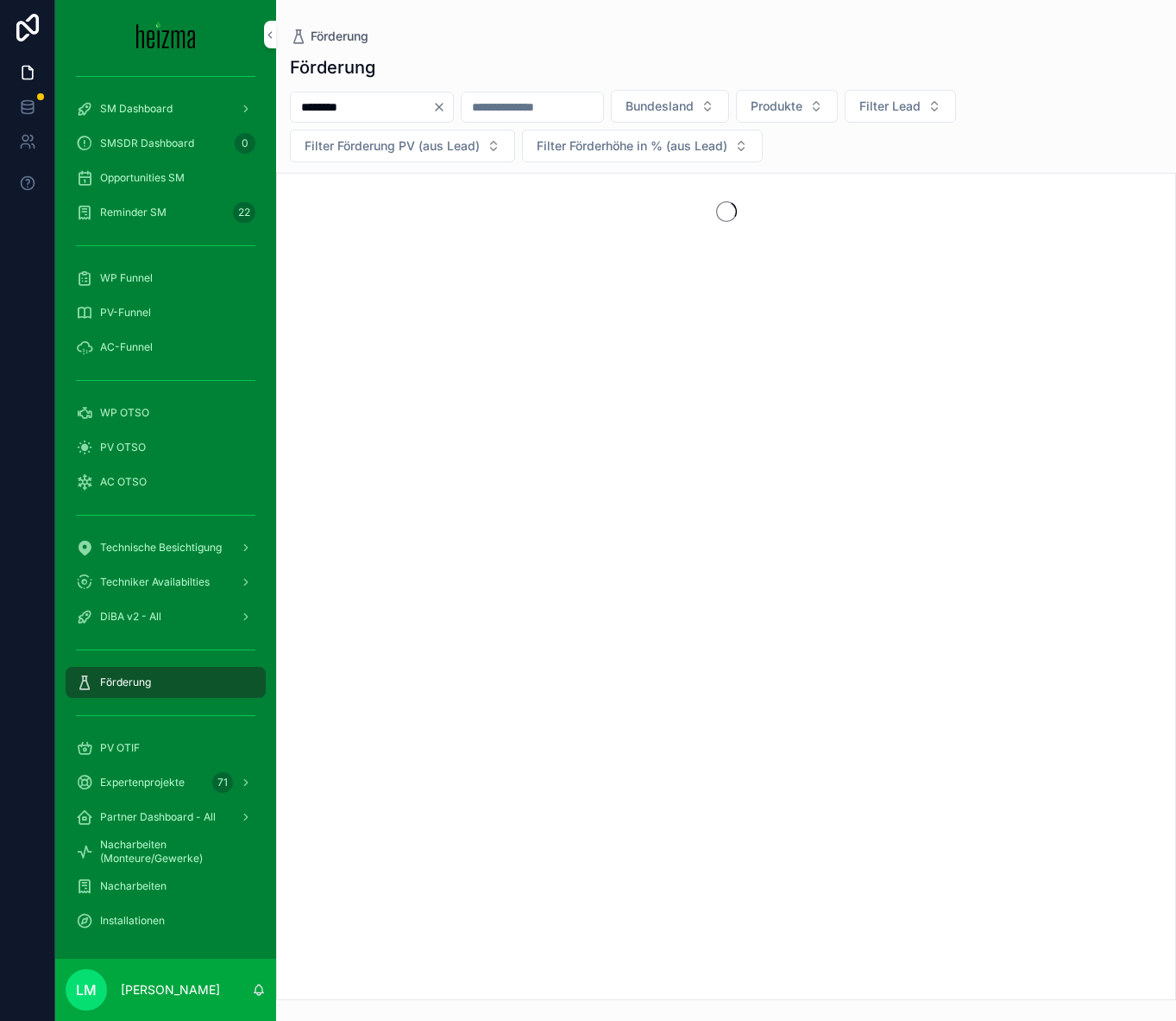
type input "********"
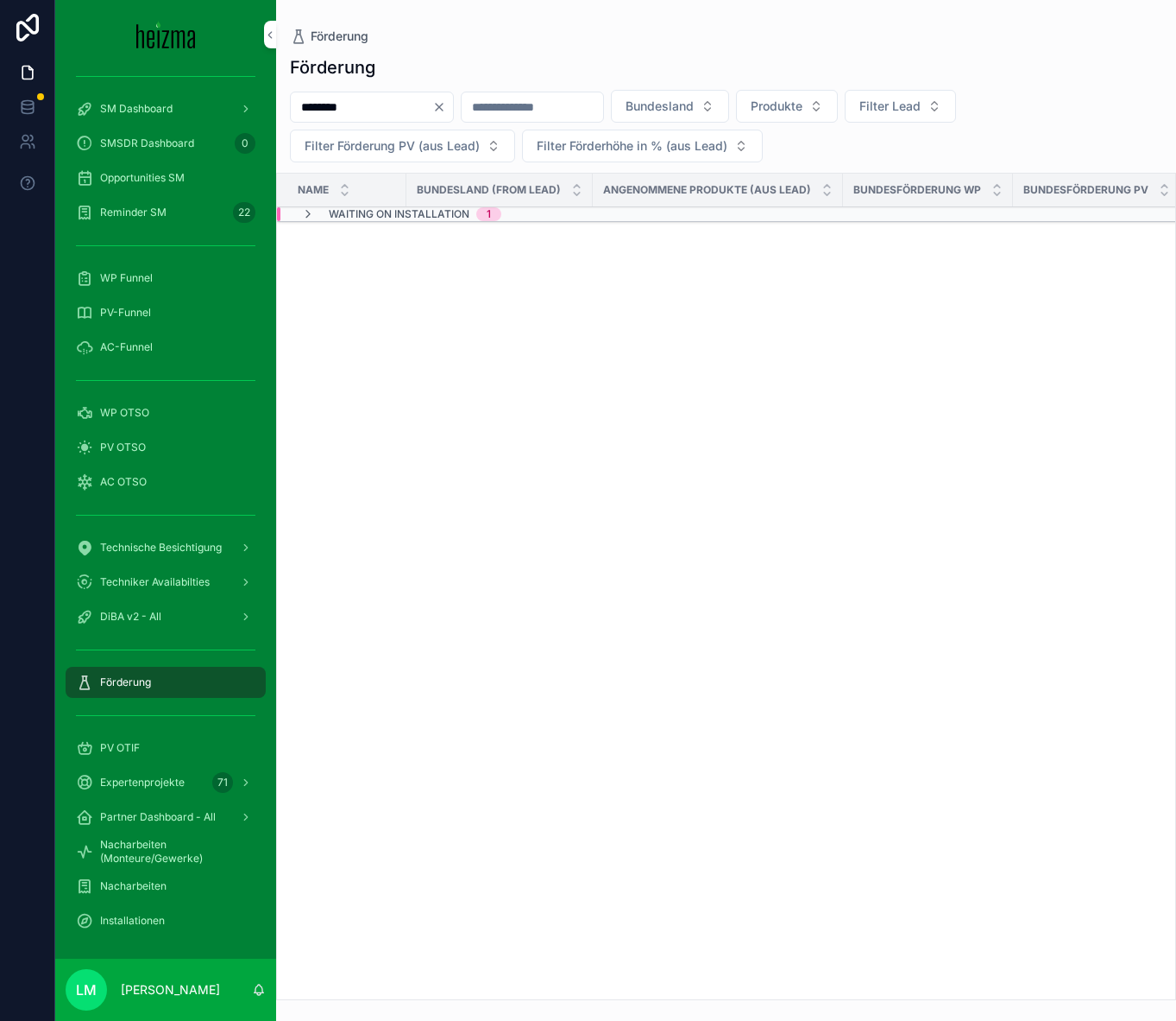
click at [345, 212] on span "Waiting on Installation" at bounding box center [400, 214] width 141 height 13
click at [339, 246] on div "Tom Gappmayer 1" at bounding box center [387, 242] width 145 height 13
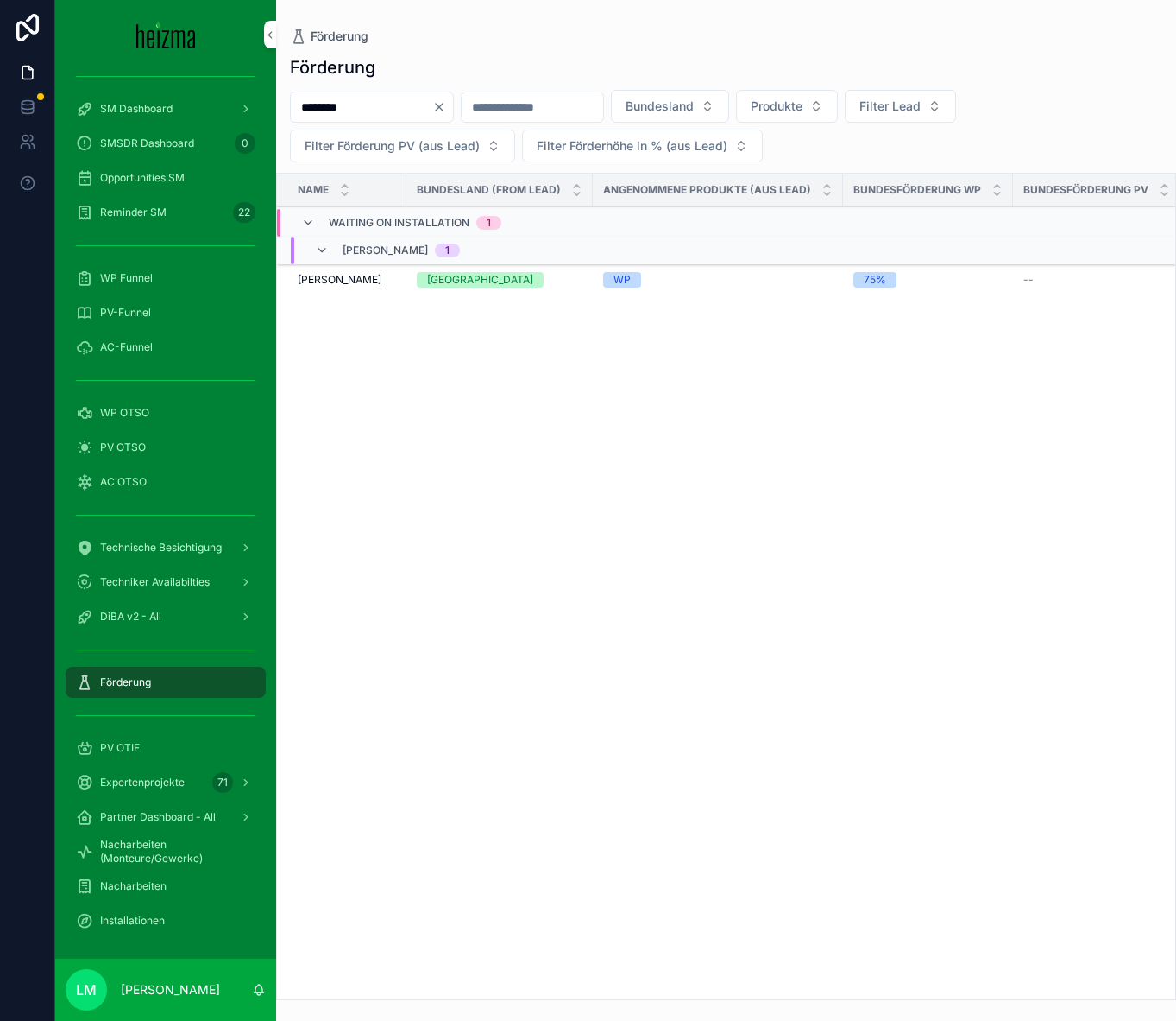
click at [340, 279] on span "Bodo Kaufmann" at bounding box center [340, 280] width 84 height 13
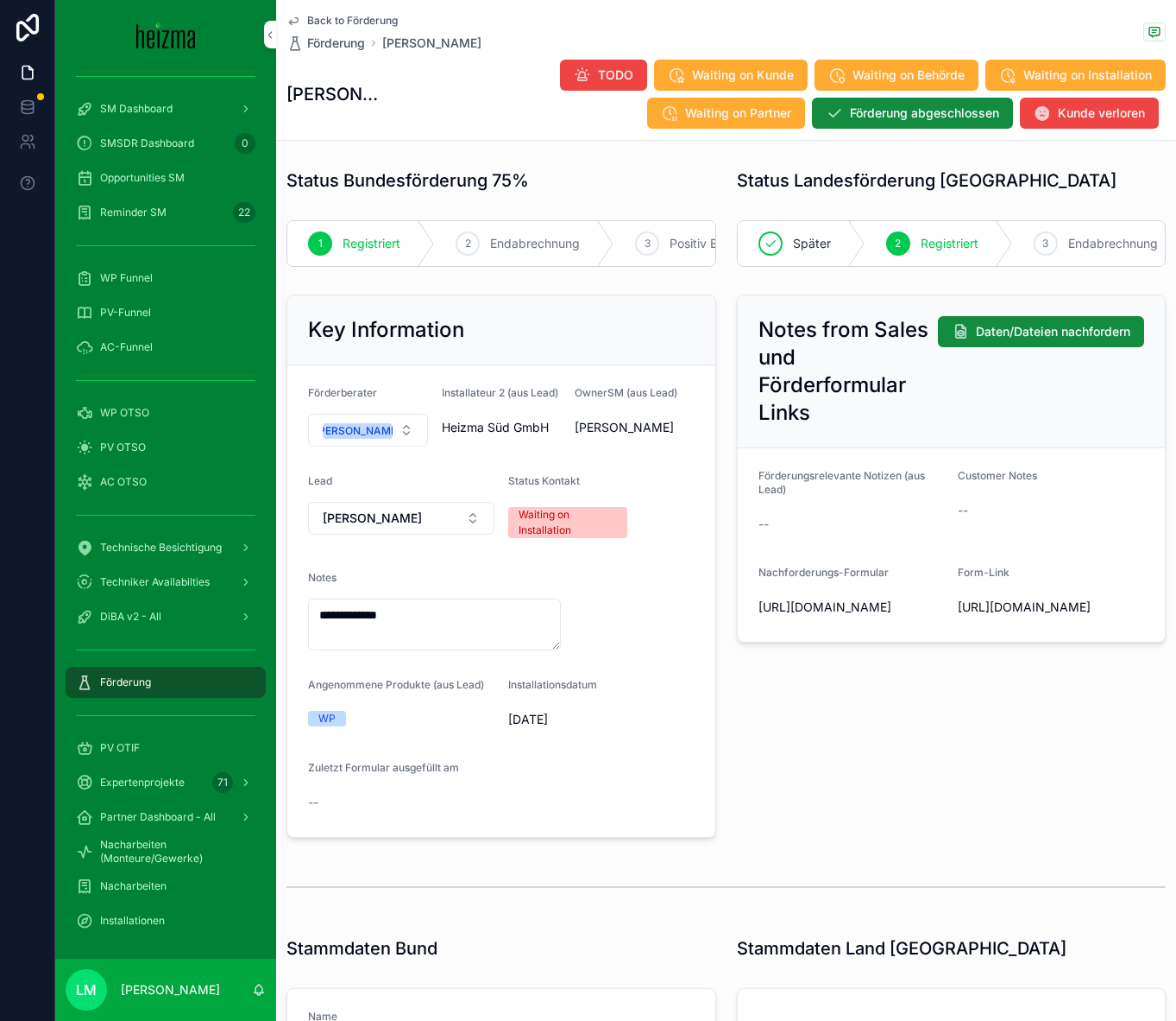
drag, startPoint x: 620, startPoint y: 758, endPoint x: 508, endPoint y: 698, distance: 127.1
click at [508, 692] on form "**********" at bounding box center [501, 601] width 428 height 471
click at [508, 691] on span "Installationsdatum" at bounding box center [552, 684] width 89 height 13
drag, startPoint x: 508, startPoint y: 698, endPoint x: 661, endPoint y: 771, distance: 169.5
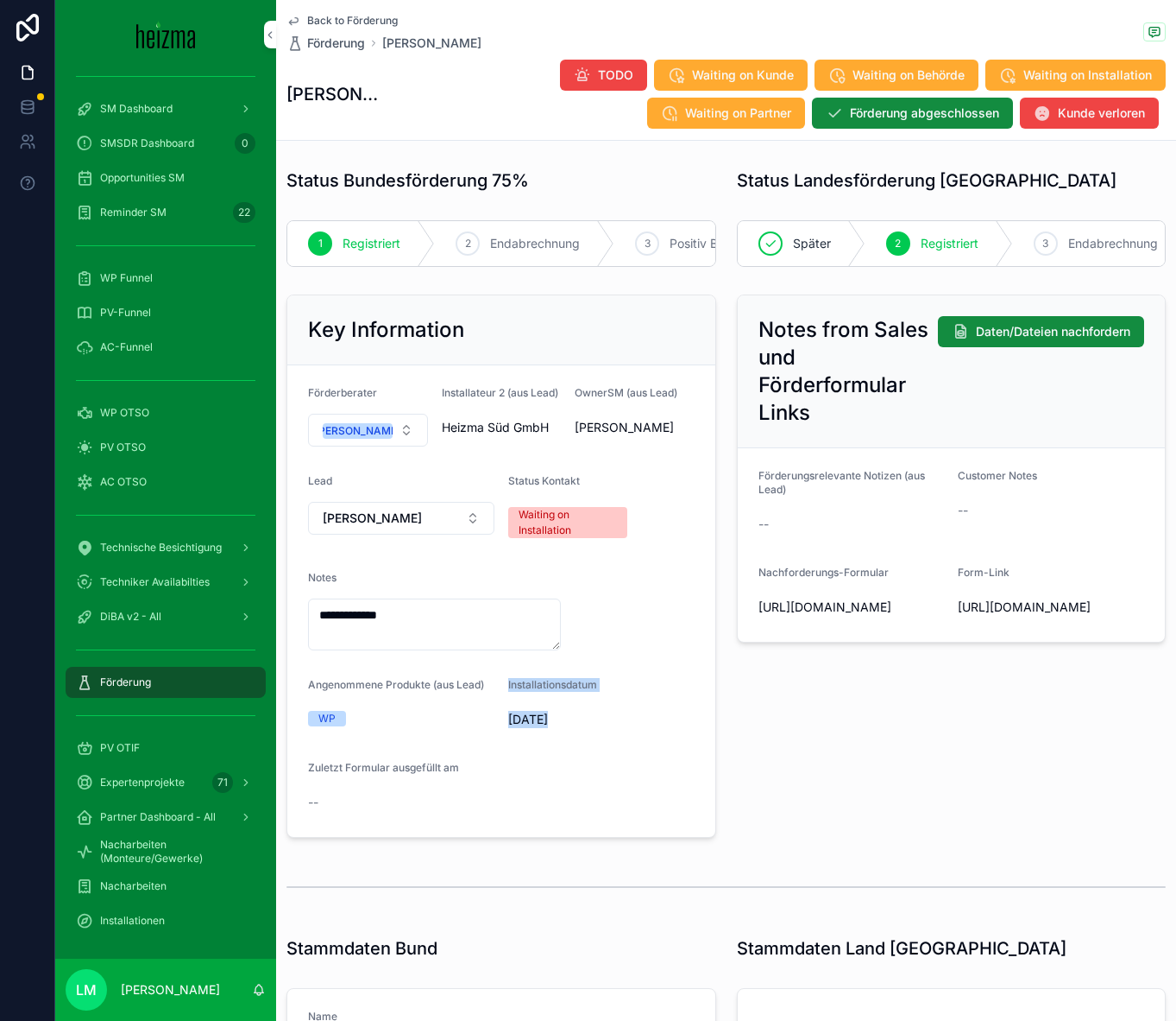
click at [661, 692] on form "**********" at bounding box center [501, 601] width 428 height 471
drag, startPoint x: 764, startPoint y: 329, endPoint x: 1013, endPoint y: 714, distance: 458.5
click at [836, 692] on div "Notes from Sales und Förderformular Links Daten/Dateien nachfordern Förderungsr…" at bounding box center [952, 566] width 450 height 557
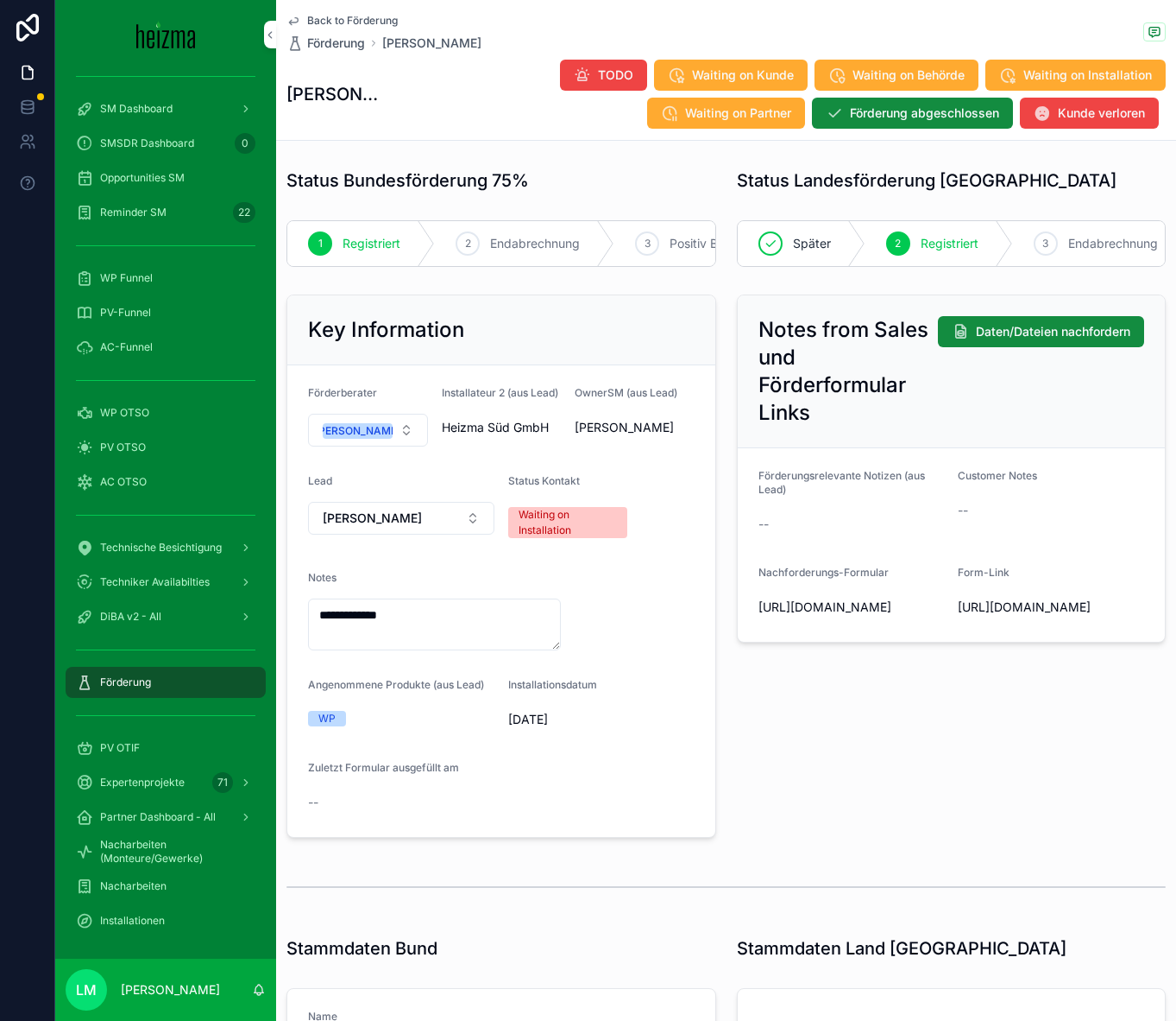
drag, startPoint x: 1013, startPoint y: 714, endPoint x: 681, endPoint y: 477, distance: 407.9
click at [818, 546] on form "Förderungsrelevante Notizen (aus Lead) -- Customer Notes -- Nachforderungs-Form…" at bounding box center [952, 545] width 428 height 194
drag, startPoint x: 1110, startPoint y: 647, endPoint x: 836, endPoint y: 598, distance: 278.3
click at [834, 594] on form "Förderungsrelevante Notizen (aus Lead) -- Customer Notes -- Nachforderungs-Form…" at bounding box center [952, 545] width 428 height 194
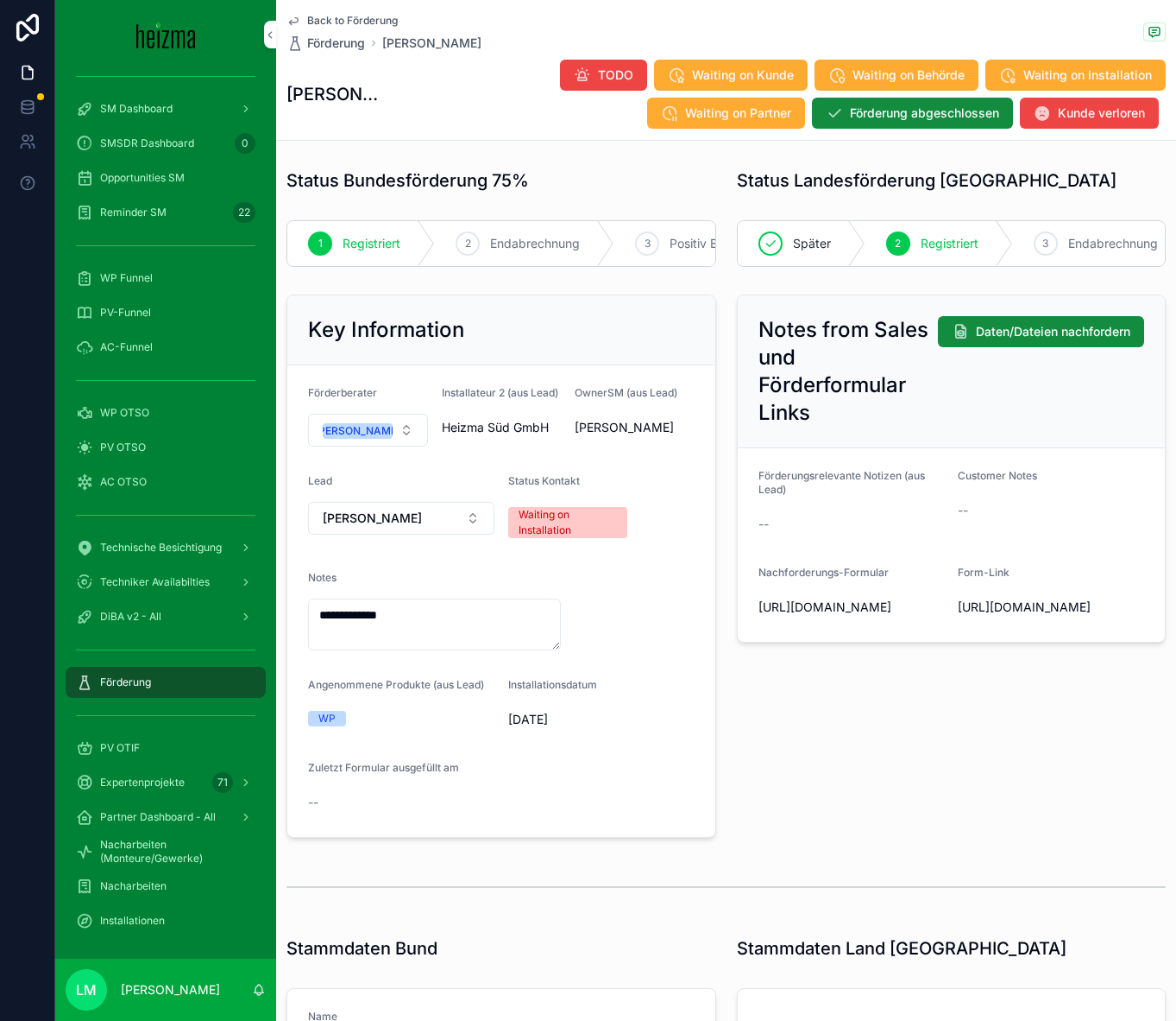
click at [836, 692] on div "Notes from Sales und Förderformular Links Daten/Dateien nachfordern Förderungsr…" at bounding box center [952, 566] width 450 height 557
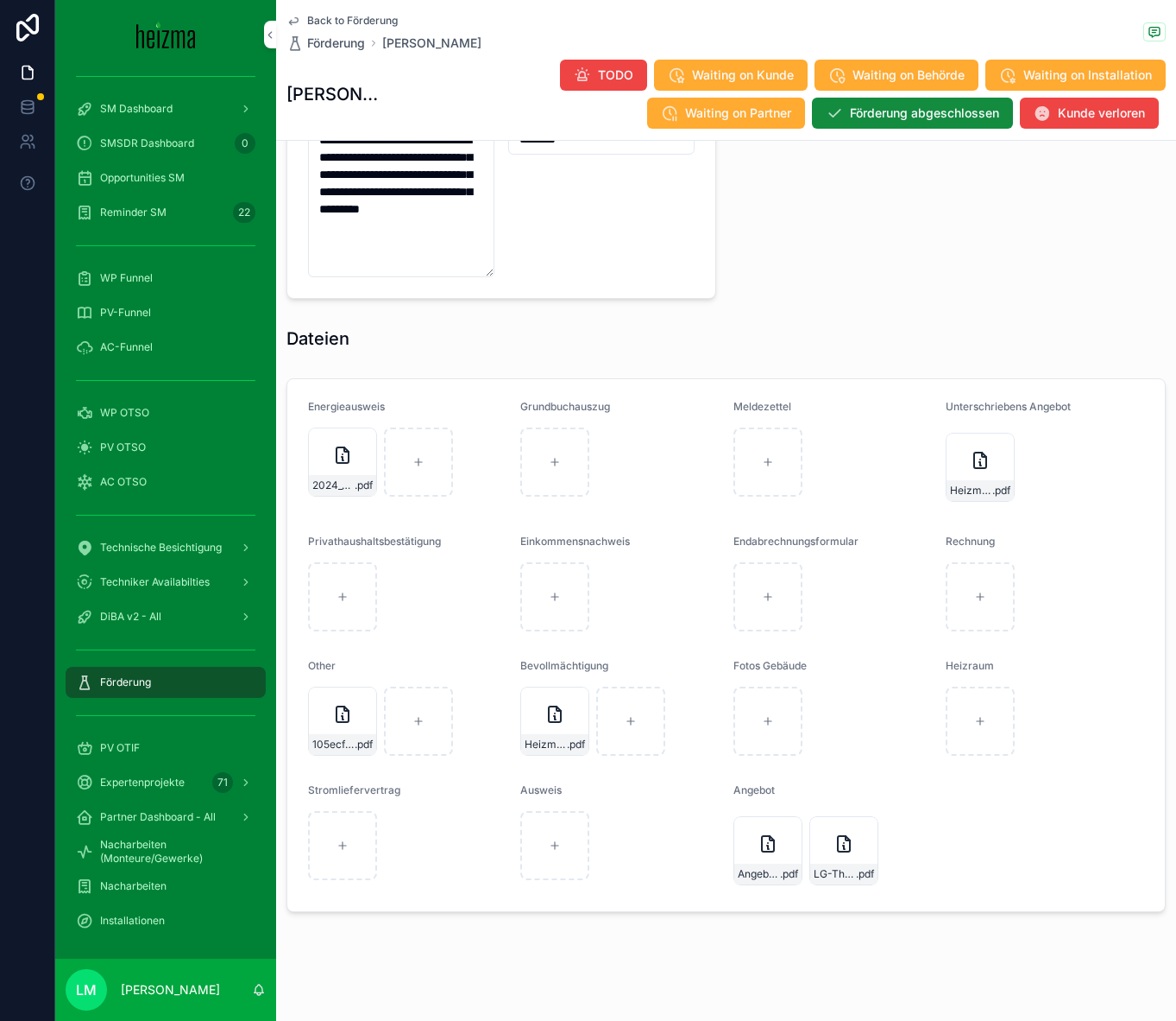
scroll to position [1615, 0]
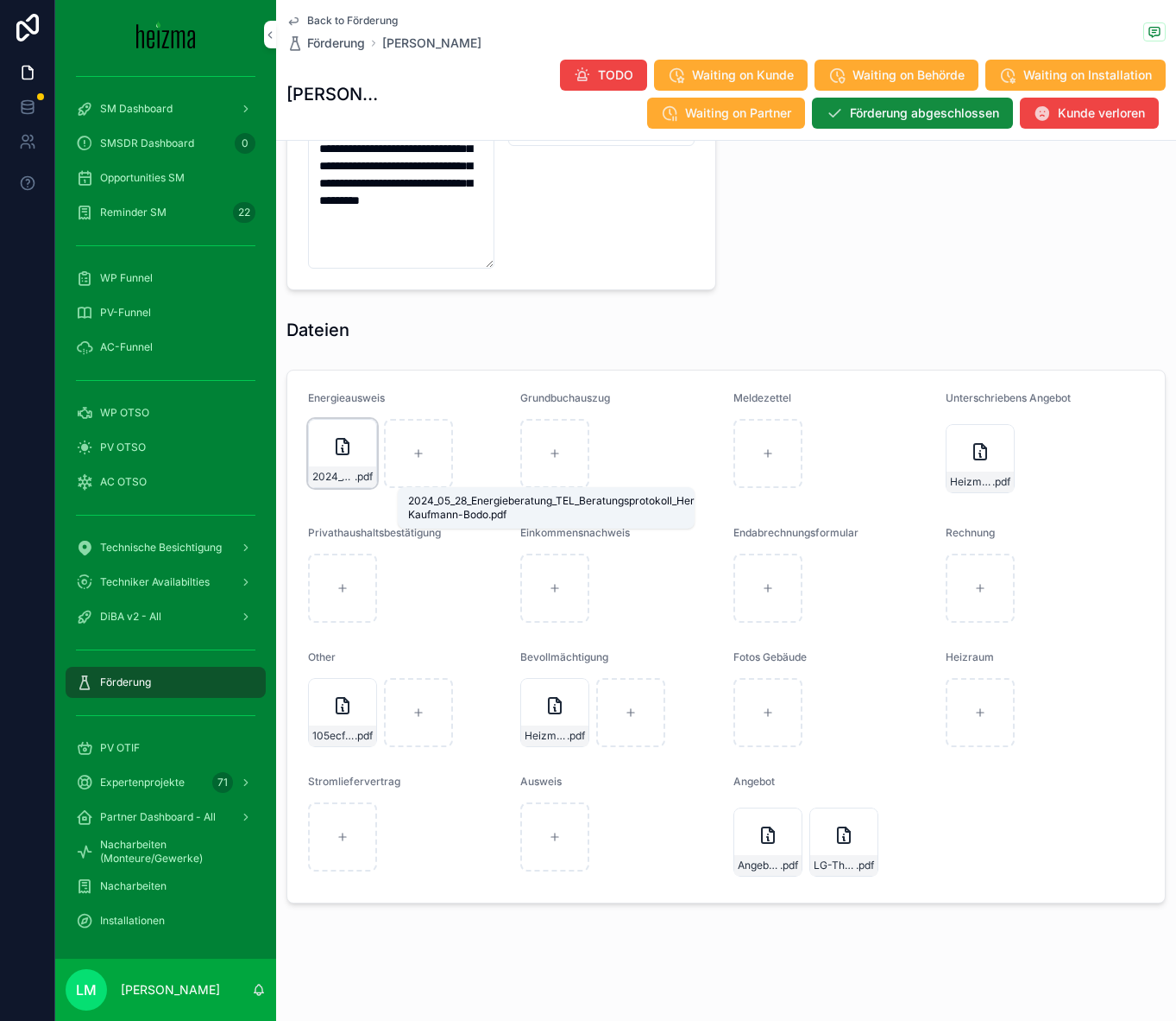
click at [340, 479] on span "2024_05_28_Energieberatung_TEL_Beratungsprotokoll_Herr-Kaufmann-Bodo" at bounding box center [334, 476] width 42 height 13
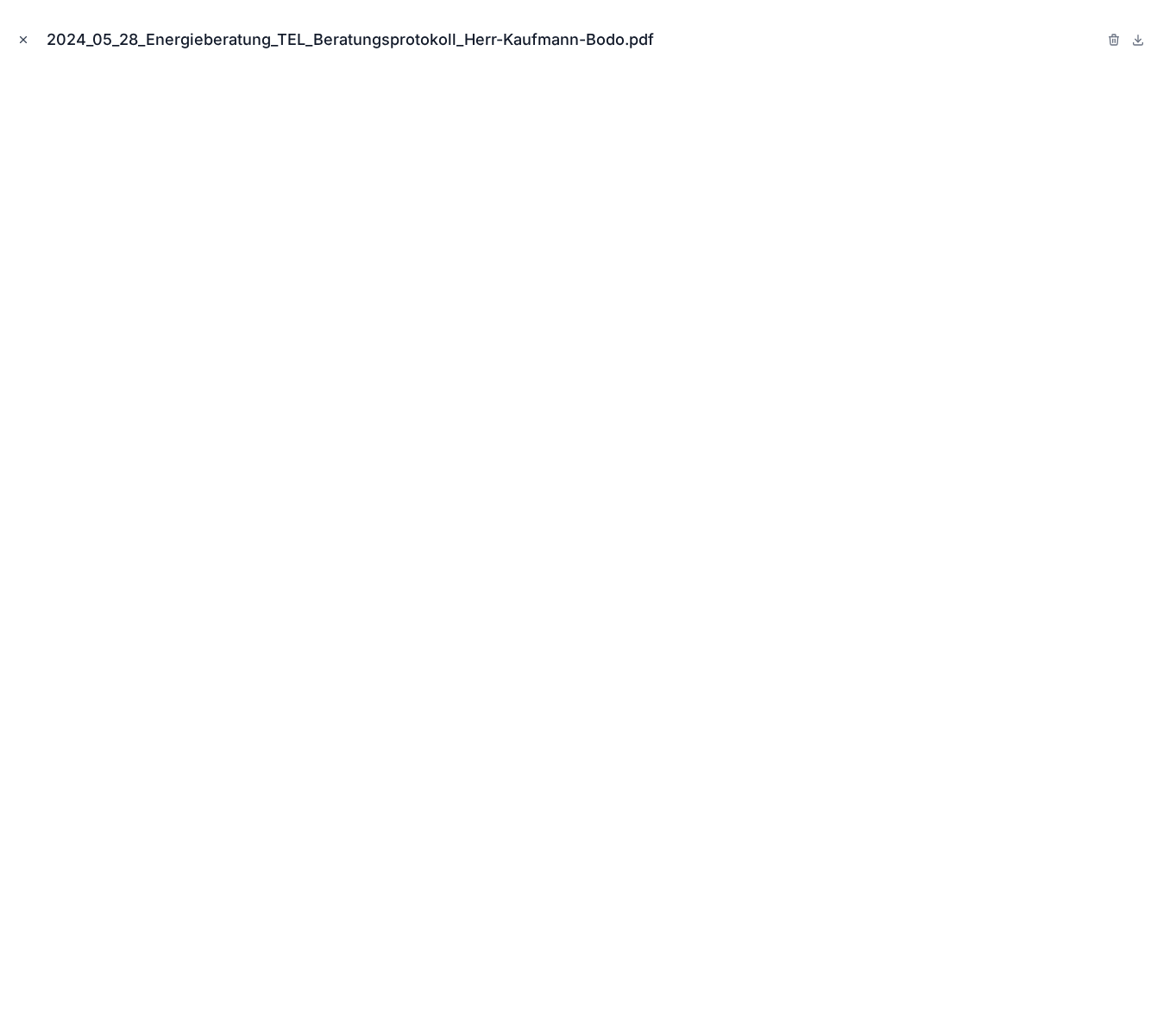
click at [23, 38] on icon "Close modal" at bounding box center [23, 39] width 12 height 12
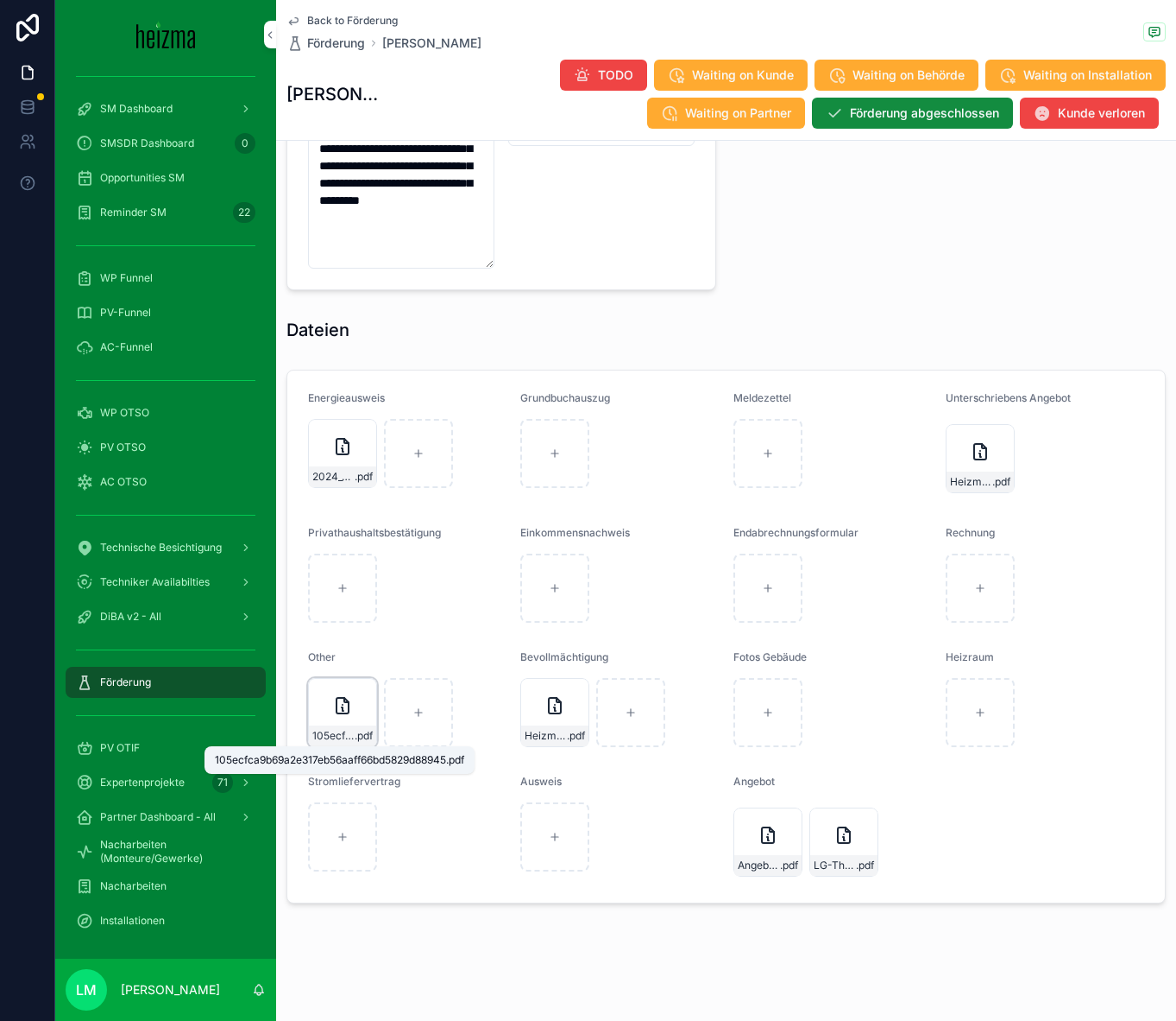
click at [334, 692] on div "105ecfca9b69a2e317eb56aaff66bd5829d88945 .pdf" at bounding box center [342, 736] width 68 height 21
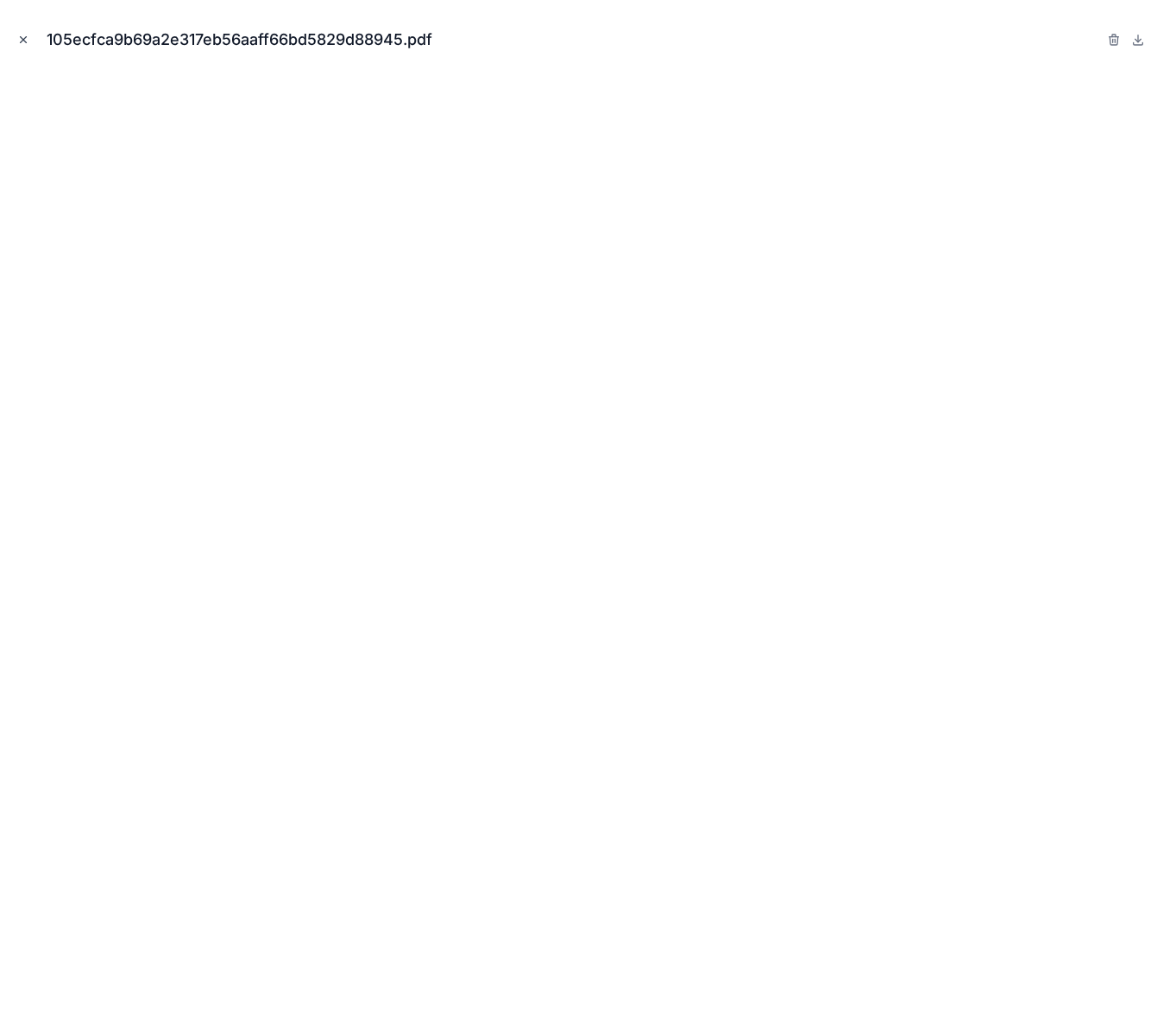
click at [24, 43] on icon "Close modal" at bounding box center [23, 39] width 12 height 12
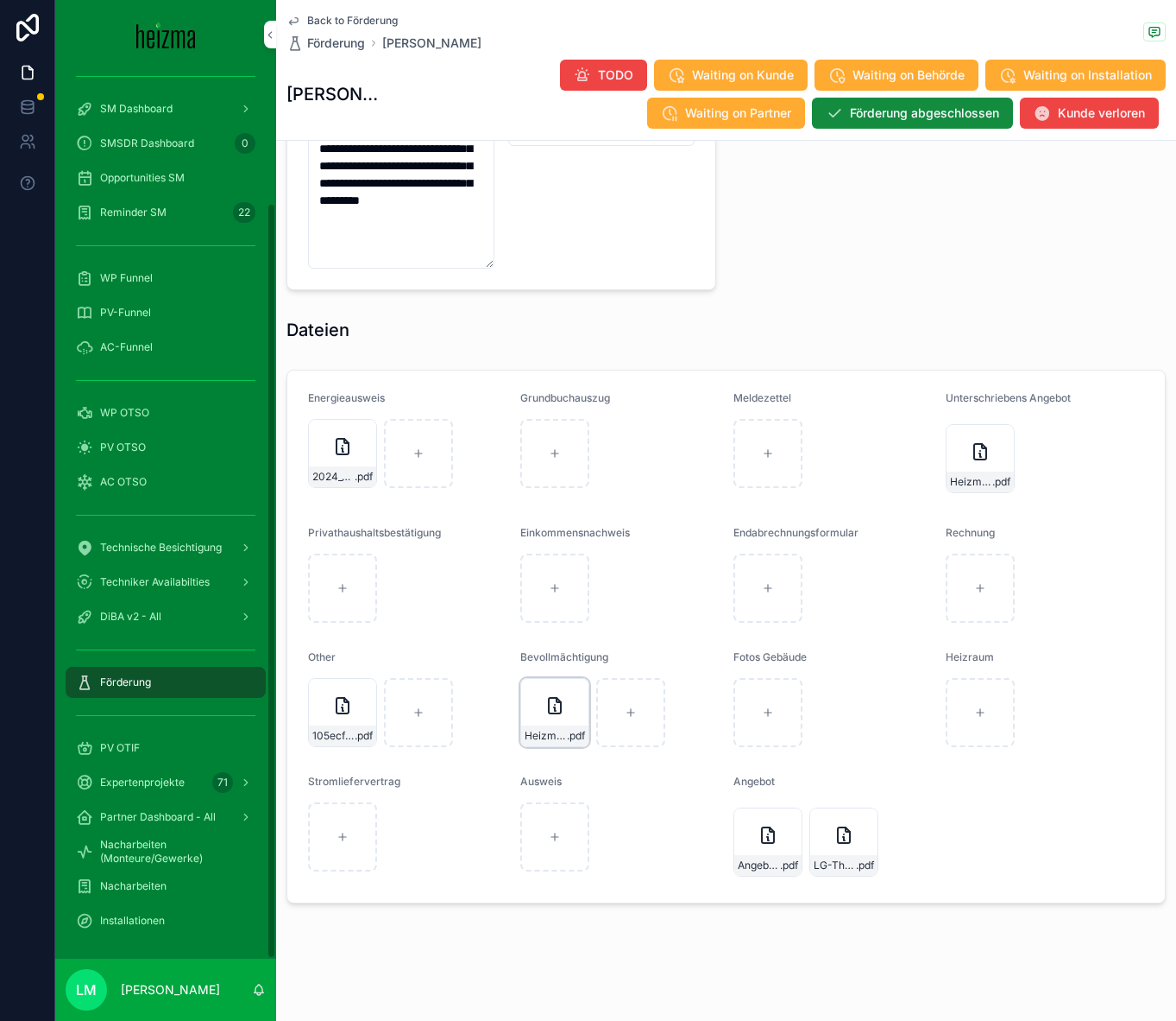
click at [559, 692] on span "HeizmaVollmacht" at bounding box center [546, 736] width 42 height 13
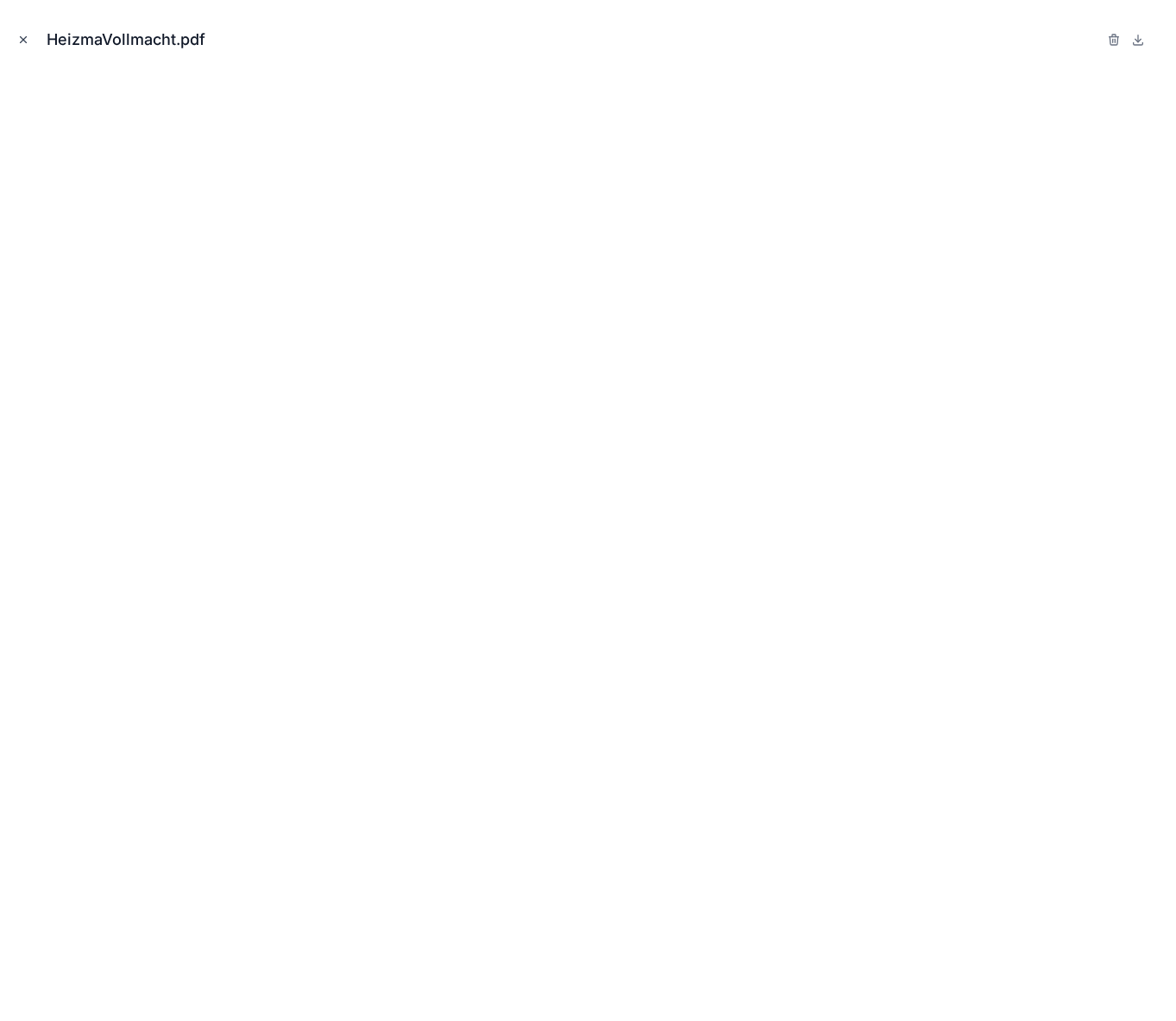
click at [27, 46] on button "Close modal" at bounding box center [23, 40] width 19 height 19
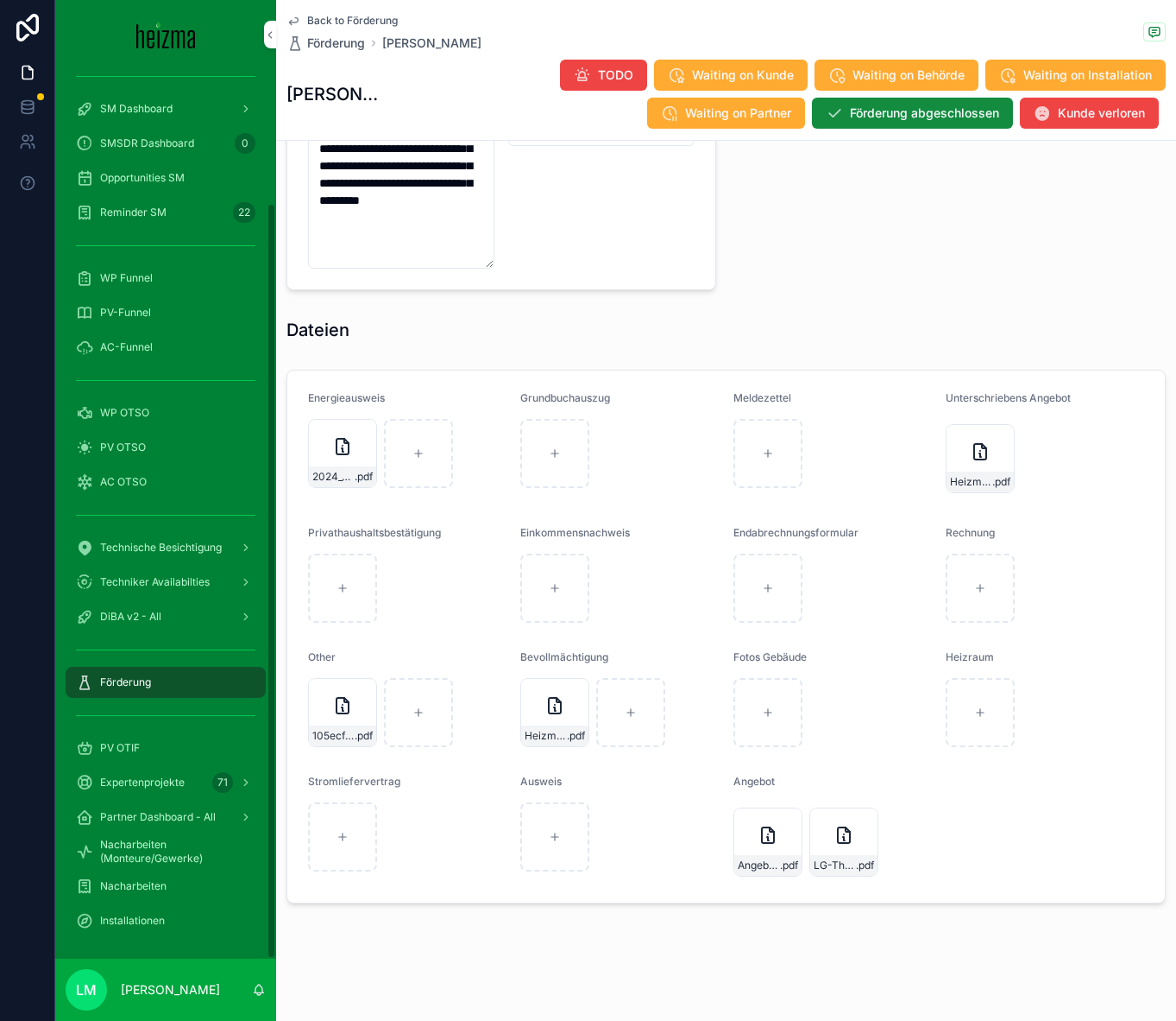
click at [737, 394] on span "Meldezettel" at bounding box center [762, 398] width 58 height 13
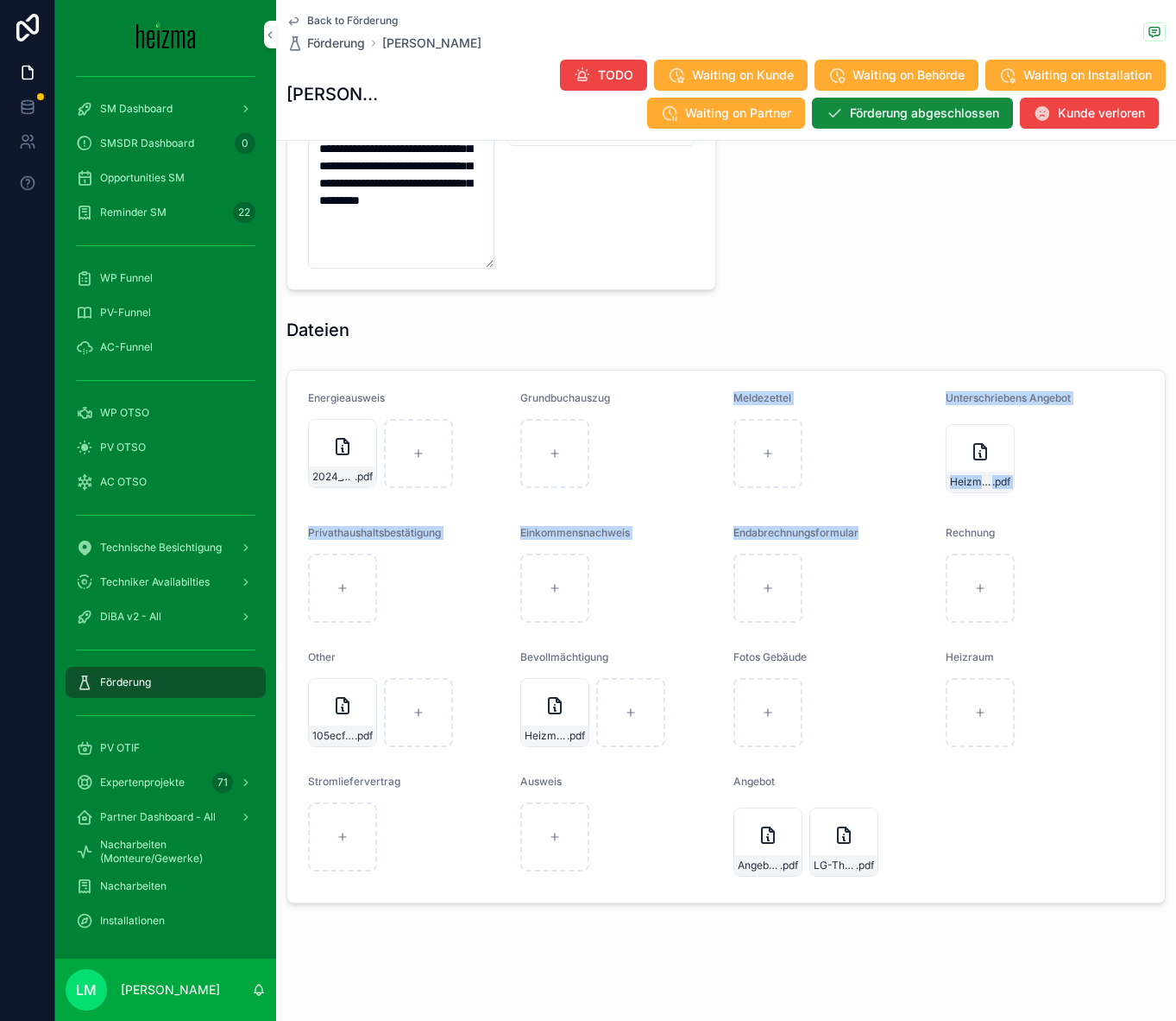
drag, startPoint x: 737, startPoint y: 394, endPoint x: 905, endPoint y: 540, distance: 222.6
click at [836, 540] on form "Energieausweis 2024_05_28_Energieberatung_TEL_Beratungsprotokoll_Herr-Kaufmann-…" at bounding box center [726, 636] width 877 height 531
click at [836, 531] on div "Rechnung" at bounding box center [1045, 536] width 198 height 21
drag, startPoint x: 1027, startPoint y: 531, endPoint x: 444, endPoint y: 340, distance: 613.5
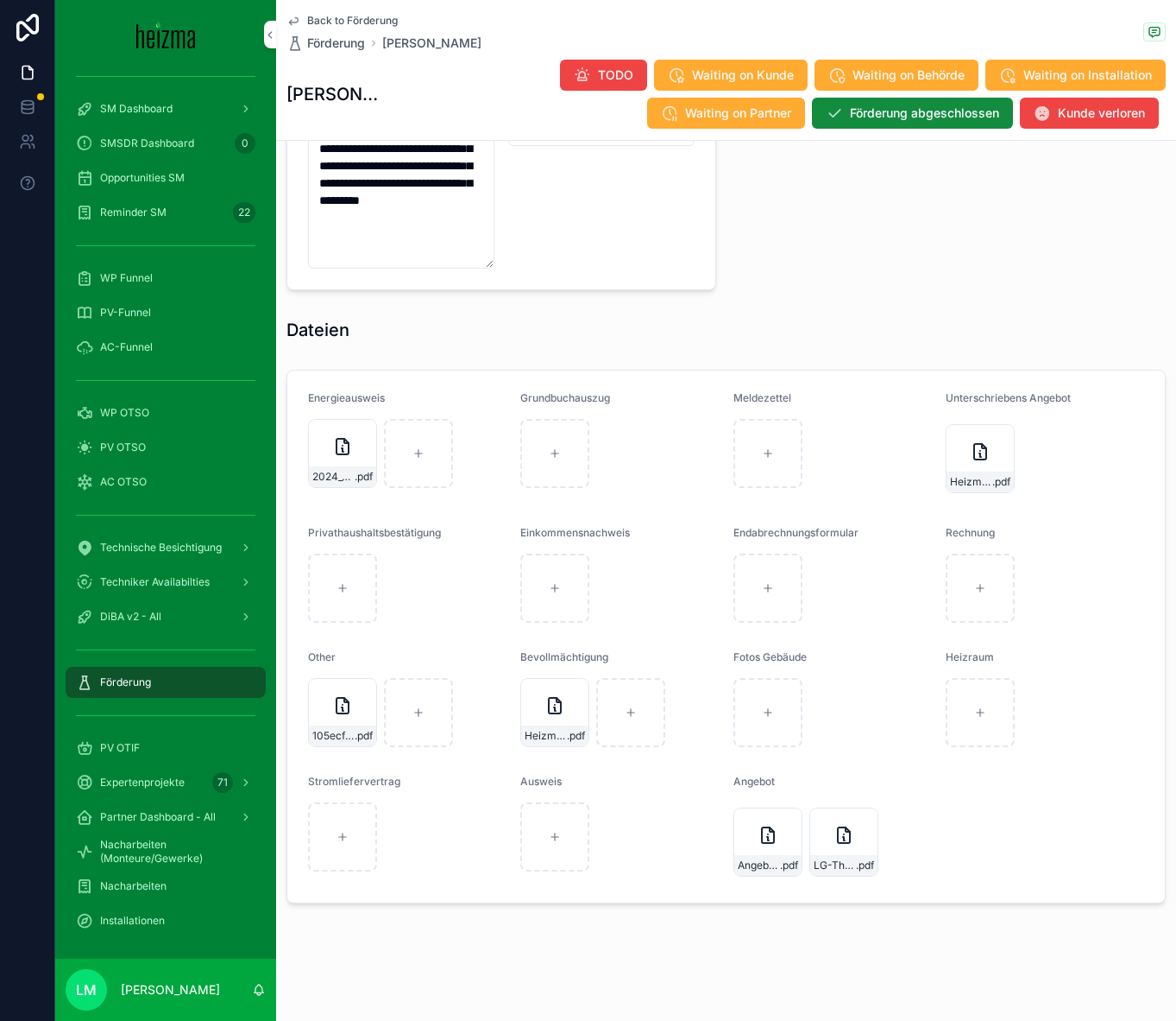
click at [317, 329] on h1 "Dateien" at bounding box center [318, 329] width 63 height 24
drag, startPoint x: 317, startPoint y: 329, endPoint x: 619, endPoint y: 455, distance: 327.2
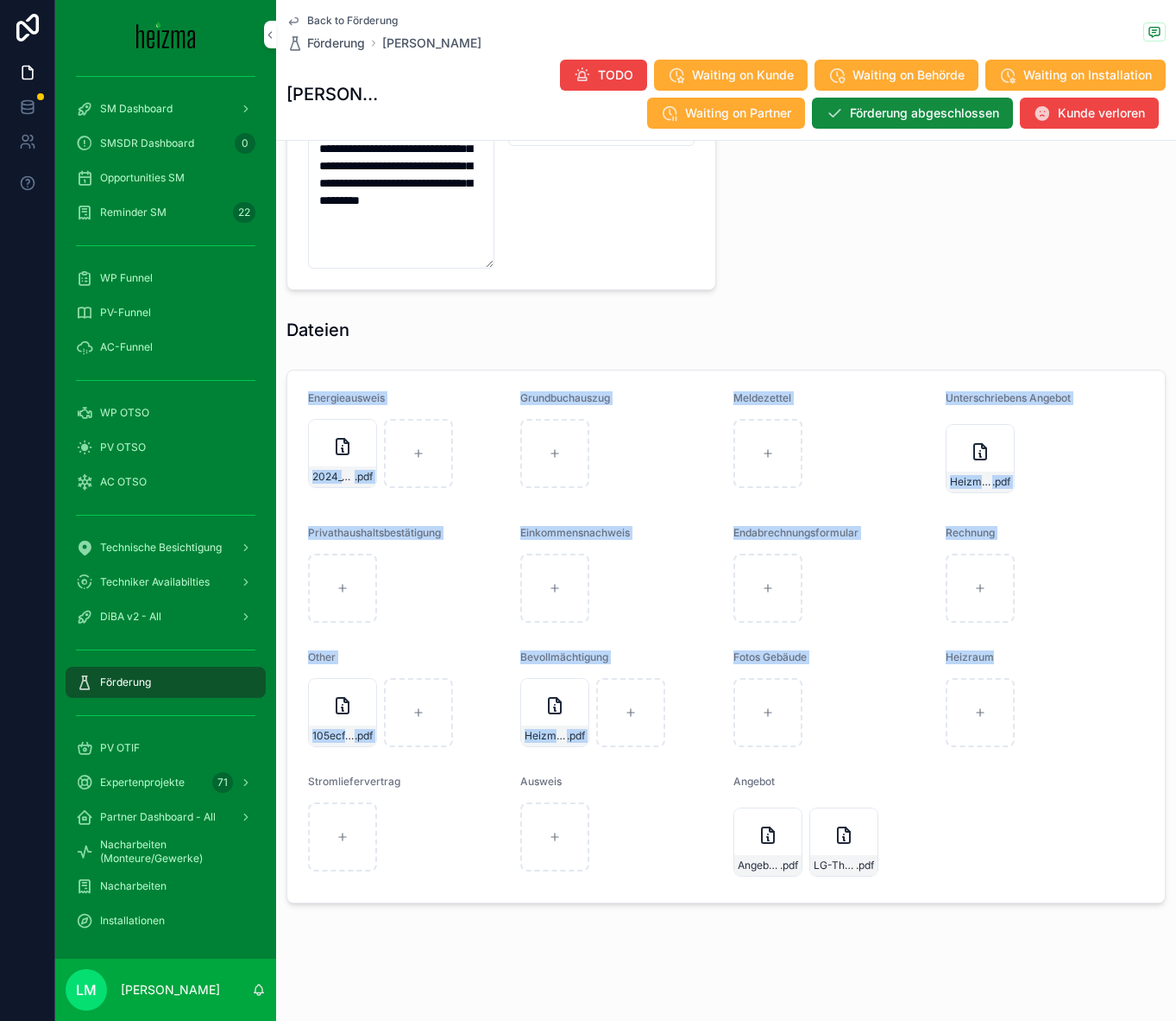
drag, startPoint x: 1024, startPoint y: 666, endPoint x: 423, endPoint y: 369, distance: 670.4
click at [423, 370] on form "Energieausweis 2024_05_28_Energieberatung_TEL_Beratungsprotokoll_Herr-Kaufmann-…" at bounding box center [726, 636] width 877 height 531
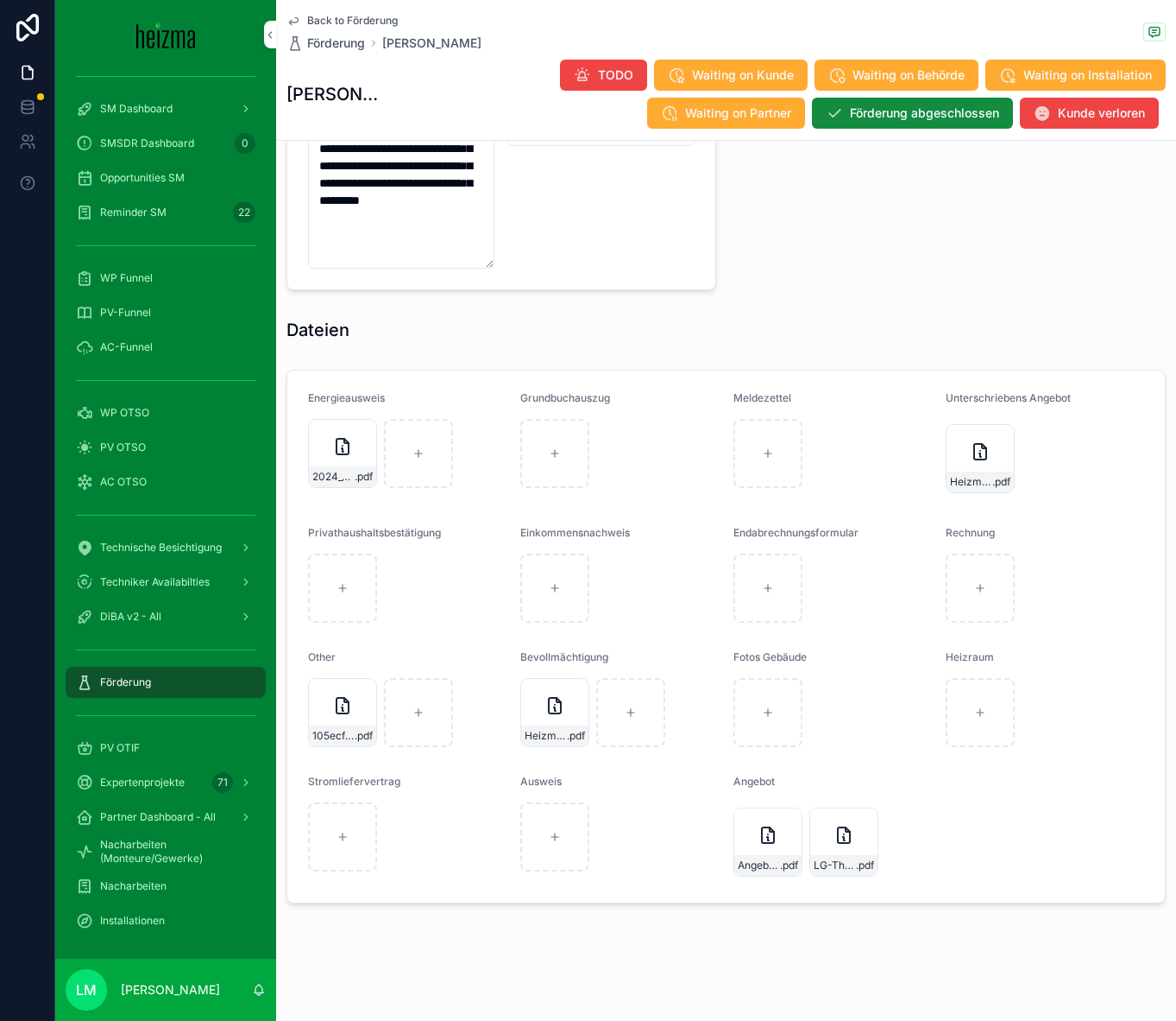
click at [309, 342] on div "Dateien" at bounding box center [727, 330] width 900 height 38
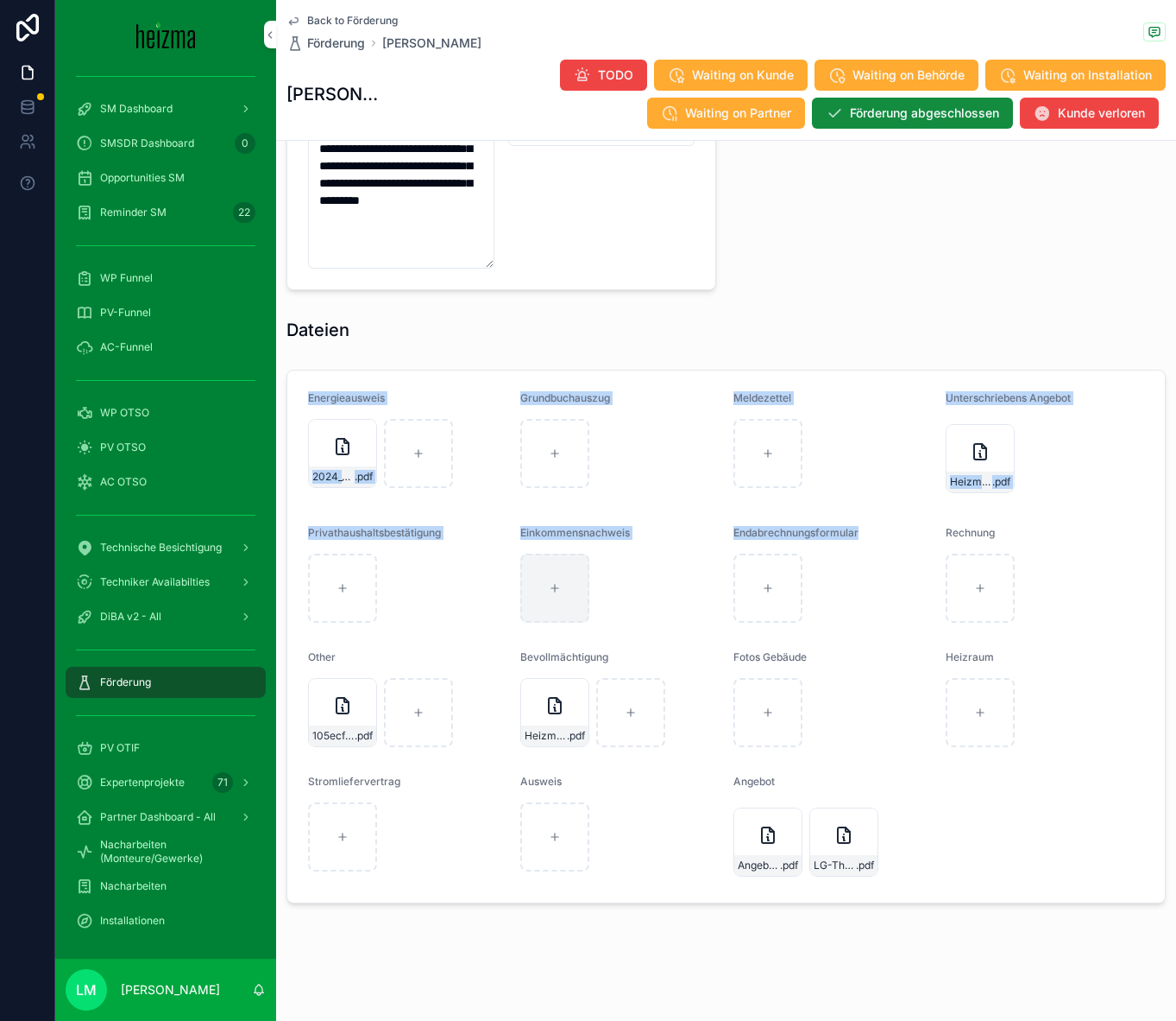
drag, startPoint x: 309, startPoint y: 342, endPoint x: 561, endPoint y: 600, distance: 360.6
click at [836, 387] on form "Energieausweis 2024_05_28_Energieberatung_TEL_Beratungsprotokoll_Herr-Kaufmann-…" at bounding box center [726, 636] width 877 height 531
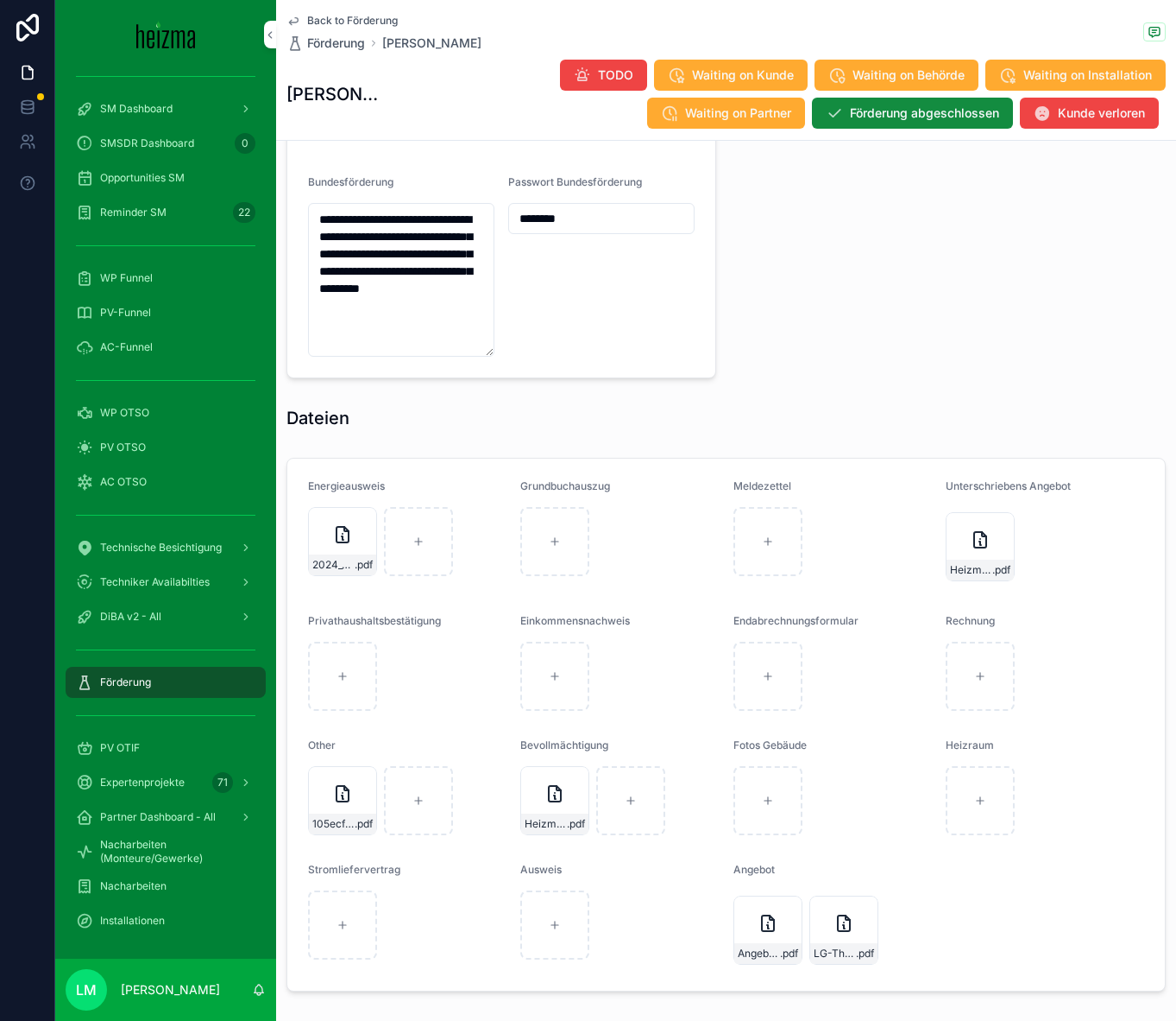
scroll to position [1564, 0]
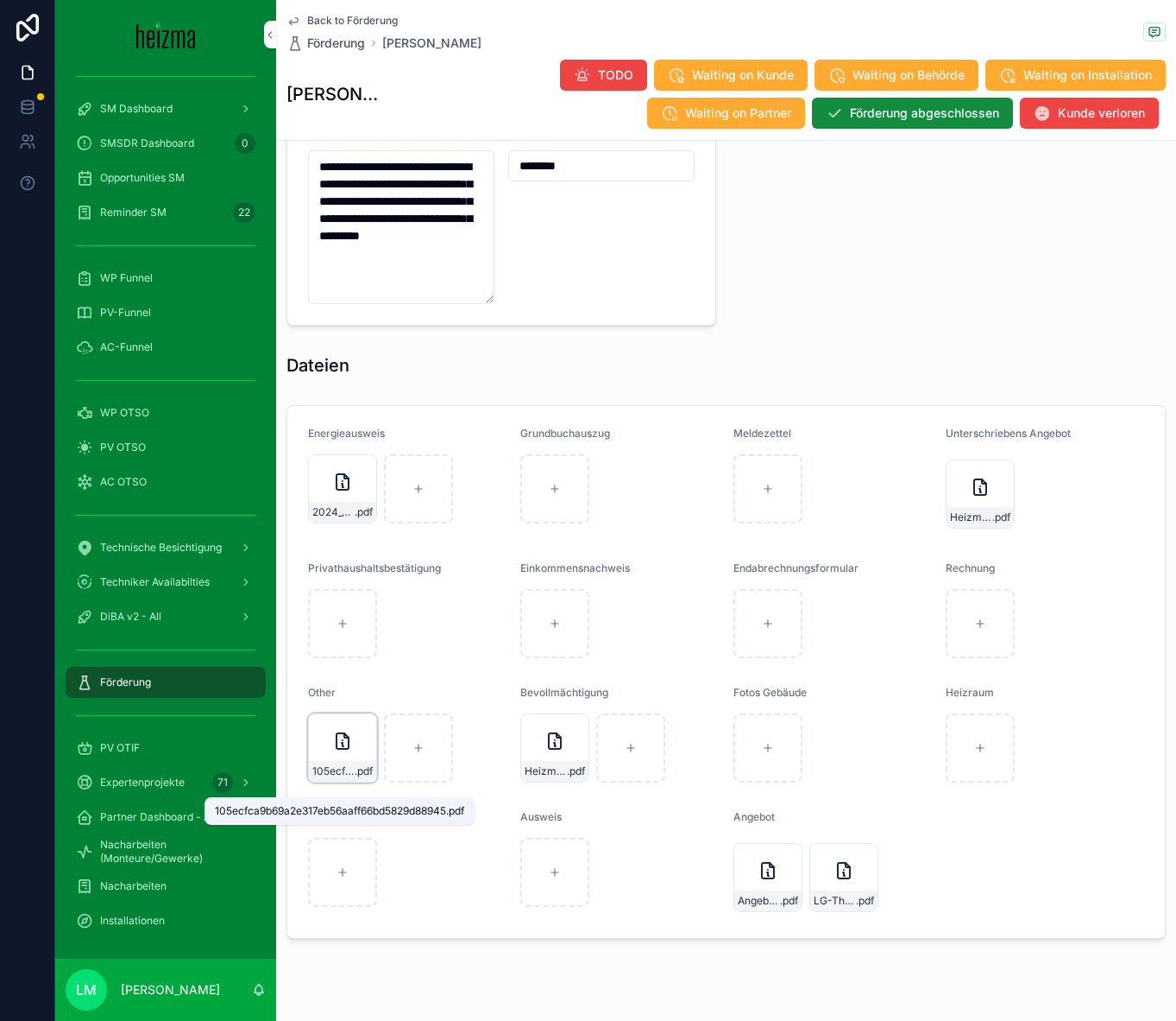
click at [341, 692] on span "105ecfca9b69a2e317eb56aaff66bd5829d88945" at bounding box center [334, 771] width 42 height 13
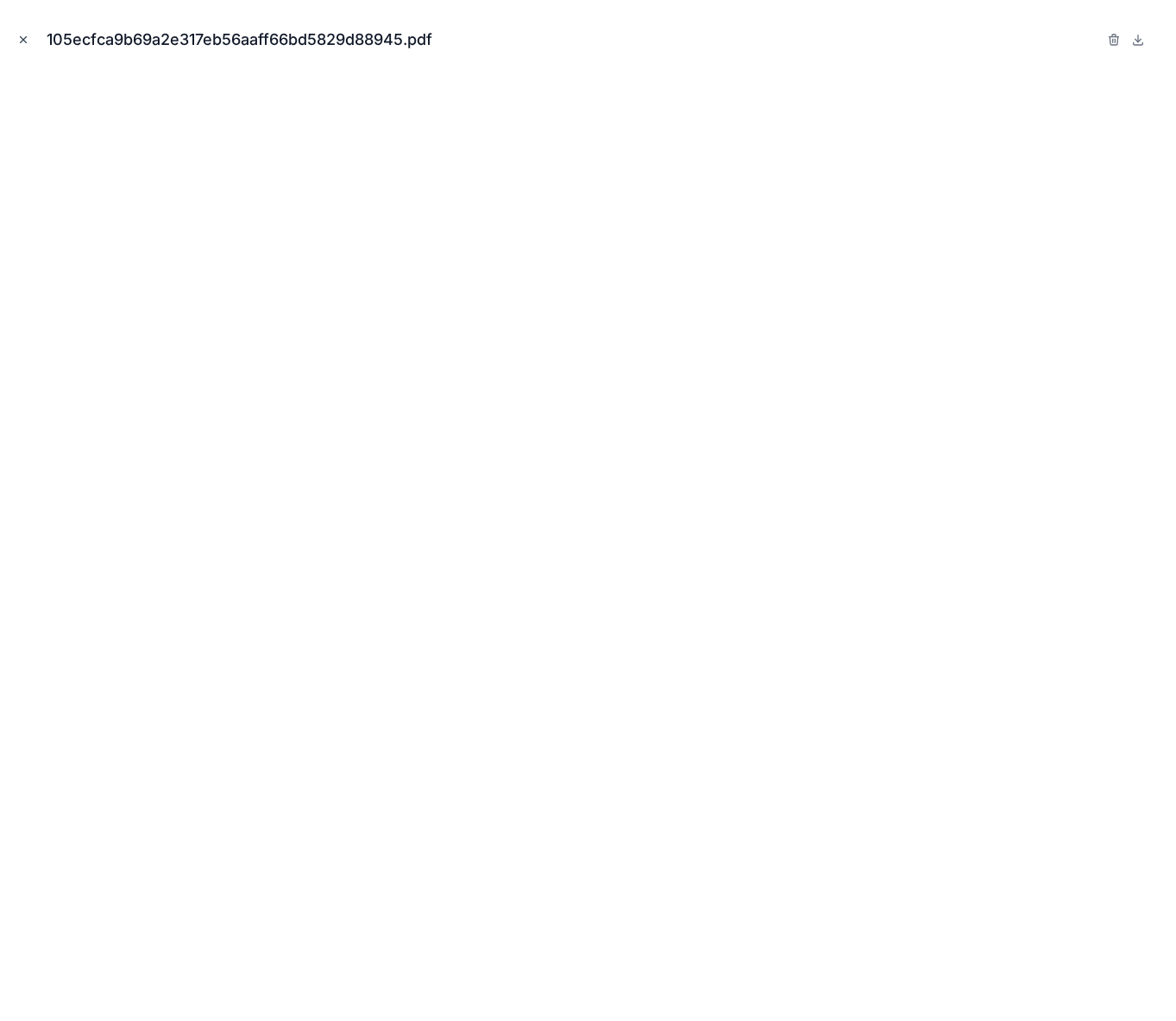
click at [18, 36] on icon "Close modal" at bounding box center [23, 39] width 12 height 12
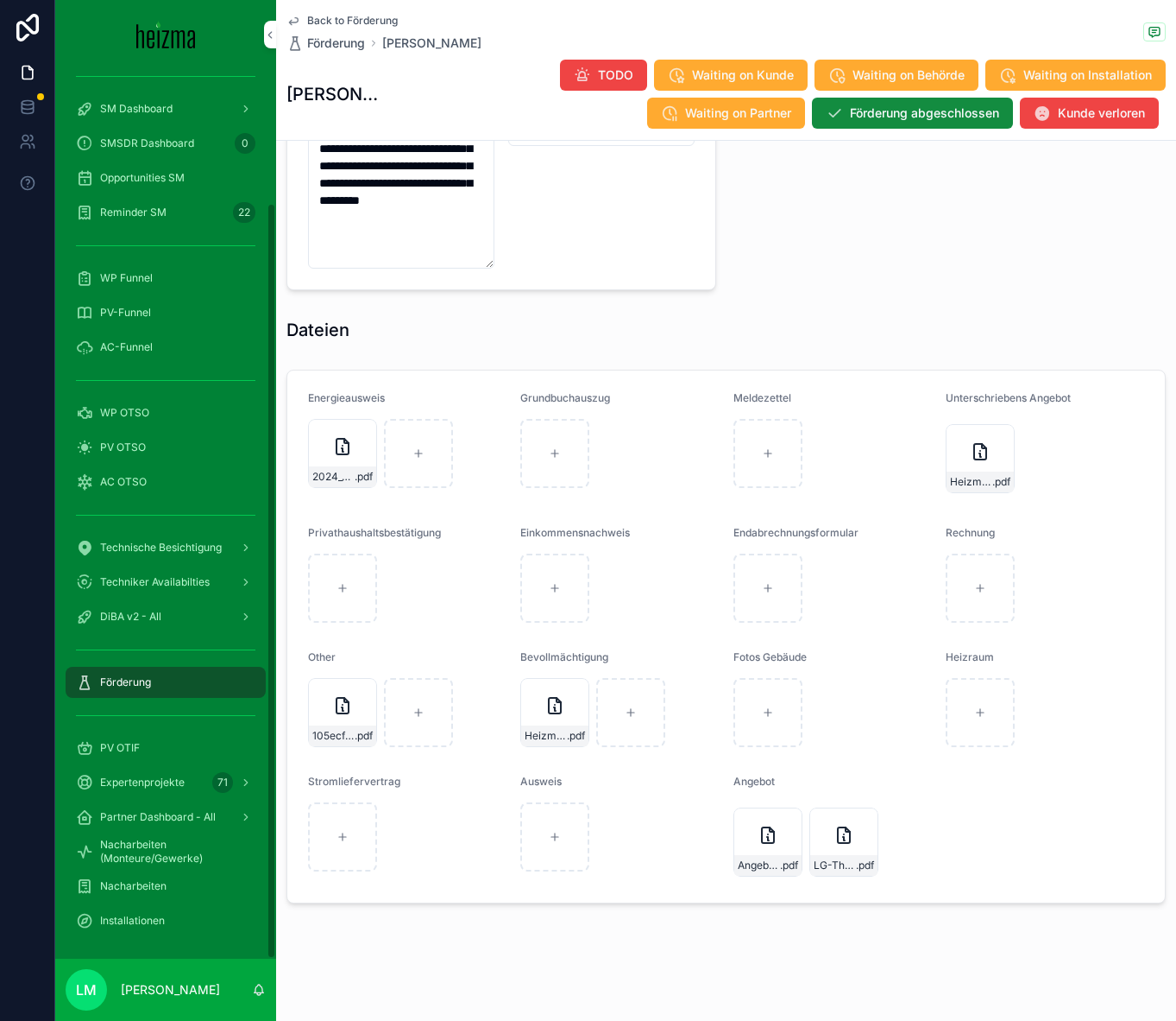
scroll to position [1615, 0]
click at [355, 692] on form "Energieausweis 2024_05_28_Energieberatung_TEL_Beratungsprotokoll_Herr-Kaufmann-…" at bounding box center [726, 636] width 877 height 531
click at [337, 692] on span "105ecfca9b69a2e317eb56aaff66bd5829d88945" at bounding box center [334, 736] width 42 height 13
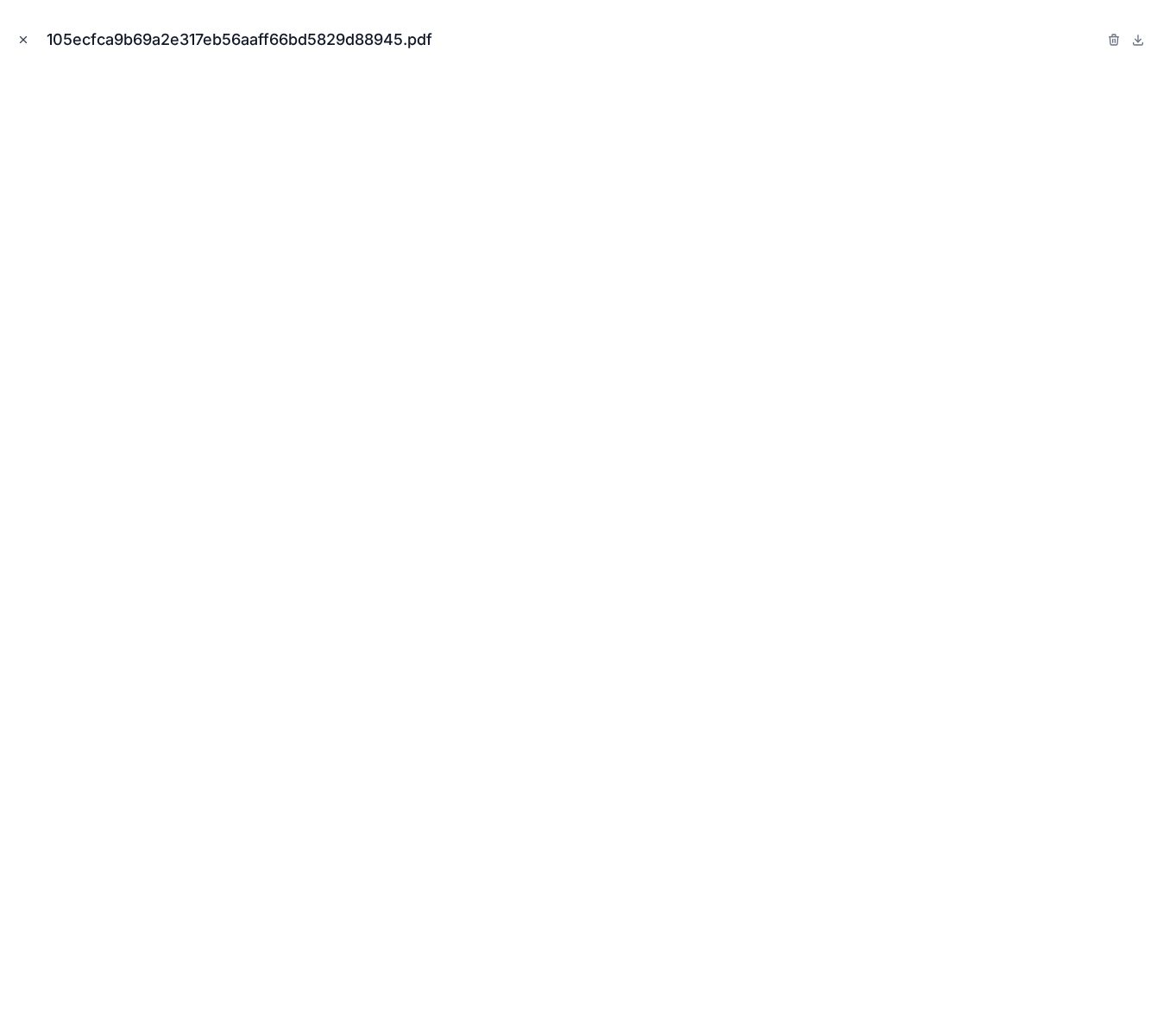
click at [23, 46] on button "Close modal" at bounding box center [23, 40] width 19 height 19
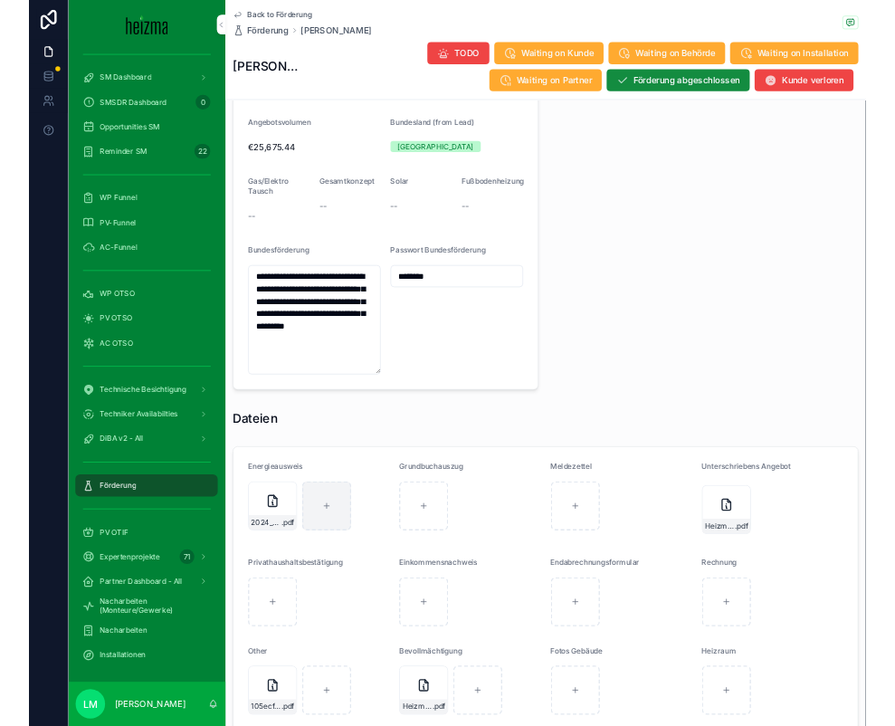
scroll to position [1423, 0]
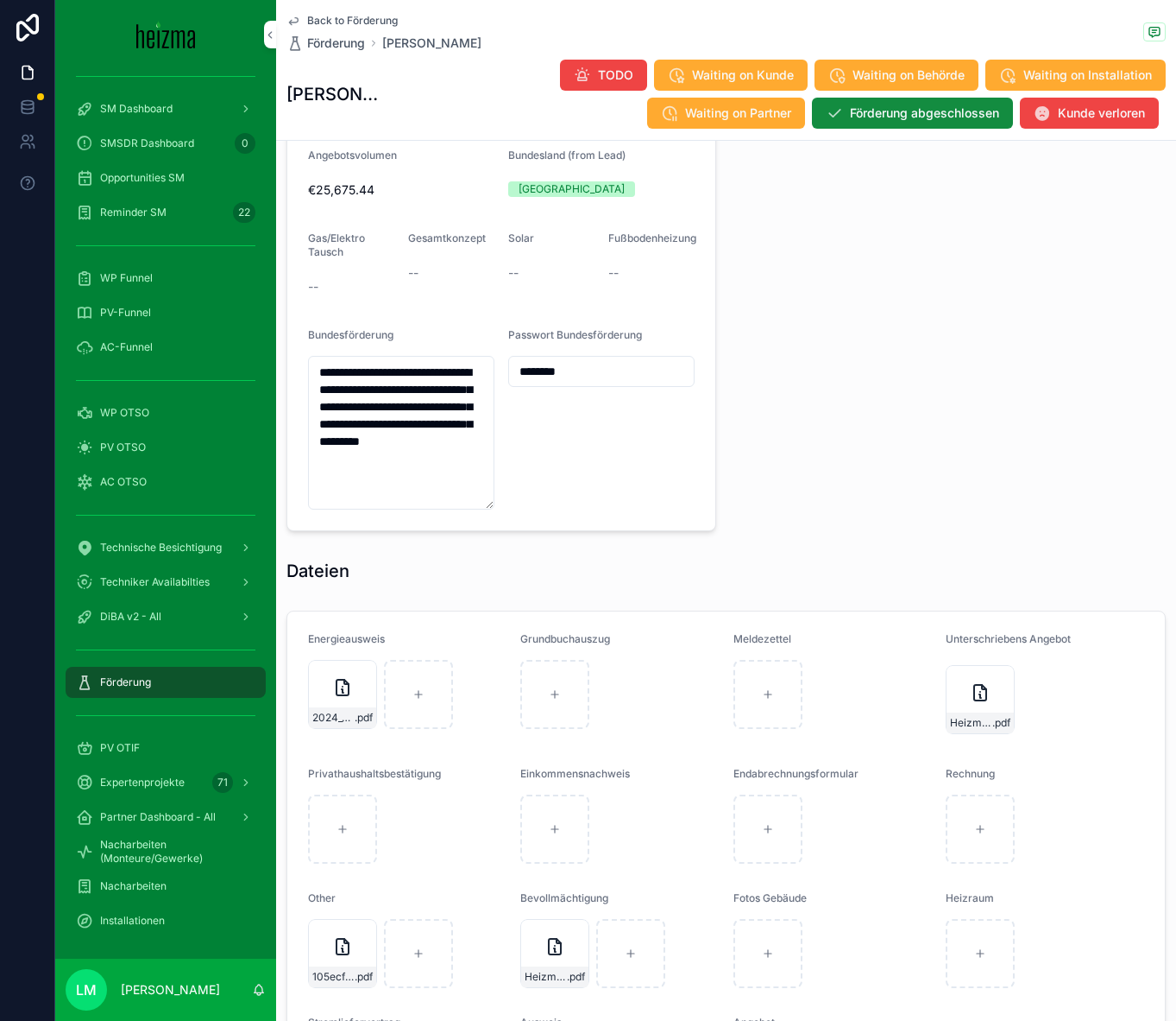
click at [340, 692] on form "Energieausweis 2024_05_28_Energieberatung_TEL_Beratungsprotokoll_Herr-Kaufmann-…" at bounding box center [726, 877] width 877 height 531
click at [331, 692] on span "105ecfca9b69a2e317eb56aaff66bd5829d88945" at bounding box center [334, 976] width 42 height 13
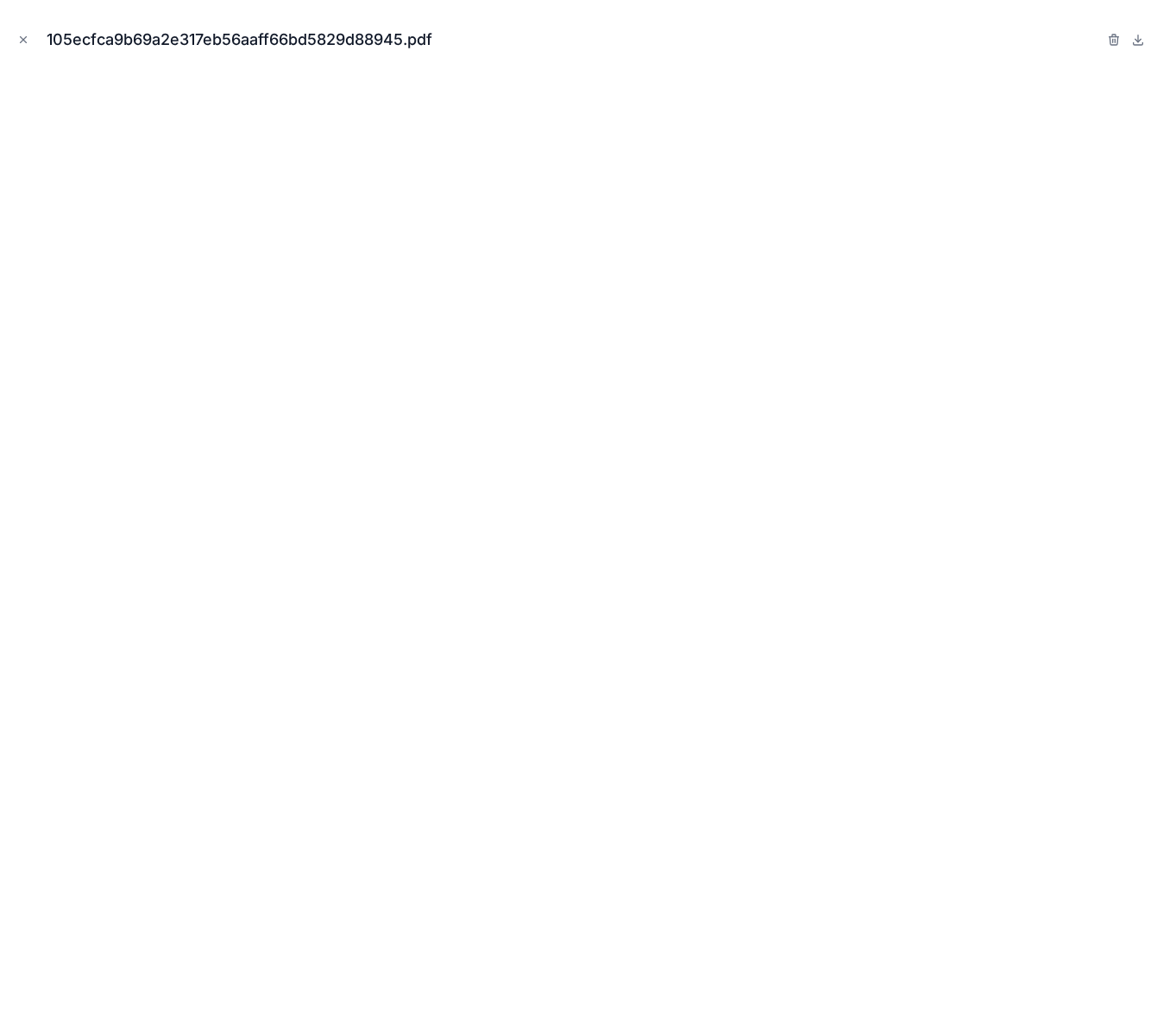
click at [44, 40] on div "105ecfca9b69a2e317eb56aaff66bd5829d88945.pdf" at bounding box center [588, 39] width 1148 height 52
click at [31, 41] on button "Close modal" at bounding box center [23, 40] width 19 height 19
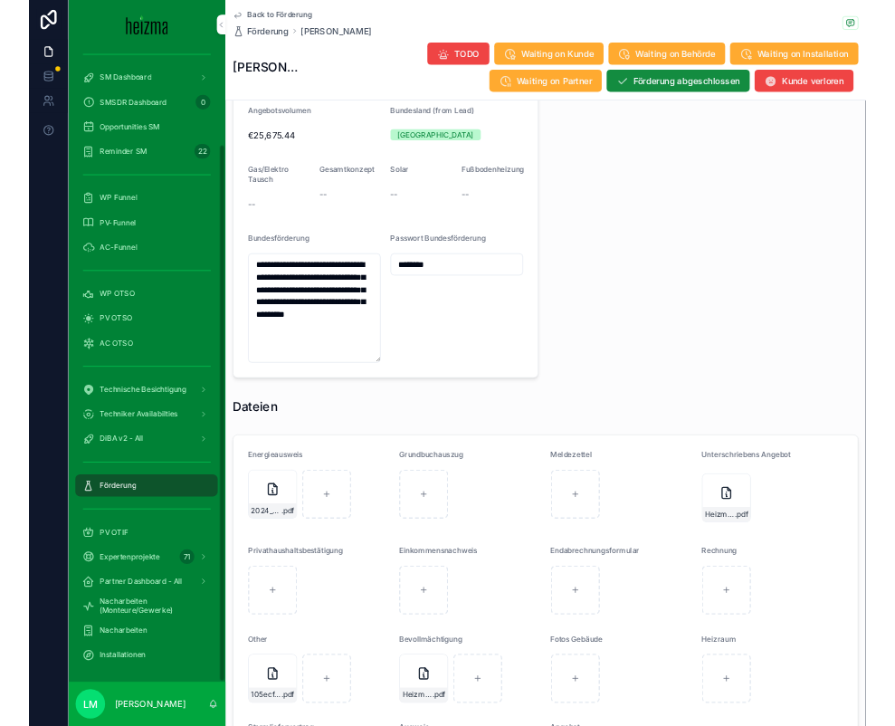
scroll to position [2042, 0]
